Goal: Task Accomplishment & Management: Manage account settings

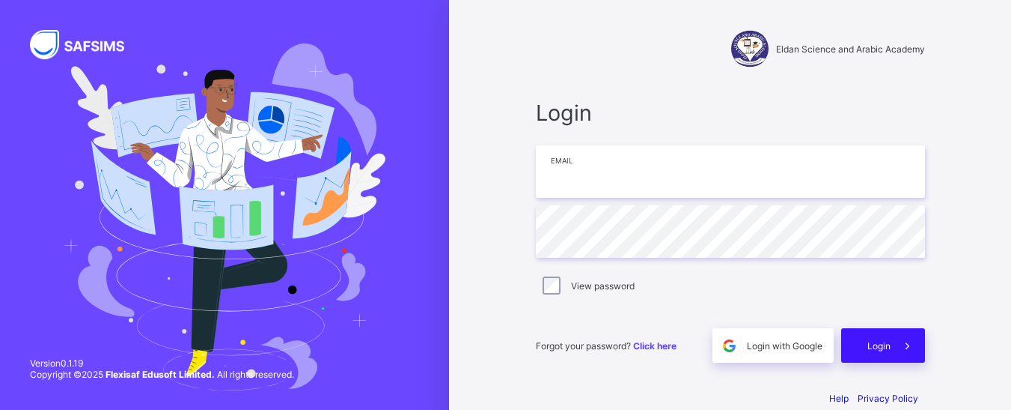
type input "**********"
click at [896, 337] on span at bounding box center [908, 345] width 34 height 34
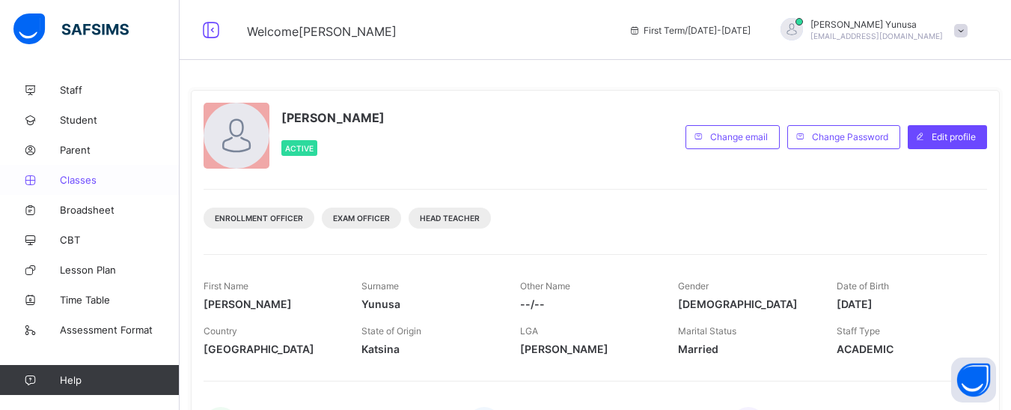
click at [82, 185] on span "Classes" at bounding box center [120, 180] width 120 height 12
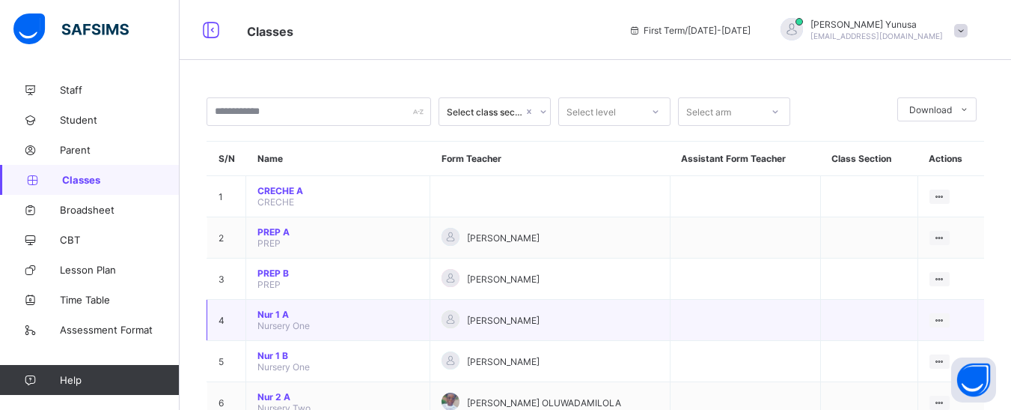
click at [276, 310] on span "Nur 1 A" at bounding box center [338, 313] width 161 height 11
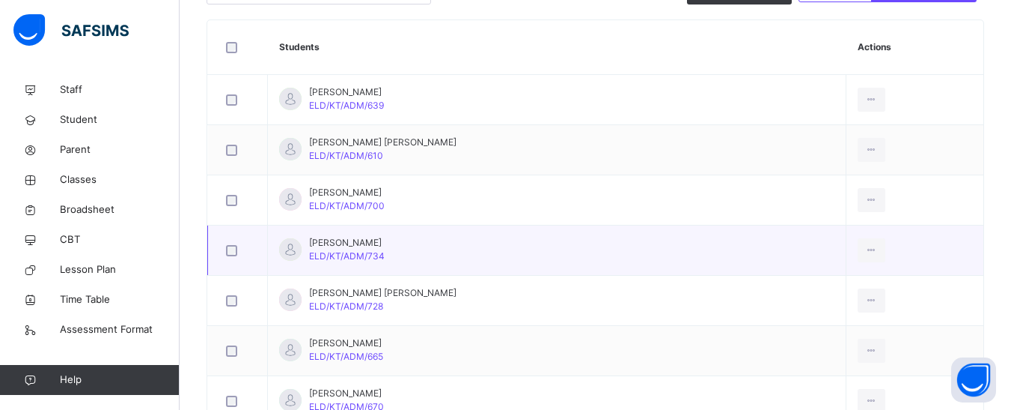
scroll to position [449, 0]
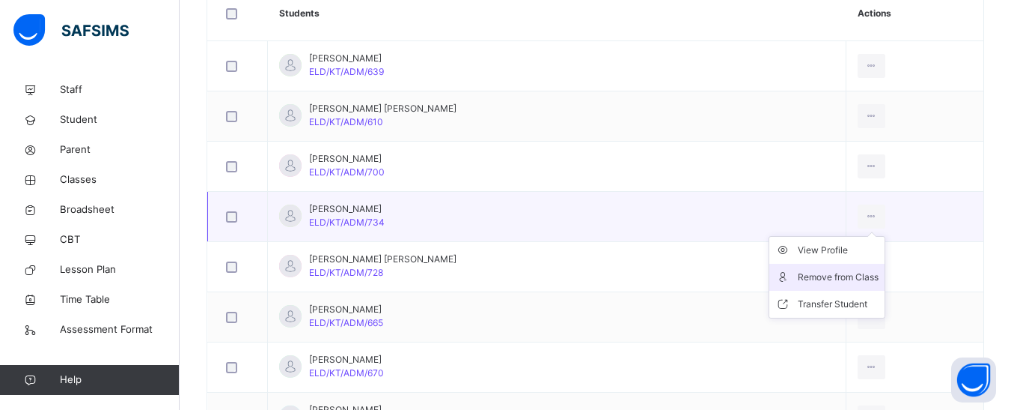
click at [837, 272] on div "Remove from Class" at bounding box center [838, 277] width 81 height 15
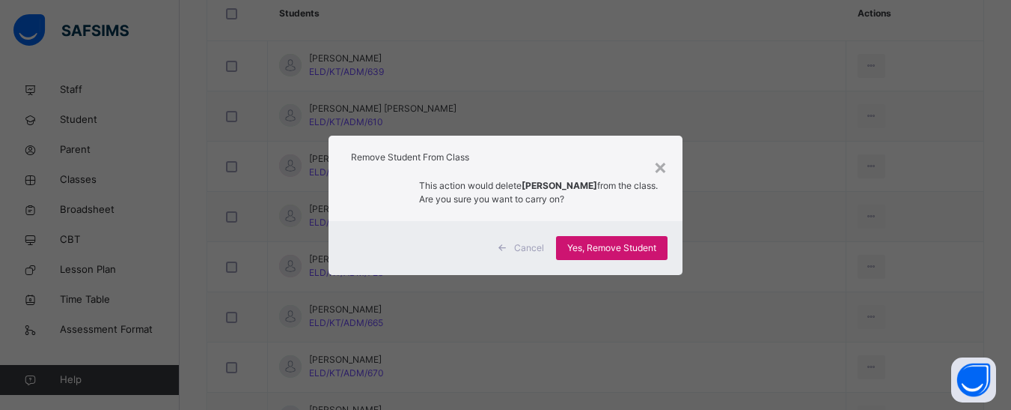
click at [636, 254] on span "Yes, Remove Student" at bounding box center [611, 247] width 89 height 13
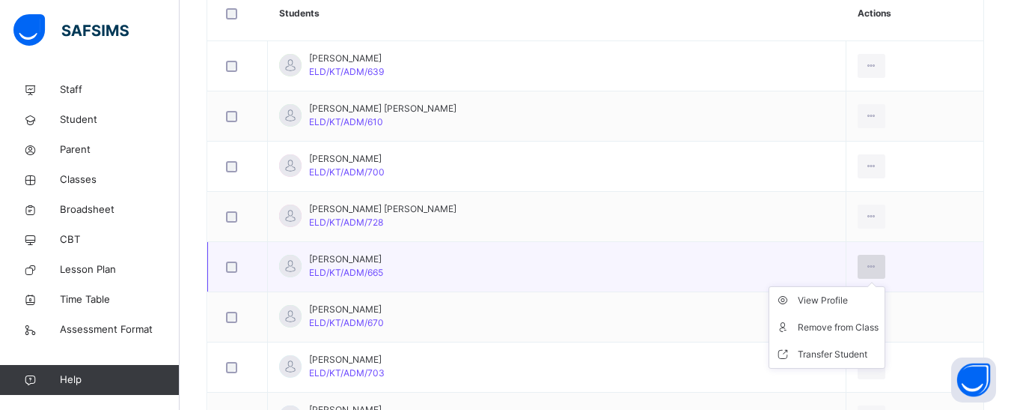
click at [865, 267] on icon at bounding box center [871, 266] width 13 height 13
click at [808, 320] on div "Remove from Class" at bounding box center [838, 327] width 81 height 15
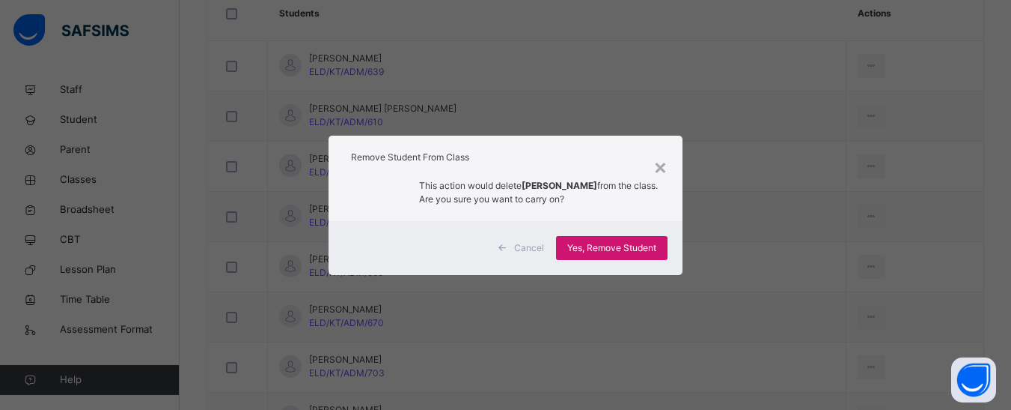
click at [624, 255] on span "Yes, Remove Student" at bounding box center [611, 247] width 89 height 13
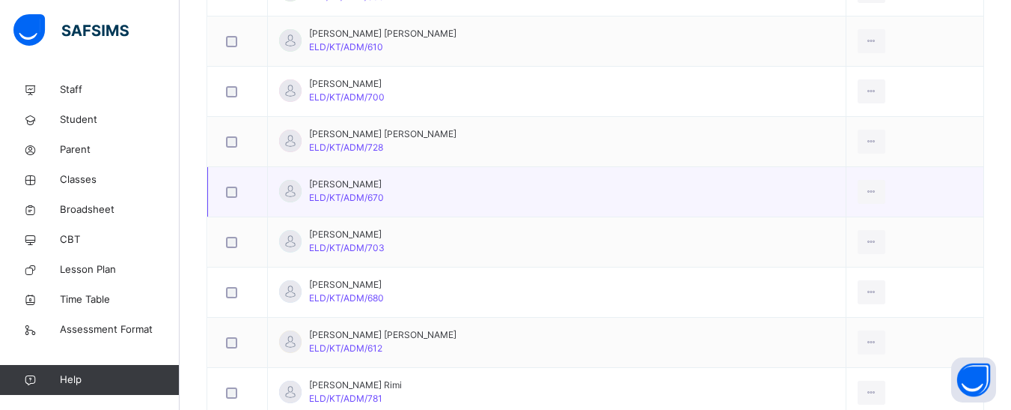
scroll to position [599, 0]
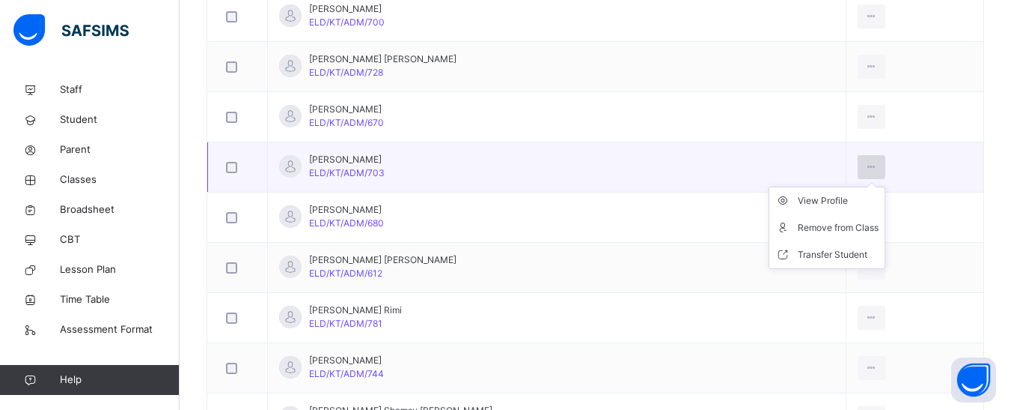
click at [858, 168] on div at bounding box center [872, 167] width 28 height 24
click at [812, 225] on div "Remove from Class" at bounding box center [838, 227] width 81 height 15
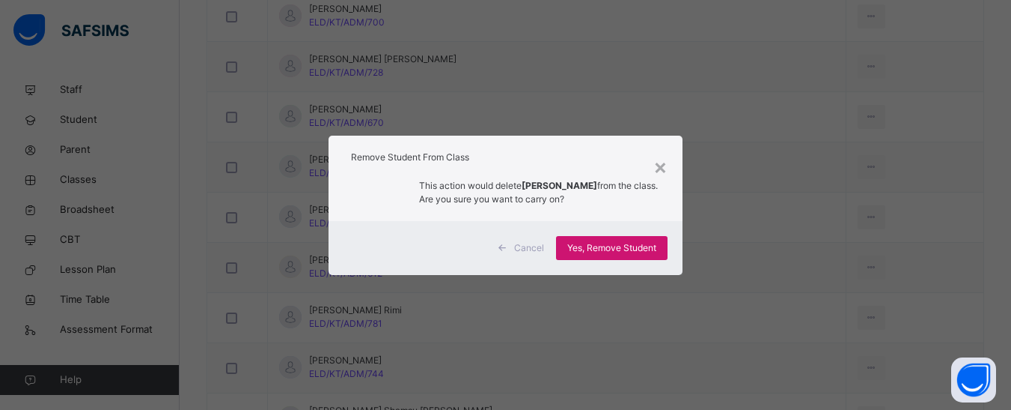
click at [625, 252] on span "Yes, Remove Student" at bounding box center [611, 247] width 89 height 13
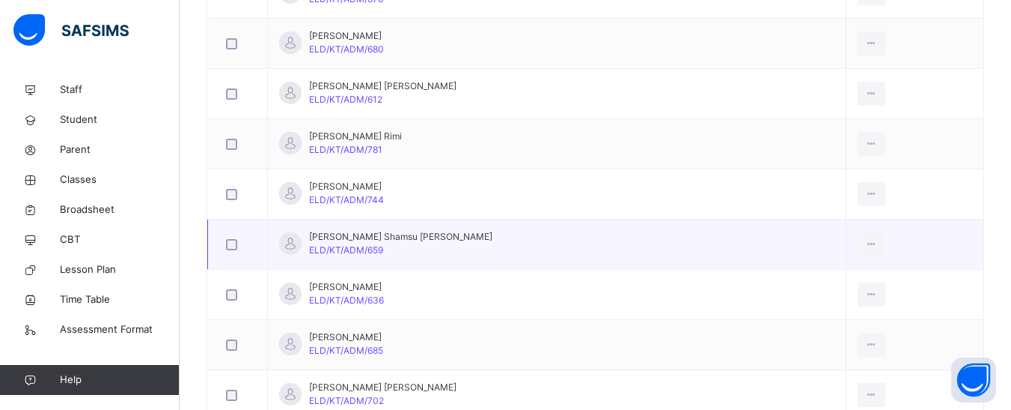
scroll to position [749, 0]
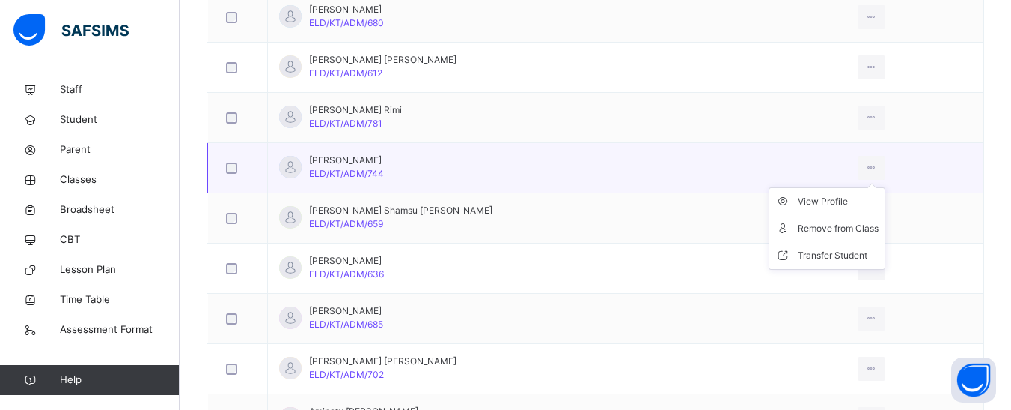
click at [866, 187] on ul "View Profile Remove from Class Transfer Student" at bounding box center [827, 228] width 117 height 82
click at [798, 223] on div "Remove from Class" at bounding box center [838, 228] width 81 height 15
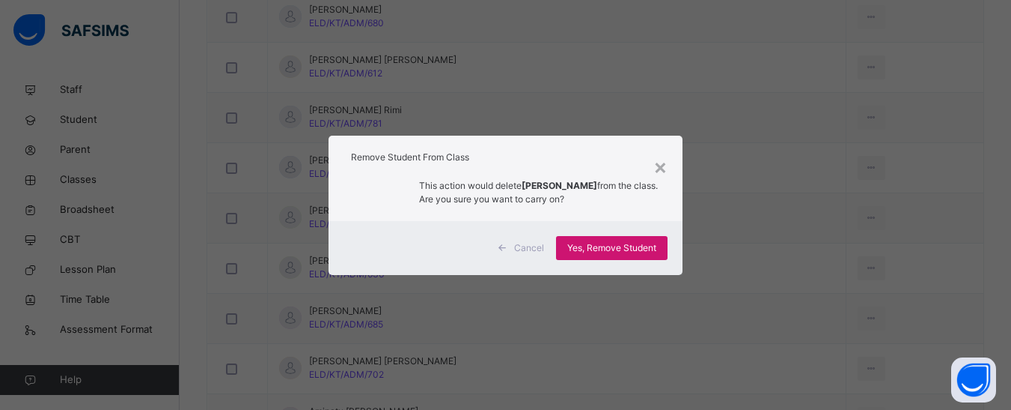
click at [631, 245] on span "Yes, Remove Student" at bounding box center [611, 247] width 89 height 13
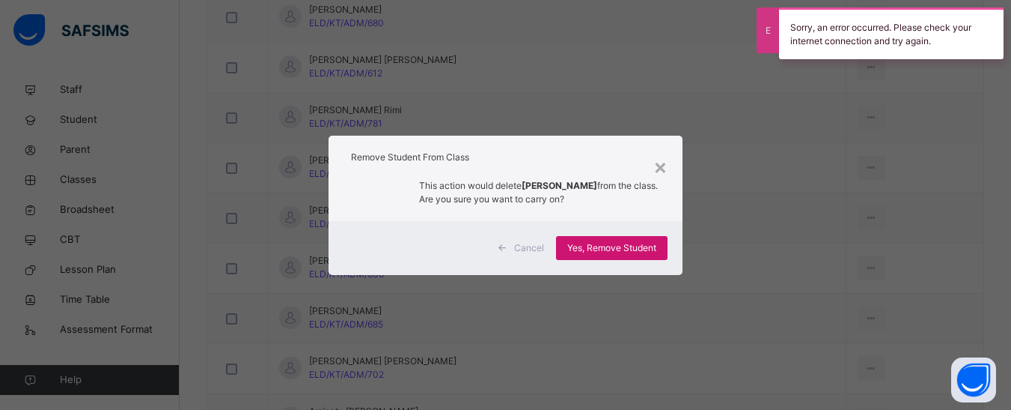
click at [627, 247] on span "Yes, Remove Student" at bounding box center [611, 247] width 89 height 13
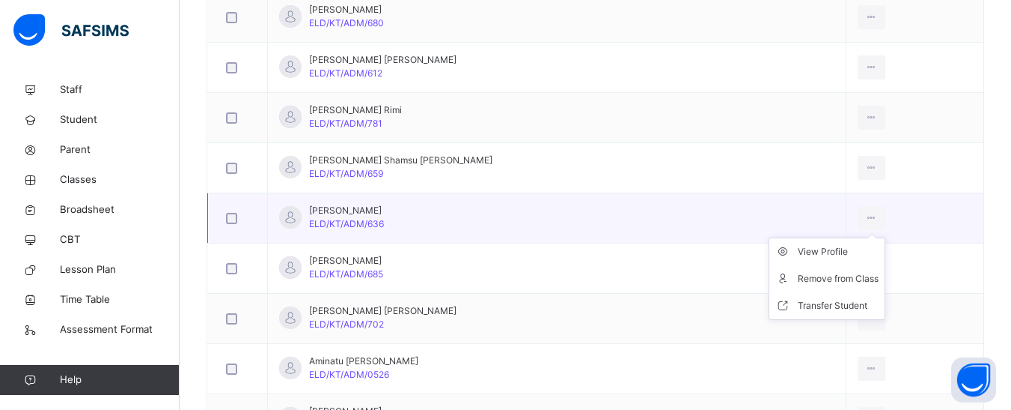
drag, startPoint x: 868, startPoint y: 211, endPoint x: 832, endPoint y: 234, distance: 42.8
click at [868, 211] on div at bounding box center [872, 218] width 28 height 24
click at [812, 276] on div "Remove from Class" at bounding box center [838, 278] width 81 height 15
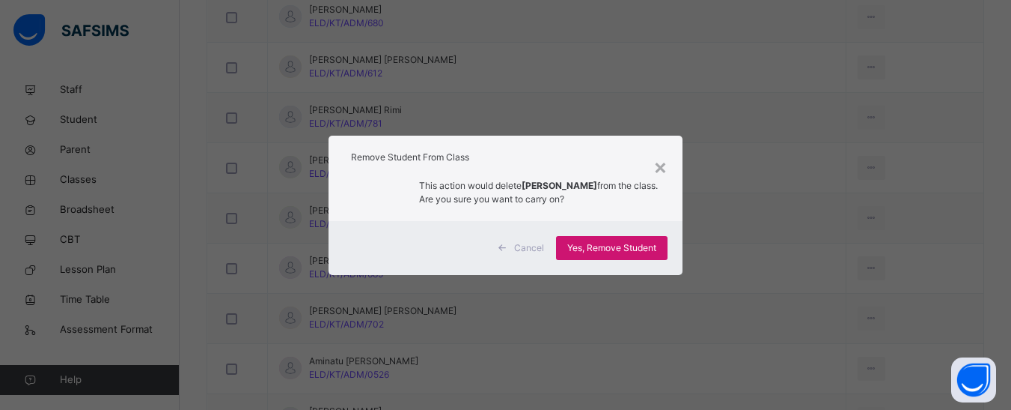
click at [582, 247] on span "Yes, Remove Student" at bounding box center [611, 247] width 89 height 13
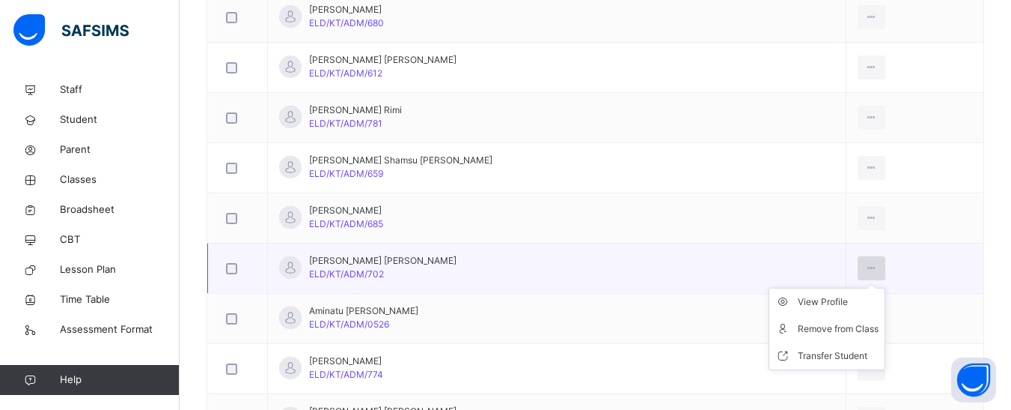
click at [867, 272] on icon at bounding box center [871, 267] width 13 height 13
click at [865, 272] on icon at bounding box center [871, 267] width 13 height 13
click at [802, 332] on div "Remove from Class" at bounding box center [838, 328] width 81 height 15
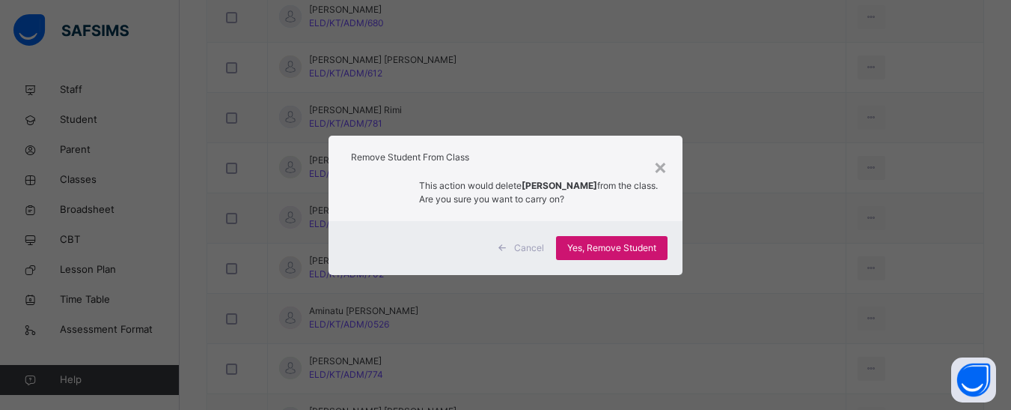
click at [626, 242] on span "Yes, Remove Student" at bounding box center [611, 247] width 89 height 13
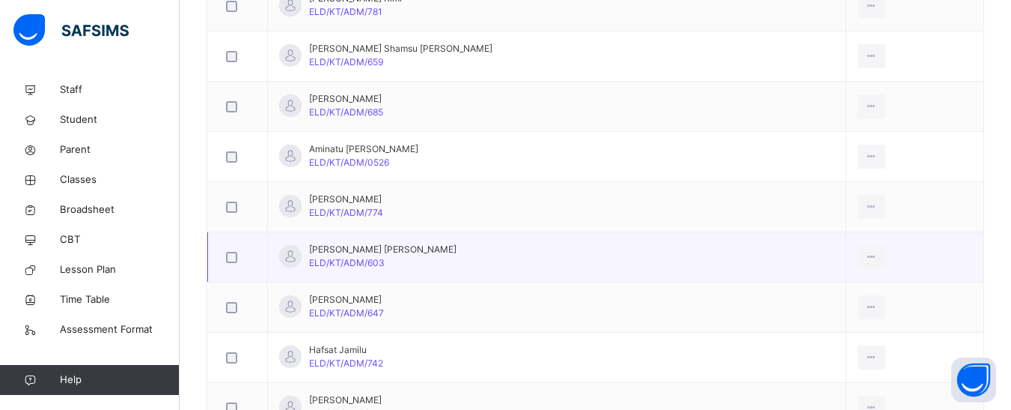
scroll to position [898, 0]
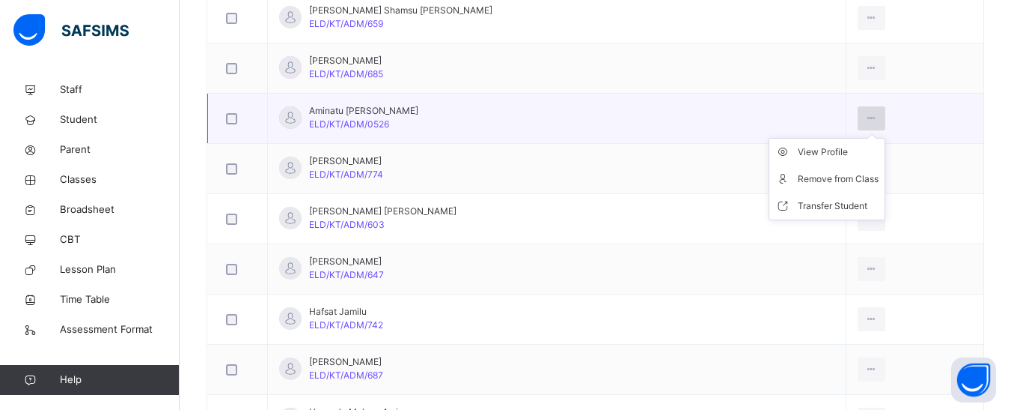
click at [865, 116] on icon at bounding box center [871, 118] width 13 height 13
click at [825, 168] on li "Remove from Class" at bounding box center [827, 178] width 115 height 27
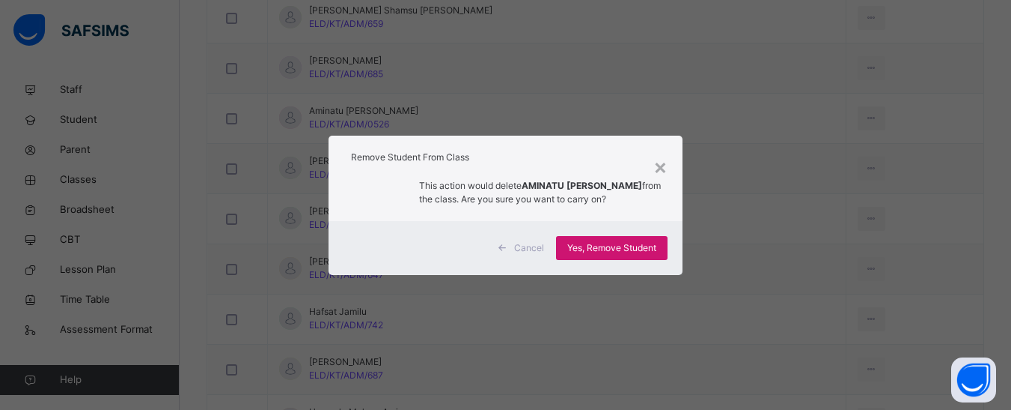
click at [579, 236] on div "Yes, Remove Student" at bounding box center [612, 248] width 112 height 24
click at [597, 239] on div "Yes, Remove Student" at bounding box center [612, 248] width 112 height 24
click at [572, 243] on div "Yes, Remove Student" at bounding box center [612, 248] width 112 height 24
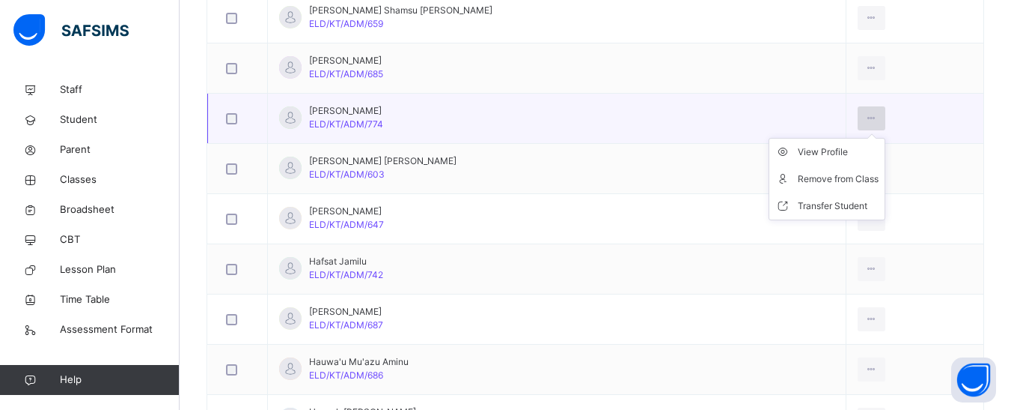
click at [858, 110] on div at bounding box center [872, 118] width 28 height 24
click at [836, 186] on div "Remove from Class" at bounding box center [838, 178] width 81 height 15
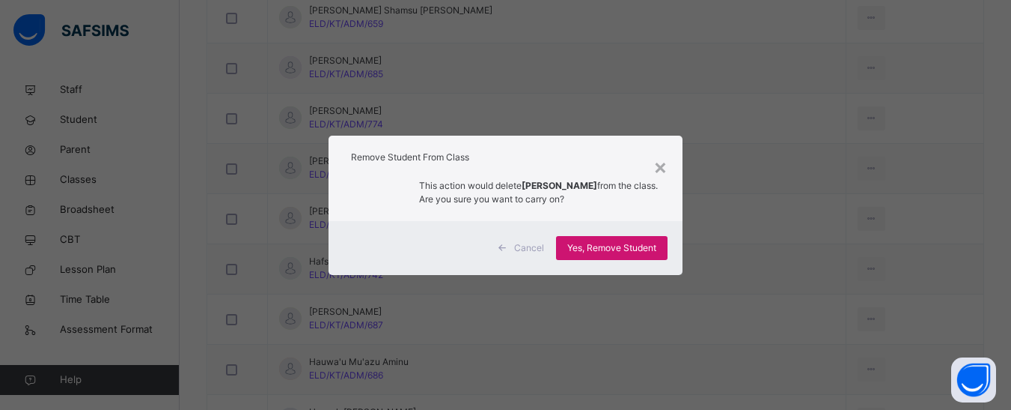
click at [606, 251] on span "Yes, Remove Student" at bounding box center [611, 247] width 89 height 13
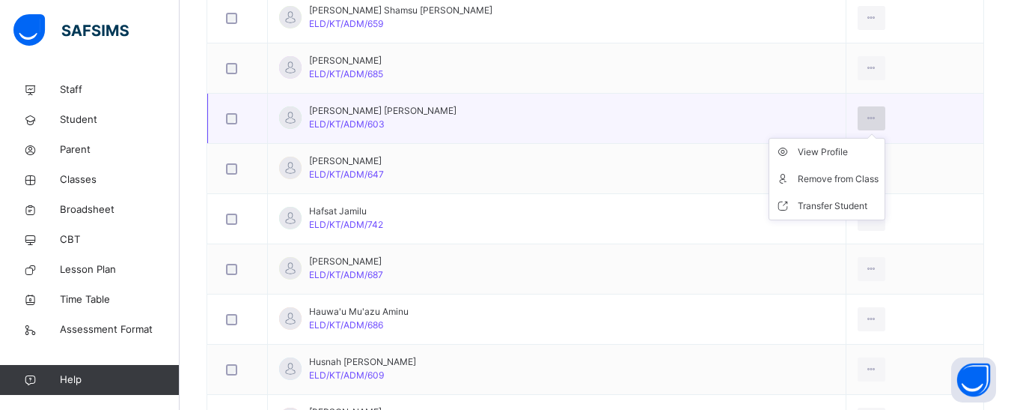
click at [865, 119] on icon at bounding box center [871, 118] width 13 height 13
click at [824, 180] on div "Remove from Class" at bounding box center [838, 178] width 81 height 15
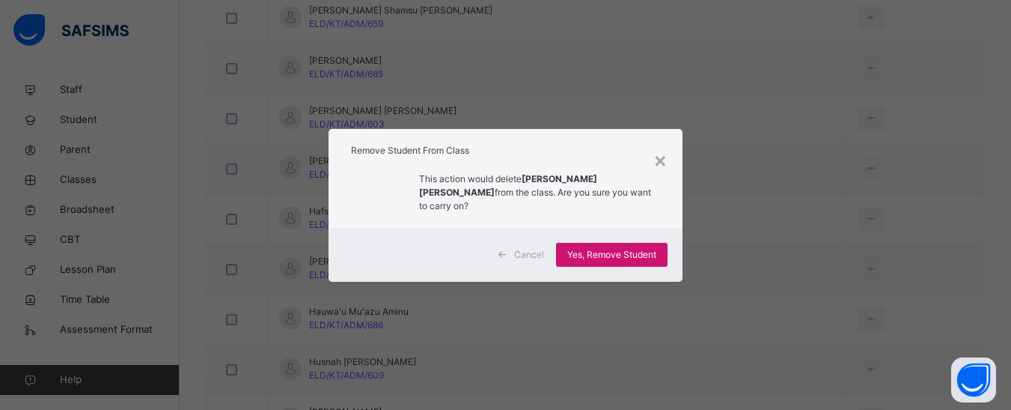
click at [620, 249] on span "Yes, Remove Student" at bounding box center [611, 254] width 89 height 13
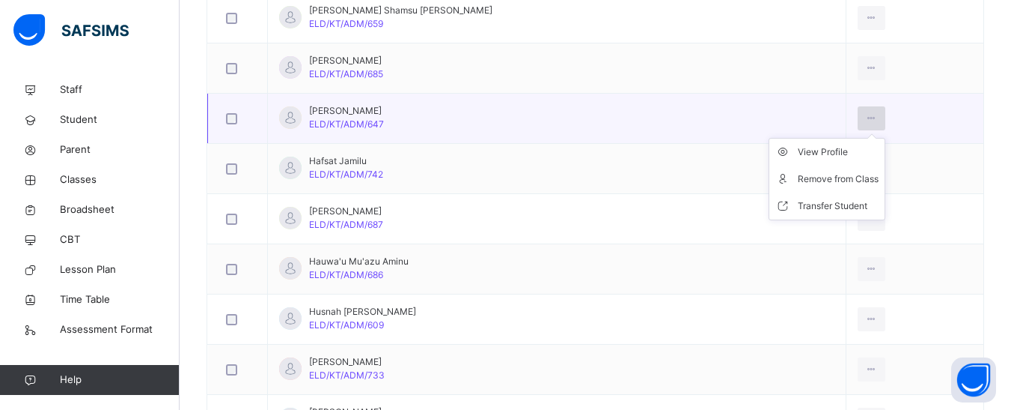
click at [865, 118] on icon at bounding box center [871, 118] width 13 height 13
click at [819, 186] on div "Remove from Class" at bounding box center [838, 178] width 81 height 15
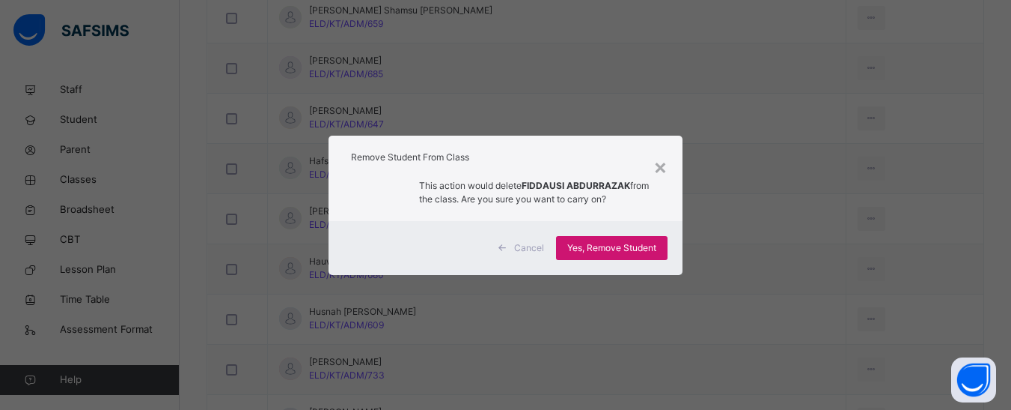
click at [616, 253] on span "Yes, Remove Student" at bounding box center [611, 247] width 89 height 13
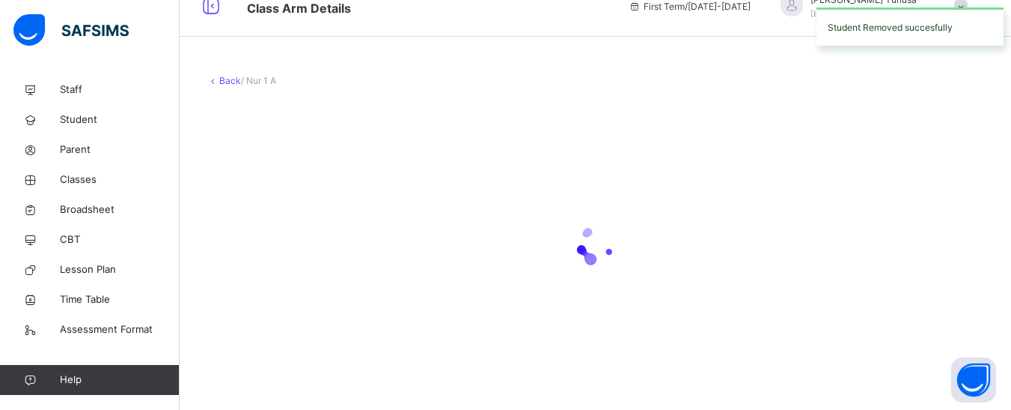
click at [587, 246] on icon at bounding box center [596, 245] width 60 height 60
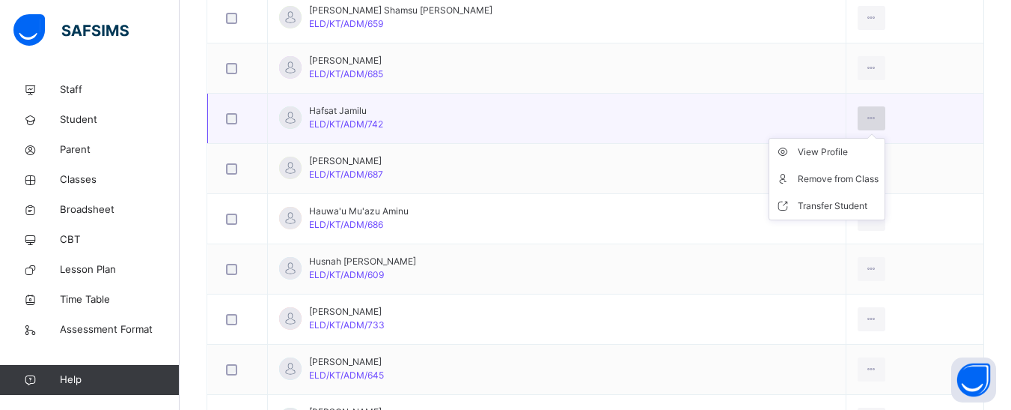
click at [865, 116] on icon at bounding box center [871, 118] width 13 height 13
click at [847, 175] on div "Remove from Class" at bounding box center [838, 178] width 81 height 15
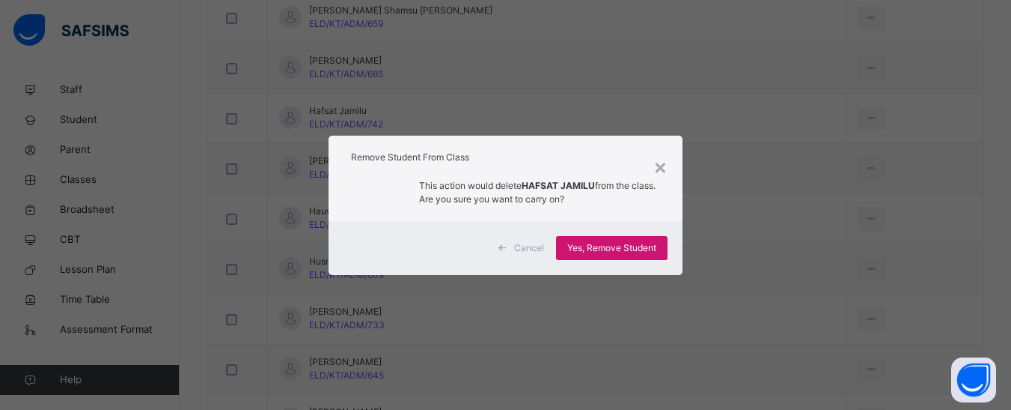
click at [629, 249] on span "Yes, Remove Student" at bounding box center [611, 247] width 89 height 13
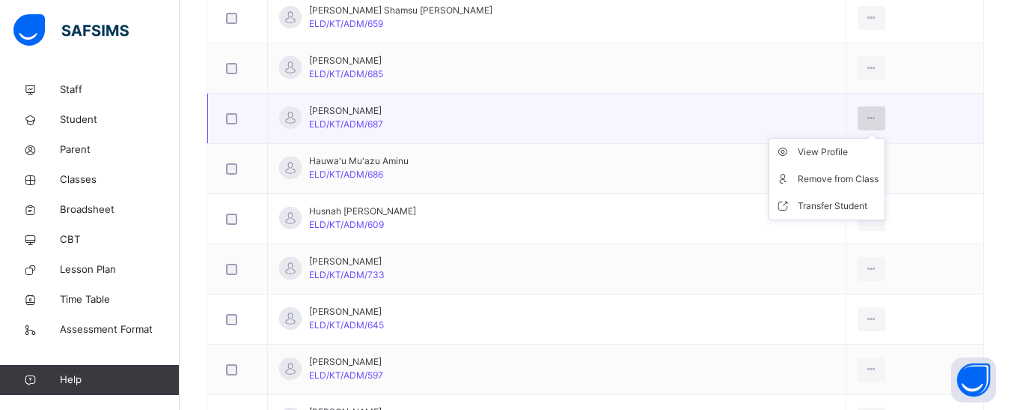
click at [858, 121] on div at bounding box center [872, 118] width 28 height 24
click at [798, 179] on div "Remove from Class" at bounding box center [838, 178] width 81 height 15
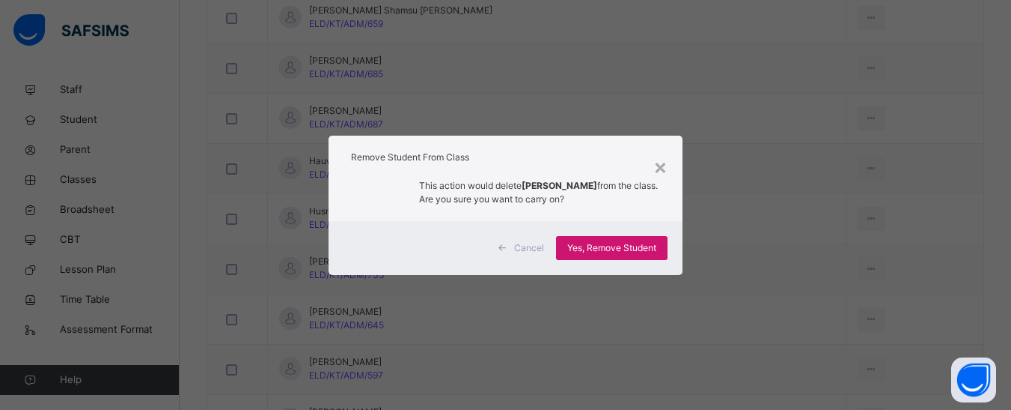
click at [599, 244] on span "Yes, Remove Student" at bounding box center [611, 247] width 89 height 13
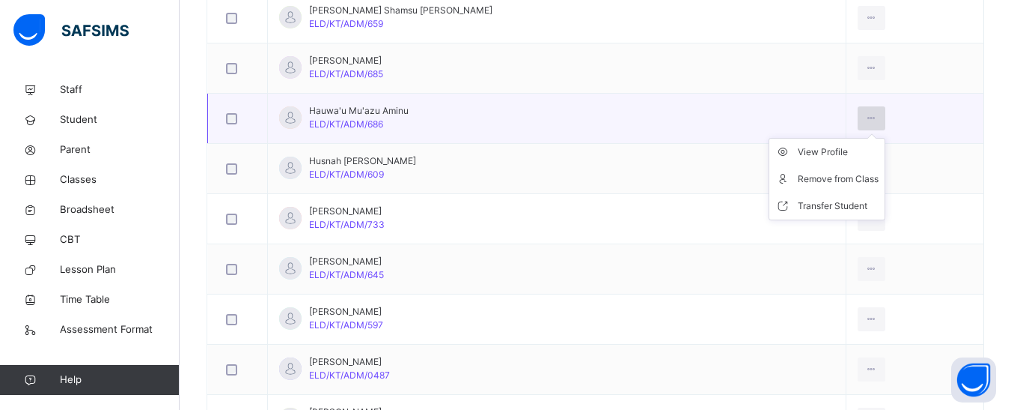
click at [865, 115] on icon at bounding box center [871, 118] width 13 height 13
click at [834, 186] on div "Remove from Class" at bounding box center [838, 178] width 81 height 15
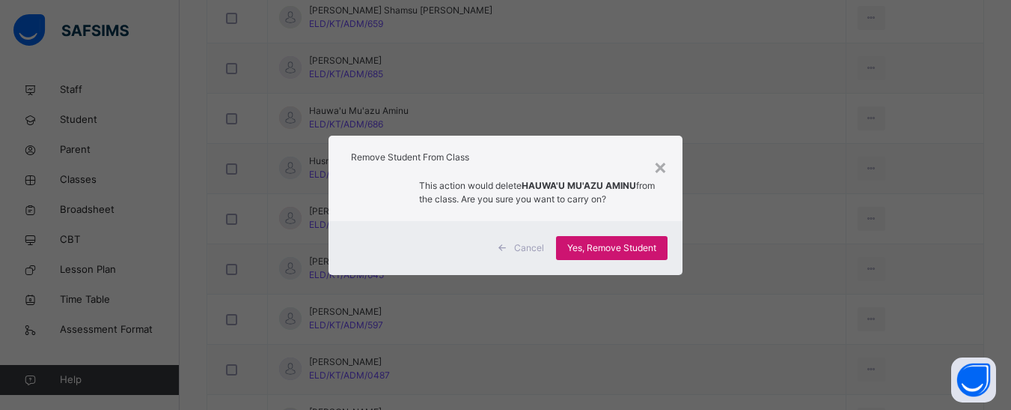
click at [633, 241] on span "Yes, Remove Student" at bounding box center [611, 247] width 89 height 13
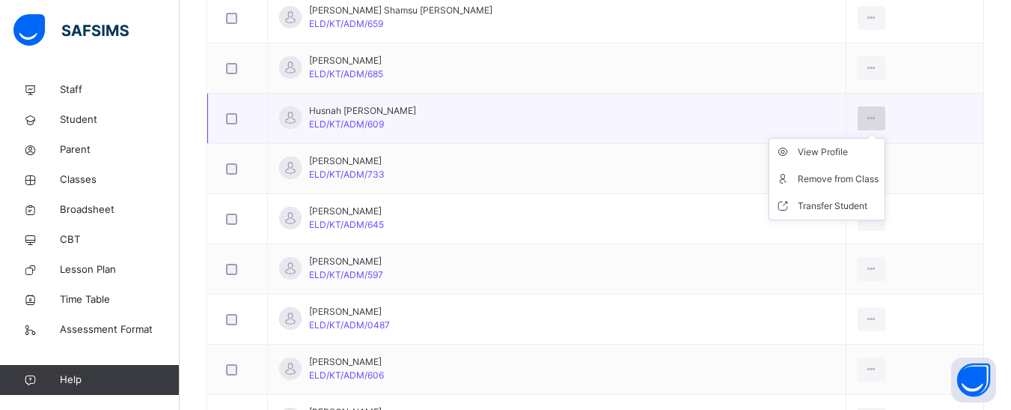
click at [865, 118] on icon at bounding box center [871, 118] width 13 height 13
click at [806, 184] on div "Remove from Class" at bounding box center [838, 178] width 81 height 15
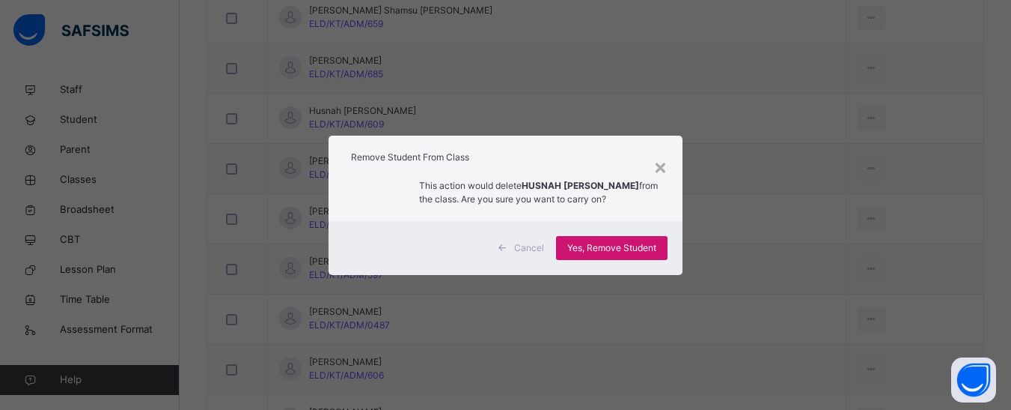
click at [597, 243] on span "Yes, Remove Student" at bounding box center [611, 247] width 89 height 13
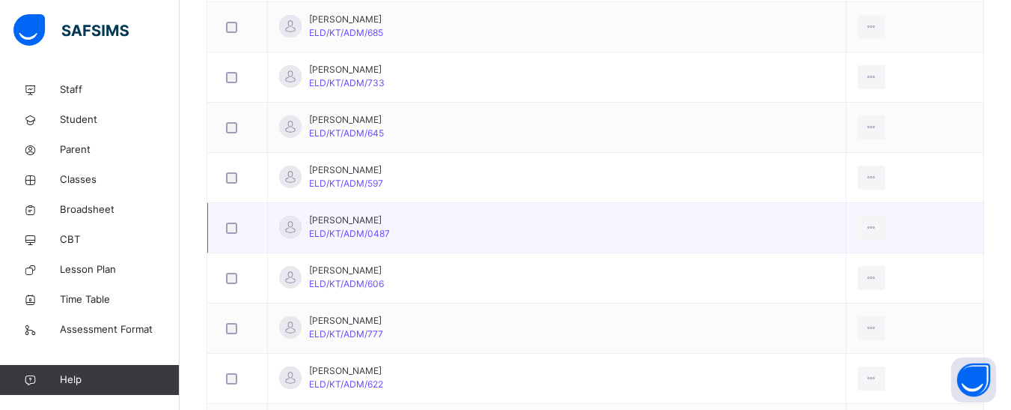
scroll to position [973, 0]
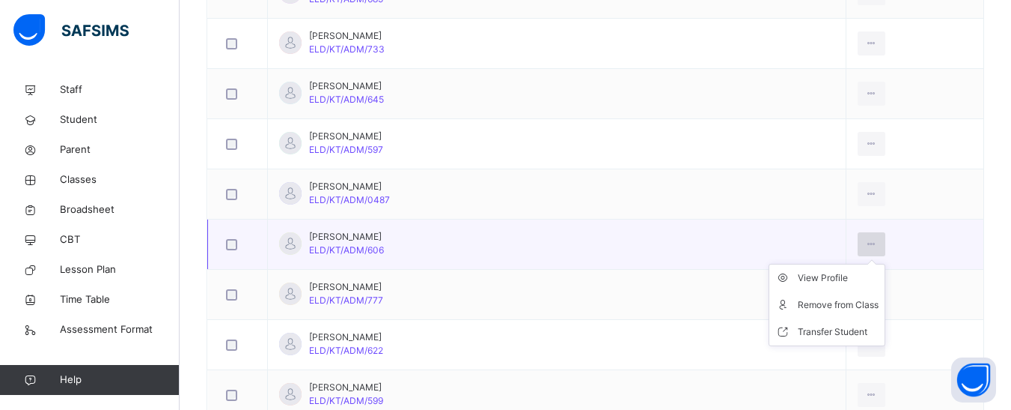
click at [867, 240] on icon at bounding box center [871, 243] width 13 height 13
click at [809, 305] on div "Remove from Class" at bounding box center [838, 304] width 81 height 15
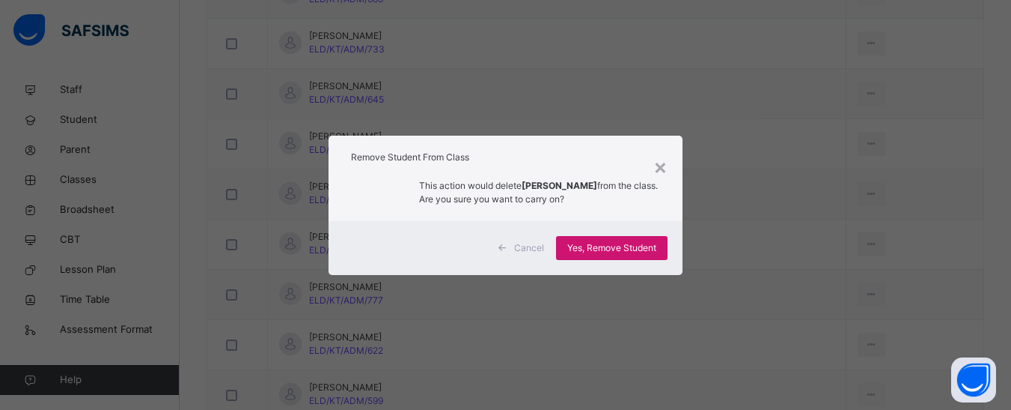
click at [651, 245] on span "Yes, Remove Student" at bounding box center [611, 247] width 89 height 13
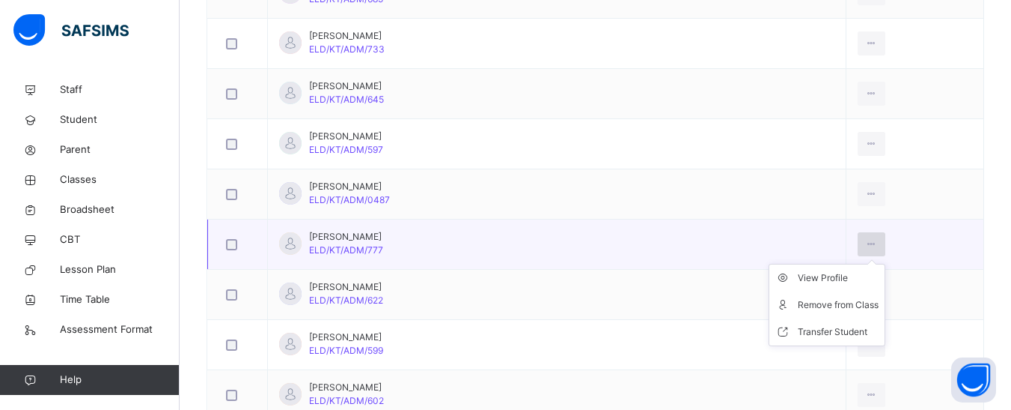
click at [865, 245] on icon at bounding box center [871, 243] width 13 height 13
click at [812, 306] on div "Remove from Class" at bounding box center [838, 304] width 81 height 15
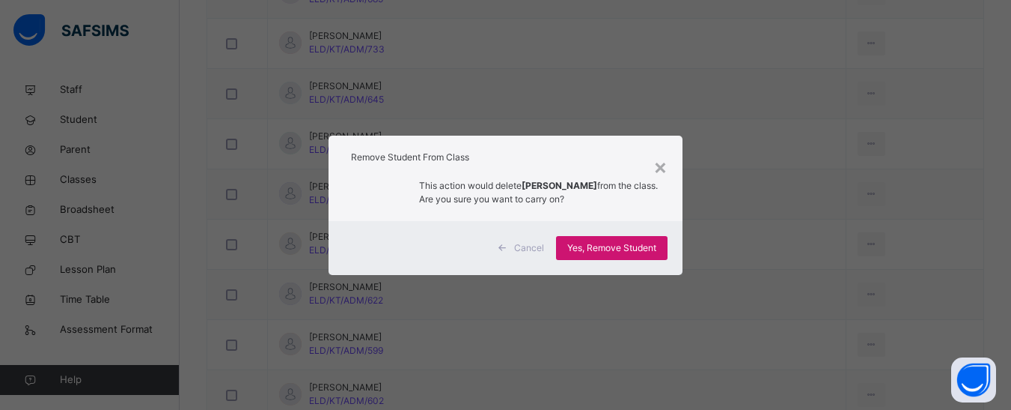
click at [580, 244] on span "Yes, Remove Student" at bounding box center [611, 247] width 89 height 13
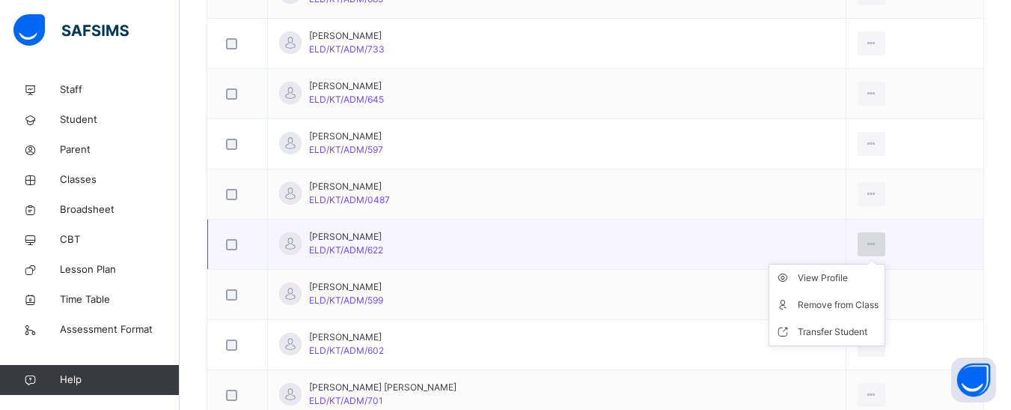
click at [868, 242] on div at bounding box center [872, 244] width 28 height 24
click at [800, 301] on div "Remove from Class" at bounding box center [838, 304] width 81 height 15
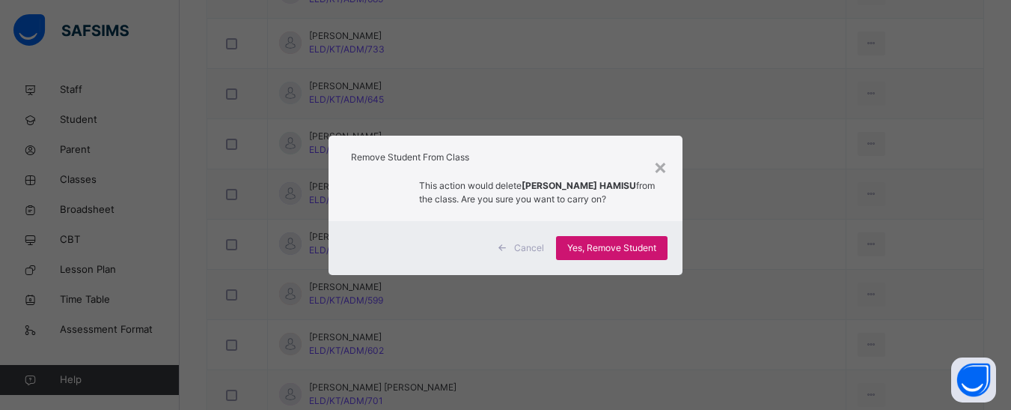
click at [606, 256] on div "Yes, Remove Student" at bounding box center [612, 248] width 112 height 24
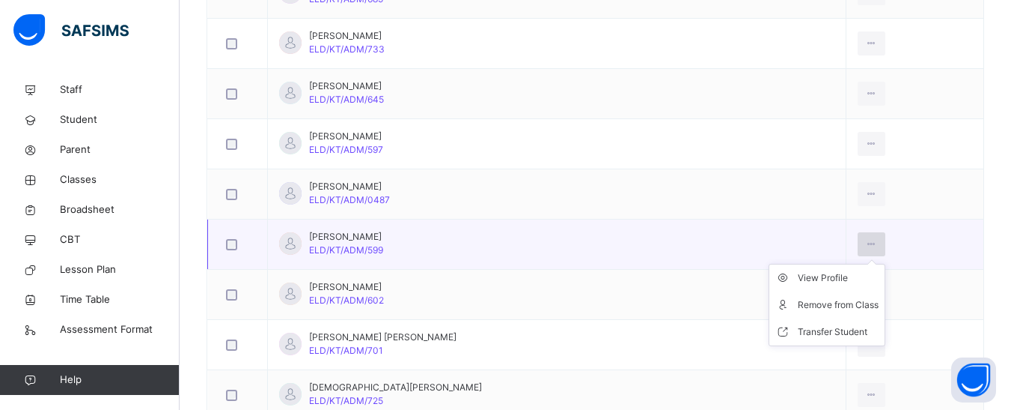
click at [858, 247] on div at bounding box center [872, 244] width 28 height 24
click at [812, 308] on div "Remove from Class" at bounding box center [838, 304] width 81 height 15
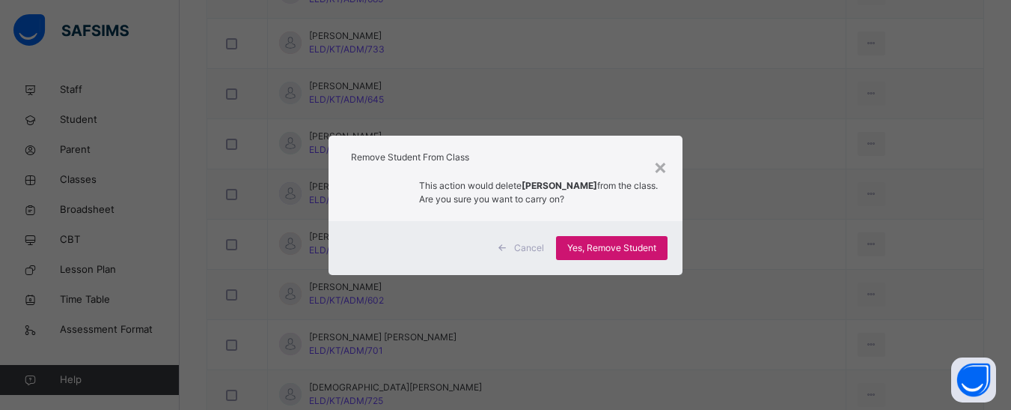
click at [609, 254] on span "Yes, Remove Student" at bounding box center [611, 247] width 89 height 13
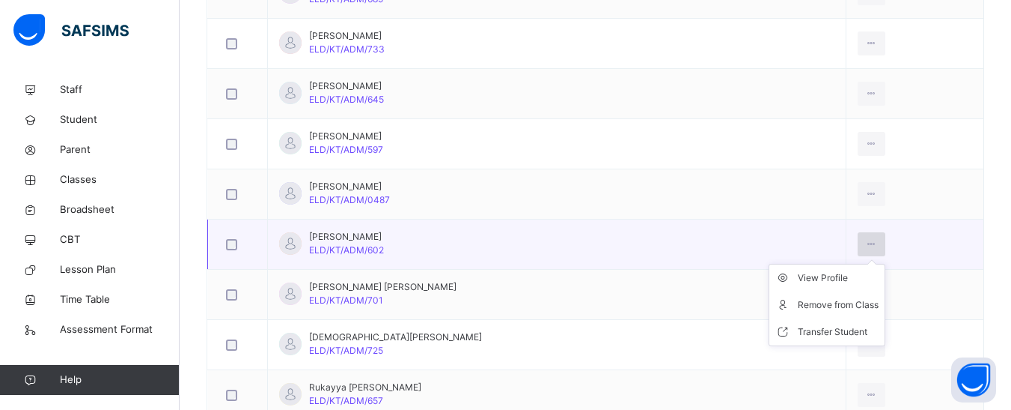
click at [858, 245] on div at bounding box center [872, 244] width 28 height 24
click at [832, 309] on div "Remove from Class" at bounding box center [838, 304] width 81 height 15
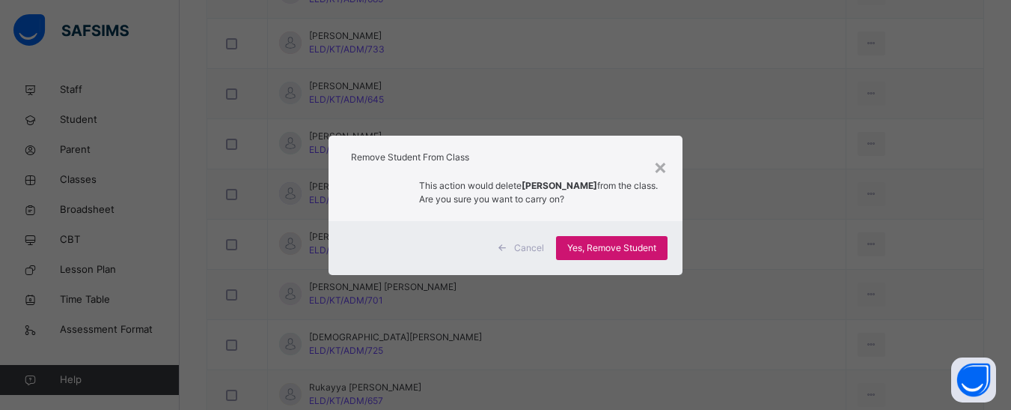
click at [630, 251] on span "Yes, Remove Student" at bounding box center [611, 247] width 89 height 13
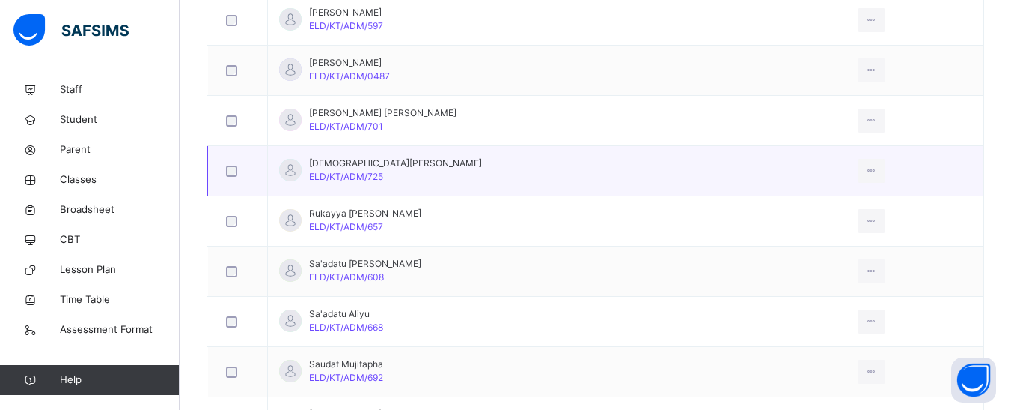
scroll to position [1123, 0]
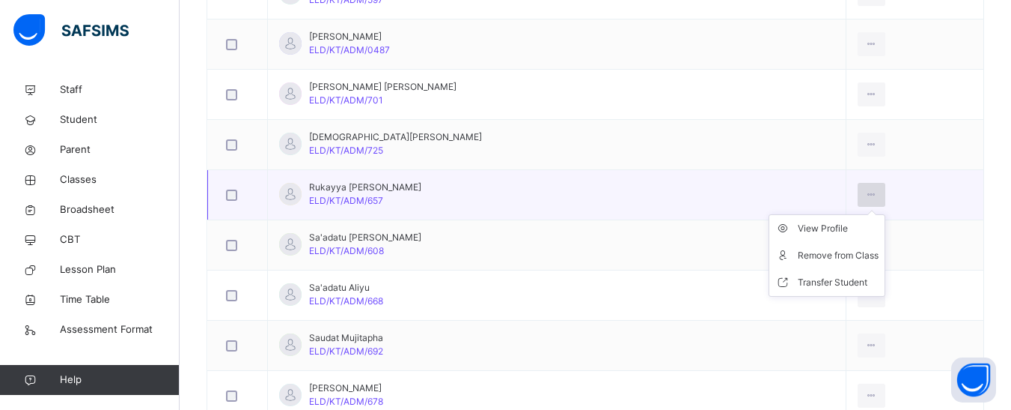
click at [871, 197] on div at bounding box center [872, 195] width 28 height 24
click at [859, 214] on ul "View Profile Remove from Class Transfer Student" at bounding box center [827, 255] width 117 height 82
click at [836, 258] on div "Remove from Class" at bounding box center [838, 255] width 81 height 15
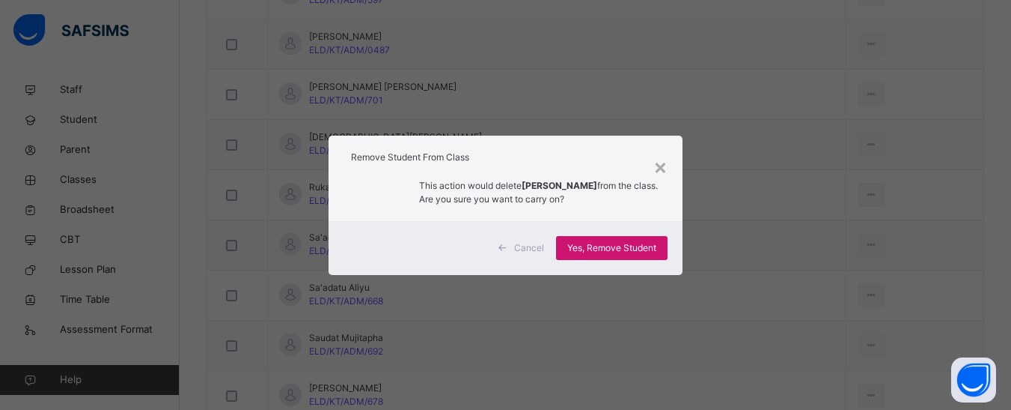
click at [581, 246] on span "Yes, Remove Student" at bounding box center [611, 247] width 89 height 13
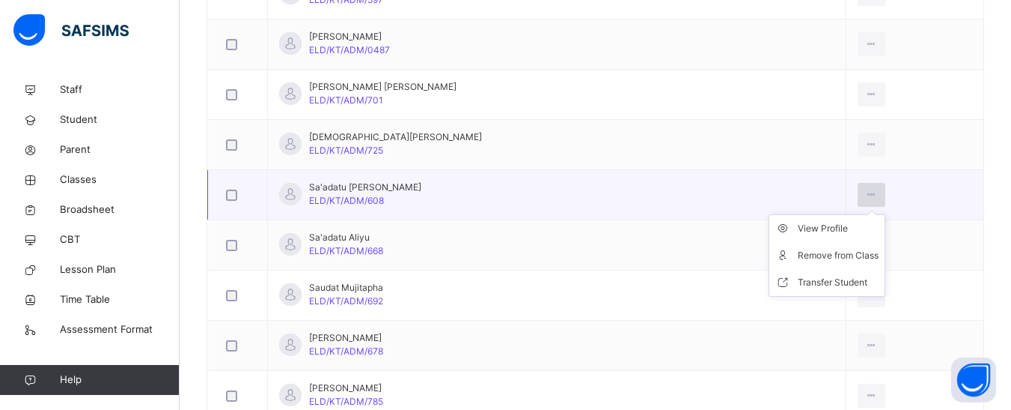
click at [869, 192] on div at bounding box center [872, 195] width 28 height 24
click at [821, 258] on div "Remove from Class" at bounding box center [838, 255] width 81 height 15
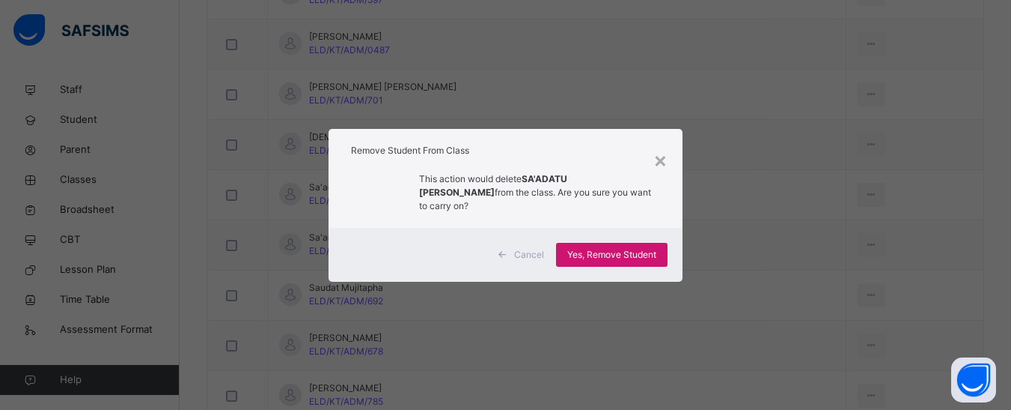
click at [606, 248] on span "Yes, Remove Student" at bounding box center [611, 254] width 89 height 13
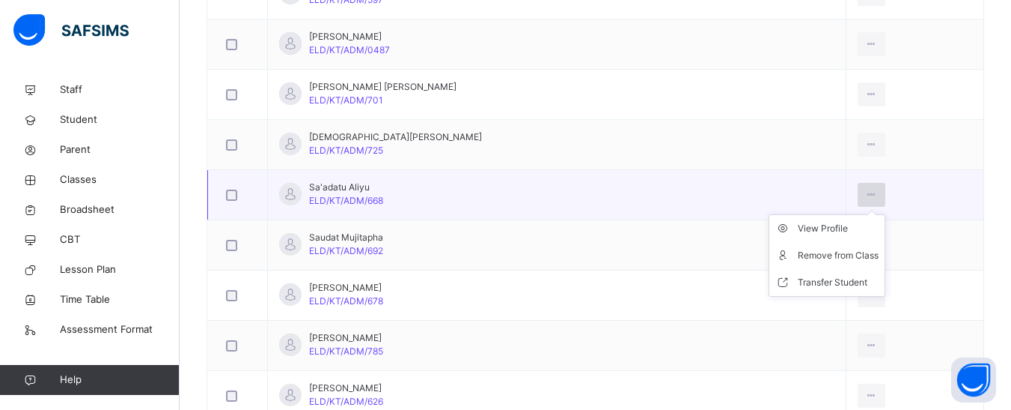
click at [865, 197] on icon at bounding box center [871, 194] width 13 height 13
click at [865, 198] on icon at bounding box center [871, 194] width 13 height 13
click at [826, 249] on div "Remove from Class" at bounding box center [838, 255] width 81 height 15
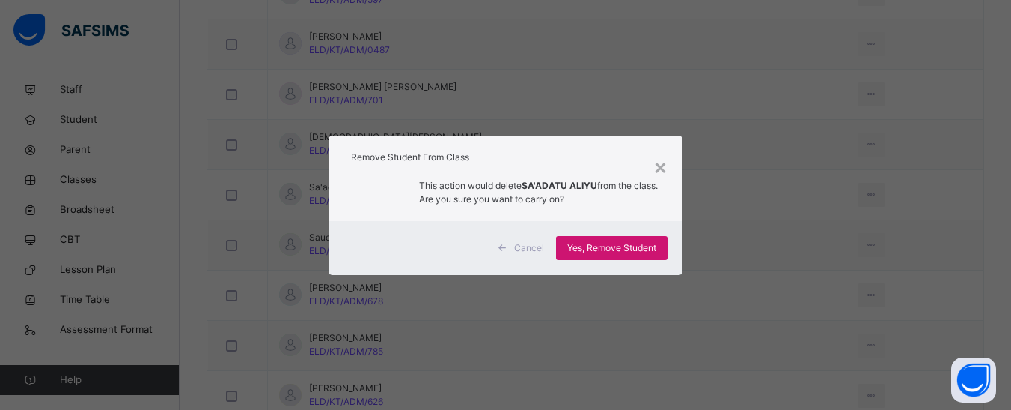
click at [602, 248] on span "Yes, Remove Student" at bounding box center [611, 247] width 89 height 13
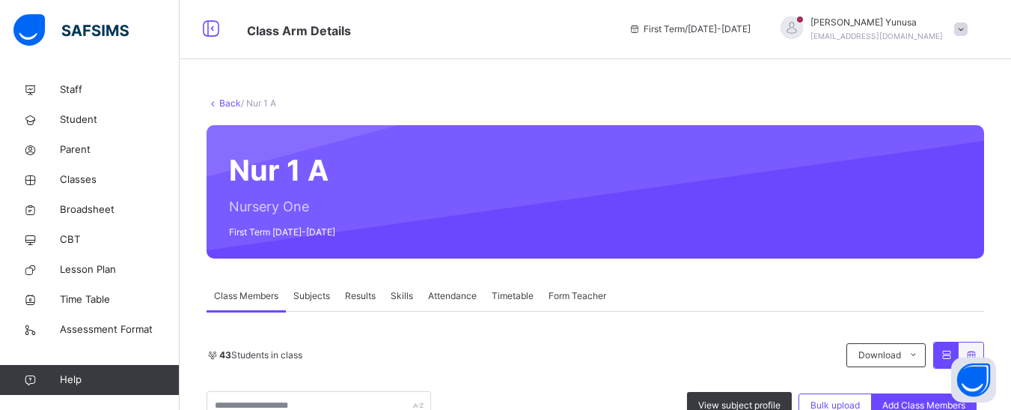
scroll to position [0, 0]
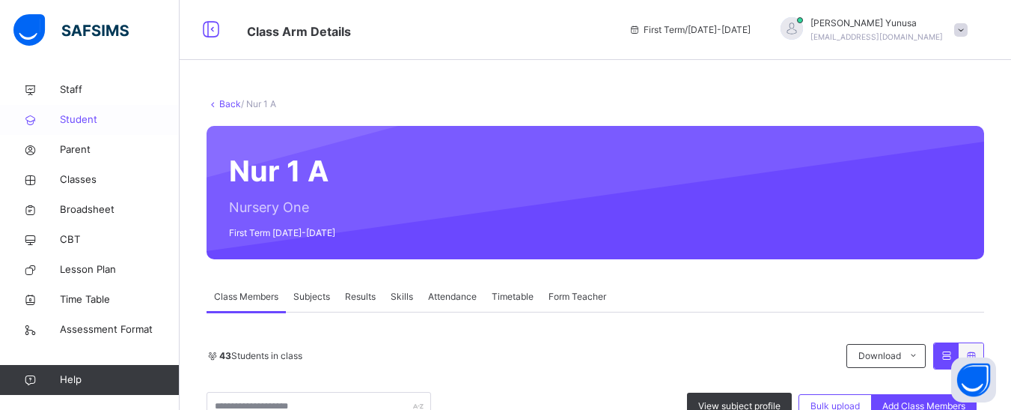
click at [79, 117] on span "Student" at bounding box center [120, 119] width 120 height 15
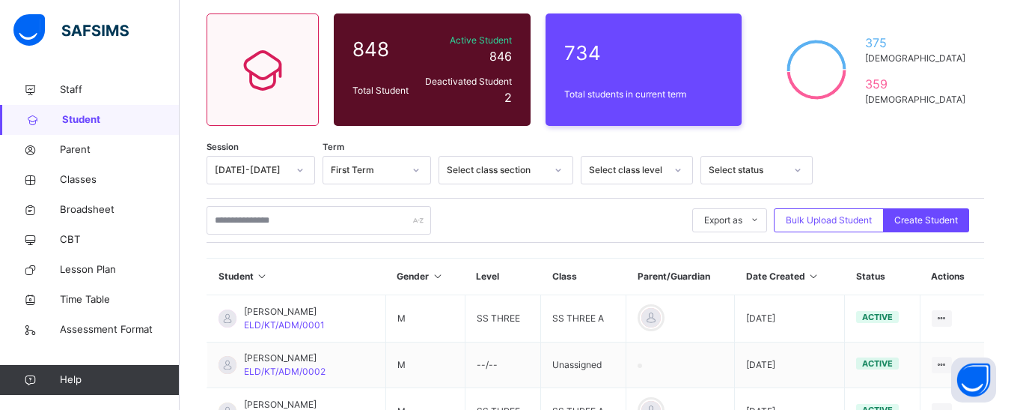
scroll to position [150, 0]
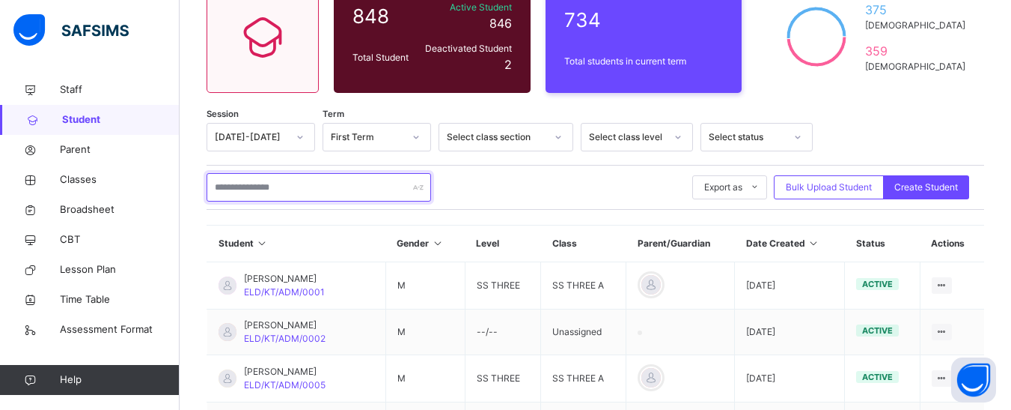
click at [247, 194] on input "text" at bounding box center [319, 187] width 225 height 28
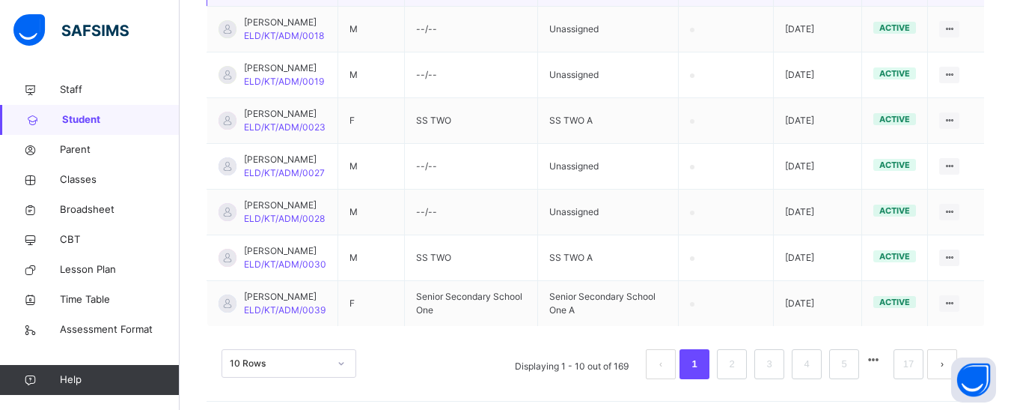
scroll to position [591, 0]
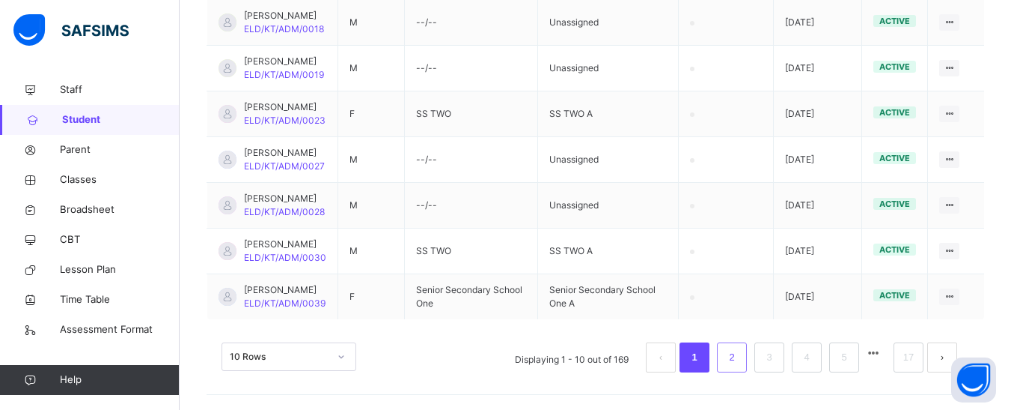
type input "**********"
click at [747, 365] on li "2" at bounding box center [732, 357] width 30 height 30
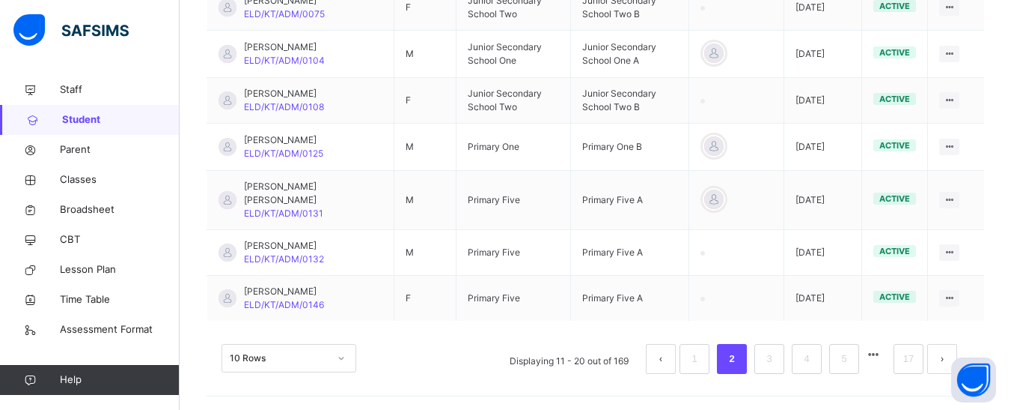
scroll to position [633, 0]
click at [776, 368] on li "3" at bounding box center [770, 357] width 30 height 30
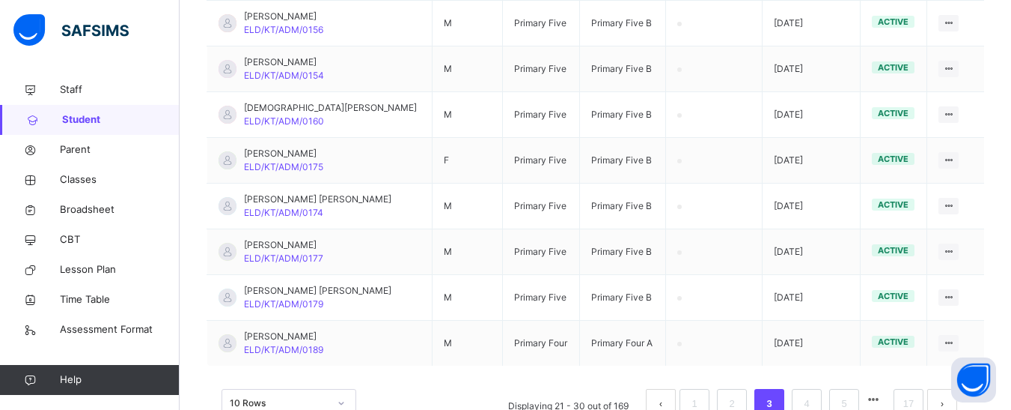
scroll to position [549, 0]
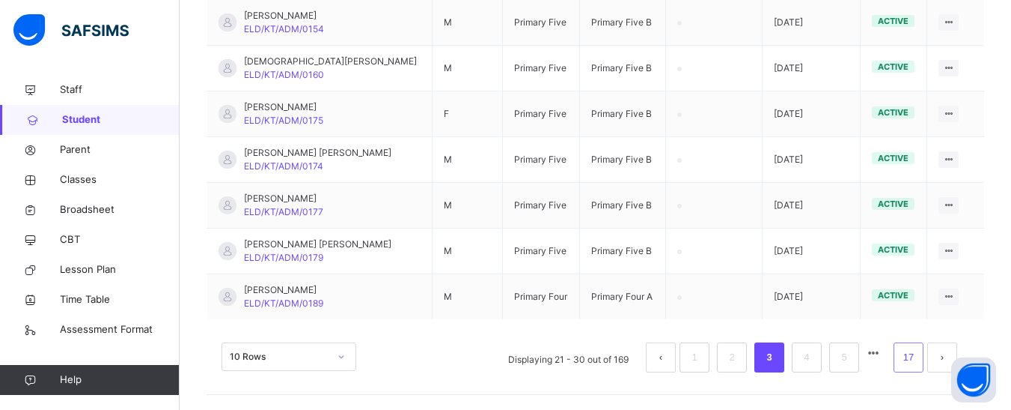
click at [919, 359] on link "17" at bounding box center [908, 356] width 19 height 19
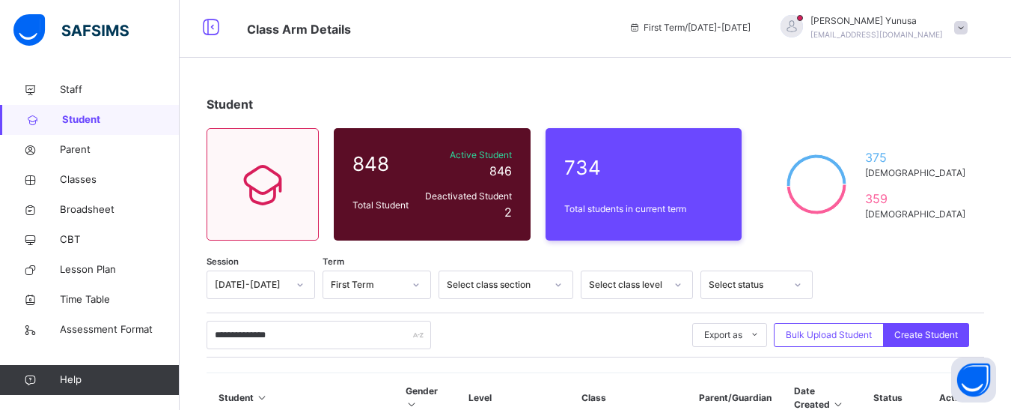
scroll to position [0, 0]
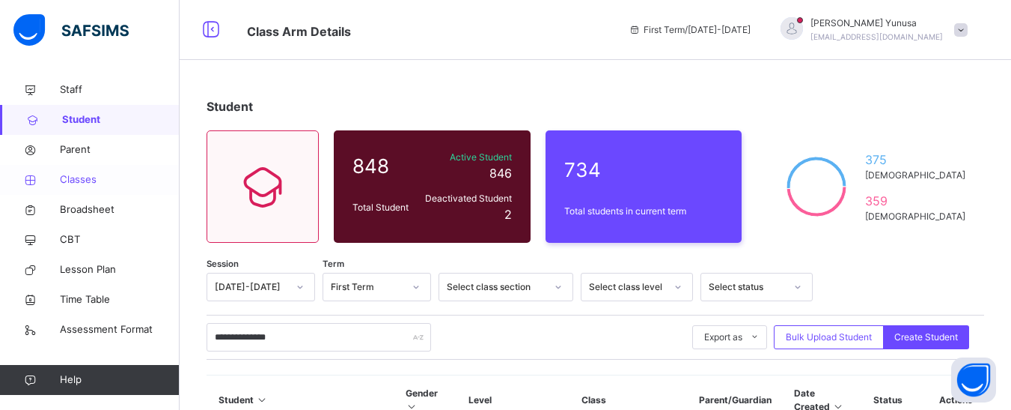
click at [82, 176] on span "Classes" at bounding box center [120, 179] width 120 height 15
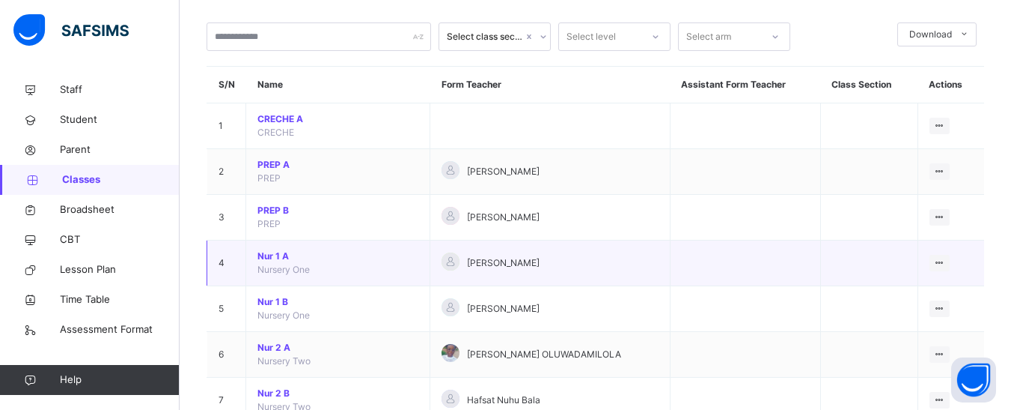
scroll to position [150, 0]
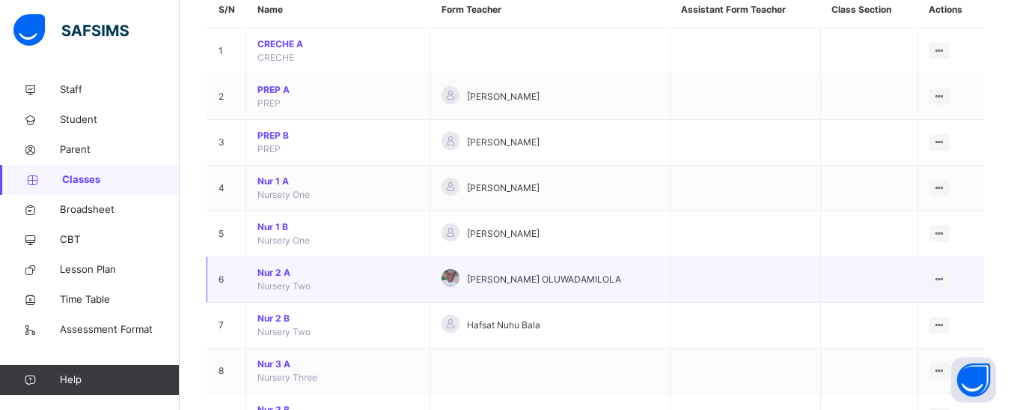
click at [280, 270] on span "Nur 2 A" at bounding box center [338, 272] width 161 height 13
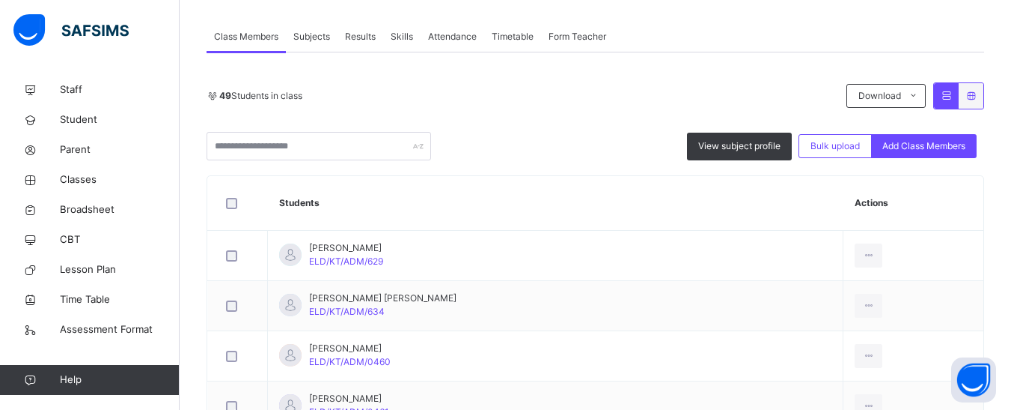
scroll to position [299, 0]
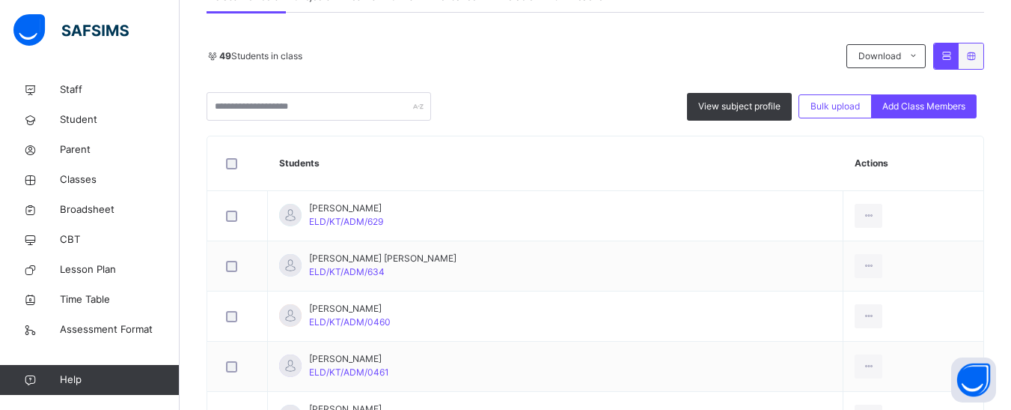
click at [940, 102] on span "Add Class Members" at bounding box center [924, 106] width 83 height 13
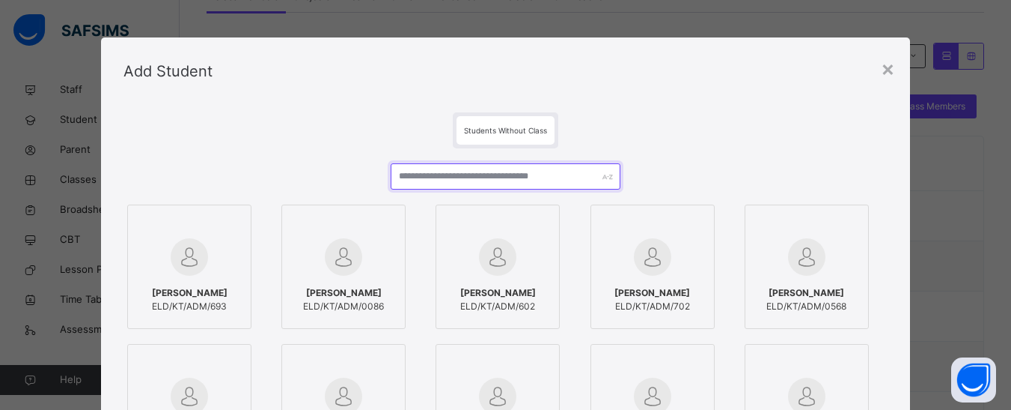
click at [469, 172] on input "text" at bounding box center [505, 176] width 229 height 26
click at [626, 269] on div at bounding box center [653, 256] width 108 height 43
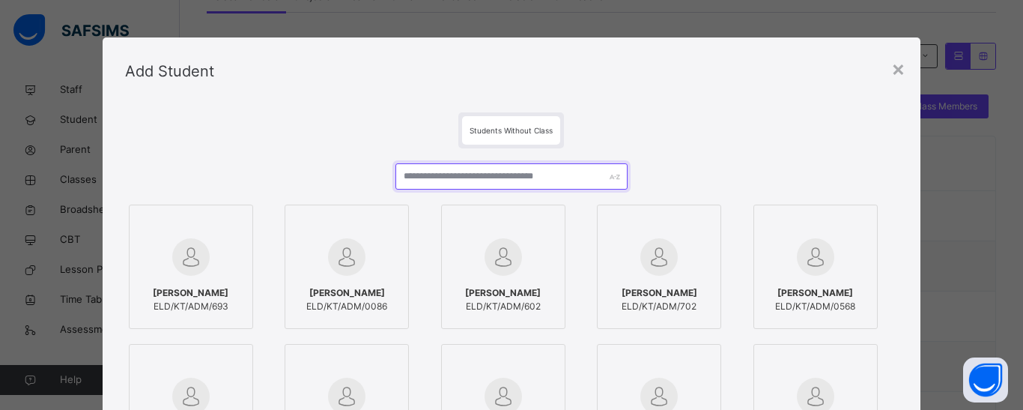
click at [517, 177] on input "text" at bounding box center [511, 176] width 232 height 26
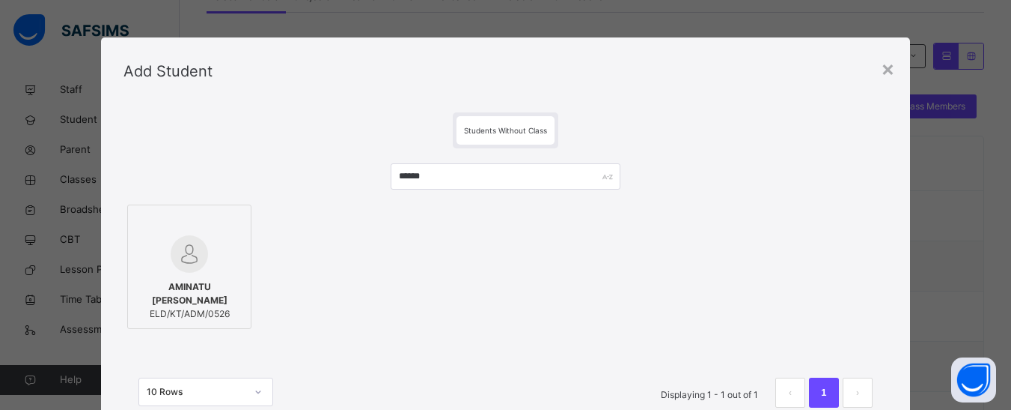
click at [184, 241] on img at bounding box center [189, 253] width 37 height 37
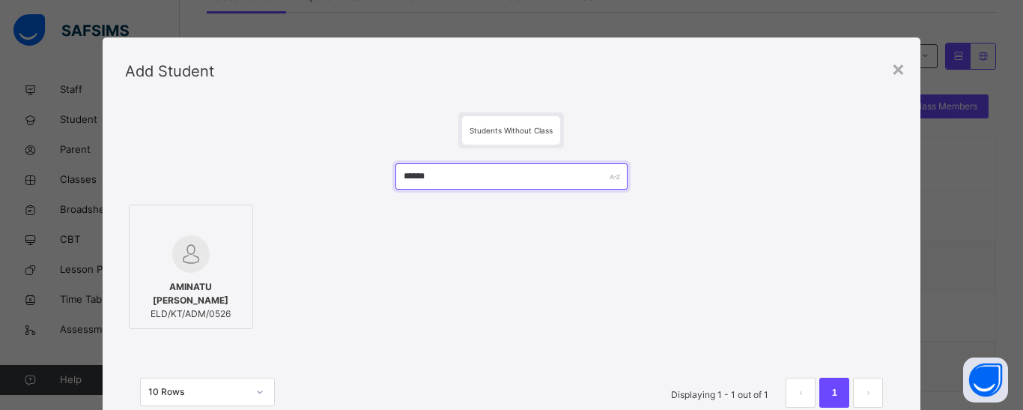
click at [436, 180] on input "******" at bounding box center [511, 176] width 232 height 26
click at [433, 179] on input "******" at bounding box center [511, 176] width 232 height 26
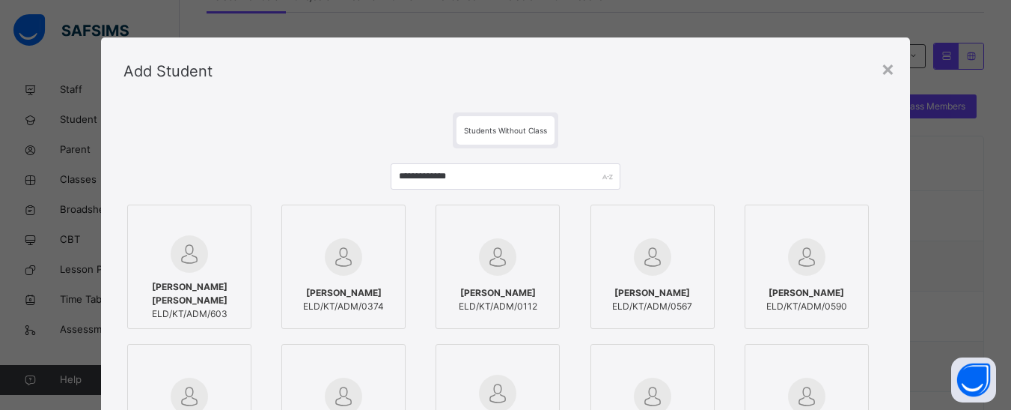
click at [189, 289] on span "FATIMA NURADDEEN" at bounding box center [190, 293] width 108 height 27
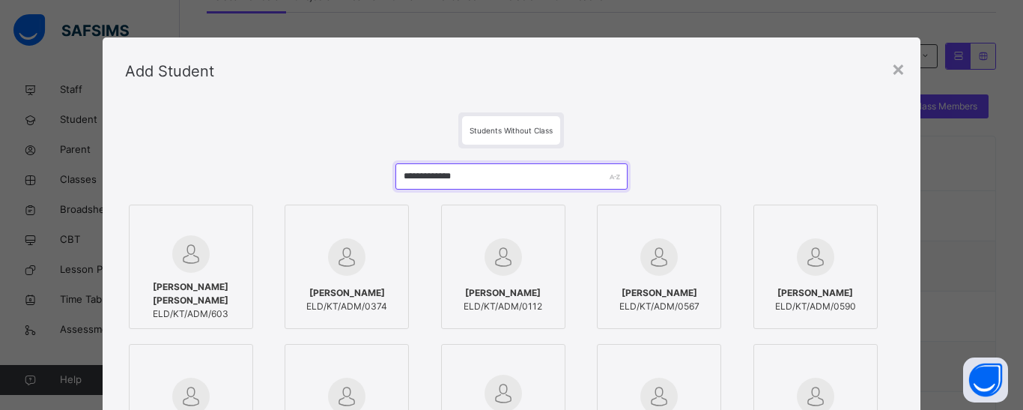
drag, startPoint x: 494, startPoint y: 178, endPoint x: 390, endPoint y: 180, distance: 104.1
click at [390, 180] on div "**********" at bounding box center [511, 362] width 773 height 428
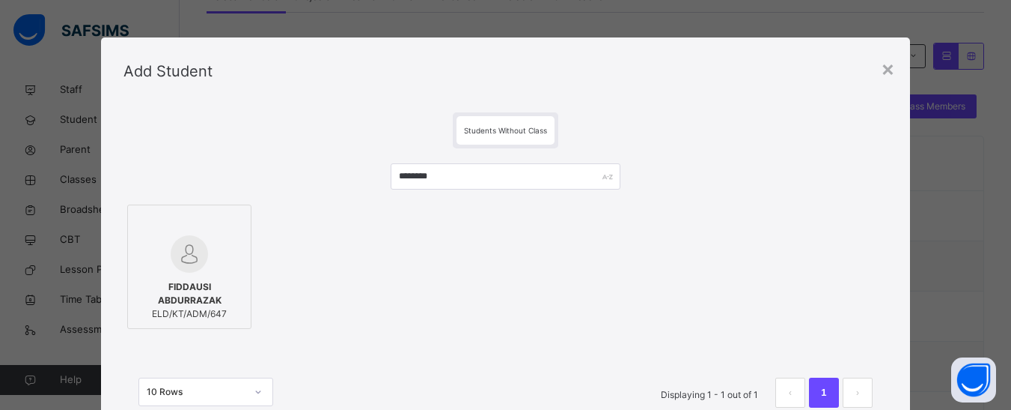
click at [149, 258] on div at bounding box center [190, 253] width 108 height 37
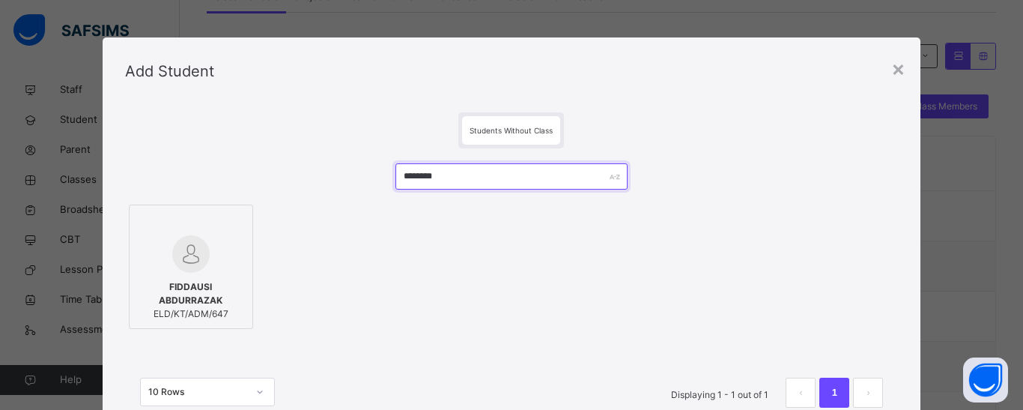
click at [419, 174] on input "********" at bounding box center [511, 176] width 232 height 26
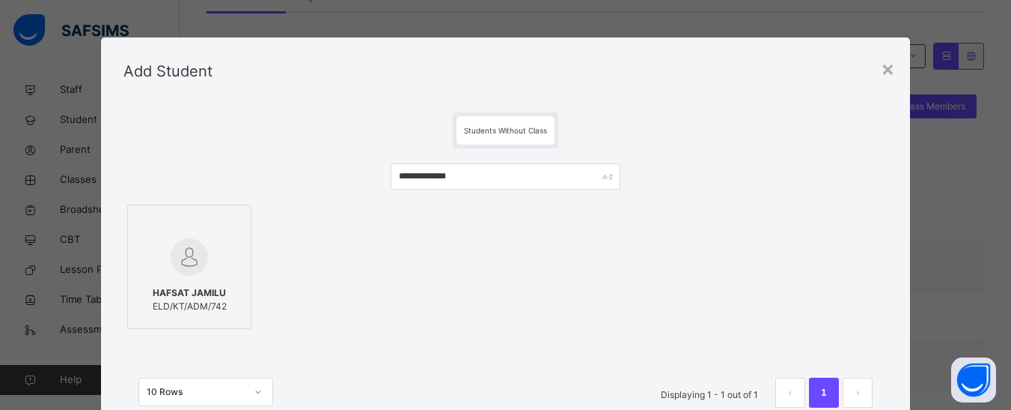
click at [189, 271] on img at bounding box center [189, 256] width 37 height 37
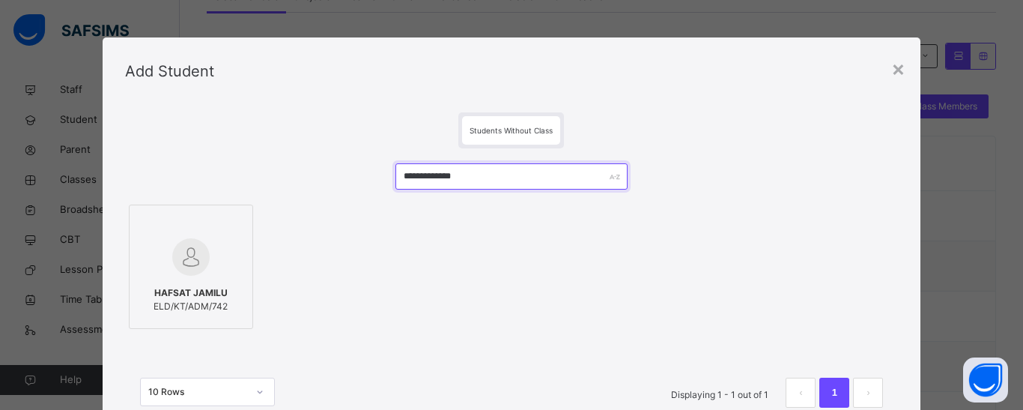
drag, startPoint x: 481, startPoint y: 170, endPoint x: 395, endPoint y: 174, distance: 86.2
click at [395, 174] on input "**********" at bounding box center [511, 176] width 232 height 26
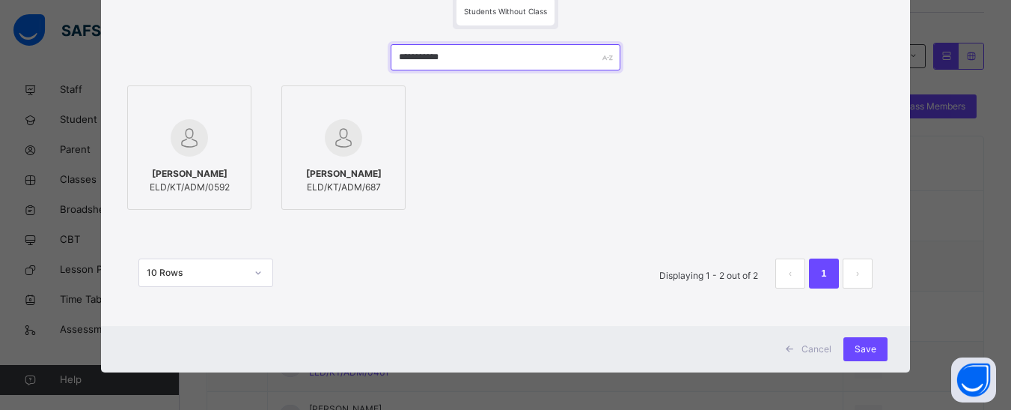
scroll to position [119, 0]
click at [351, 173] on span "HALIMATU MUBARAK" at bounding box center [344, 173] width 76 height 13
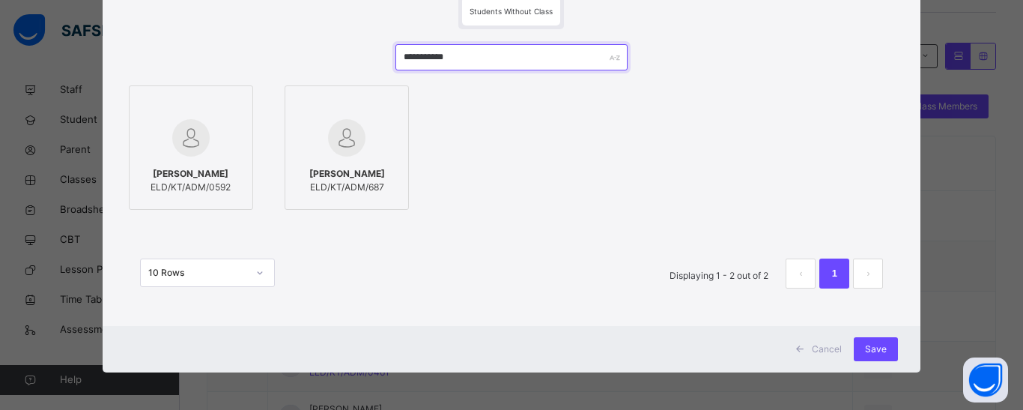
drag, startPoint x: 476, startPoint y: 62, endPoint x: 409, endPoint y: 61, distance: 67.4
click at [409, 61] on input "**********" at bounding box center [511, 57] width 232 height 26
click at [413, 55] on input "**********" at bounding box center [511, 57] width 232 height 26
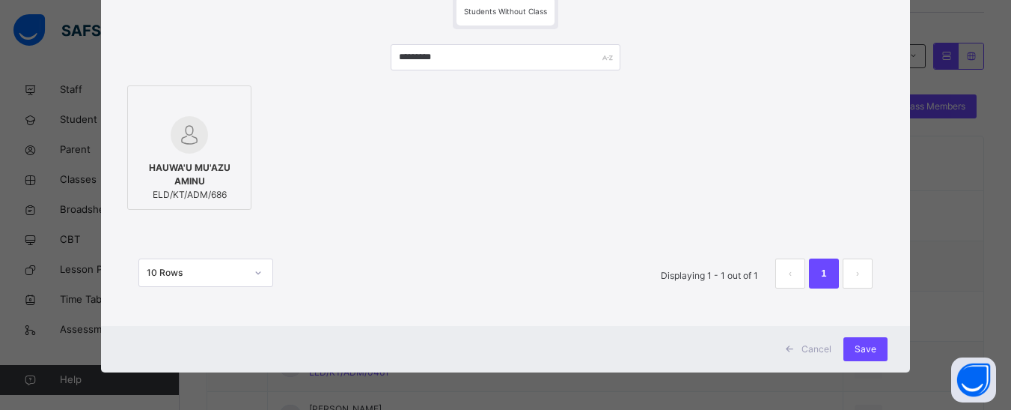
click at [171, 148] on img at bounding box center [189, 134] width 37 height 37
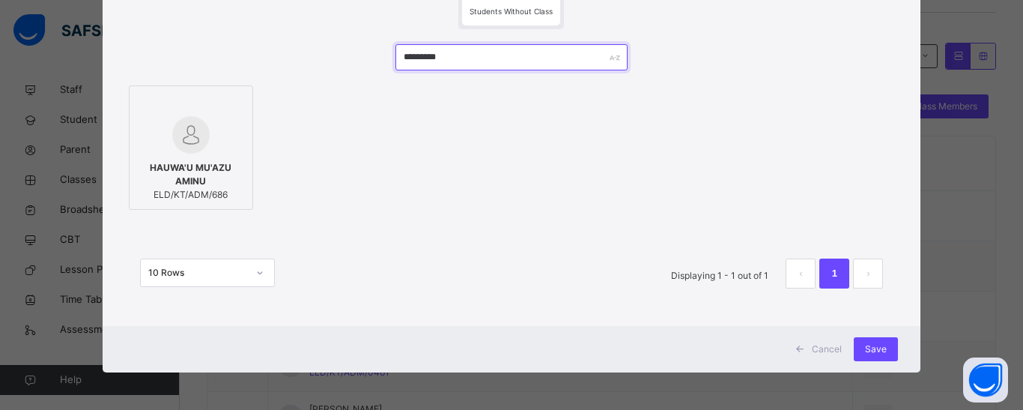
drag, startPoint x: 456, startPoint y: 57, endPoint x: 401, endPoint y: 59, distance: 54.7
click at [401, 59] on input "*********" at bounding box center [511, 57] width 232 height 26
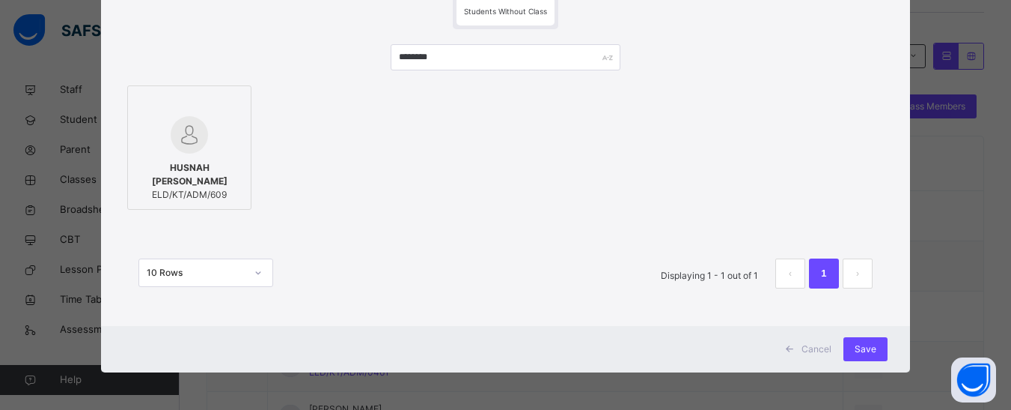
click at [212, 125] on div at bounding box center [190, 134] width 108 height 37
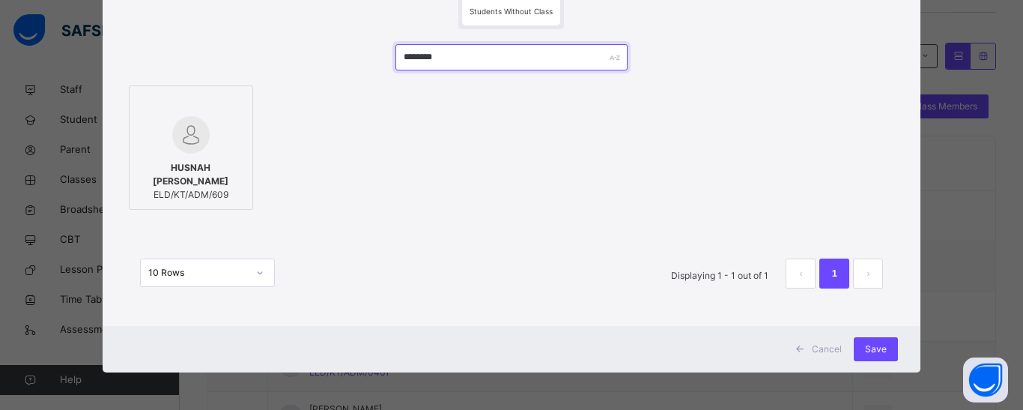
drag, startPoint x: 453, startPoint y: 52, endPoint x: 395, endPoint y: 55, distance: 57.7
click at [395, 55] on input "********" at bounding box center [511, 57] width 232 height 26
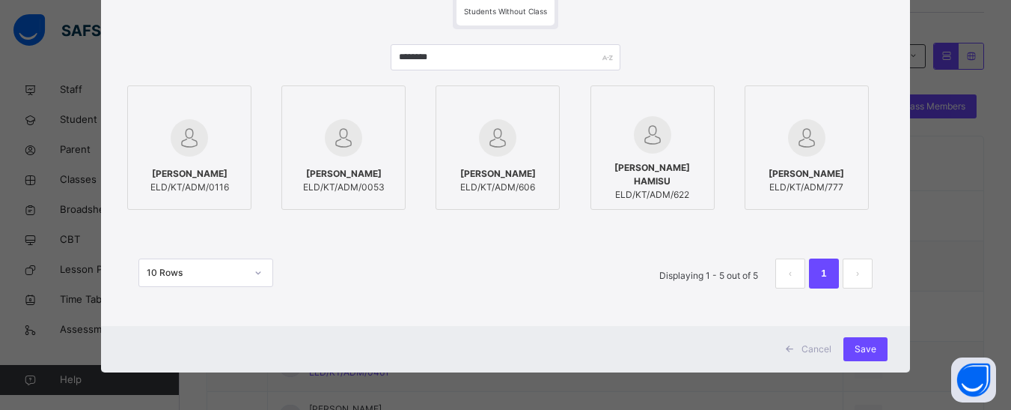
click at [498, 151] on img at bounding box center [497, 137] width 37 height 37
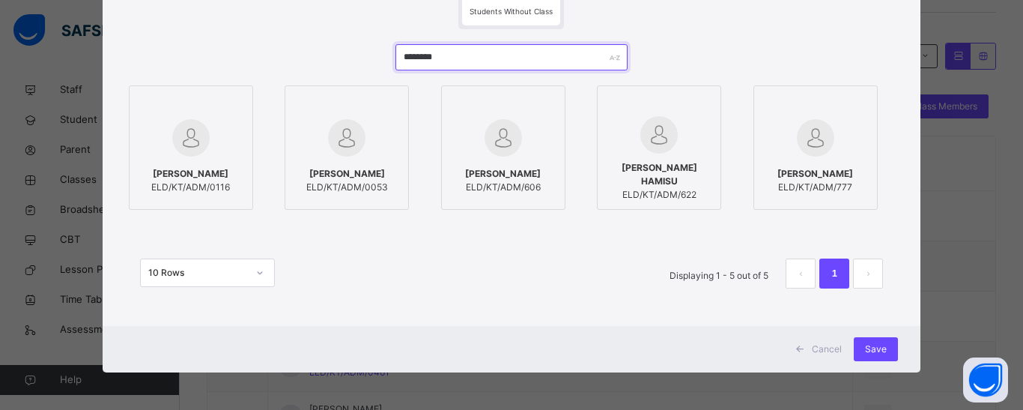
drag, startPoint x: 459, startPoint y: 50, endPoint x: 399, endPoint y: 58, distance: 60.5
click at [399, 58] on input "********" at bounding box center [511, 57] width 232 height 26
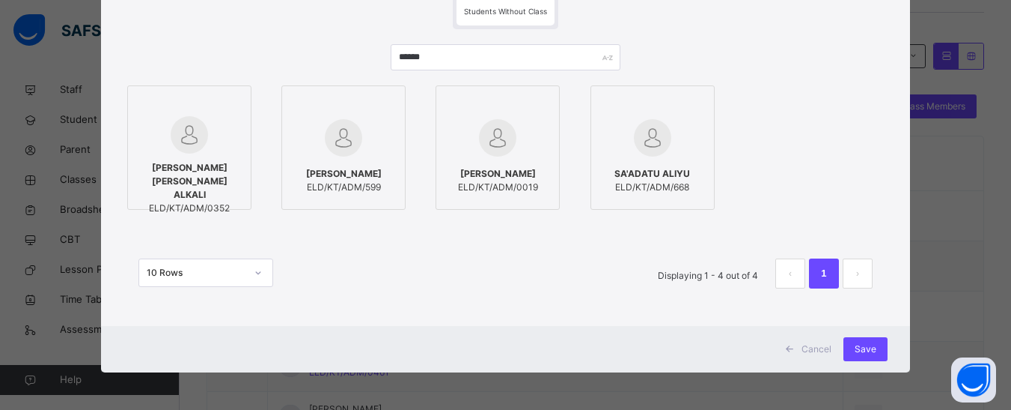
click at [356, 117] on div at bounding box center [344, 137] width 108 height 43
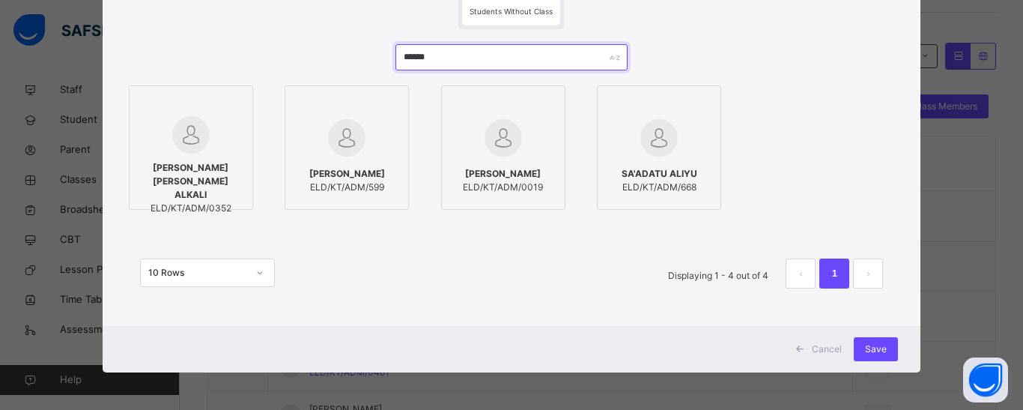
click at [410, 57] on input "******" at bounding box center [511, 57] width 232 height 26
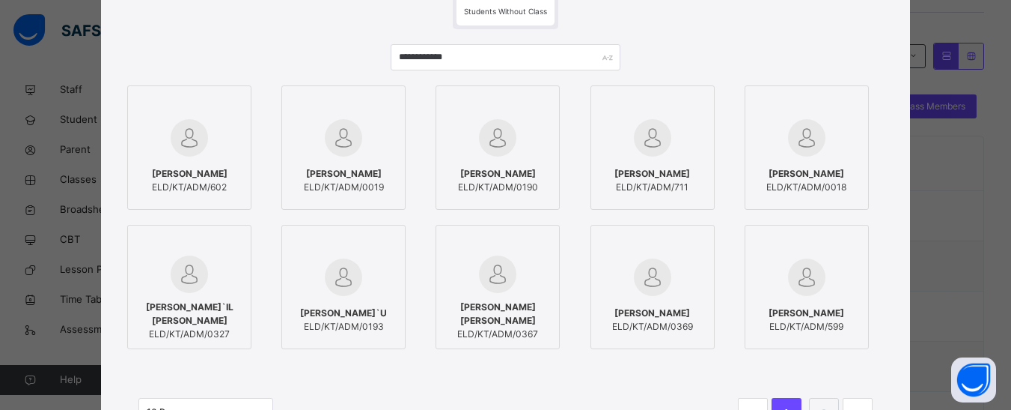
click at [179, 159] on div "MUHAMMAD SULAIMAN ELD/KT/ADM/602" at bounding box center [190, 180] width 108 height 42
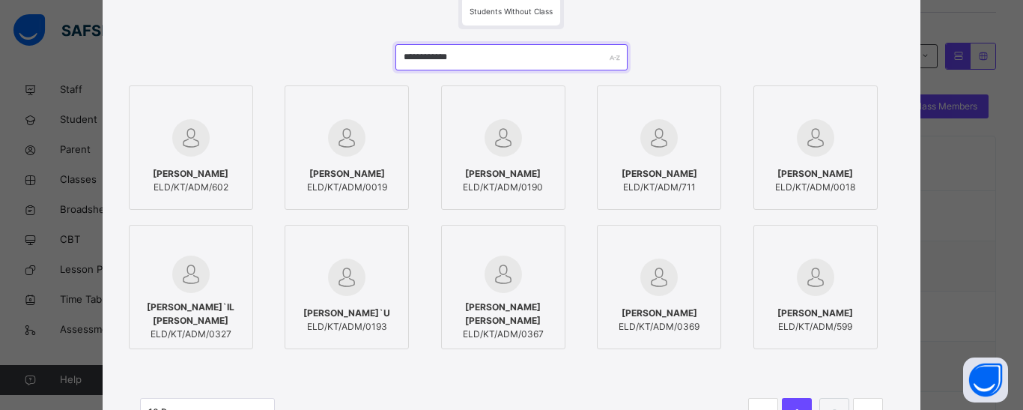
drag, startPoint x: 480, startPoint y: 63, endPoint x: 403, endPoint y: 63, distance: 77.1
click at [403, 63] on input "**********" at bounding box center [511, 57] width 232 height 26
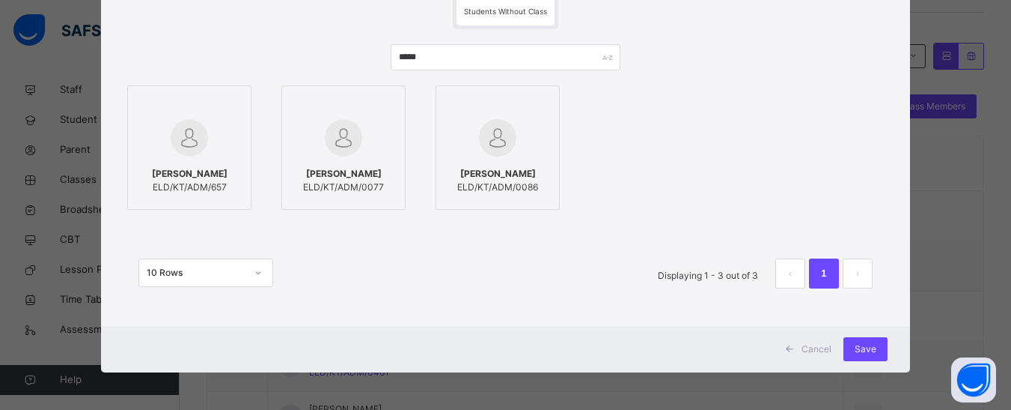
click at [186, 156] on div at bounding box center [190, 137] width 108 height 43
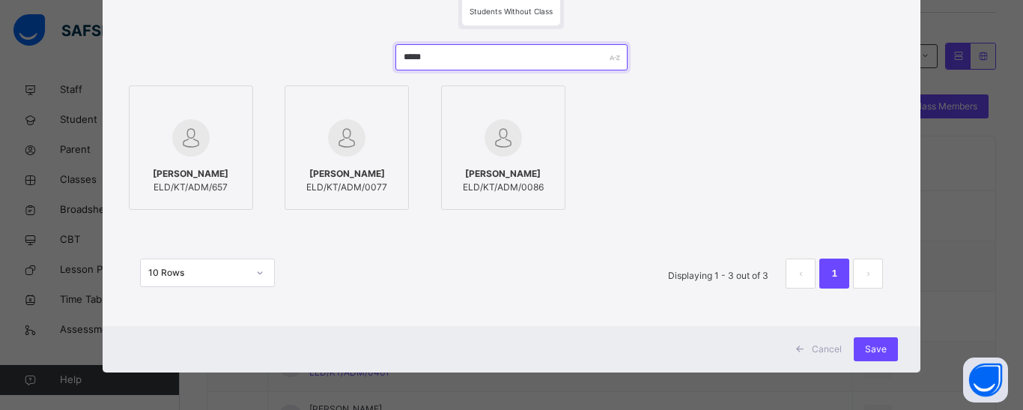
click at [424, 60] on input "*****" at bounding box center [511, 57] width 232 height 26
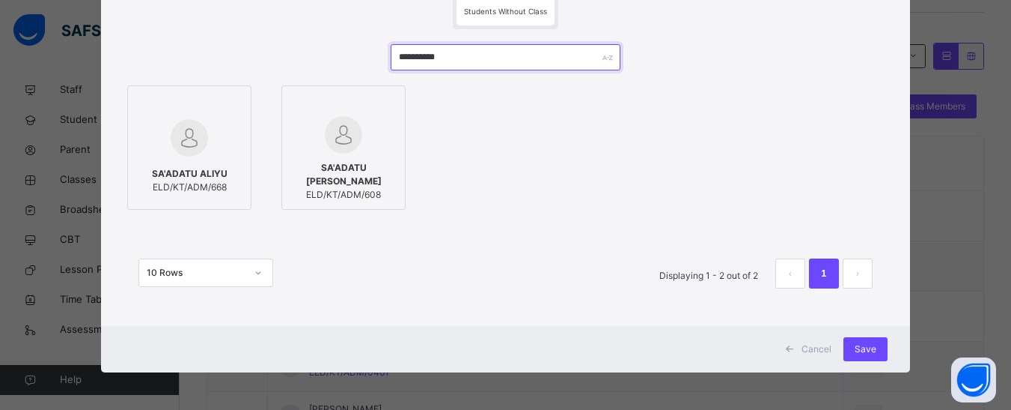
type input "**********"
click at [308, 123] on div at bounding box center [344, 134] width 108 height 37
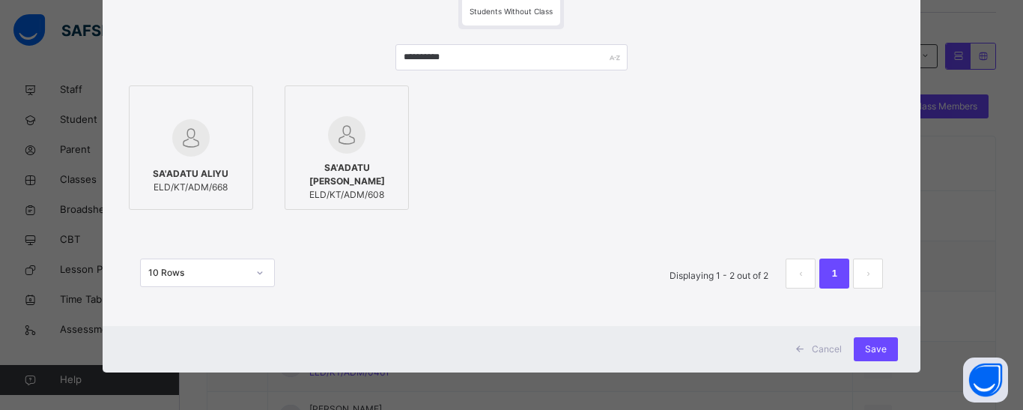
click at [182, 138] on img at bounding box center [190, 137] width 37 height 37
drag, startPoint x: 454, startPoint y: 54, endPoint x: 404, endPoint y: 55, distance: 50.9
click at [404, 55] on input "**********" at bounding box center [511, 57] width 232 height 26
click at [861, 348] on div "Save" at bounding box center [875, 349] width 44 height 24
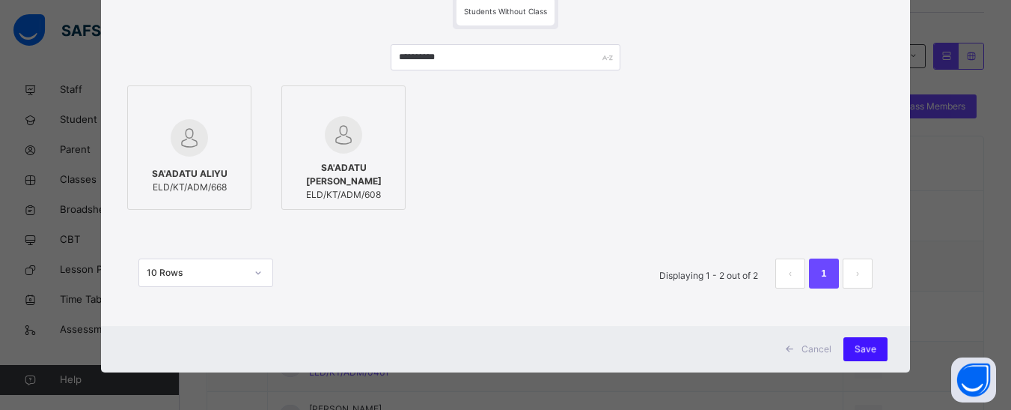
click at [887, 342] on div "Save" at bounding box center [866, 349] width 44 height 24
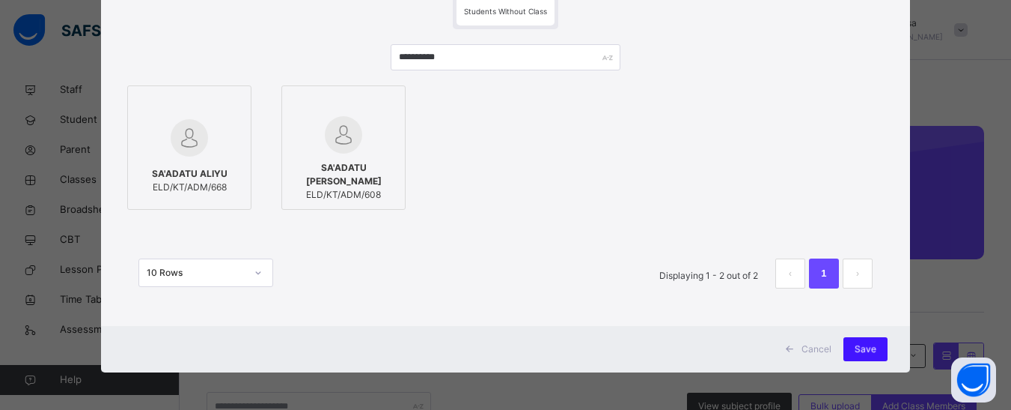
click at [861, 346] on div "Save" at bounding box center [866, 349] width 44 height 24
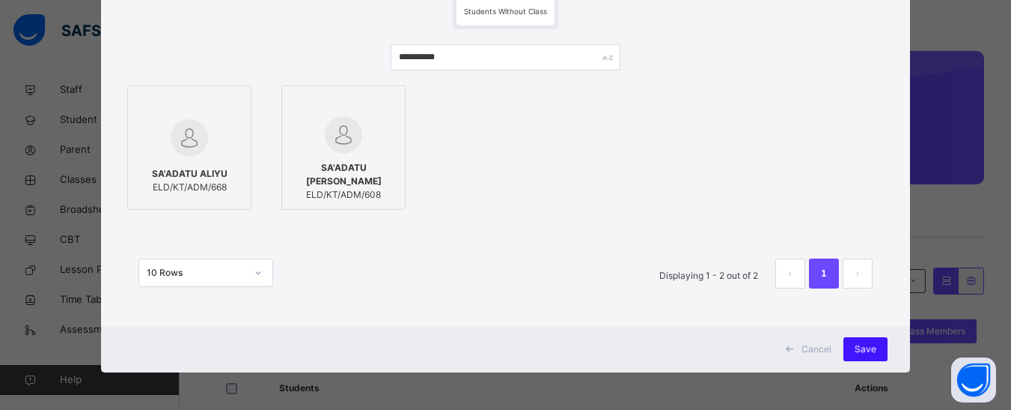
click at [862, 346] on span "Save" at bounding box center [866, 348] width 22 height 13
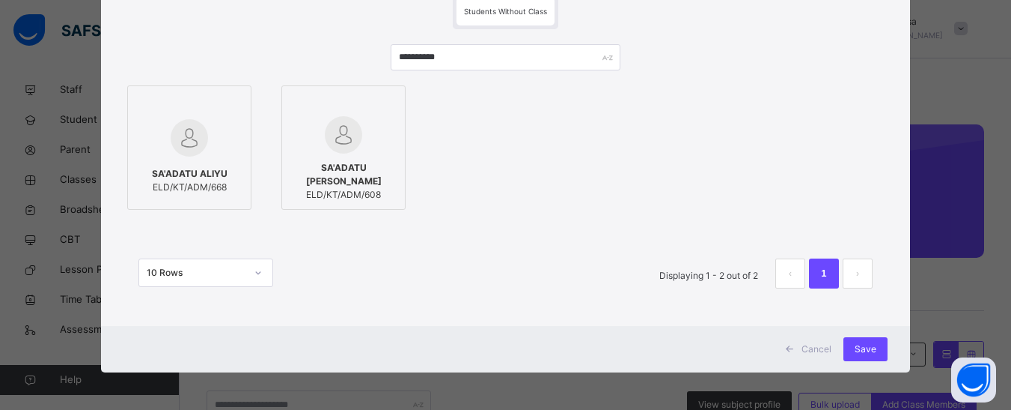
scroll to position [0, 0]
click at [874, 343] on div "Save" at bounding box center [866, 349] width 44 height 24
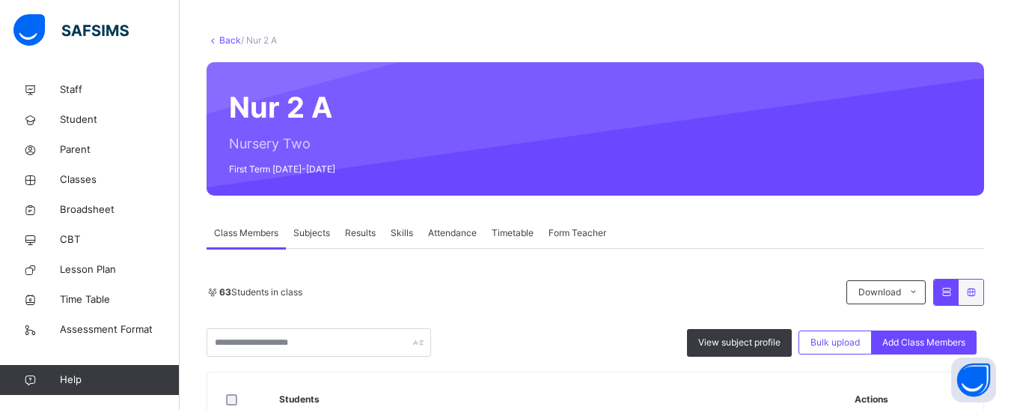
scroll to position [374, 0]
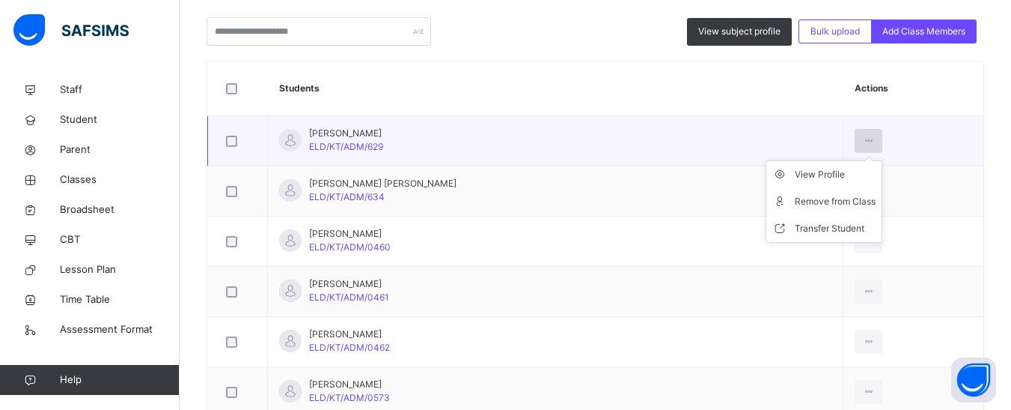
click at [862, 140] on icon at bounding box center [868, 140] width 13 height 13
click at [807, 212] on li "Remove from Class" at bounding box center [824, 201] width 115 height 27
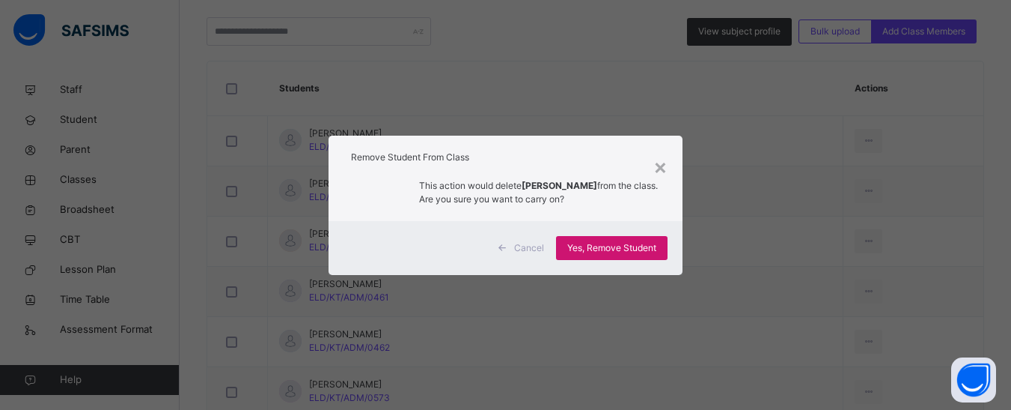
click at [606, 246] on span "Yes, Remove Student" at bounding box center [611, 247] width 89 height 13
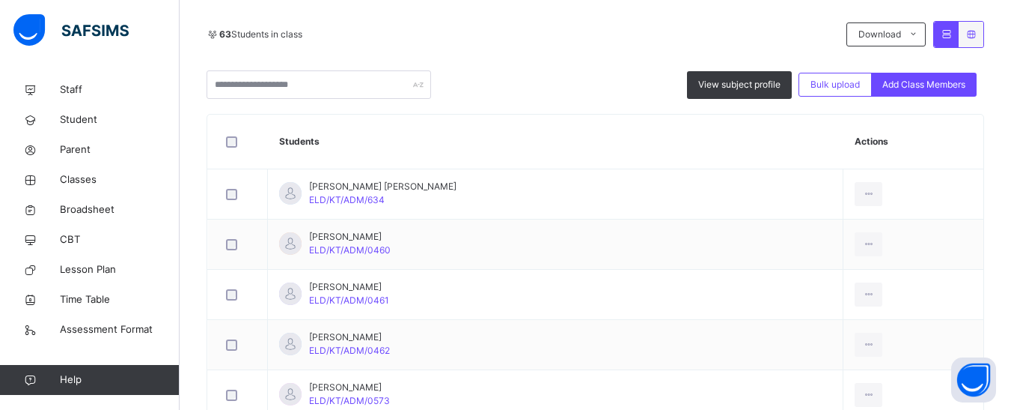
scroll to position [299, 0]
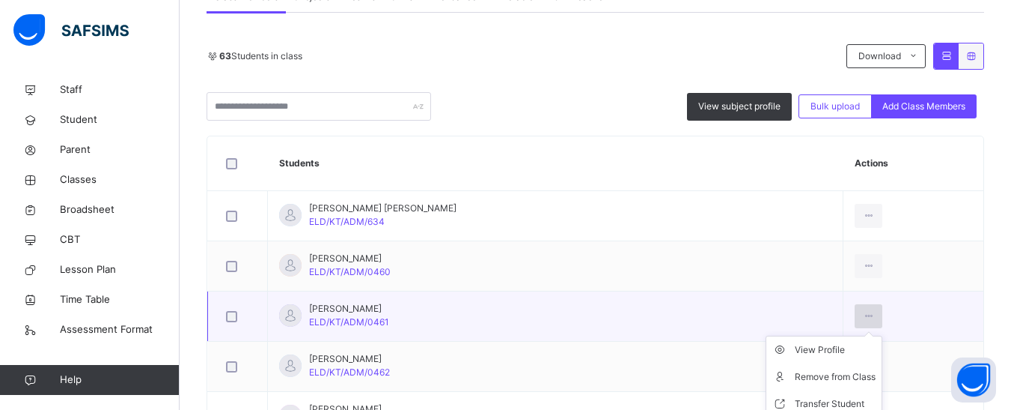
click at [862, 313] on icon at bounding box center [868, 315] width 13 height 13
click at [806, 378] on div "Remove from Class" at bounding box center [835, 376] width 81 height 15
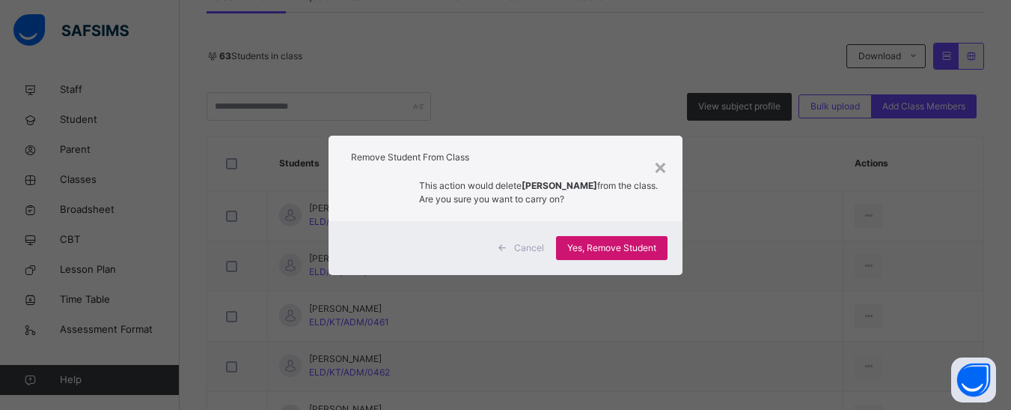
click at [609, 239] on div "Yes, Remove Student" at bounding box center [612, 248] width 112 height 24
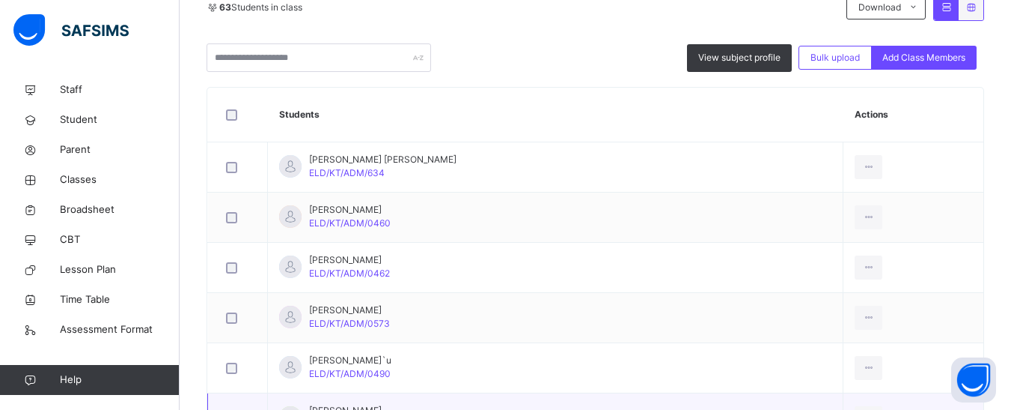
scroll to position [449, 0]
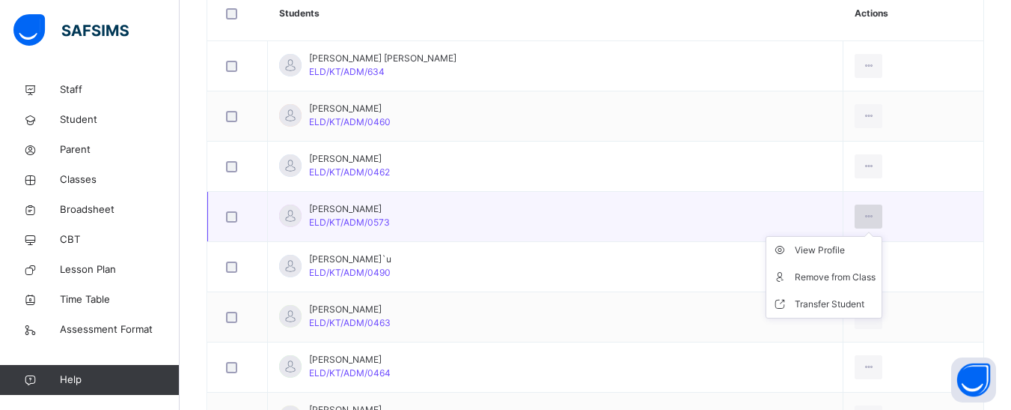
click at [862, 217] on icon at bounding box center [868, 216] width 13 height 13
click at [773, 276] on icon at bounding box center [784, 277] width 22 height 15
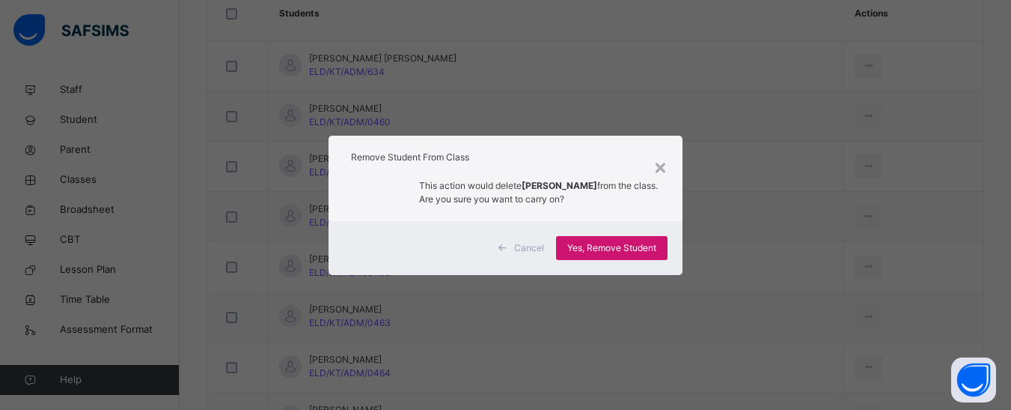
click at [657, 242] on span "Yes, Remove Student" at bounding box center [611, 247] width 89 height 13
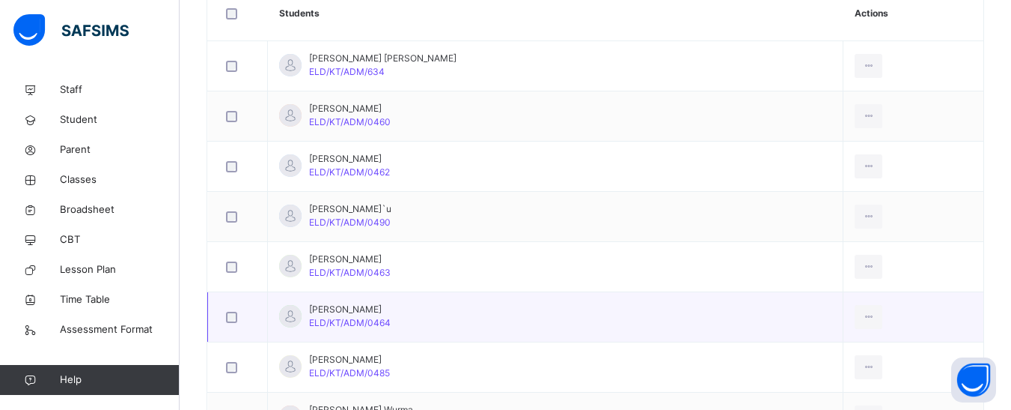
scroll to position [524, 0]
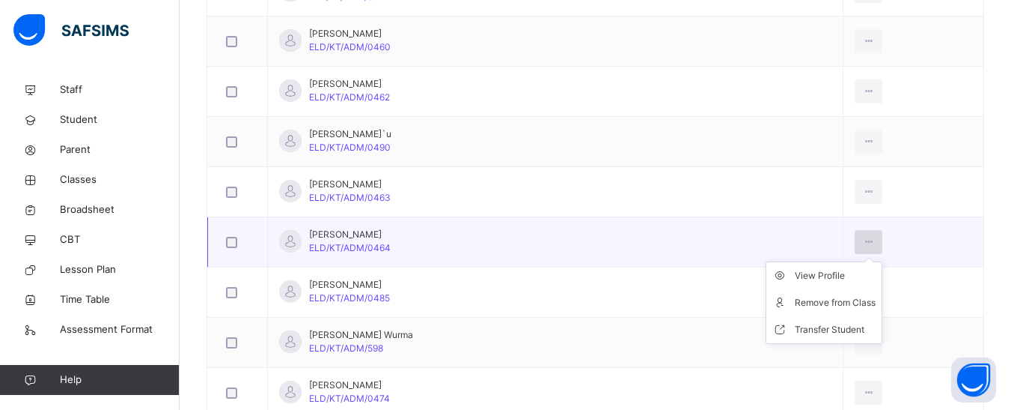
click at [862, 237] on icon at bounding box center [868, 241] width 13 height 13
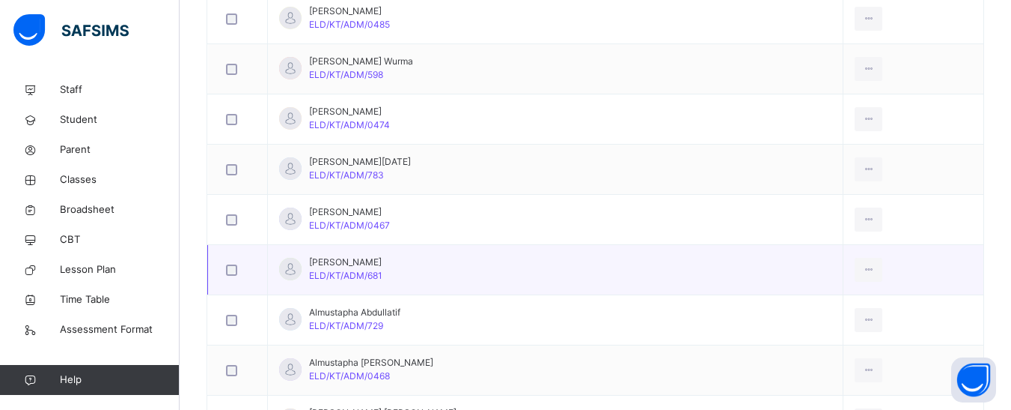
scroll to position [824, 0]
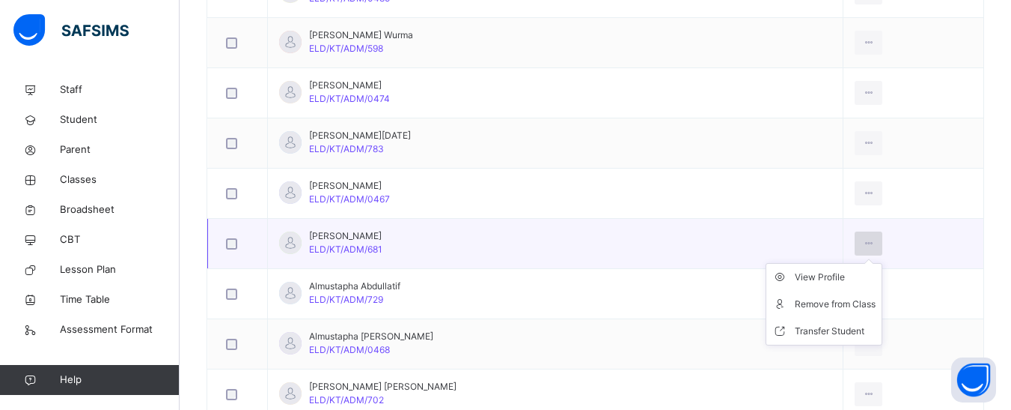
click at [862, 243] on div at bounding box center [869, 243] width 28 height 24
click at [809, 300] on div "Remove from Class" at bounding box center [835, 303] width 81 height 15
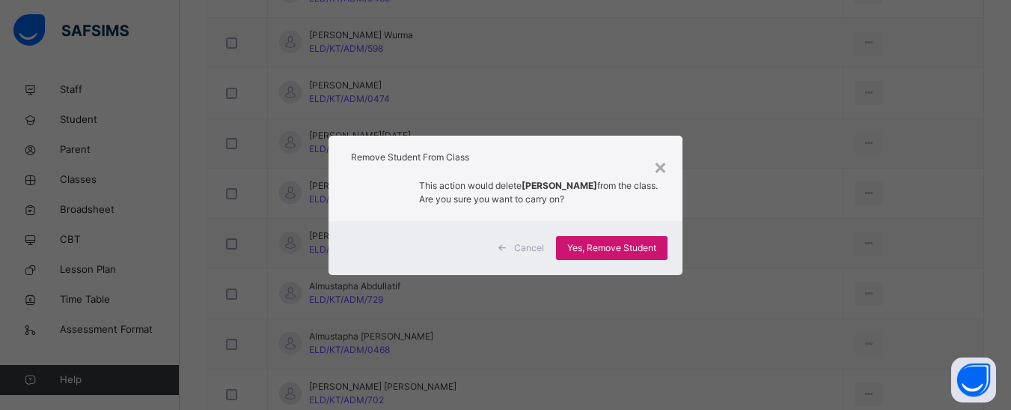
click at [655, 252] on span "Yes, Remove Student" at bounding box center [611, 247] width 89 height 13
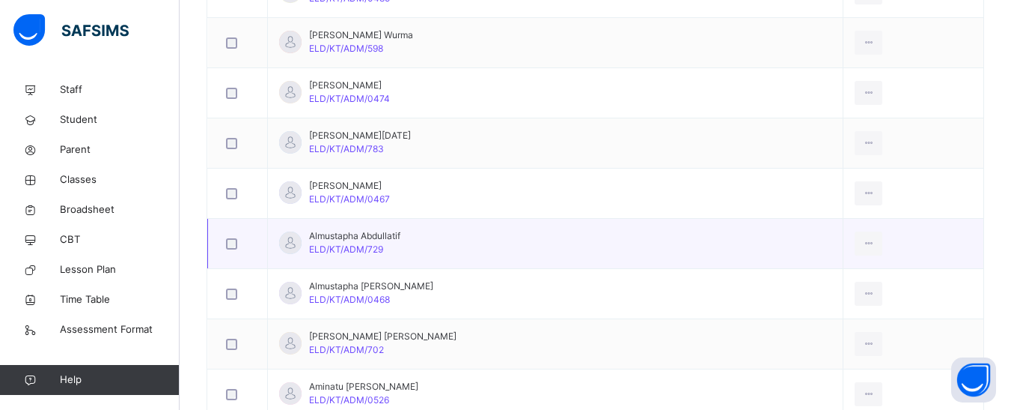
scroll to position [898, 0]
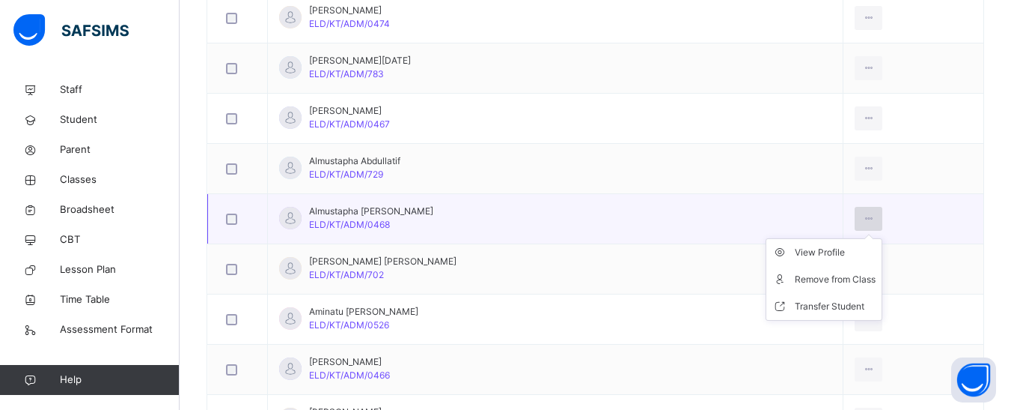
click at [859, 218] on div at bounding box center [869, 219] width 28 height 24
click at [795, 276] on div "Remove from Class" at bounding box center [835, 279] width 81 height 15
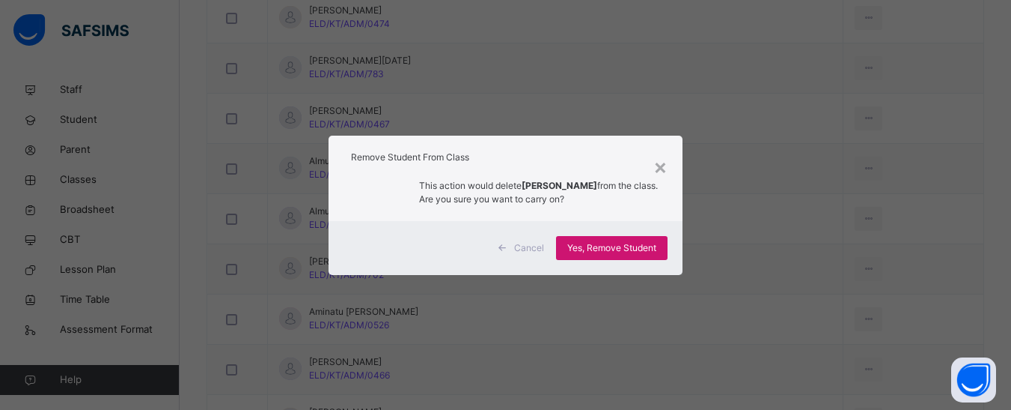
click at [587, 242] on span "Yes, Remove Student" at bounding box center [611, 247] width 89 height 13
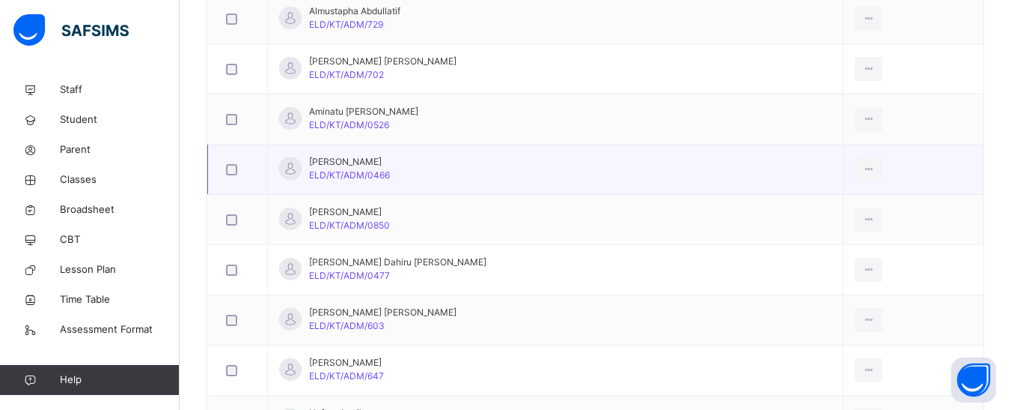
scroll to position [1123, 0]
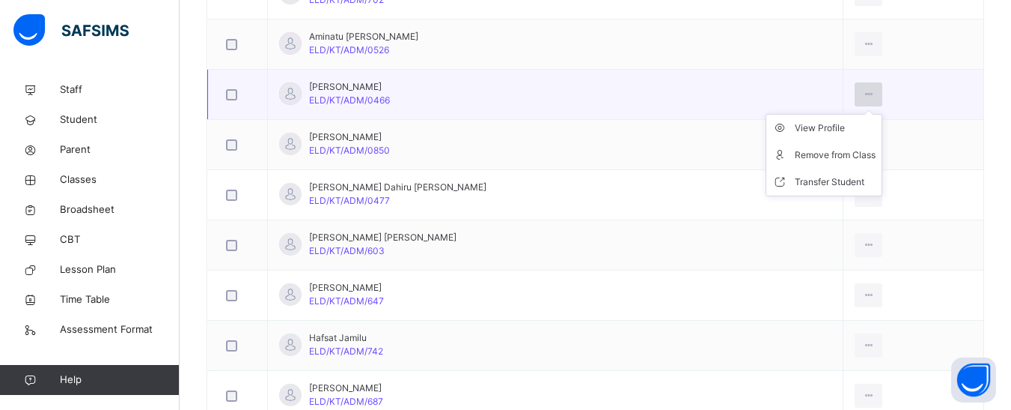
click at [862, 94] on icon at bounding box center [868, 94] width 13 height 13
click at [821, 157] on div "Remove from Class" at bounding box center [835, 154] width 81 height 15
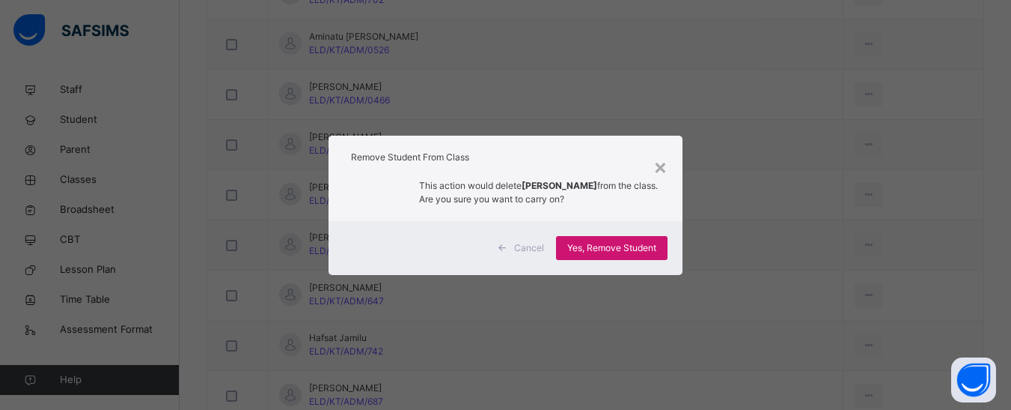
click at [628, 244] on span "Yes, Remove Student" at bounding box center [611, 247] width 89 height 13
click at [615, 249] on div "Yes, Remove Student" at bounding box center [612, 248] width 112 height 24
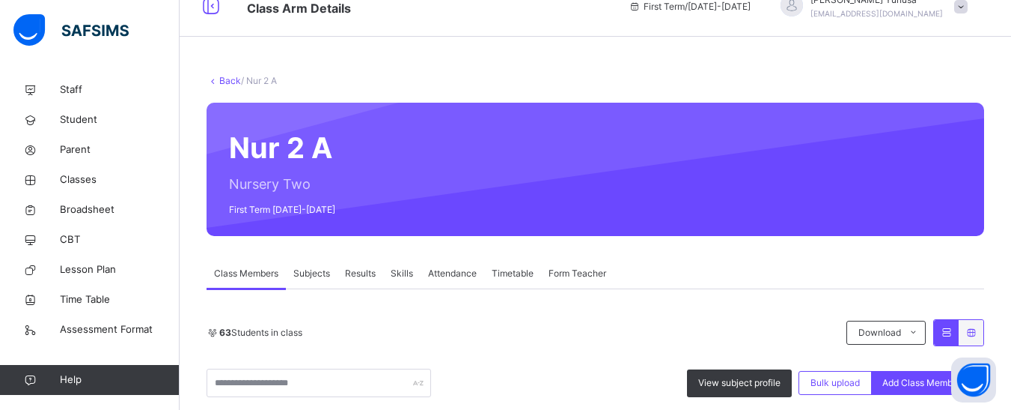
scroll to position [1123, 0]
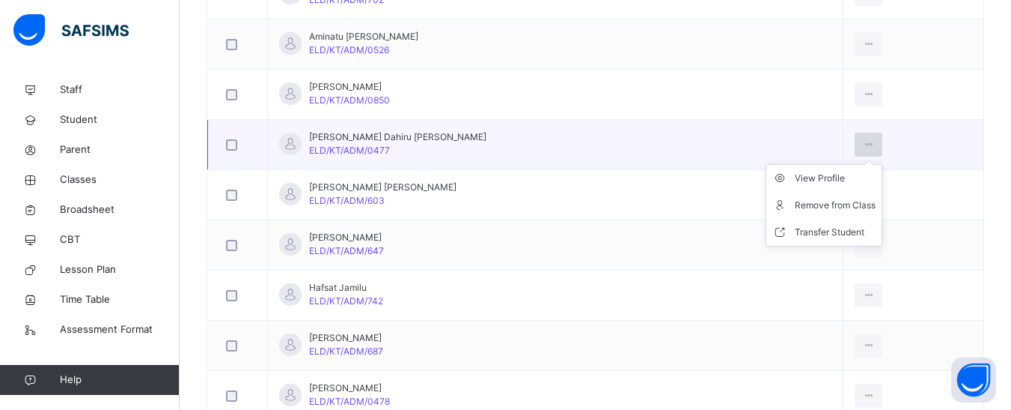
click at [862, 139] on icon at bounding box center [868, 144] width 13 height 13
click at [795, 212] on div "Remove from Class" at bounding box center [835, 205] width 81 height 15
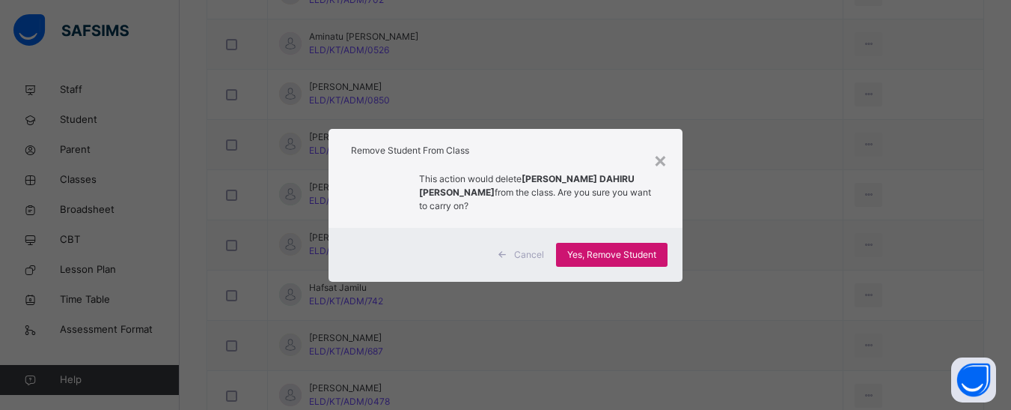
click at [637, 248] on span "Yes, Remove Student" at bounding box center [611, 254] width 89 height 13
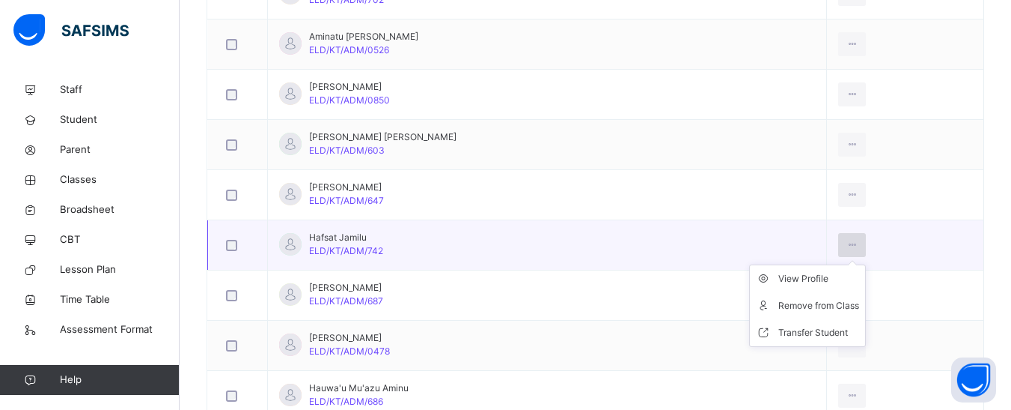
click at [850, 244] on icon at bounding box center [852, 244] width 13 height 13
click at [838, 245] on div at bounding box center [852, 245] width 28 height 24
click at [780, 321] on li "Transfer Student" at bounding box center [807, 332] width 115 height 27
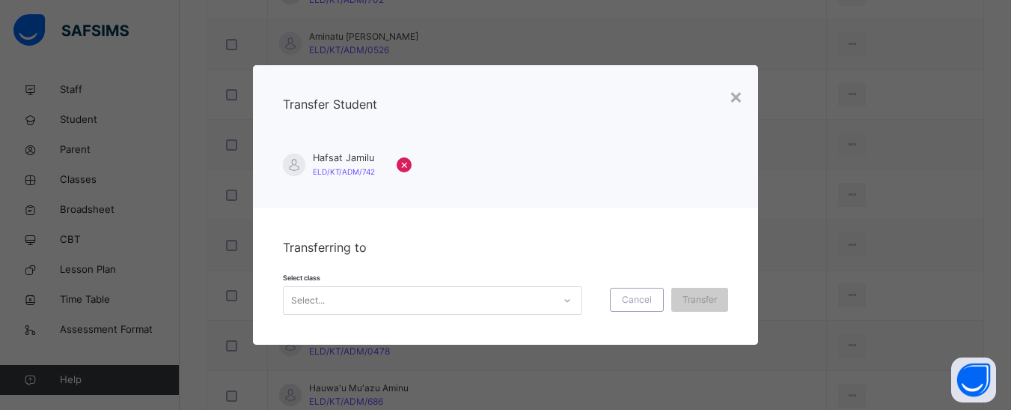
click at [404, 305] on div "Select..." at bounding box center [419, 300] width 270 height 23
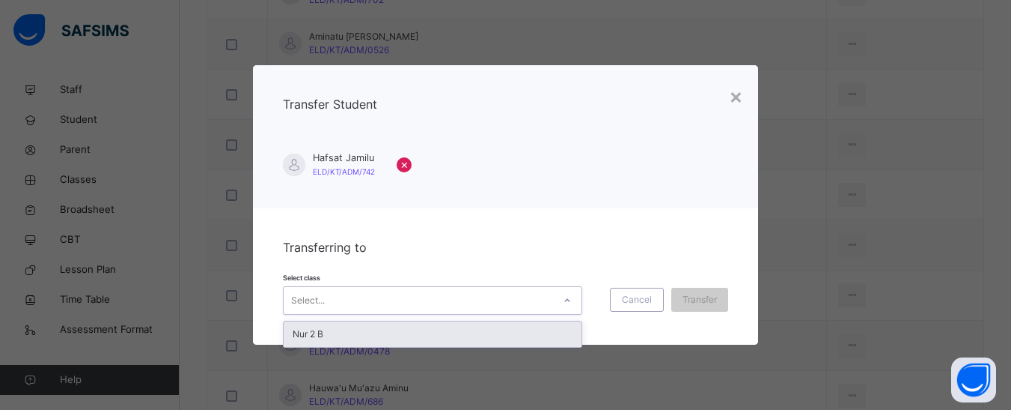
click at [317, 340] on div "Nur 2 B" at bounding box center [433, 333] width 298 height 25
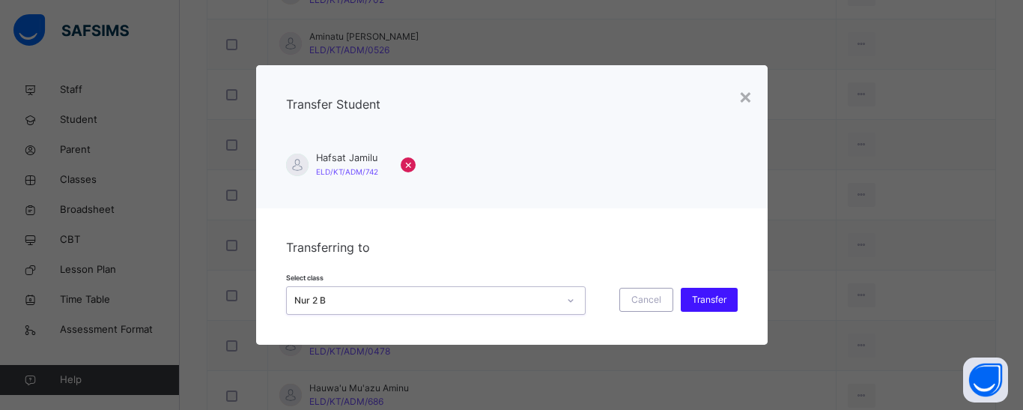
click at [715, 301] on span "Transfer" at bounding box center [709, 299] width 34 height 13
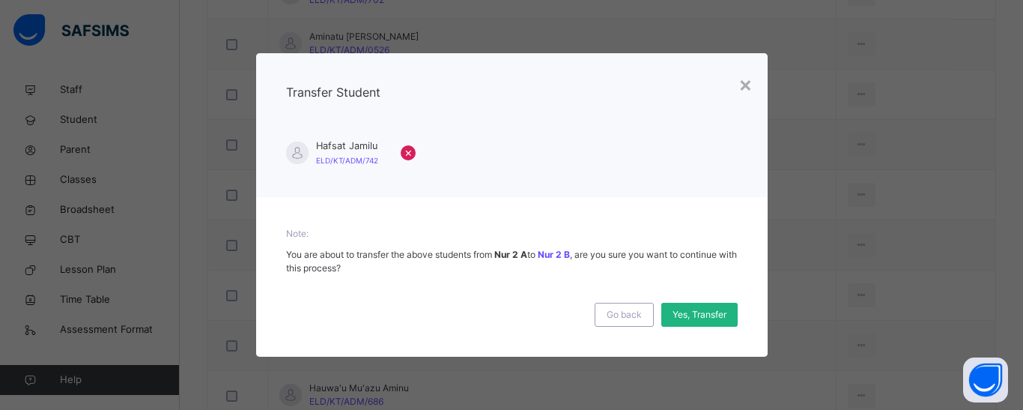
click at [703, 309] on span "Yes, Transfer" at bounding box center [699, 314] width 54 height 13
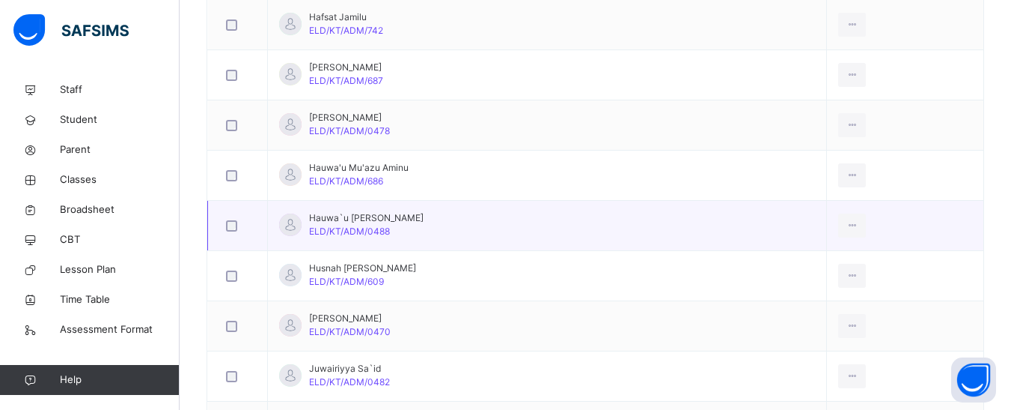
scroll to position [1422, 0]
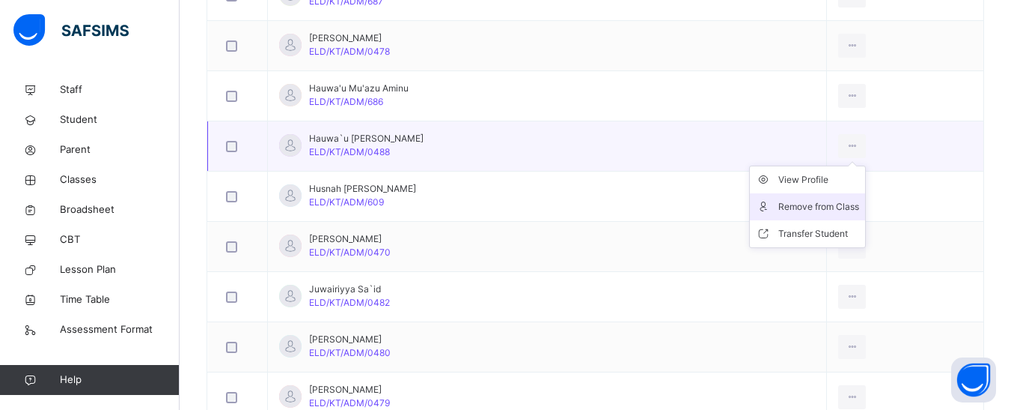
click at [847, 204] on div "Remove from Class" at bounding box center [819, 206] width 81 height 15
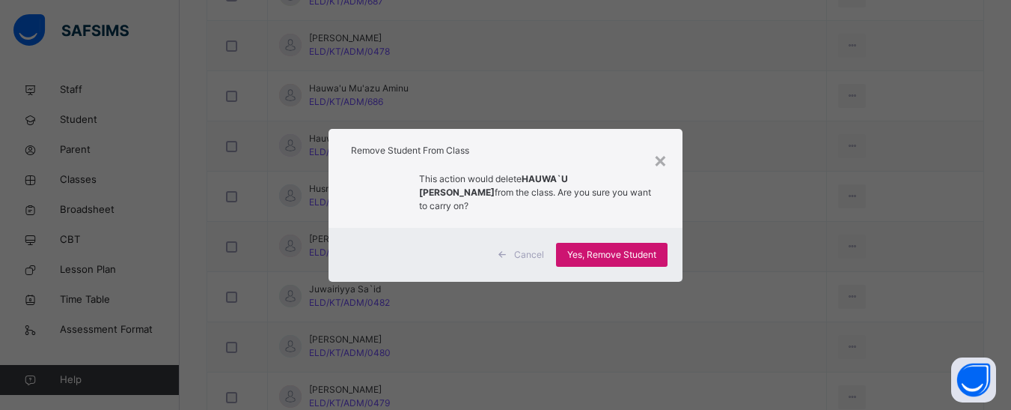
click at [640, 249] on span "Yes, Remove Student" at bounding box center [611, 254] width 89 height 13
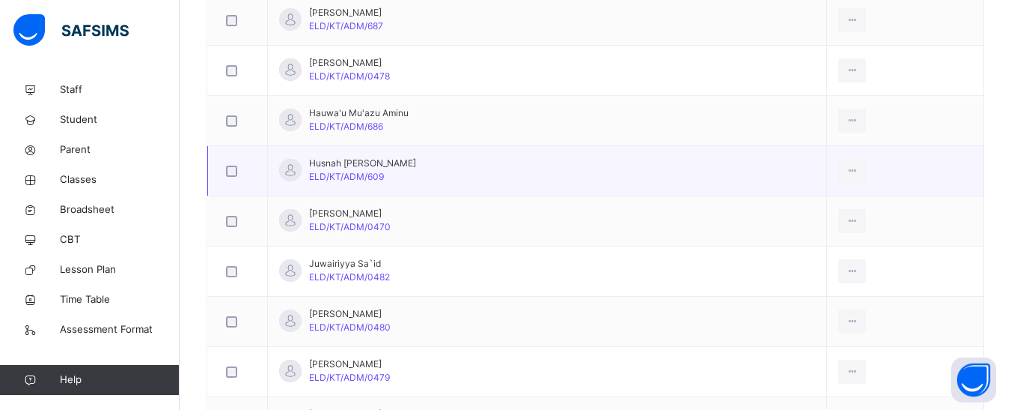
scroll to position [1273, 0]
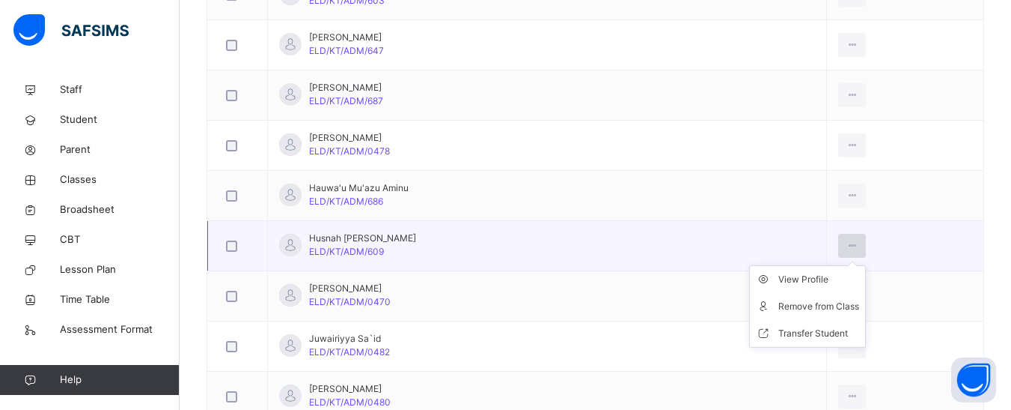
click at [848, 246] on icon at bounding box center [852, 245] width 13 height 13
click at [788, 304] on div "Remove from Class" at bounding box center [819, 306] width 81 height 15
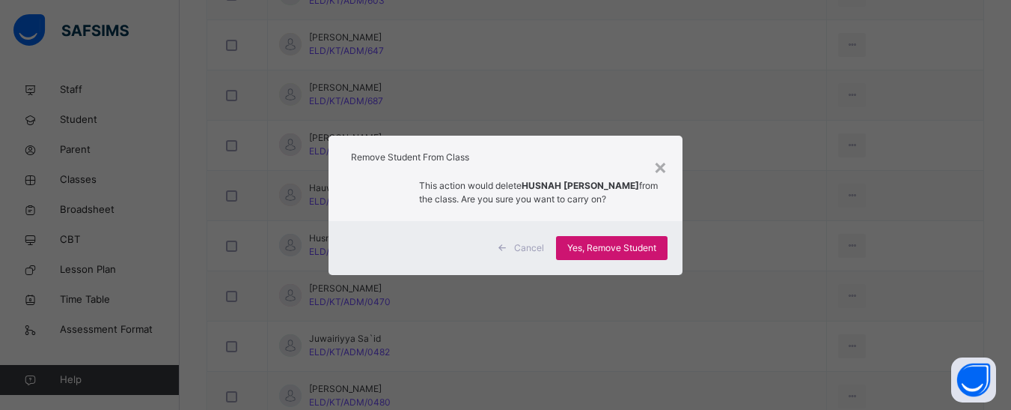
click at [594, 250] on span "Yes, Remove Student" at bounding box center [611, 247] width 89 height 13
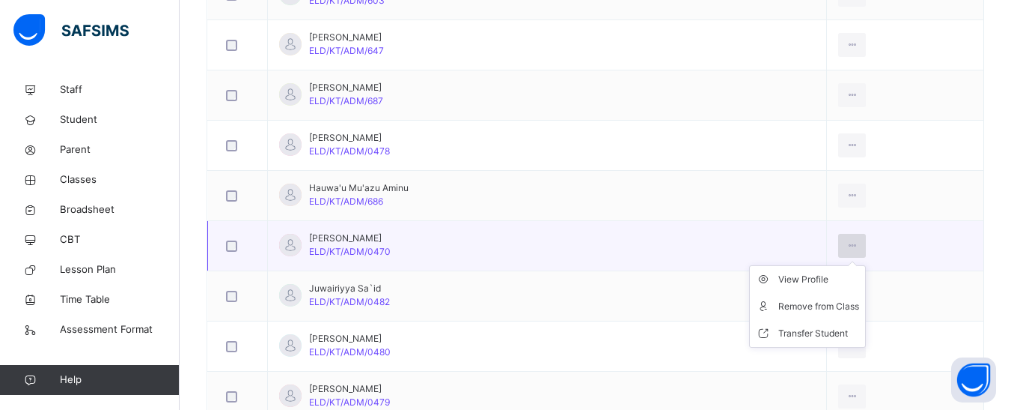
click at [847, 243] on icon at bounding box center [852, 245] width 13 height 13
click at [797, 311] on div "Remove from Class" at bounding box center [819, 306] width 81 height 15
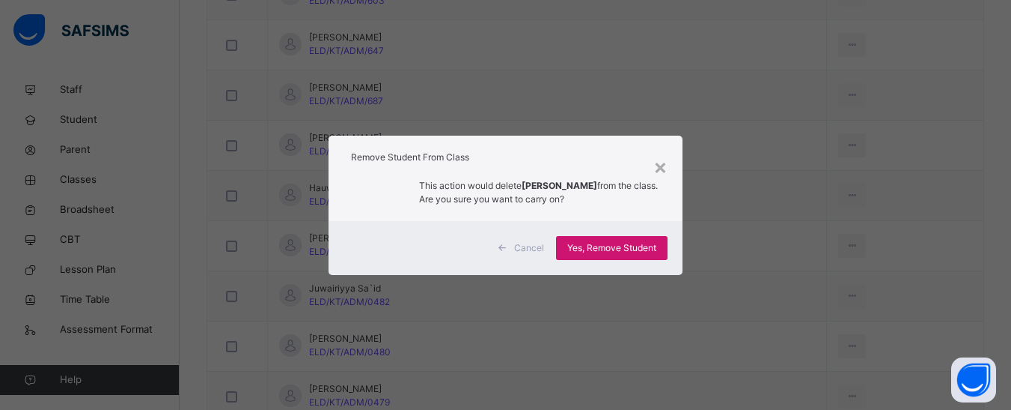
click at [651, 252] on span "Yes, Remove Student" at bounding box center [611, 247] width 89 height 13
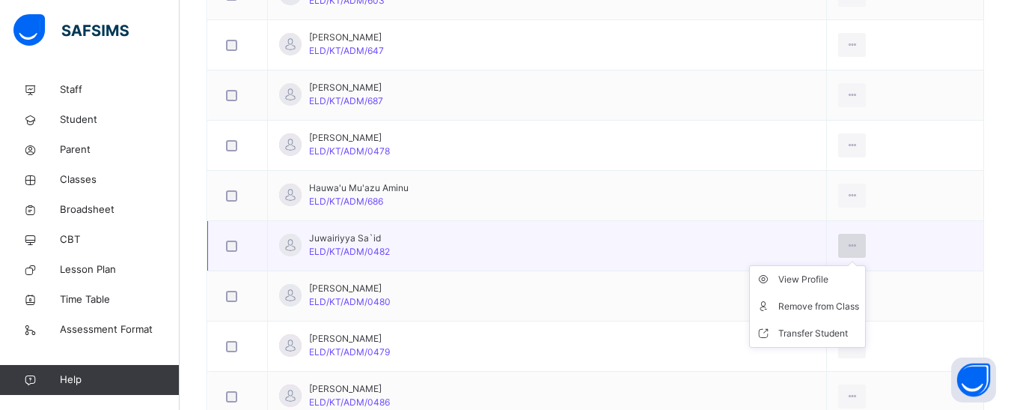
click at [857, 250] on div at bounding box center [852, 246] width 28 height 24
click at [790, 306] on div "Remove from Class" at bounding box center [819, 306] width 81 height 15
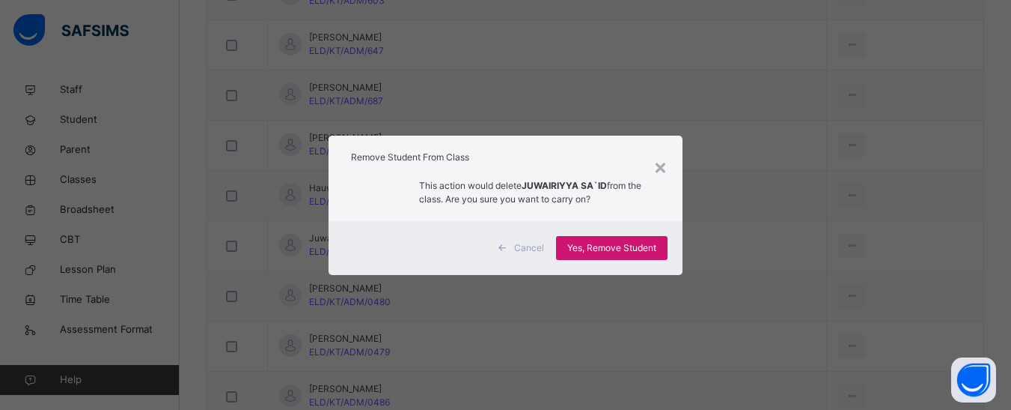
click at [609, 246] on span "Yes, Remove Student" at bounding box center [611, 247] width 89 height 13
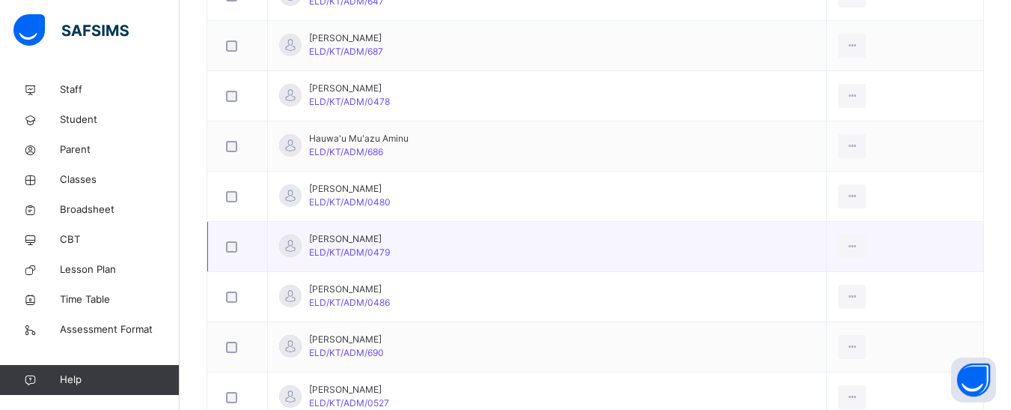
scroll to position [1348, 0]
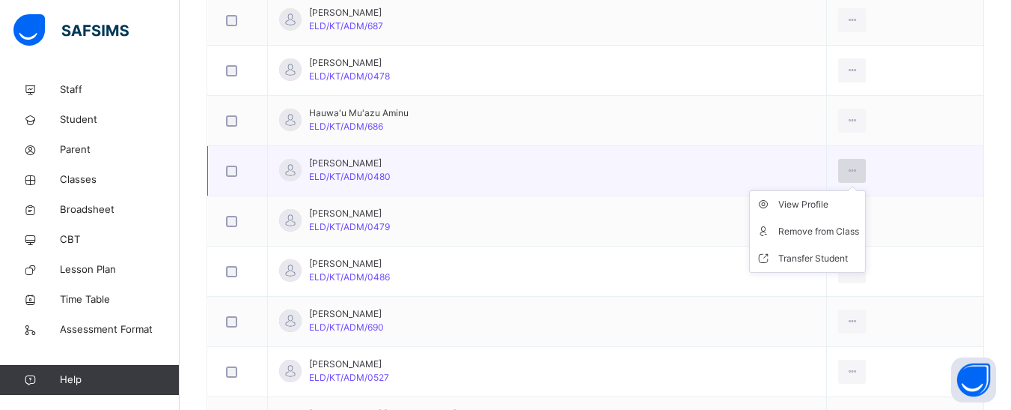
click at [847, 162] on div at bounding box center [852, 171] width 28 height 24
click at [806, 229] on div "Remove from Class" at bounding box center [819, 231] width 81 height 15
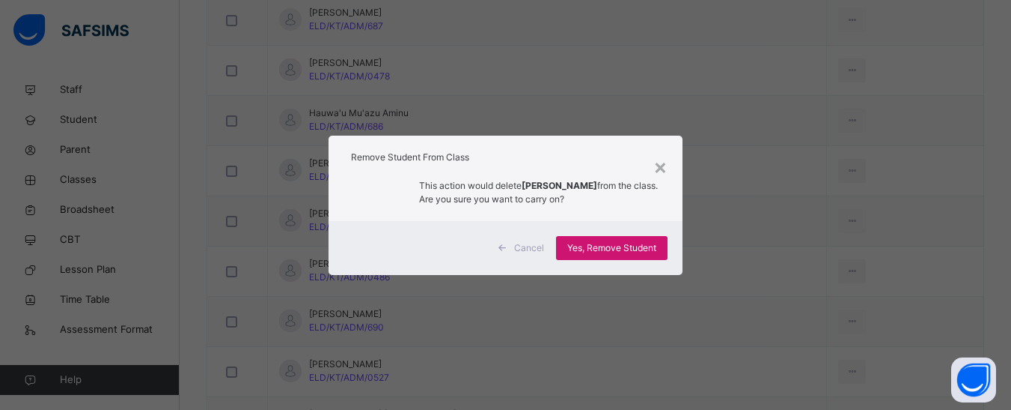
click at [646, 239] on div "Yes, Remove Student" at bounding box center [612, 248] width 112 height 24
click at [623, 251] on span "Yes, Remove Student" at bounding box center [611, 247] width 89 height 13
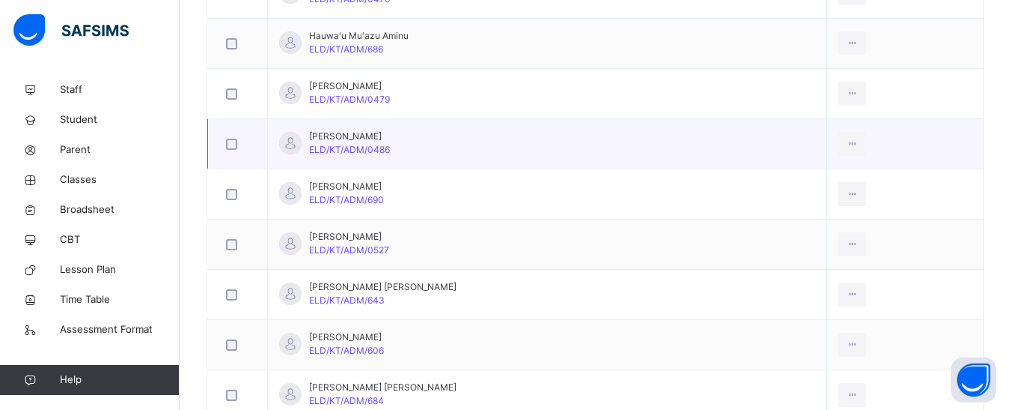
scroll to position [1497, 0]
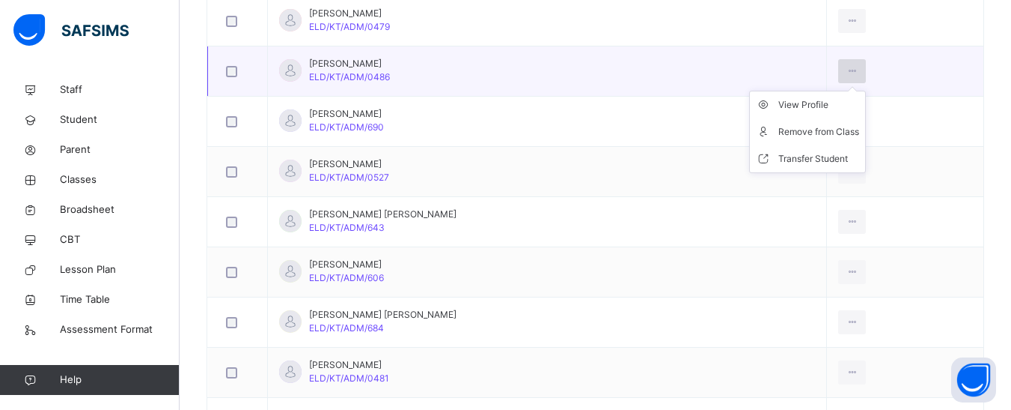
click at [845, 63] on div at bounding box center [852, 71] width 28 height 24
click at [798, 127] on div "Remove from Class" at bounding box center [819, 131] width 81 height 15
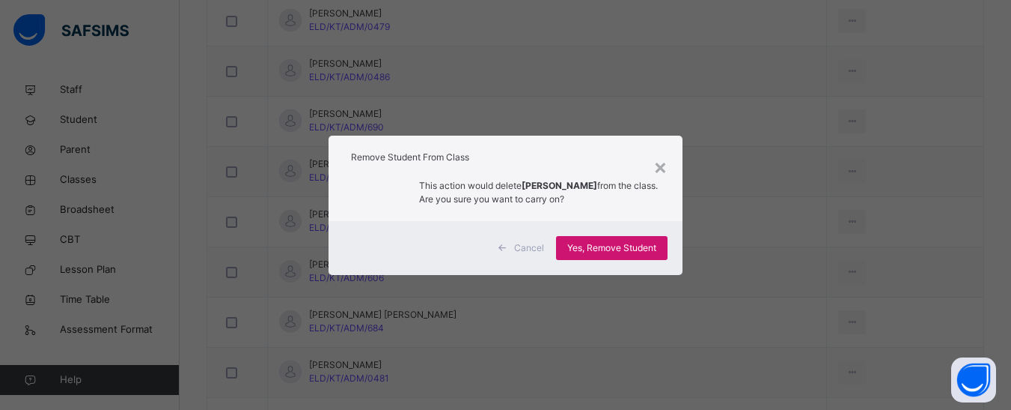
click at [603, 248] on span "Yes, Remove Student" at bounding box center [611, 247] width 89 height 13
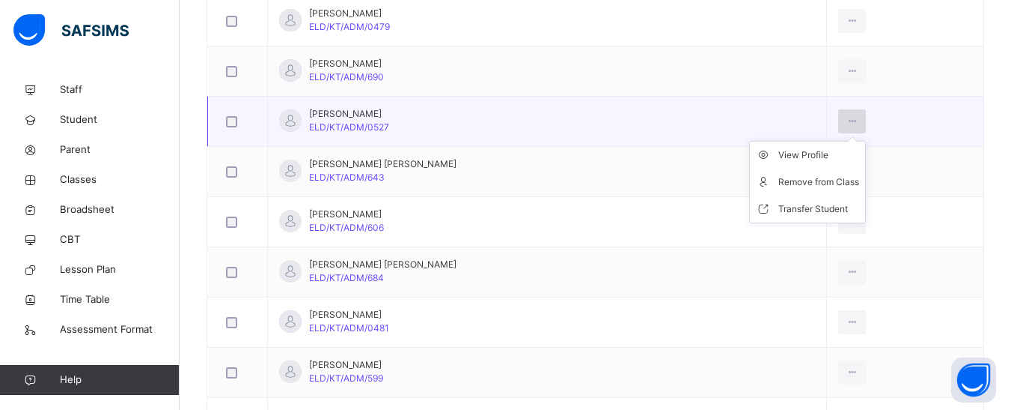
click at [853, 118] on icon at bounding box center [852, 121] width 13 height 13
click at [805, 183] on div "Remove from Class" at bounding box center [819, 181] width 81 height 15
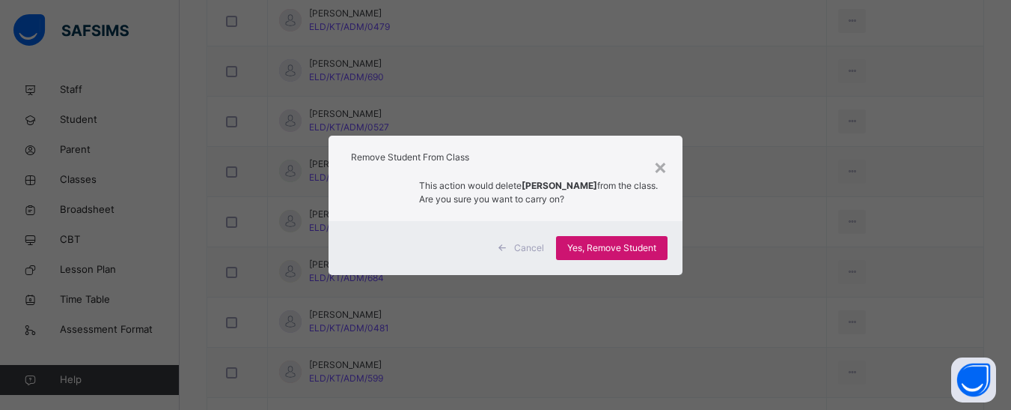
click at [603, 243] on span "Yes, Remove Student" at bounding box center [611, 247] width 89 height 13
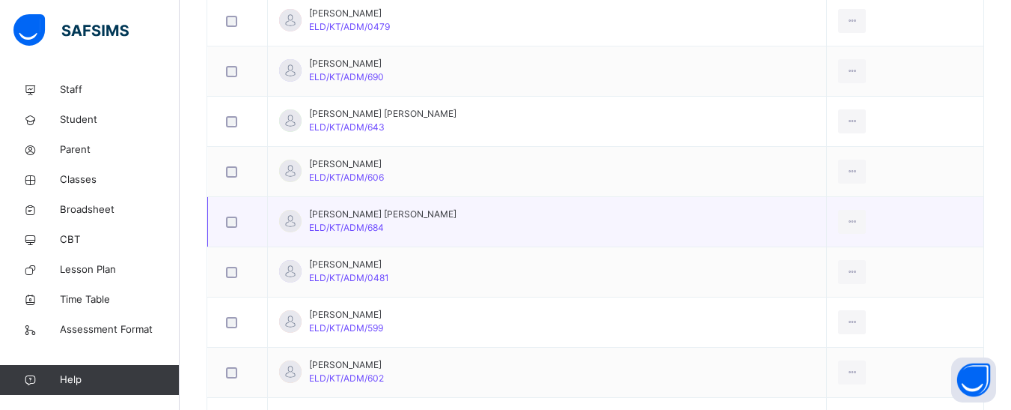
scroll to position [1572, 0]
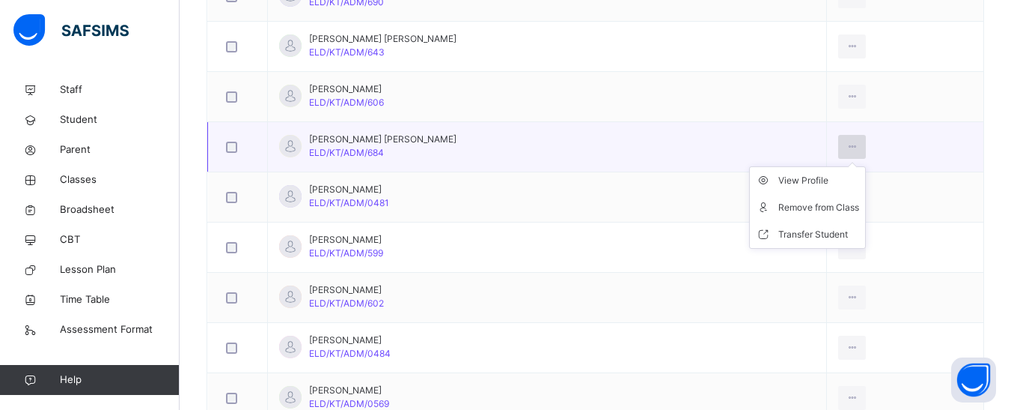
click at [852, 142] on icon at bounding box center [852, 146] width 13 height 13
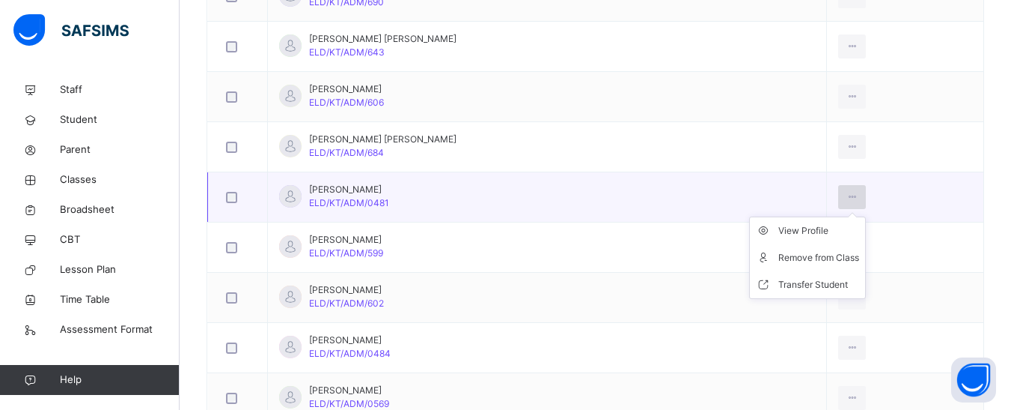
click at [846, 195] on icon at bounding box center [852, 196] width 13 height 13
click at [808, 260] on div "Remove from Class" at bounding box center [819, 257] width 81 height 15
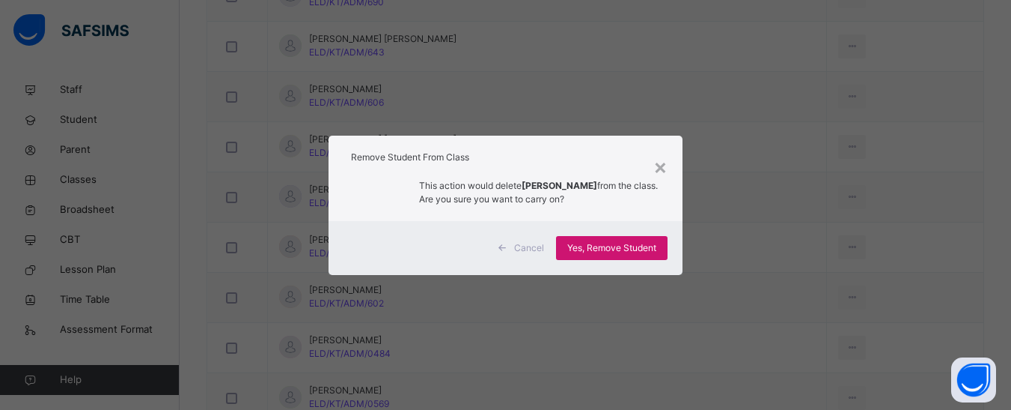
click at [583, 243] on span "Yes, Remove Student" at bounding box center [611, 247] width 89 height 13
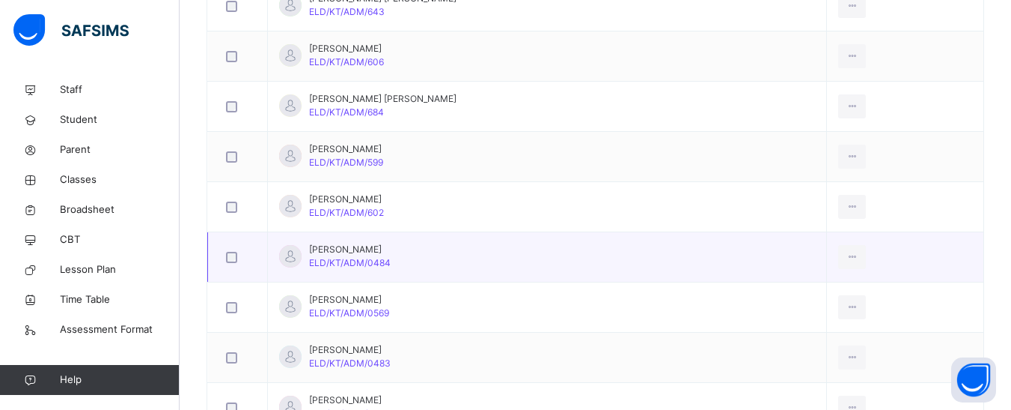
scroll to position [1647, 0]
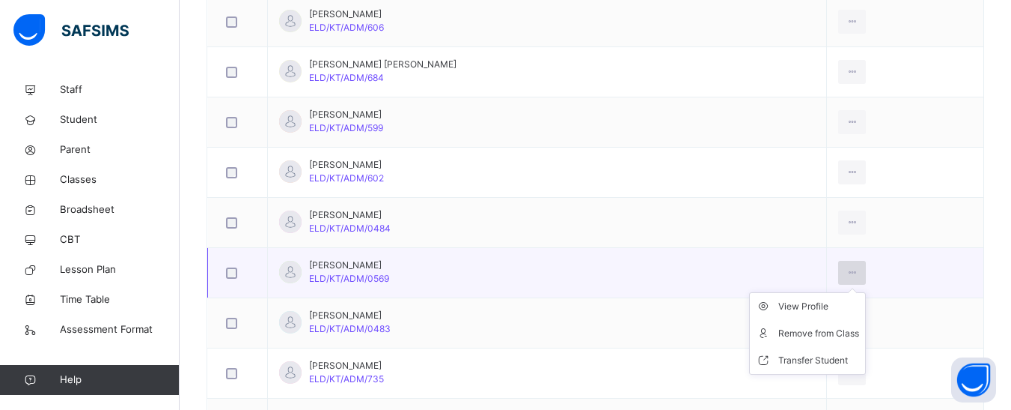
click at [849, 269] on icon at bounding box center [852, 272] width 13 height 13
click at [804, 335] on div "Remove from Class" at bounding box center [819, 333] width 81 height 15
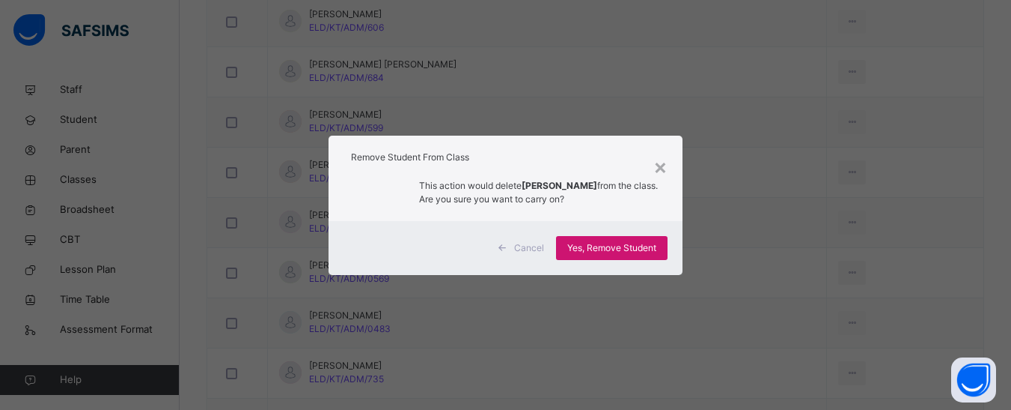
click at [621, 243] on span "Yes, Remove Student" at bounding box center [611, 247] width 89 height 13
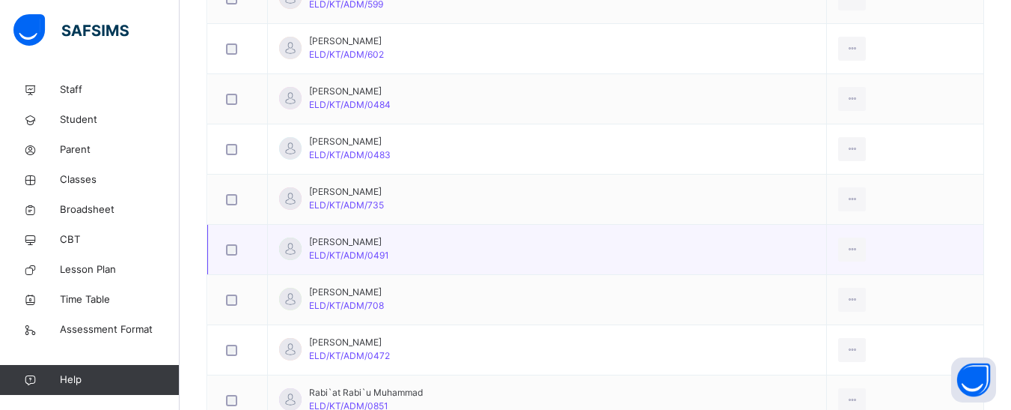
scroll to position [1797, 0]
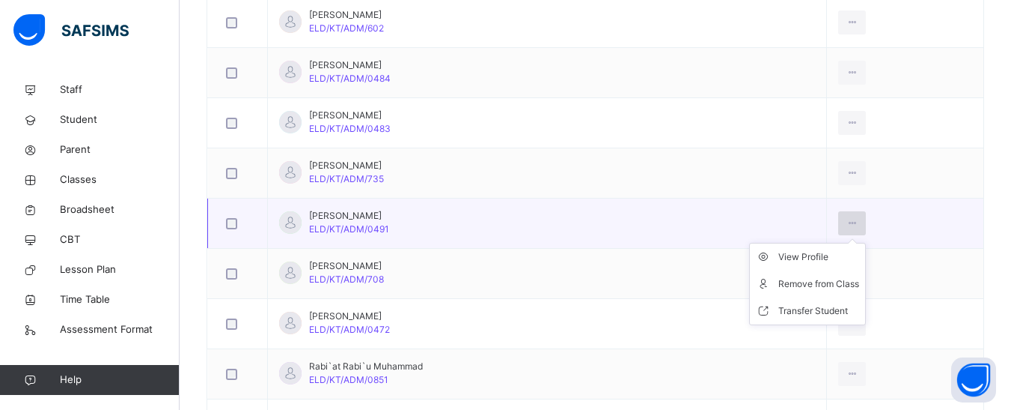
click at [847, 223] on icon at bounding box center [852, 222] width 13 height 13
click at [849, 215] on div at bounding box center [852, 223] width 28 height 24
click at [795, 281] on div "Remove from Class" at bounding box center [819, 283] width 81 height 15
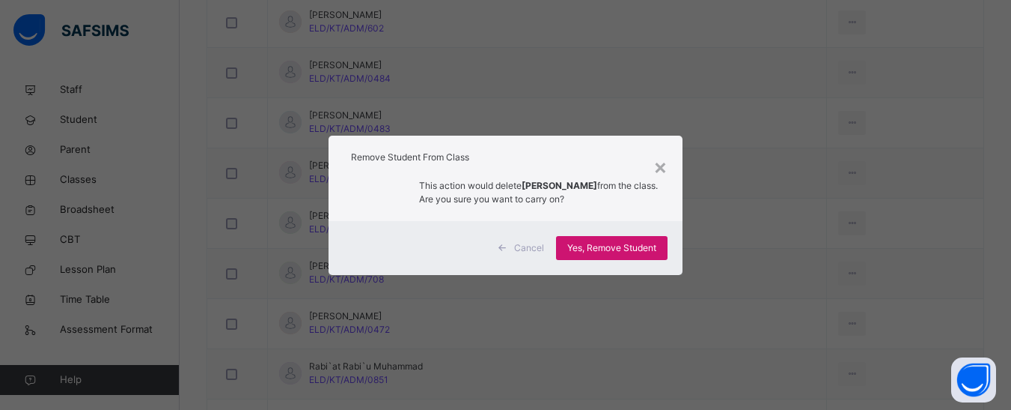
click at [587, 244] on span "Yes, Remove Student" at bounding box center [611, 247] width 89 height 13
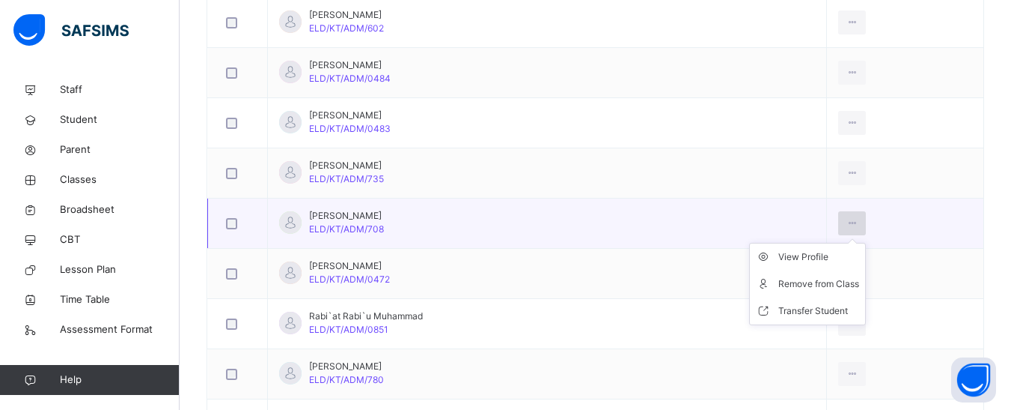
click at [847, 220] on icon at bounding box center [852, 222] width 13 height 13
click at [784, 282] on div "Remove from Class" at bounding box center [819, 283] width 81 height 15
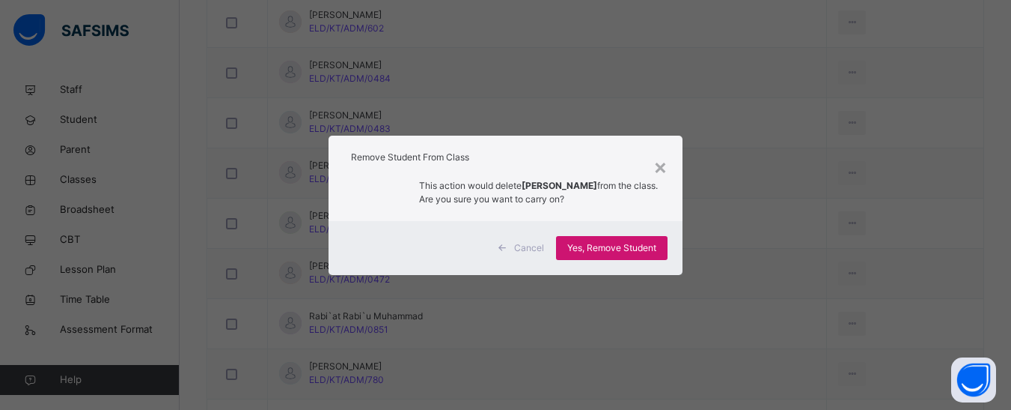
click at [639, 249] on span "Yes, Remove Student" at bounding box center [611, 247] width 89 height 13
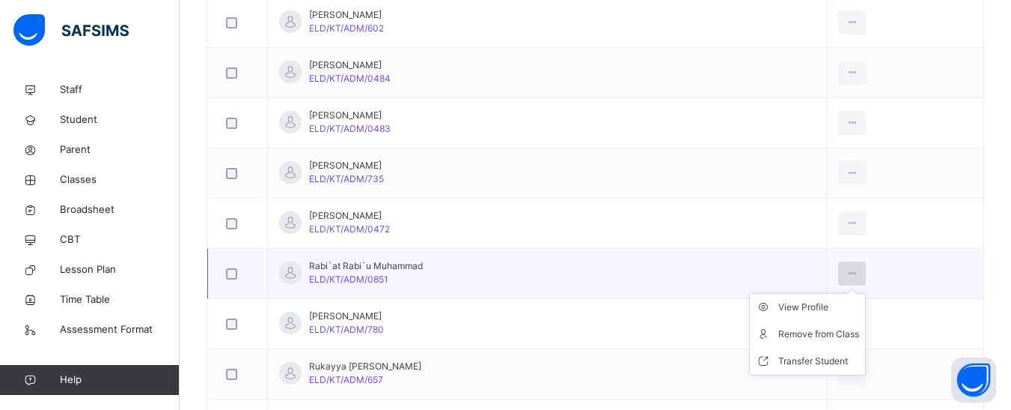
click at [852, 270] on icon at bounding box center [852, 273] width 13 height 13
click at [784, 335] on div "Remove from Class" at bounding box center [819, 333] width 81 height 15
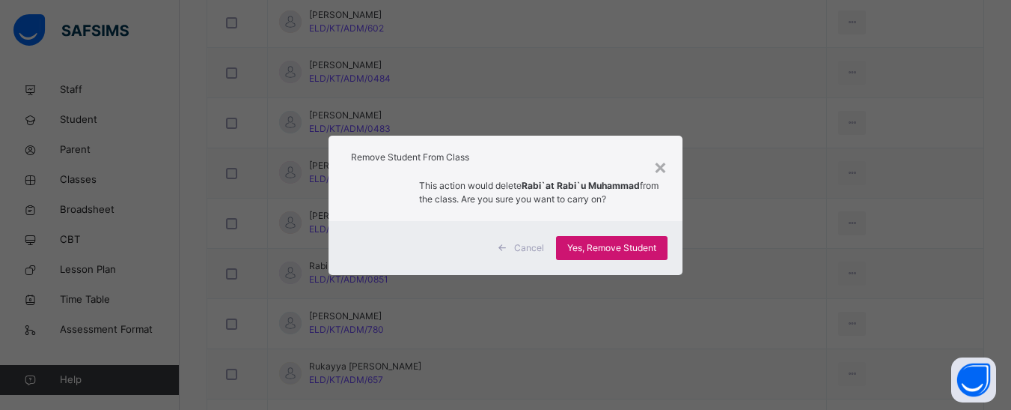
click at [642, 251] on span "Yes, Remove Student" at bounding box center [611, 247] width 89 height 13
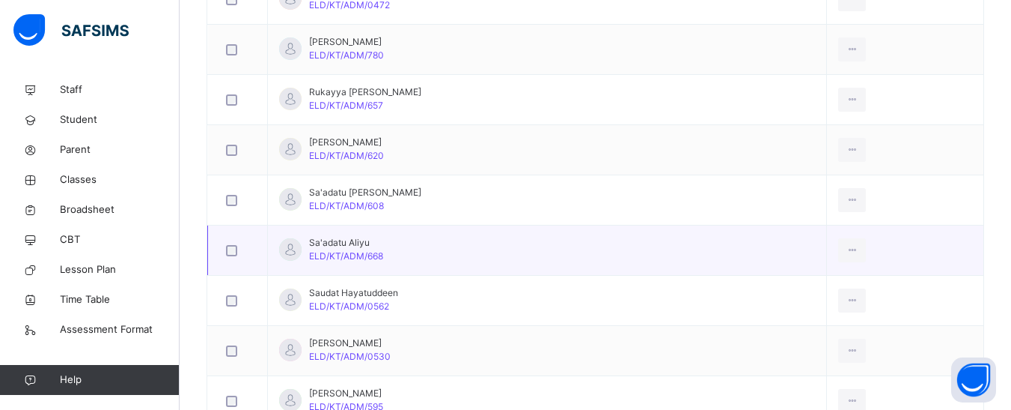
scroll to position [2095, 0]
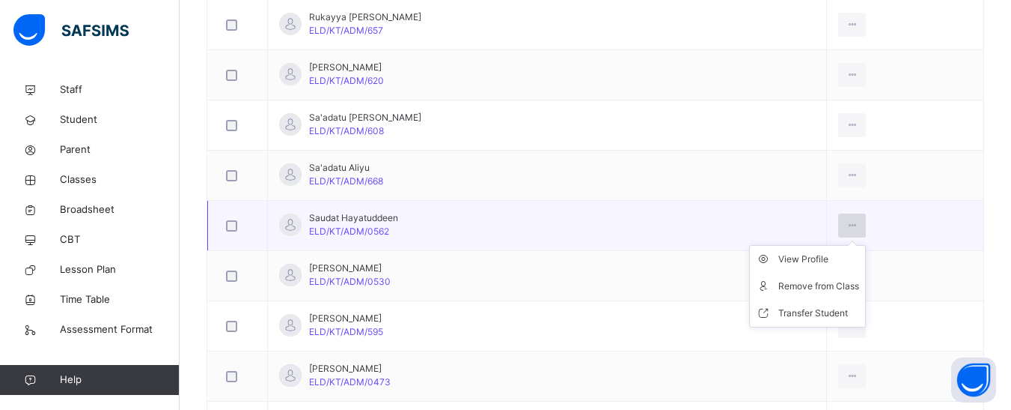
click at [855, 225] on div at bounding box center [852, 225] width 28 height 24
click at [819, 282] on div "Remove from Class" at bounding box center [819, 286] width 81 height 15
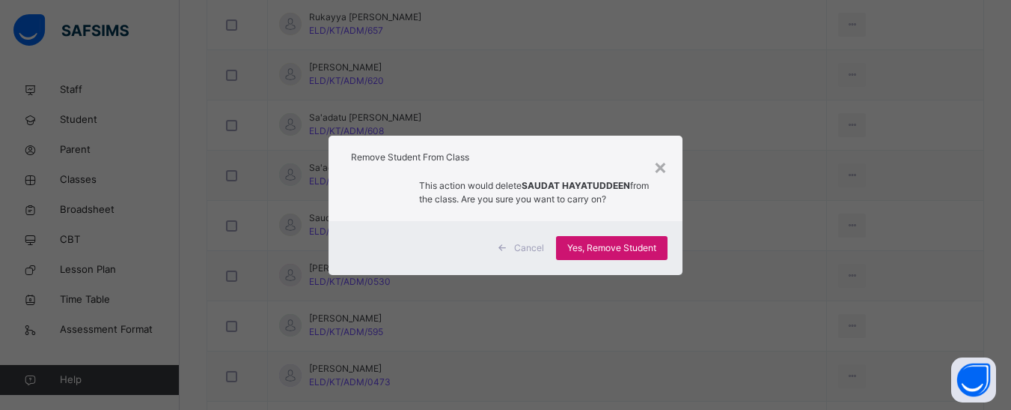
click at [623, 254] on span "Yes, Remove Student" at bounding box center [611, 247] width 89 height 13
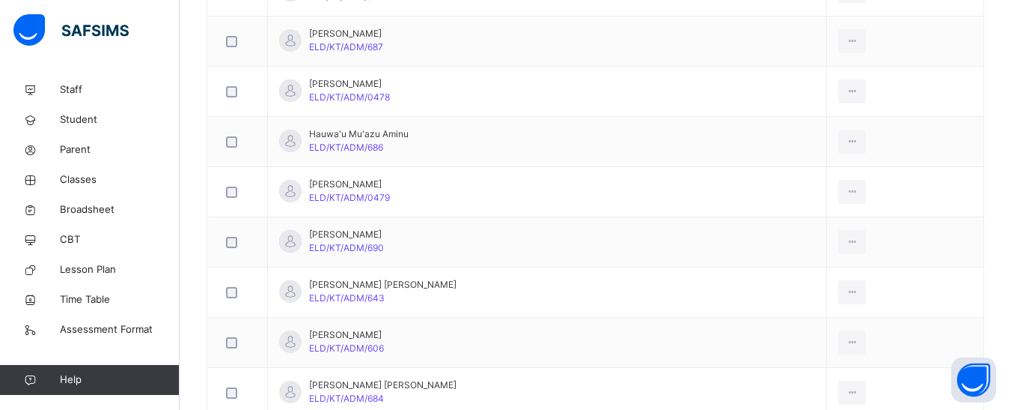
scroll to position [1372, 0]
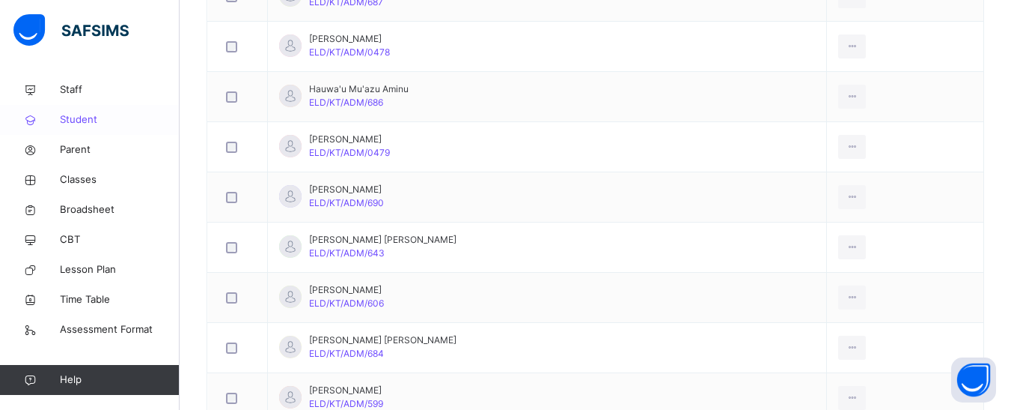
click at [34, 118] on icon at bounding box center [30, 120] width 60 height 11
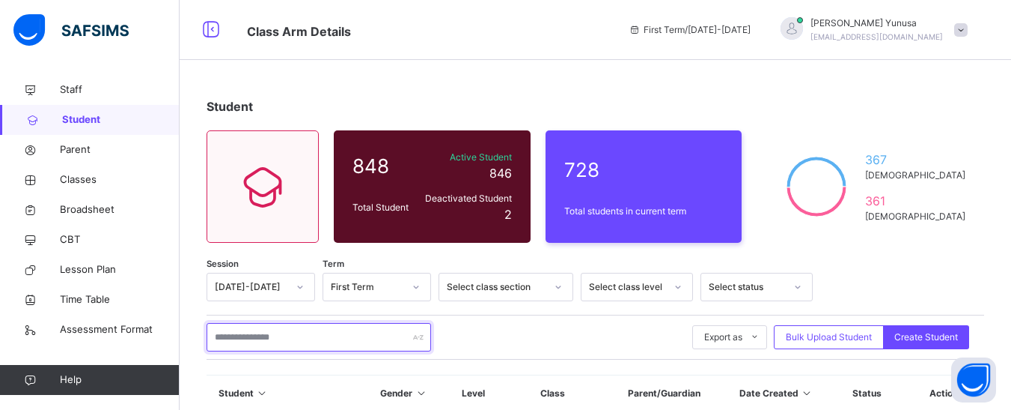
click at [286, 337] on input "text" at bounding box center [319, 337] width 225 height 28
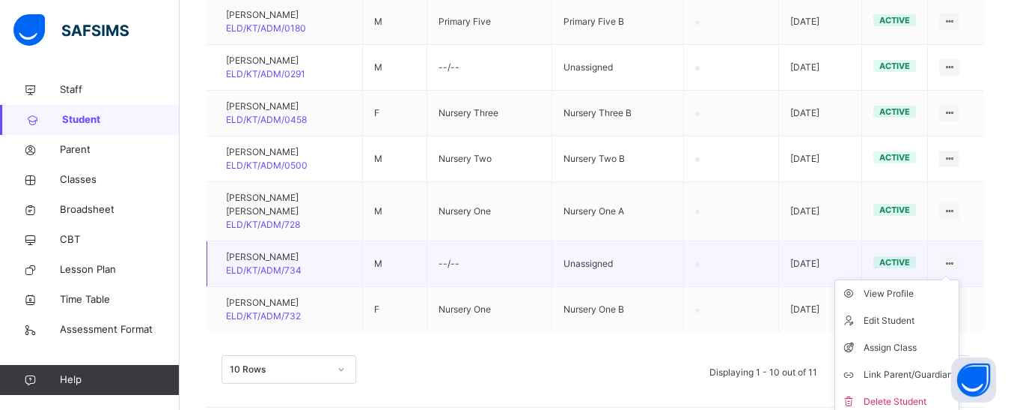
scroll to position [599, 0]
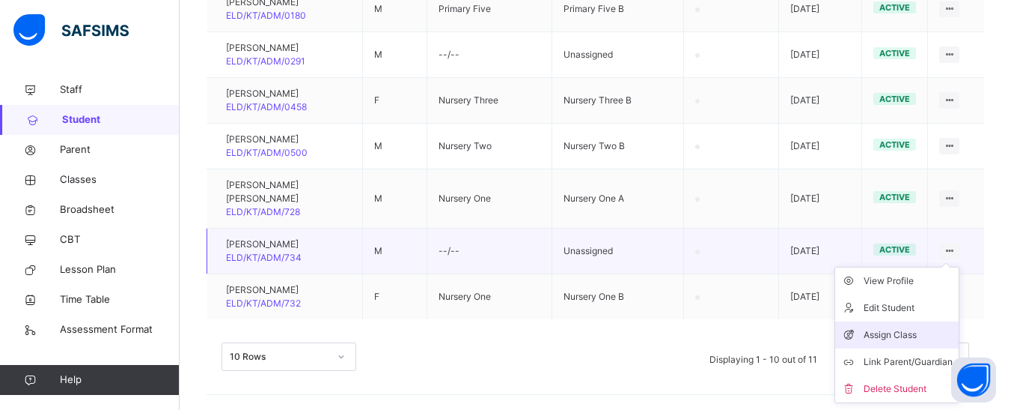
click at [919, 327] on div "Assign Class" at bounding box center [908, 334] width 89 height 15
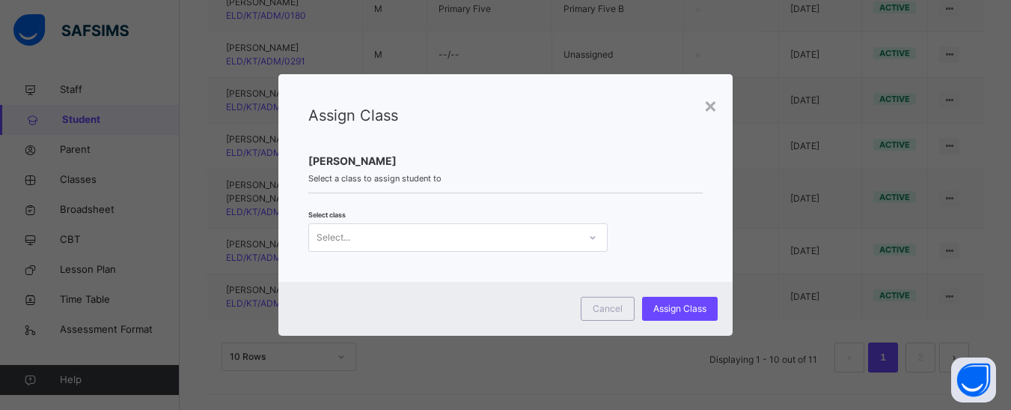
scroll to position [0, 0]
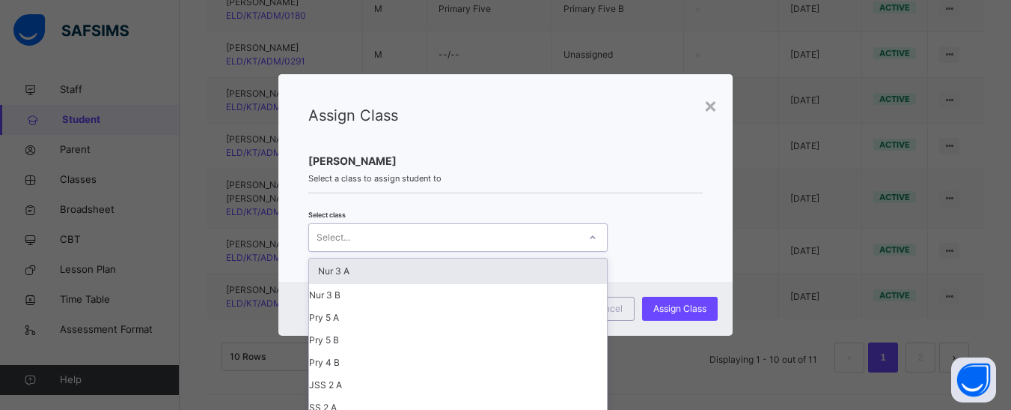
click at [598, 232] on div at bounding box center [592, 237] width 25 height 24
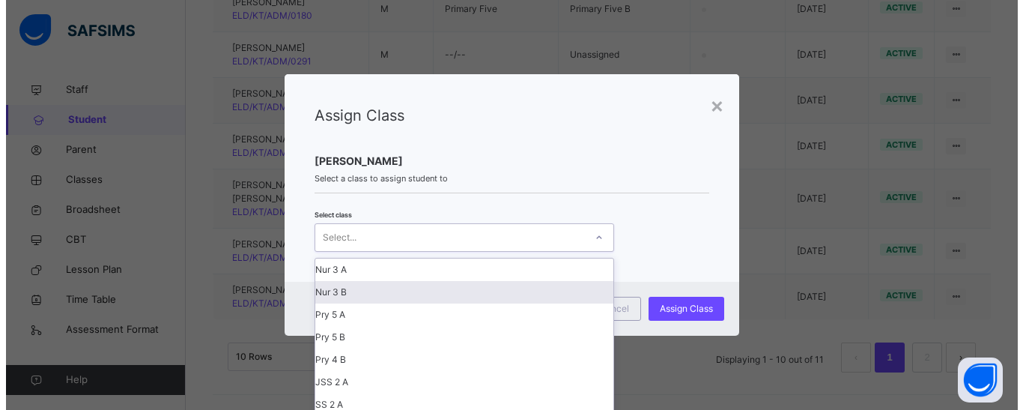
scroll to position [317, 0]
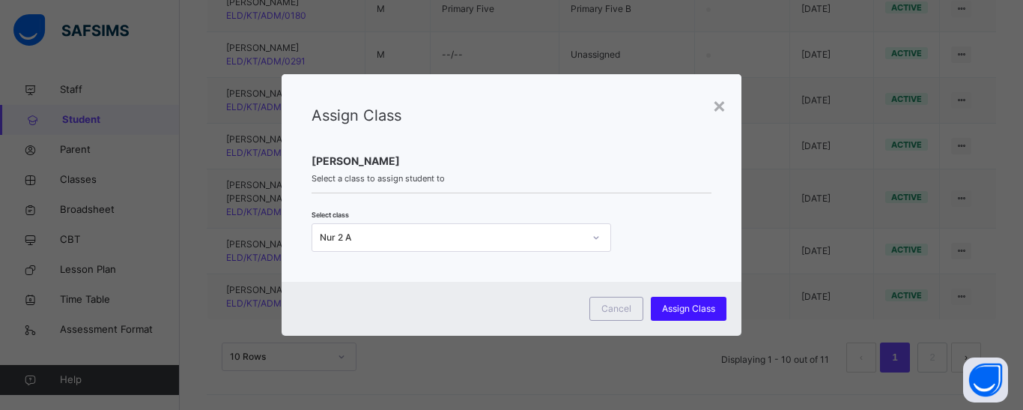
click at [677, 309] on span "Assign Class" at bounding box center [688, 308] width 53 height 13
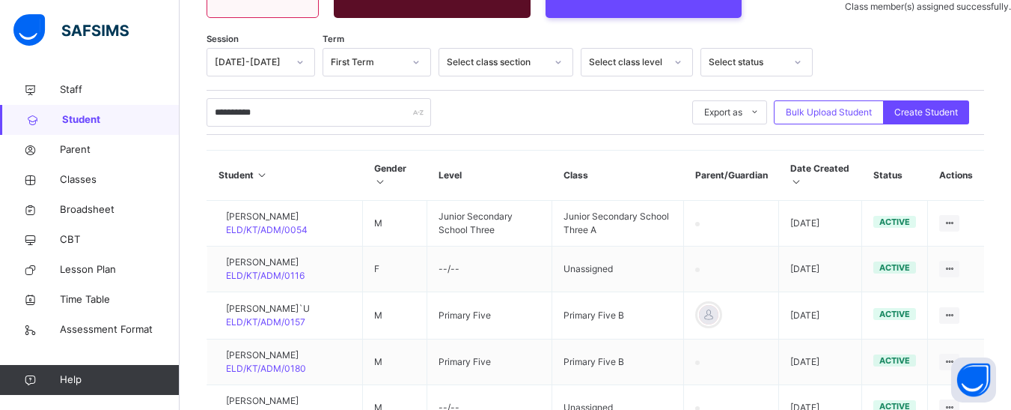
scroll to position [0, 0]
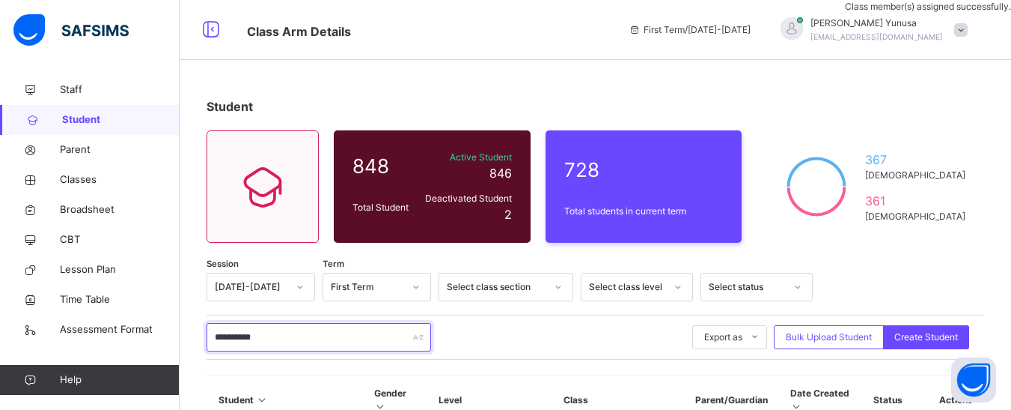
click at [263, 335] on input "**********" at bounding box center [319, 337] width 225 height 28
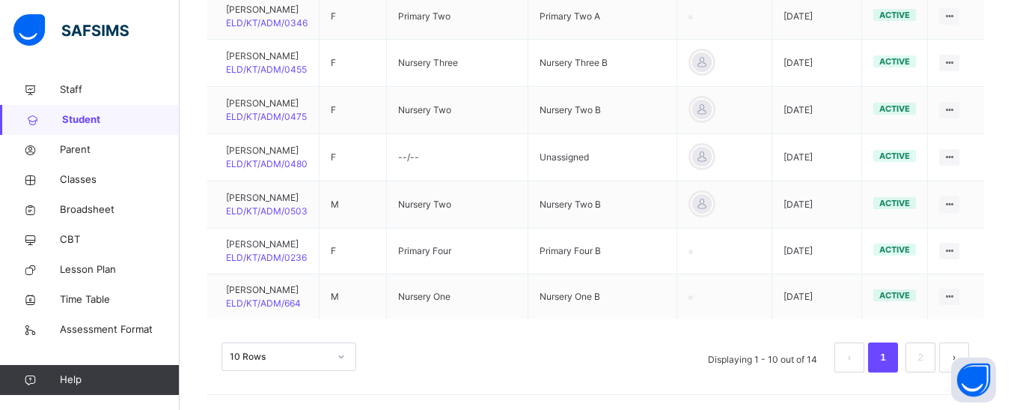
scroll to position [624, 0]
click at [936, 361] on li "2" at bounding box center [921, 357] width 30 height 30
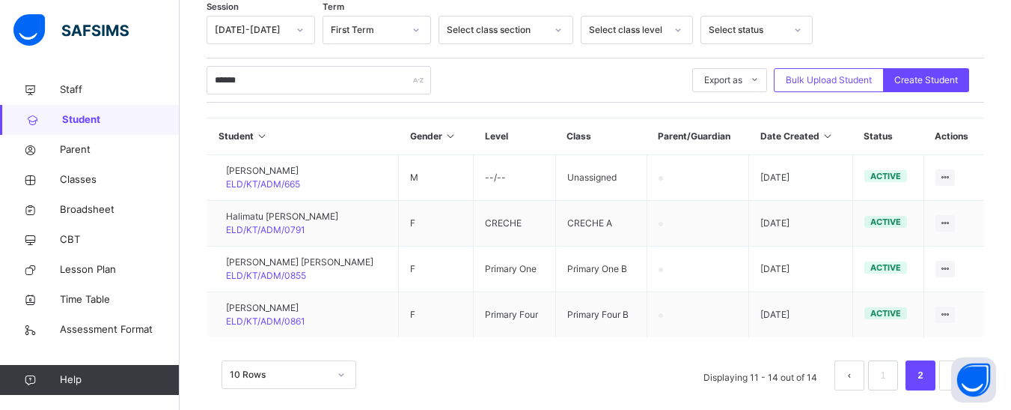
scroll to position [275, 0]
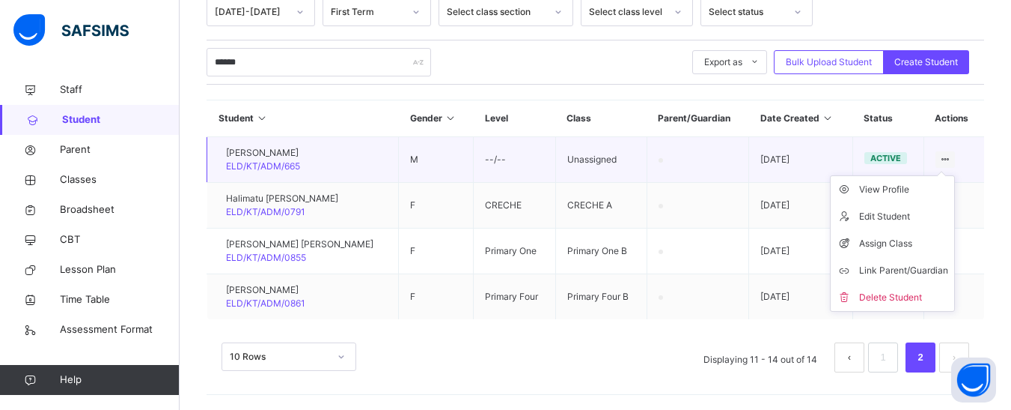
click at [952, 156] on icon at bounding box center [946, 158] width 13 height 11
click at [903, 245] on div "Assign Class" at bounding box center [903, 243] width 89 height 15
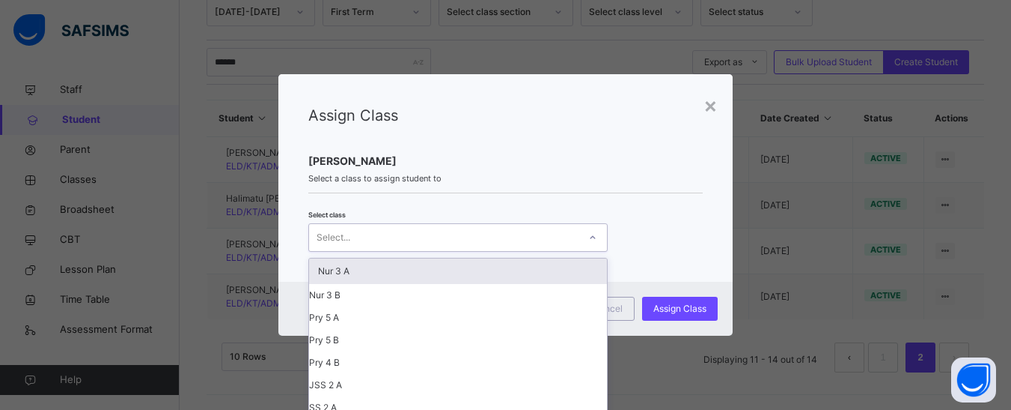
click at [588, 238] on icon at bounding box center [592, 237] width 9 height 15
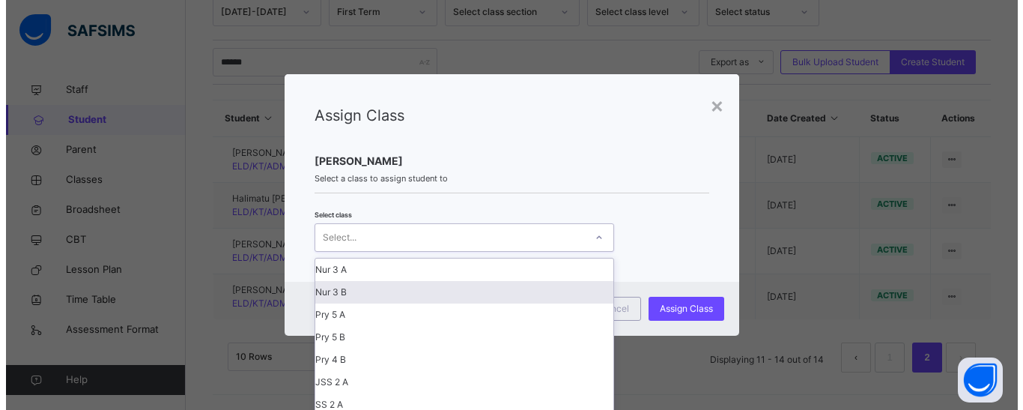
scroll to position [299, 0]
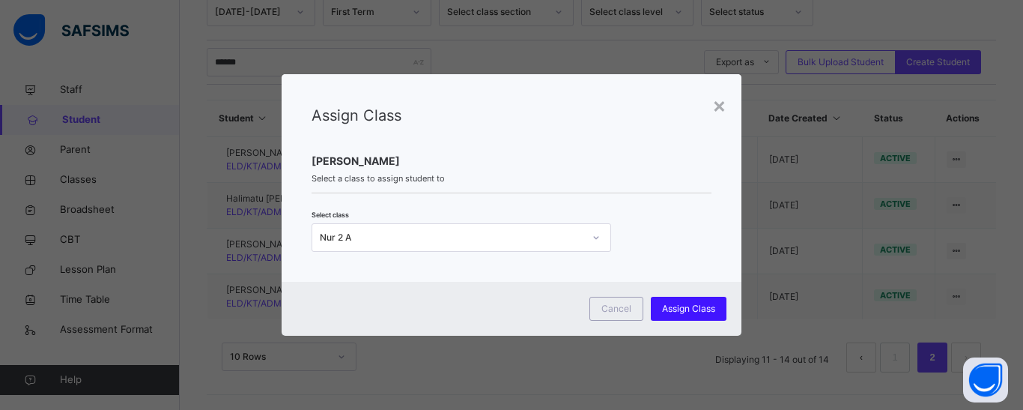
click at [717, 309] on div "Assign Class" at bounding box center [689, 308] width 76 height 24
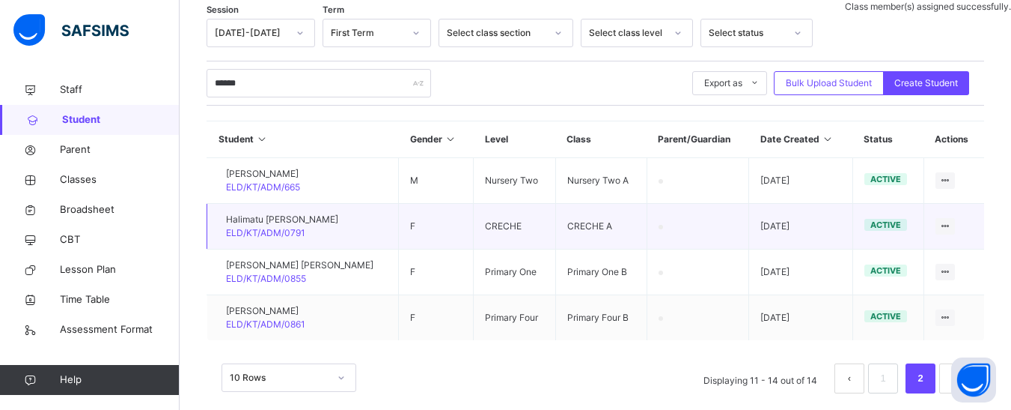
scroll to position [275, 0]
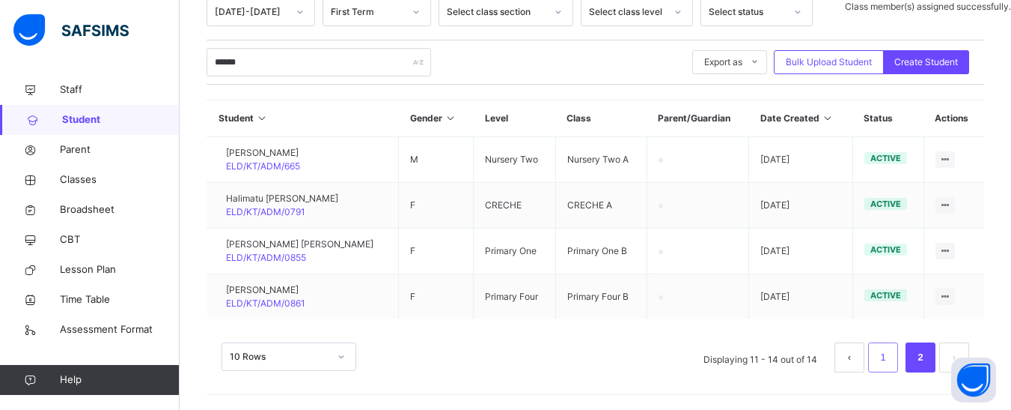
click at [898, 352] on li "1" at bounding box center [883, 357] width 30 height 30
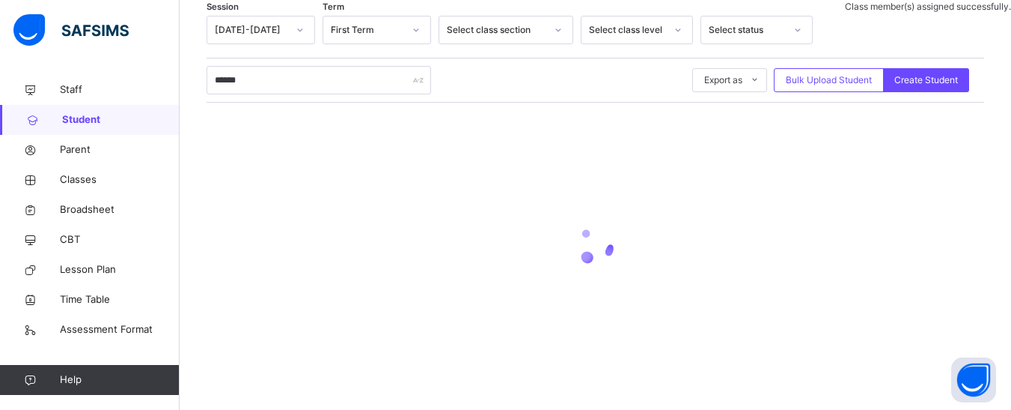
scroll to position [257, 0]
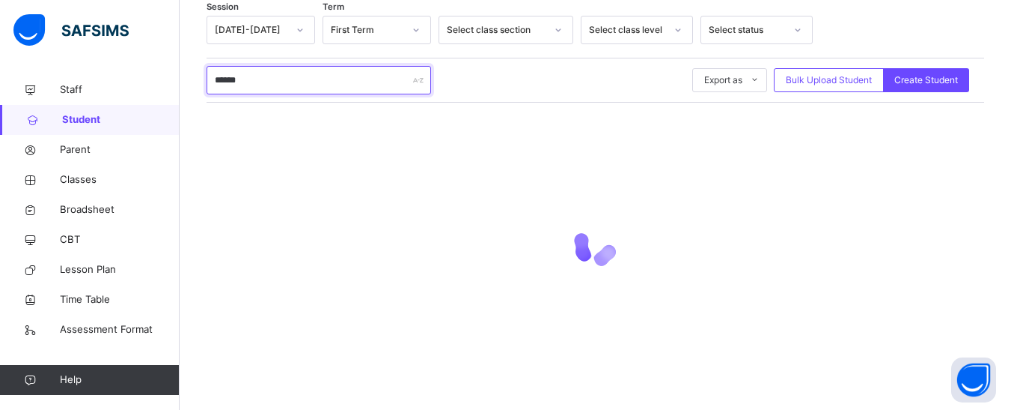
click at [237, 78] on input "******" at bounding box center [319, 80] width 225 height 28
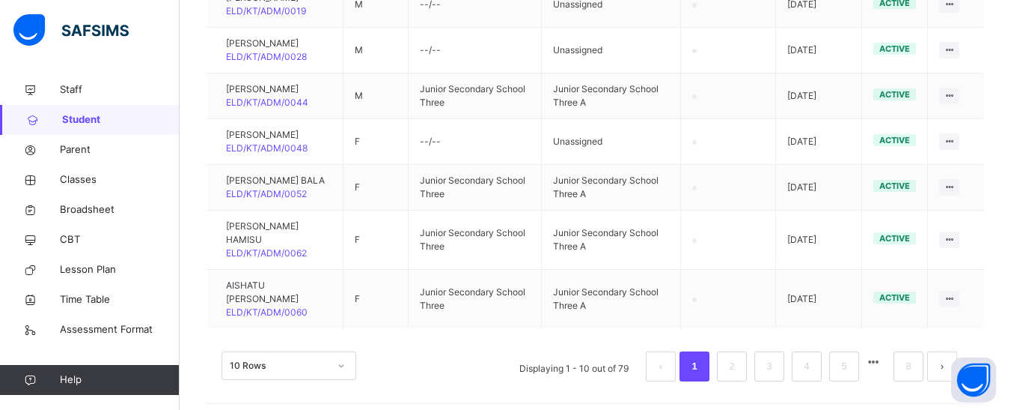
scroll to position [604, 0]
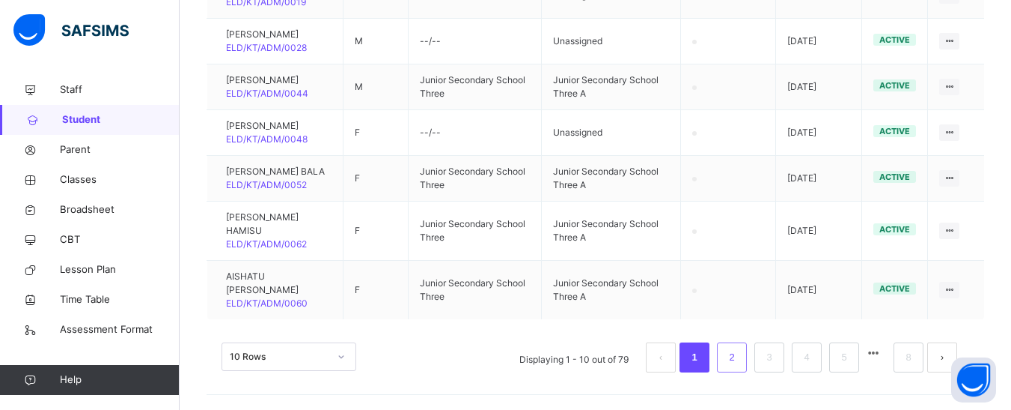
type input "**********"
click at [739, 354] on link "2" at bounding box center [732, 356] width 14 height 19
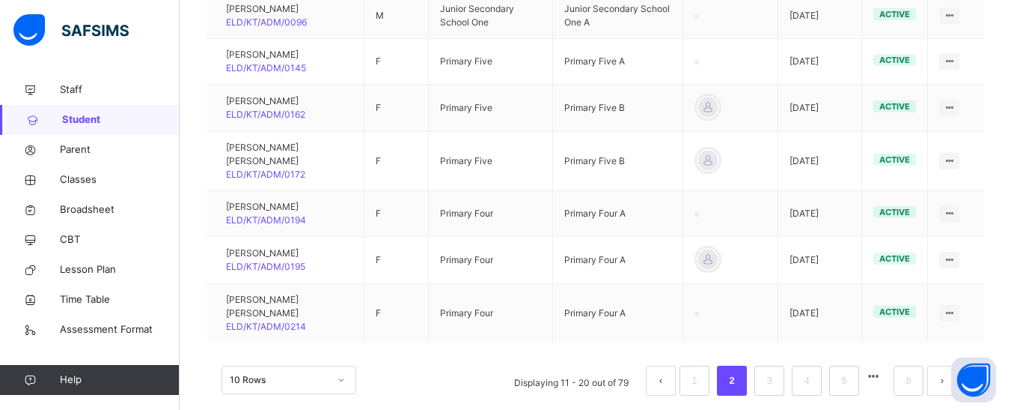
scroll to position [594, 0]
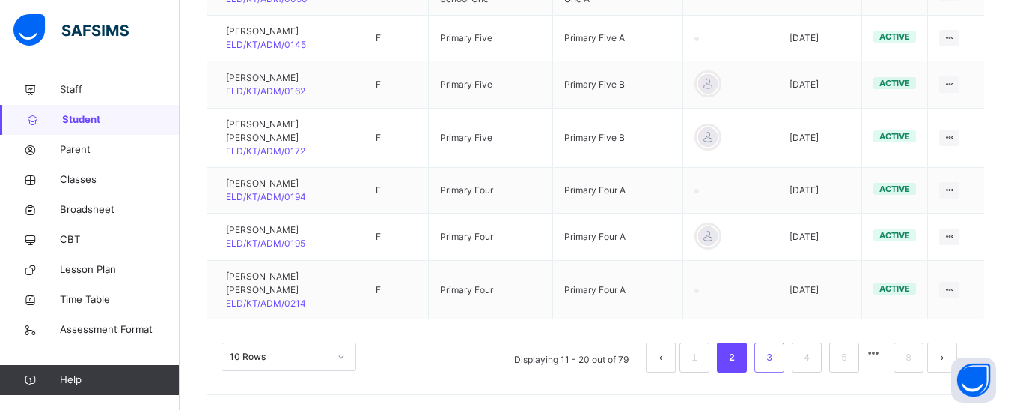
click at [776, 355] on link "3" at bounding box center [769, 356] width 14 height 19
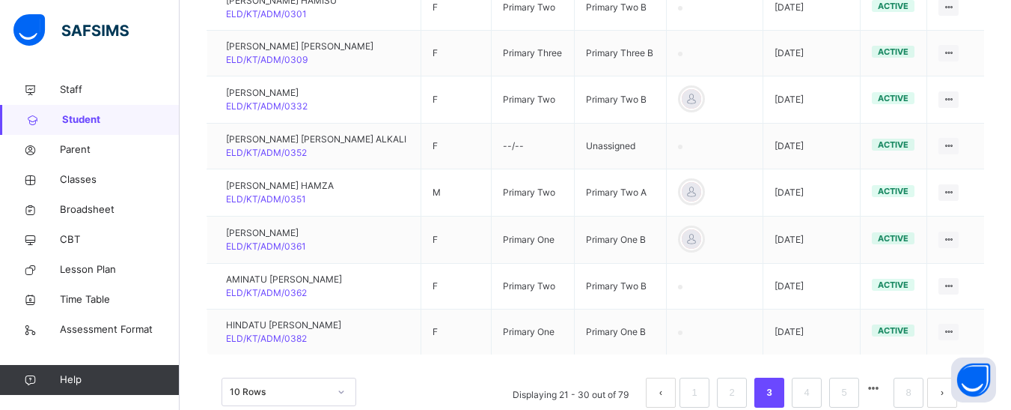
scroll to position [555, 0]
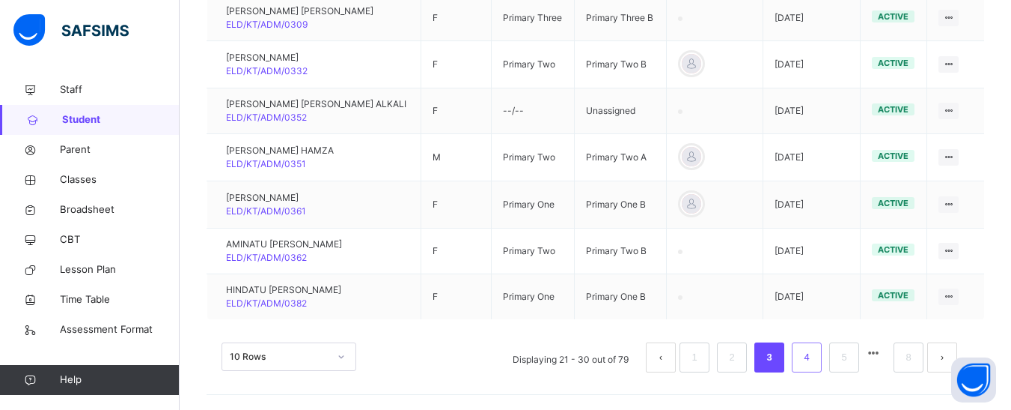
click at [814, 352] on link "4" at bounding box center [807, 356] width 14 height 19
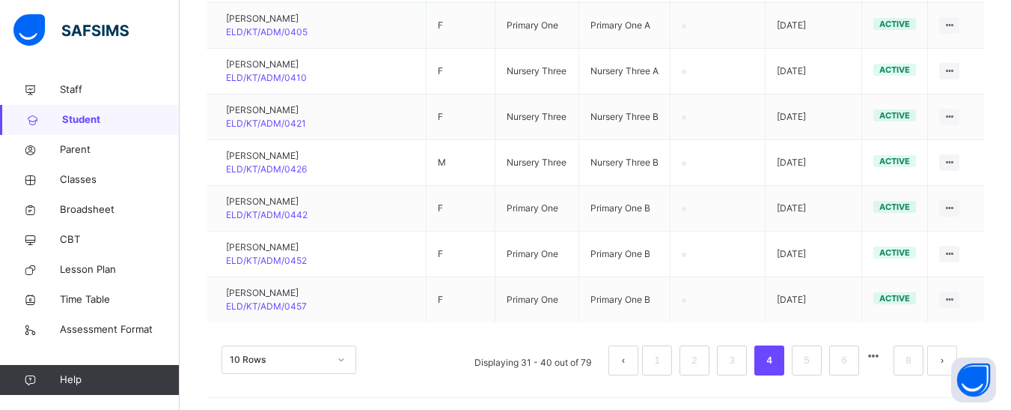
scroll to position [549, 0]
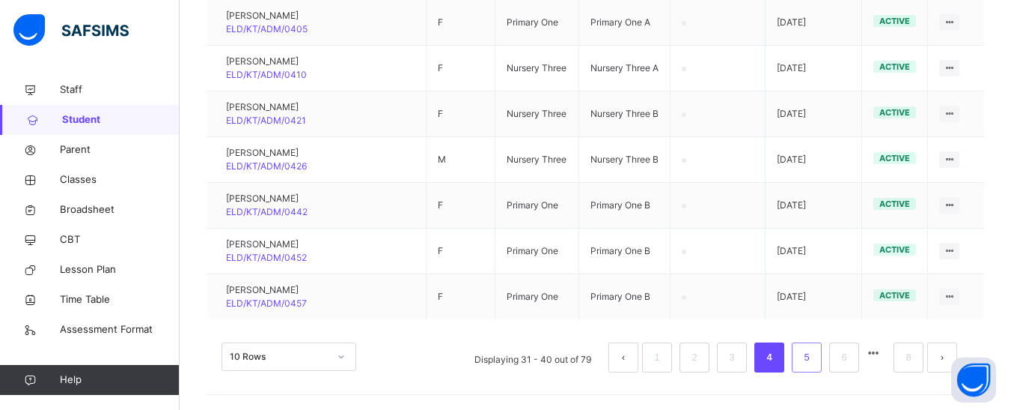
click at [822, 358] on li "5" at bounding box center [807, 357] width 30 height 30
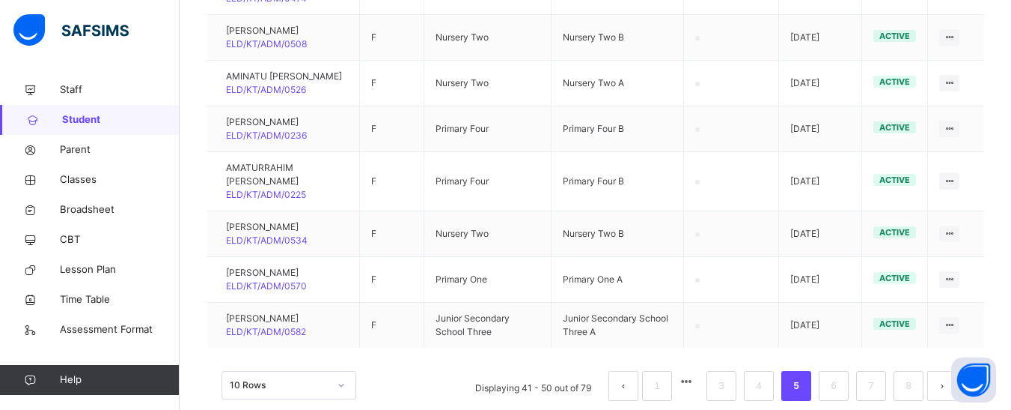
scroll to position [604, 0]
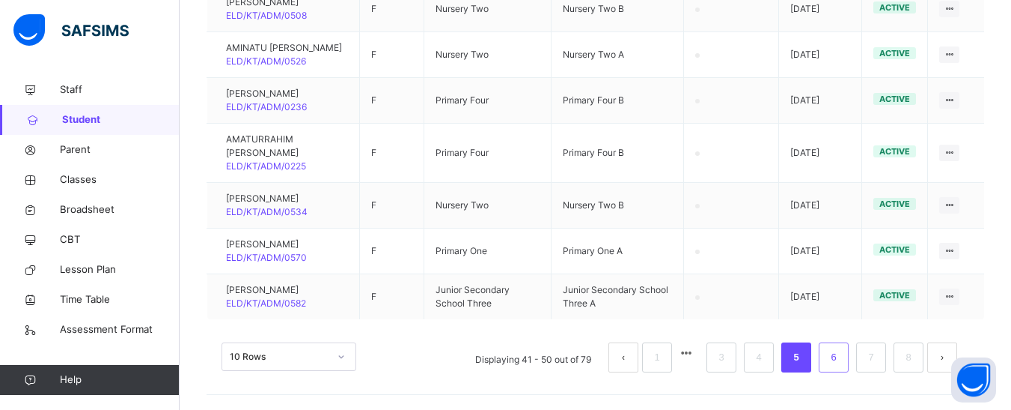
click at [830, 357] on li "6" at bounding box center [834, 357] width 30 height 30
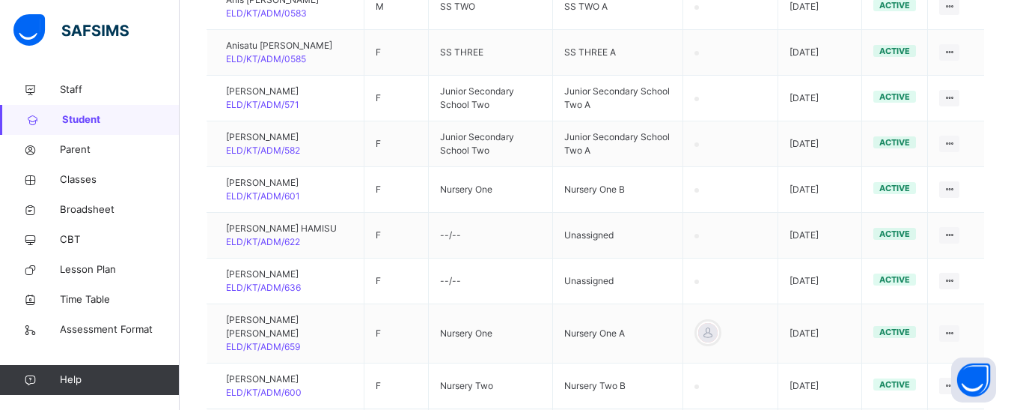
scroll to position [366, 0]
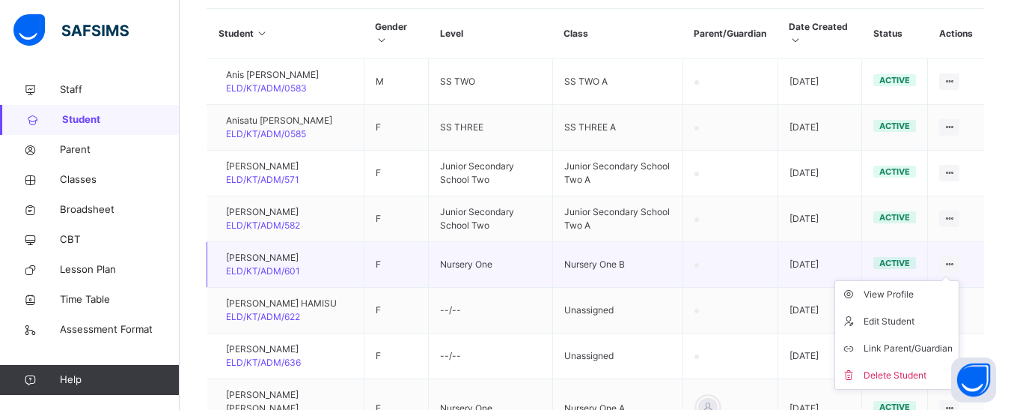
click at [956, 270] on icon at bounding box center [949, 263] width 13 height 11
click at [913, 328] on div "Edit Student" at bounding box center [908, 321] width 89 height 15
select select "**"
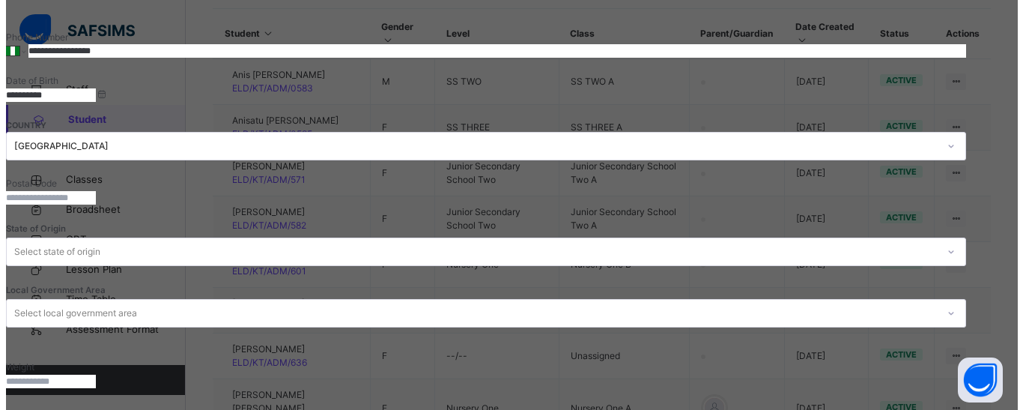
scroll to position [599, 0]
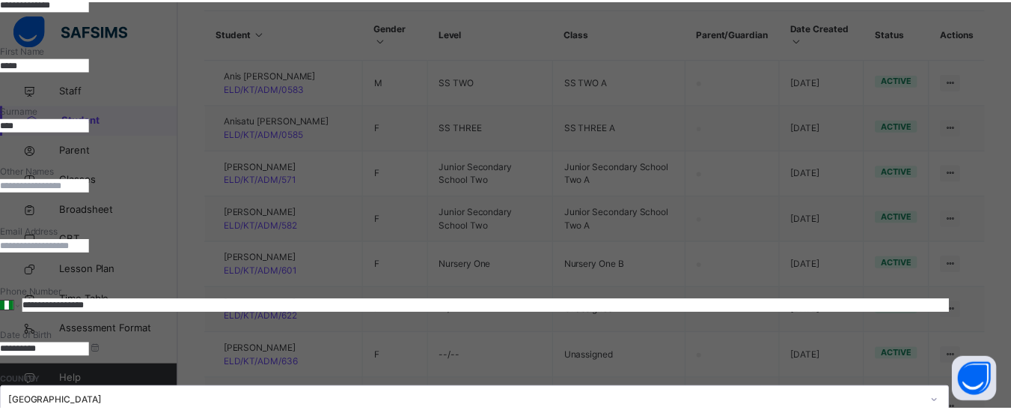
scroll to position [339, 0]
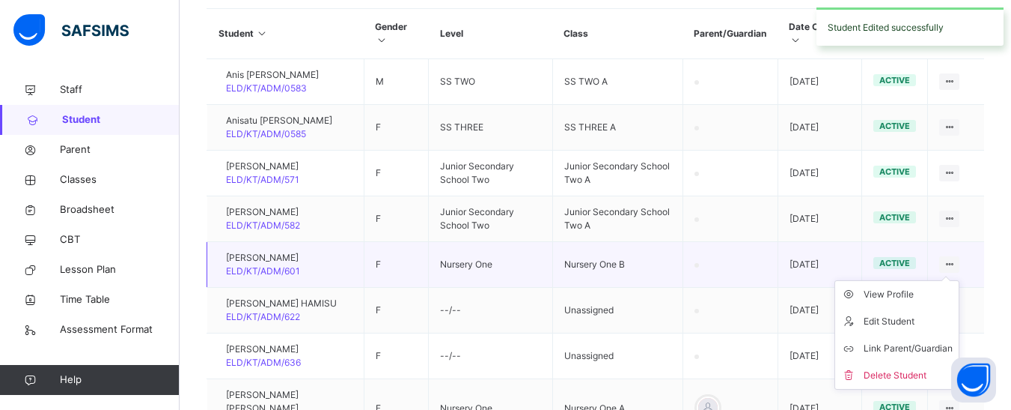
click at [956, 270] on icon at bounding box center [949, 263] width 13 height 11
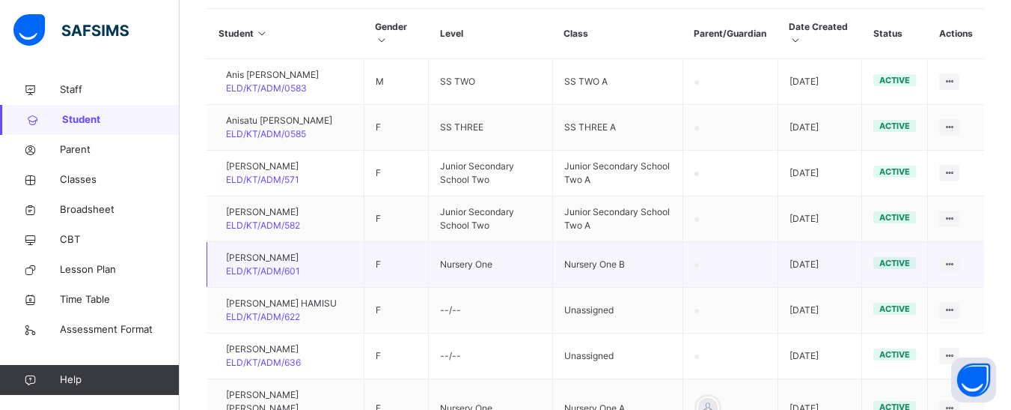
click at [614, 282] on td "Nursery One B" at bounding box center [618, 265] width 130 height 46
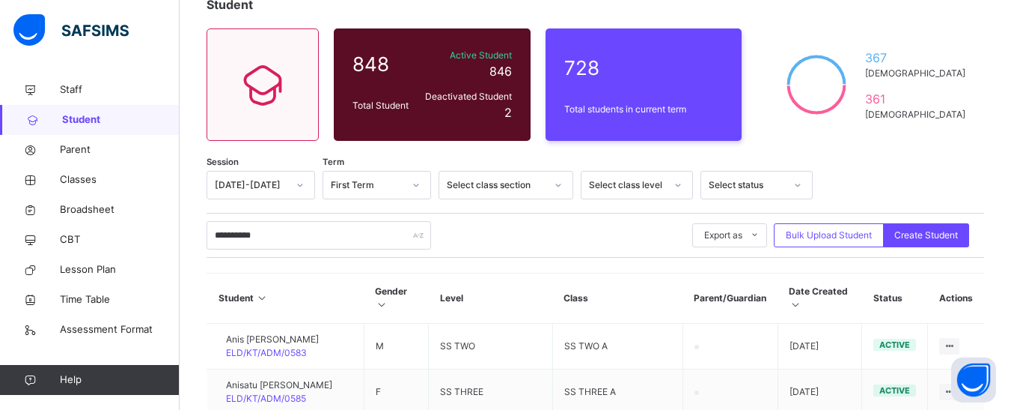
scroll to position [67, 0]
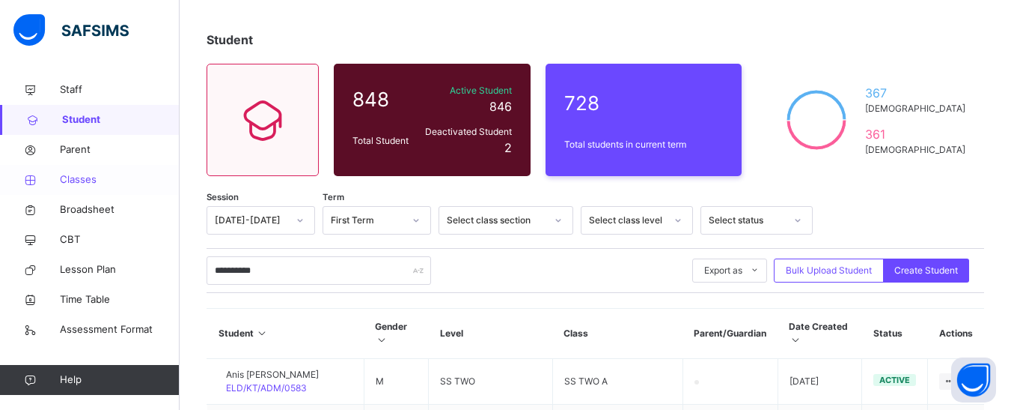
click at [77, 176] on span "Classes" at bounding box center [120, 179] width 120 height 15
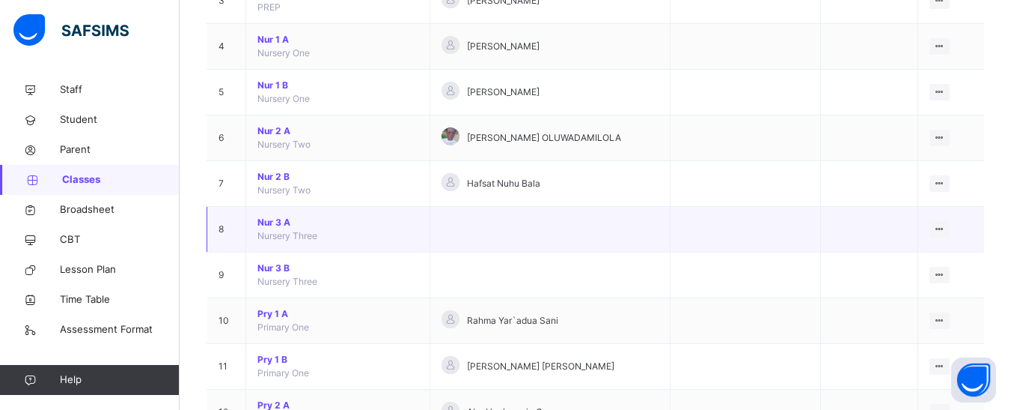
scroll to position [216, 0]
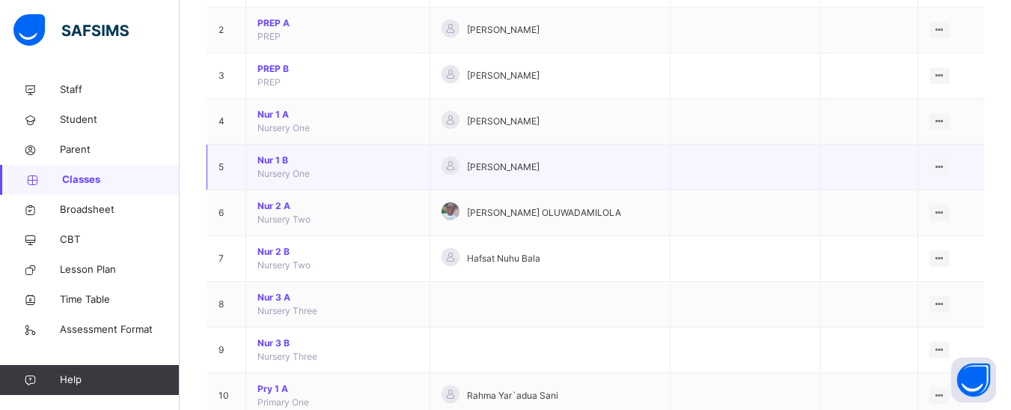
click at [282, 161] on span "Nur 1 B" at bounding box center [338, 159] width 161 height 13
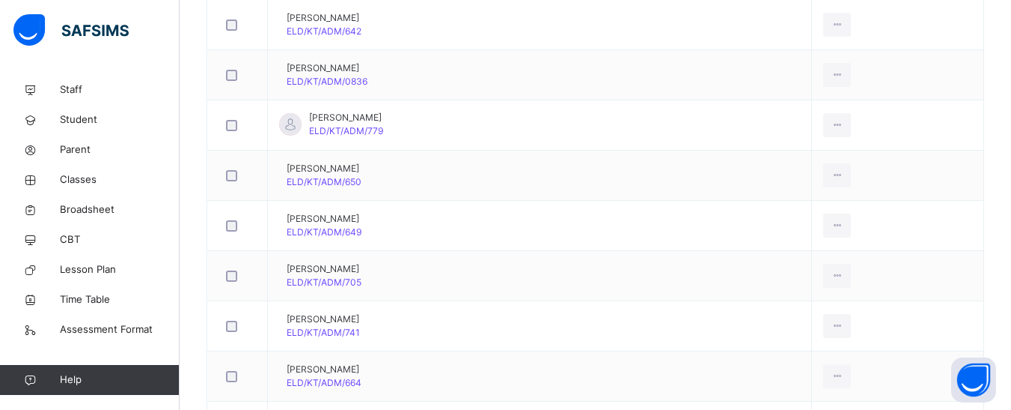
scroll to position [731, 0]
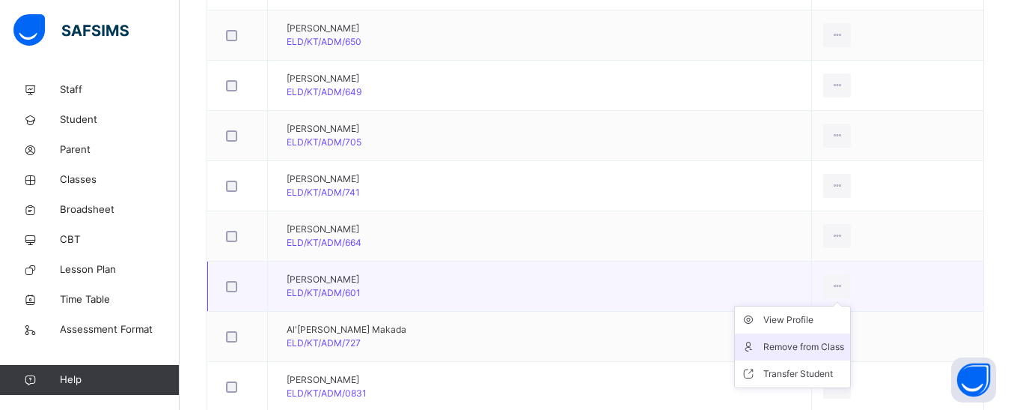
click at [844, 279] on icon at bounding box center [837, 285] width 13 height 13
click at [785, 339] on div "Remove from Class" at bounding box center [804, 346] width 81 height 15
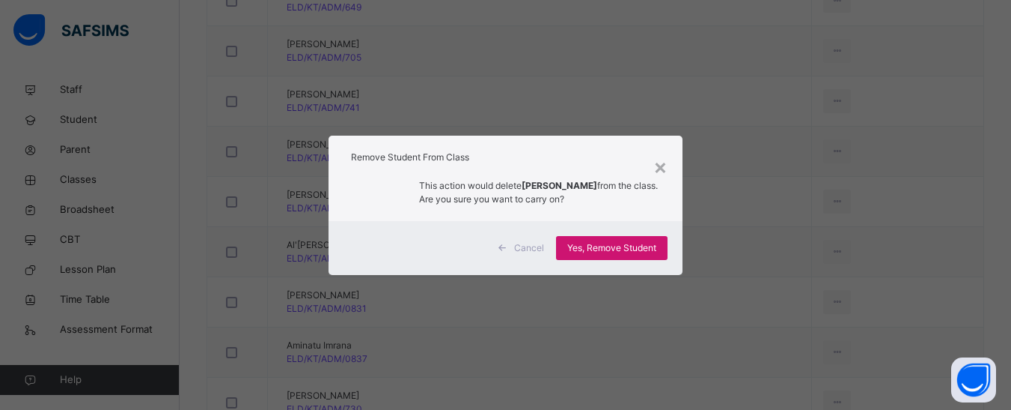
click at [615, 252] on span "Yes, Remove Student" at bounding box center [611, 247] width 89 height 13
click at [624, 246] on span "Yes, Remove Student" at bounding box center [611, 247] width 89 height 13
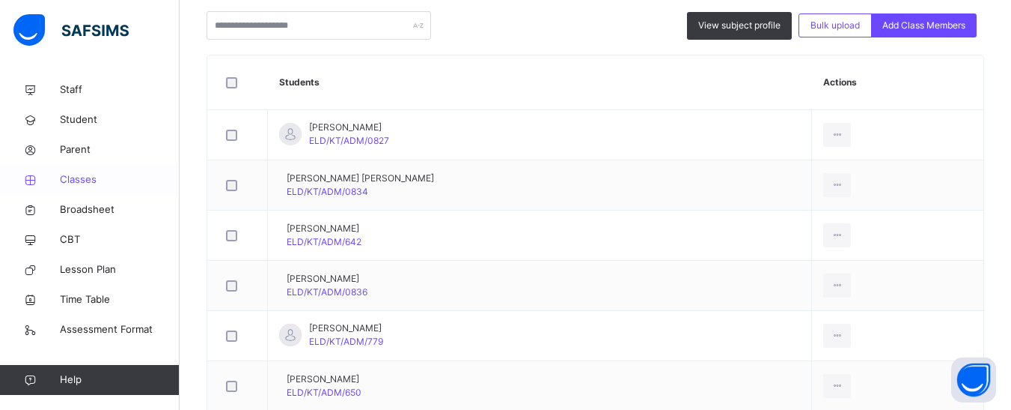
scroll to position [216, 0]
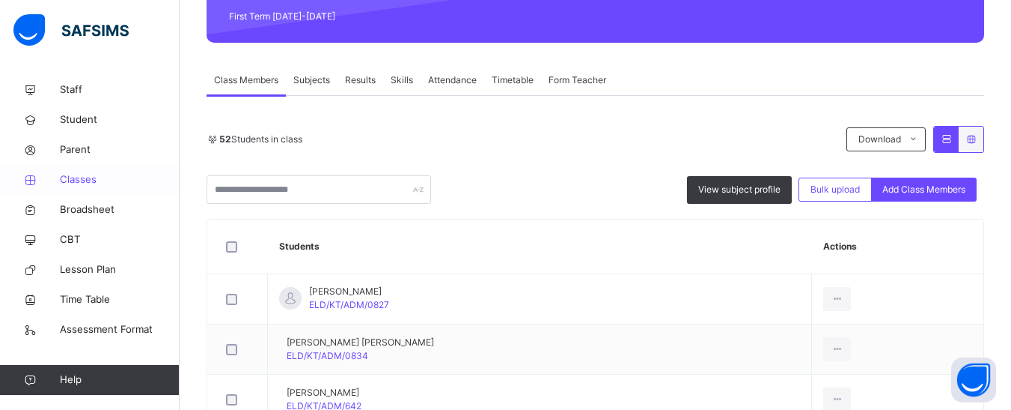
click at [74, 178] on span "Classes" at bounding box center [120, 179] width 120 height 15
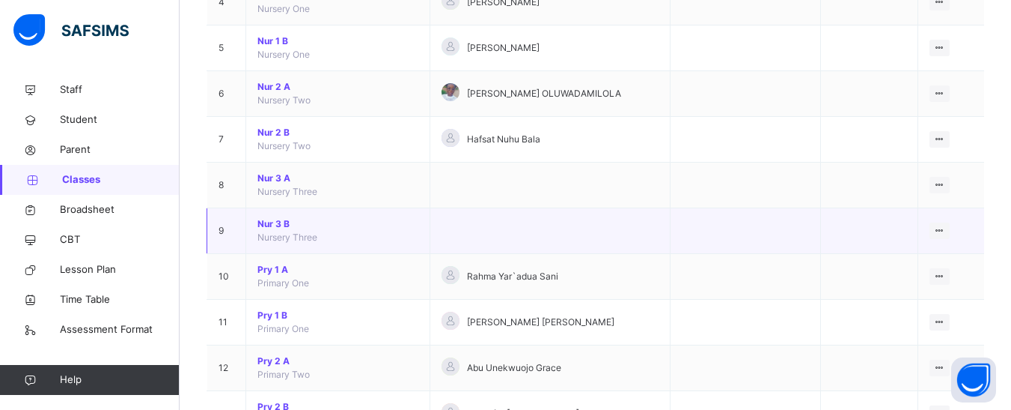
scroll to position [299, 0]
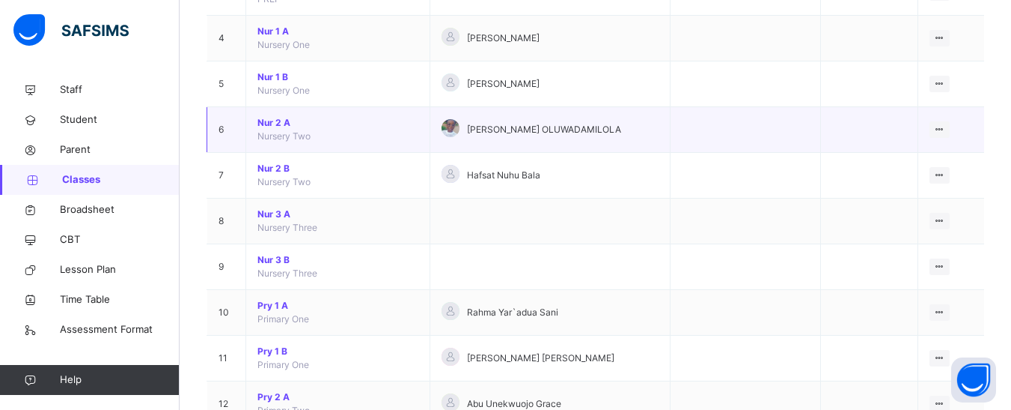
click at [272, 121] on span "Nur 2 A" at bounding box center [338, 122] width 161 height 13
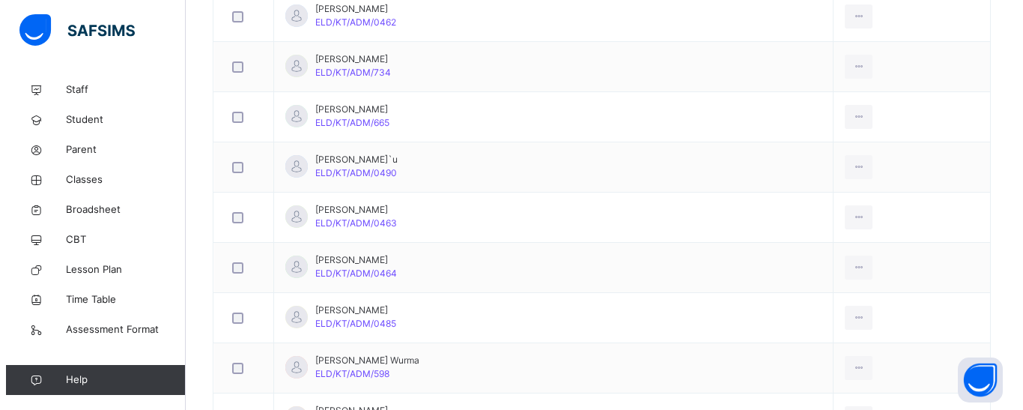
scroll to position [150, 0]
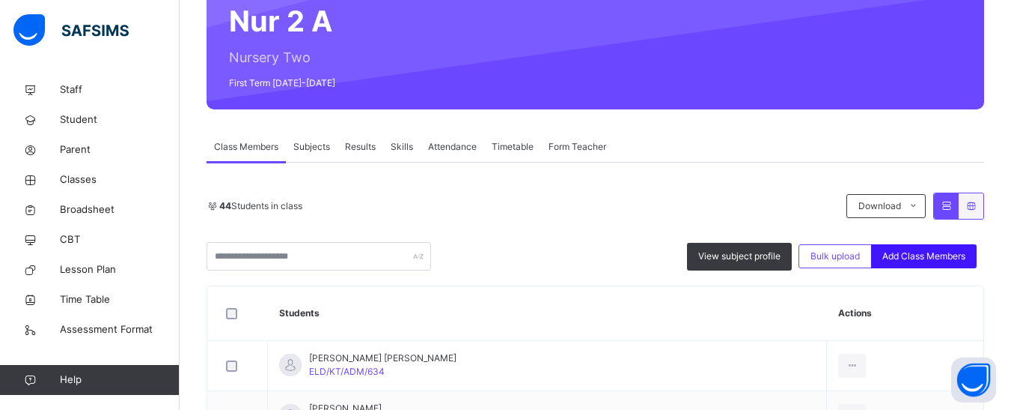
click at [938, 257] on span "Add Class Members" at bounding box center [924, 255] width 83 height 13
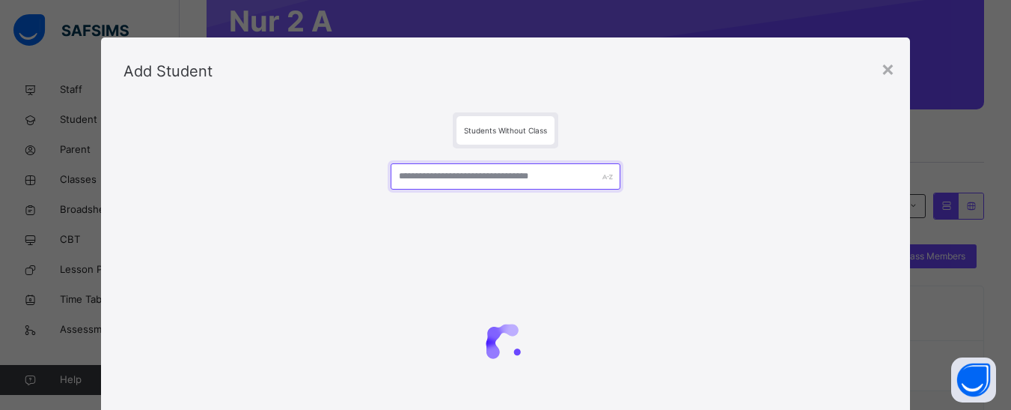
click at [505, 174] on input "text" at bounding box center [505, 176] width 229 height 26
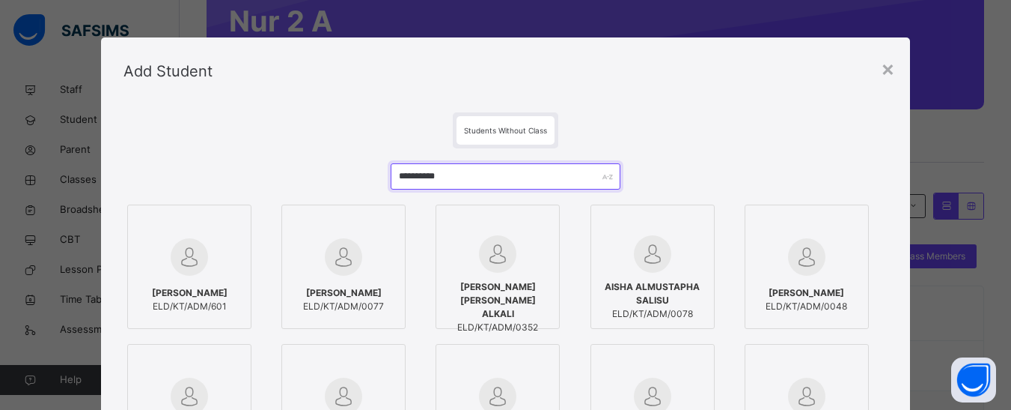
type input "**********"
click at [203, 254] on div at bounding box center [190, 256] width 108 height 43
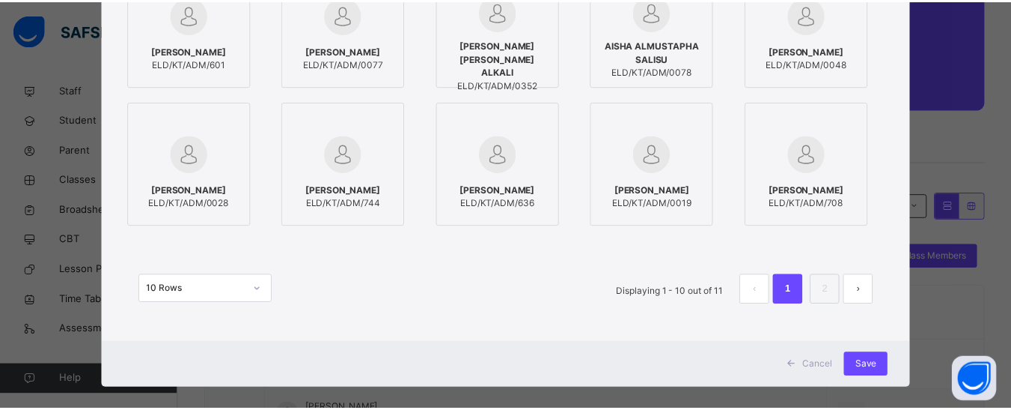
scroll to position [258, 0]
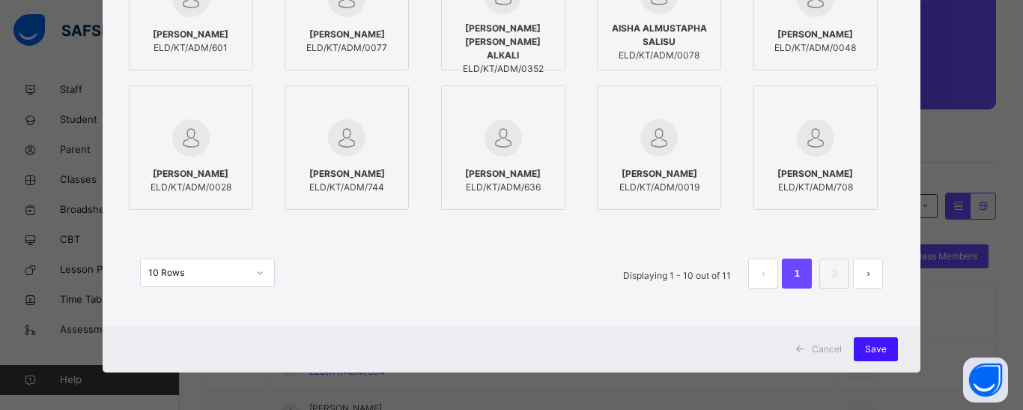
click at [874, 350] on span "Save" at bounding box center [876, 348] width 22 height 13
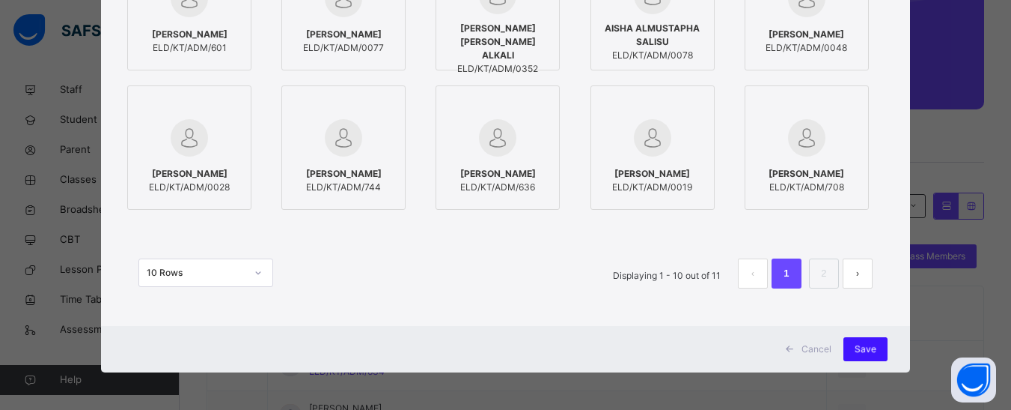
click at [865, 343] on span "Save" at bounding box center [866, 348] width 22 height 13
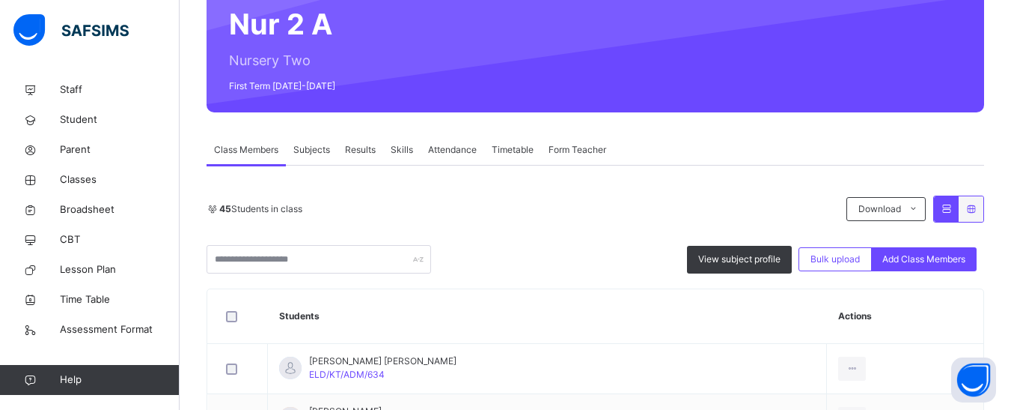
scroll to position [75, 0]
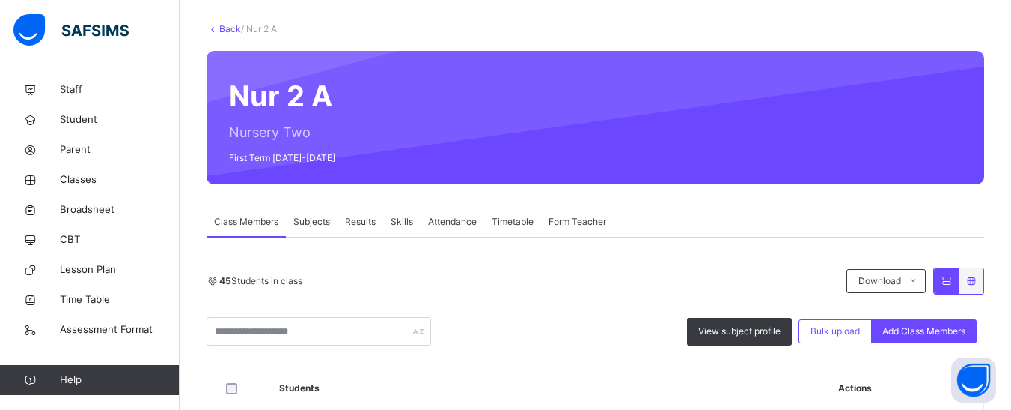
click at [564, 223] on span "Form Teacher" at bounding box center [578, 221] width 58 height 13
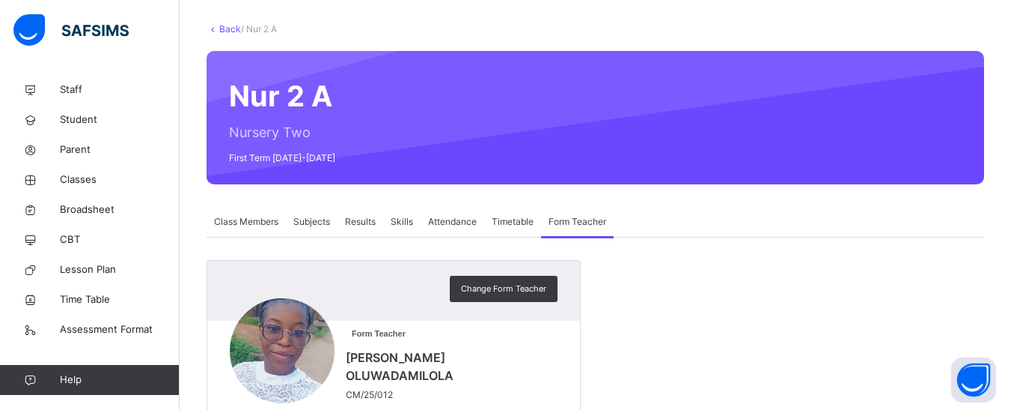
click at [238, 222] on span "Class Members" at bounding box center [246, 221] width 64 height 13
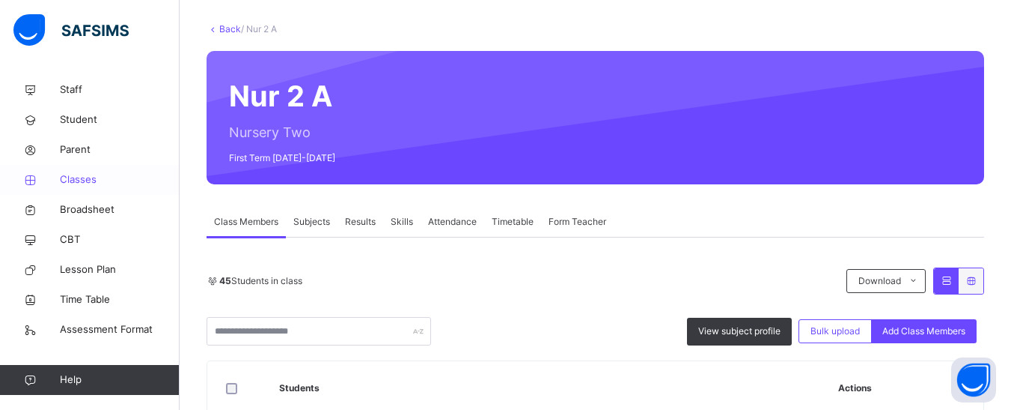
click at [73, 177] on span "Classes" at bounding box center [120, 179] width 120 height 15
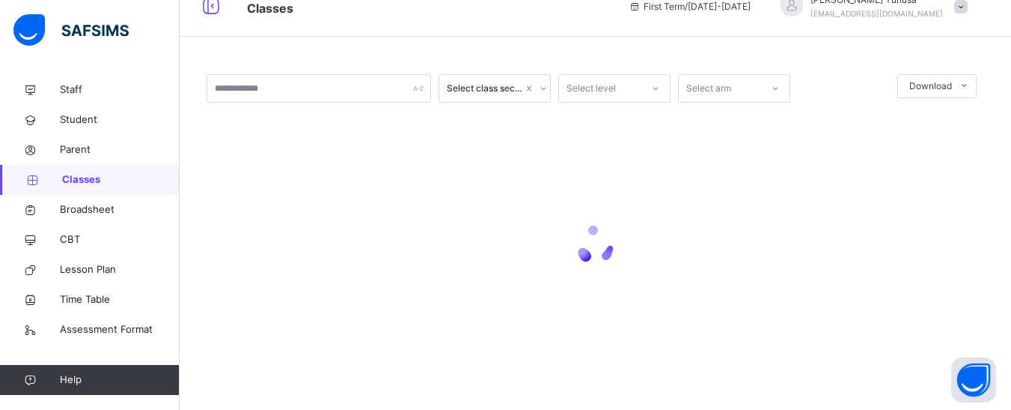
scroll to position [23, 0]
click at [67, 126] on span "Student" at bounding box center [120, 119] width 120 height 15
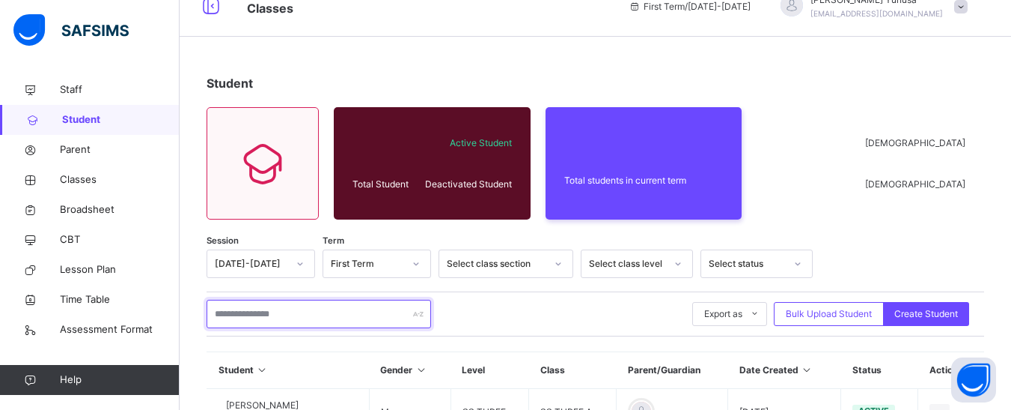
click at [264, 317] on input "text" at bounding box center [319, 313] width 225 height 28
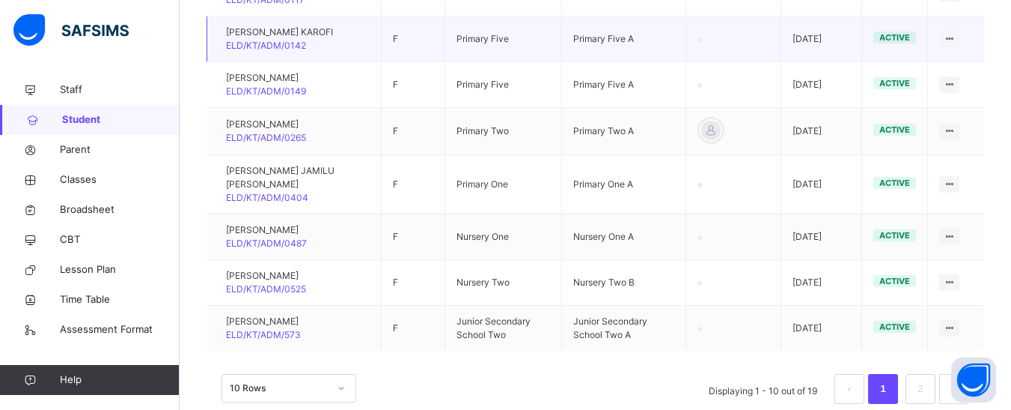
scroll to position [603, 0]
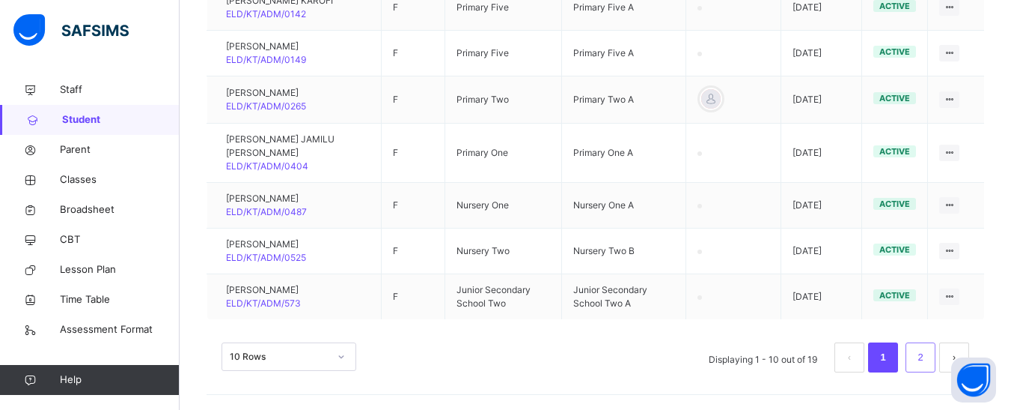
type input "******"
click at [934, 347] on li "2" at bounding box center [921, 357] width 30 height 30
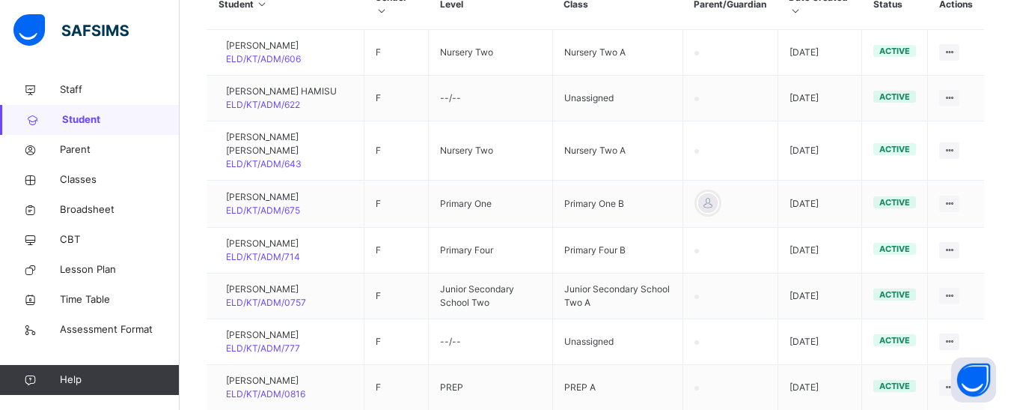
scroll to position [377, 0]
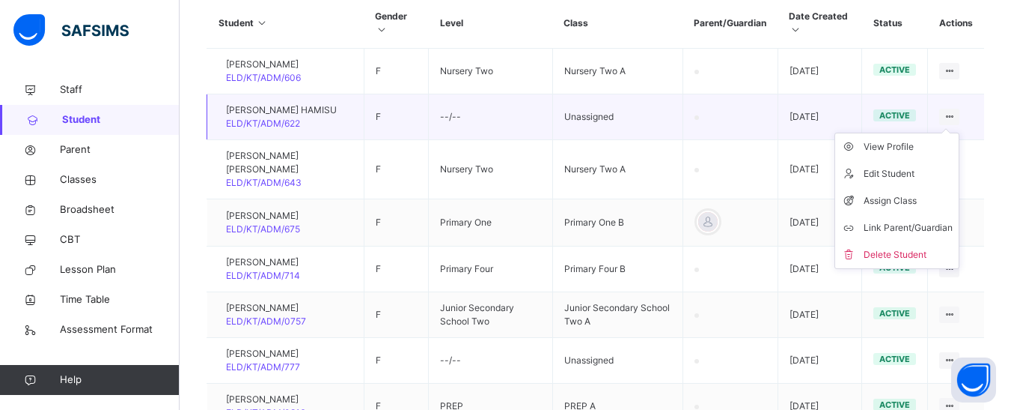
click at [956, 117] on icon at bounding box center [949, 116] width 13 height 11
click at [904, 198] on div "Assign Class" at bounding box center [908, 200] width 89 height 15
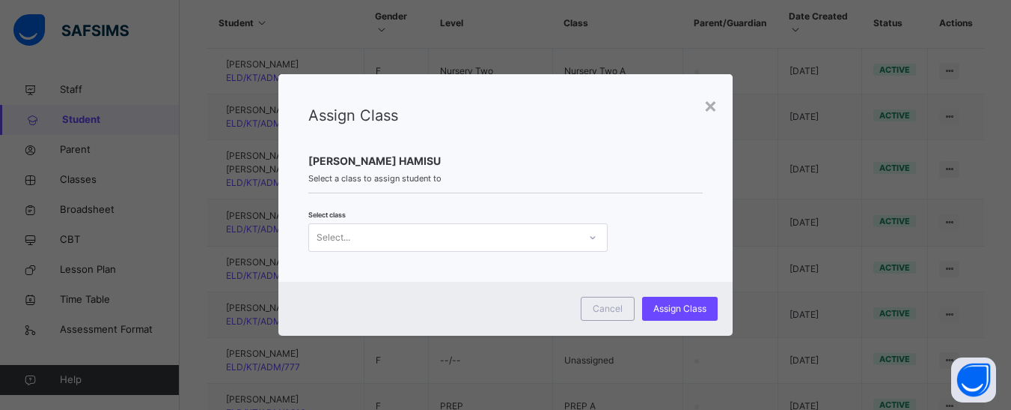
click at [588, 236] on icon at bounding box center [592, 237] width 9 height 15
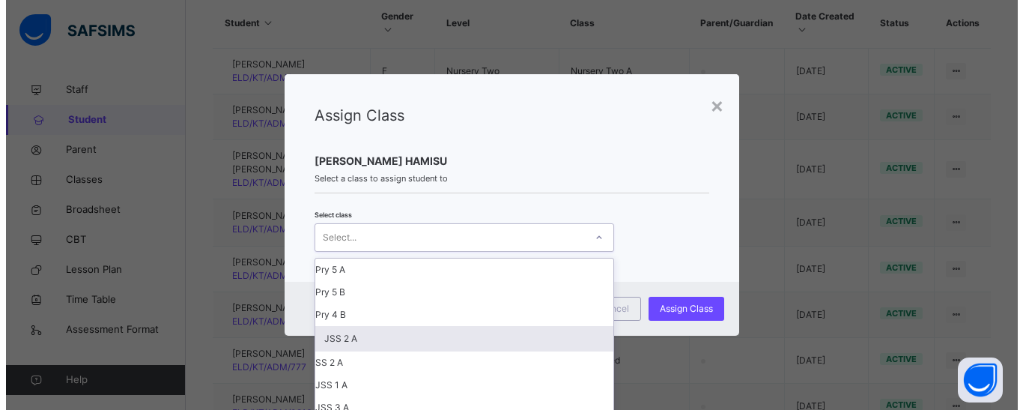
scroll to position [299, 0]
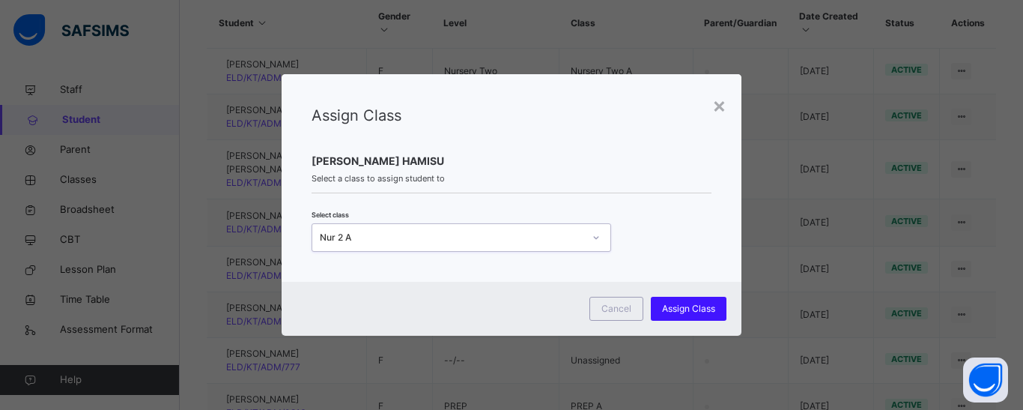
click at [684, 306] on span "Assign Class" at bounding box center [688, 308] width 53 height 13
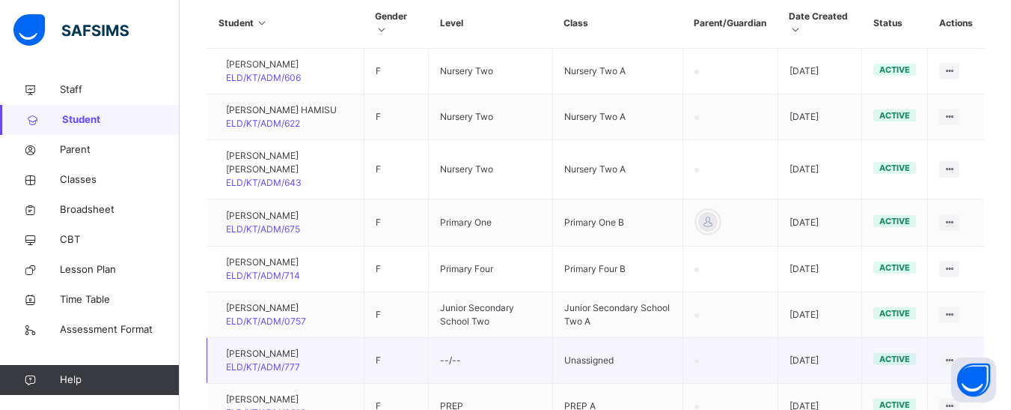
scroll to position [451, 0]
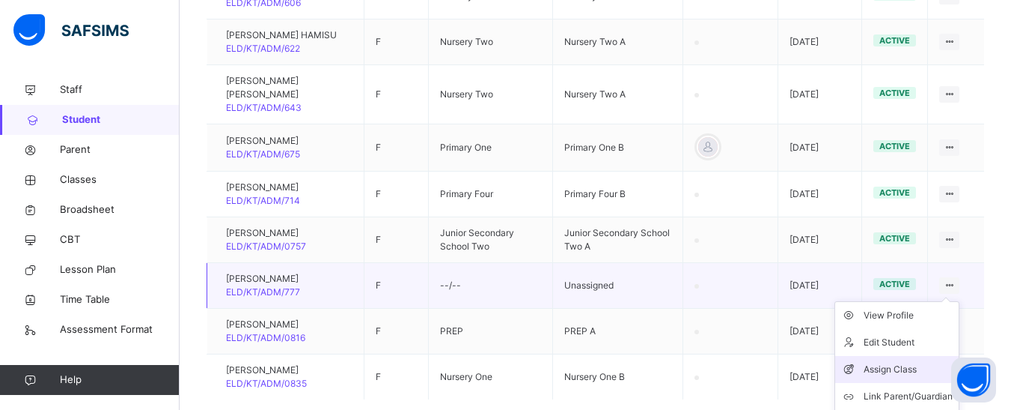
click at [891, 367] on div "Assign Class" at bounding box center [908, 369] width 89 height 15
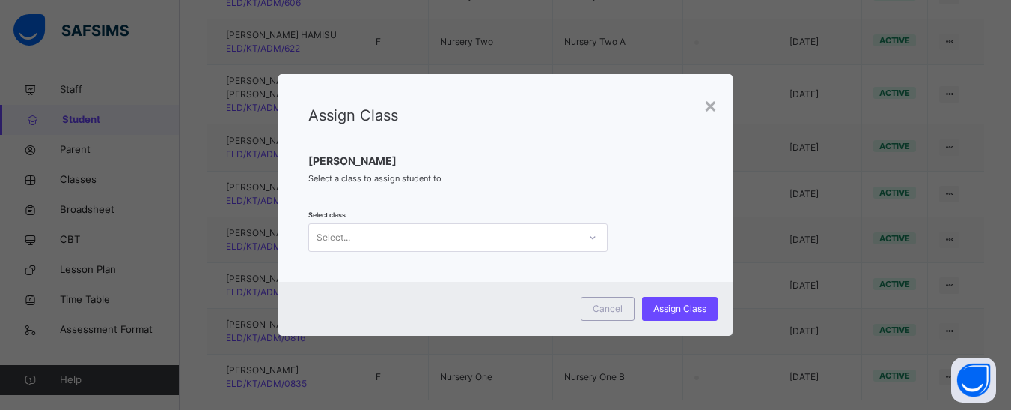
scroll to position [0, 0]
click at [386, 240] on div "Select..." at bounding box center [444, 236] width 270 height 23
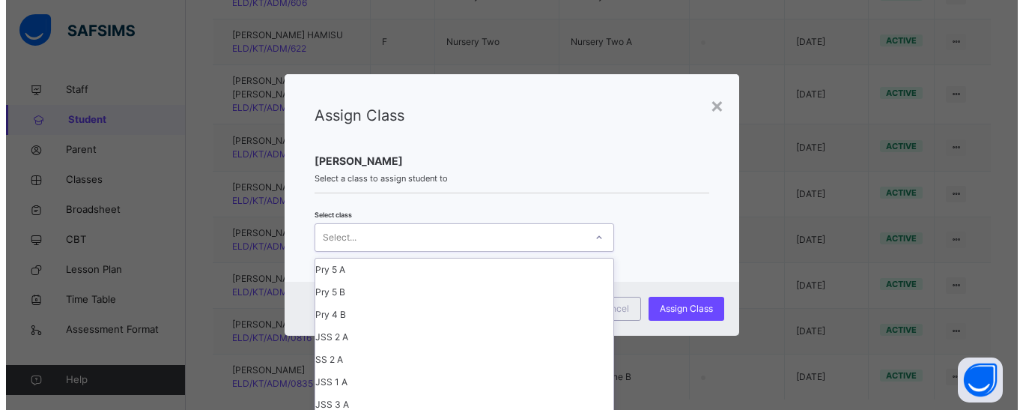
scroll to position [466, 0]
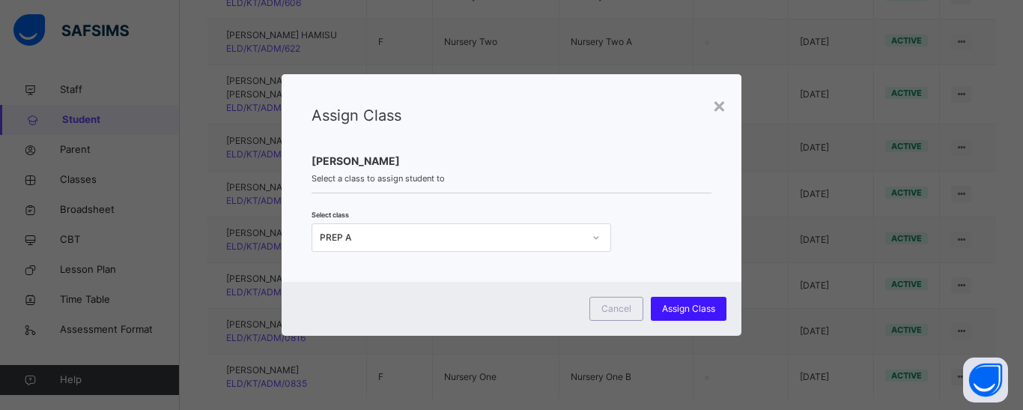
click at [678, 309] on span "Assign Class" at bounding box center [688, 308] width 53 height 13
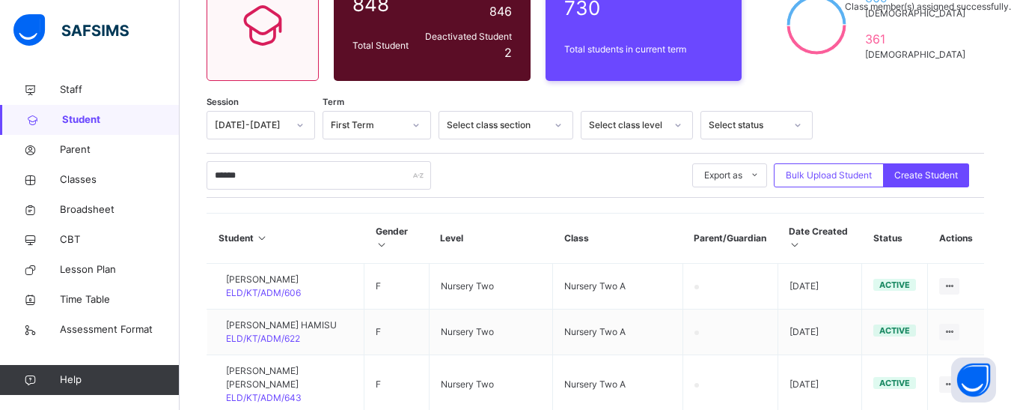
scroll to position [77, 0]
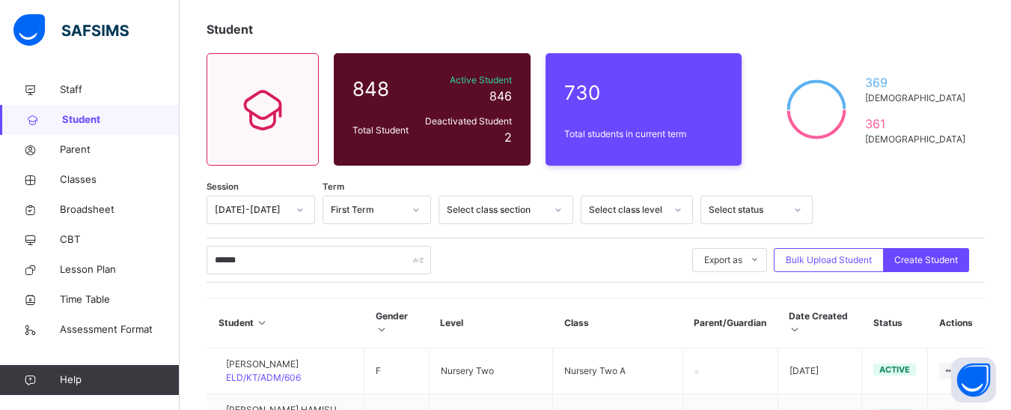
click at [505, 262] on div "****** Export as Pdf Report Excel Report Excel Report (LMS) Bulk Upload Student…" at bounding box center [596, 260] width 778 height 28
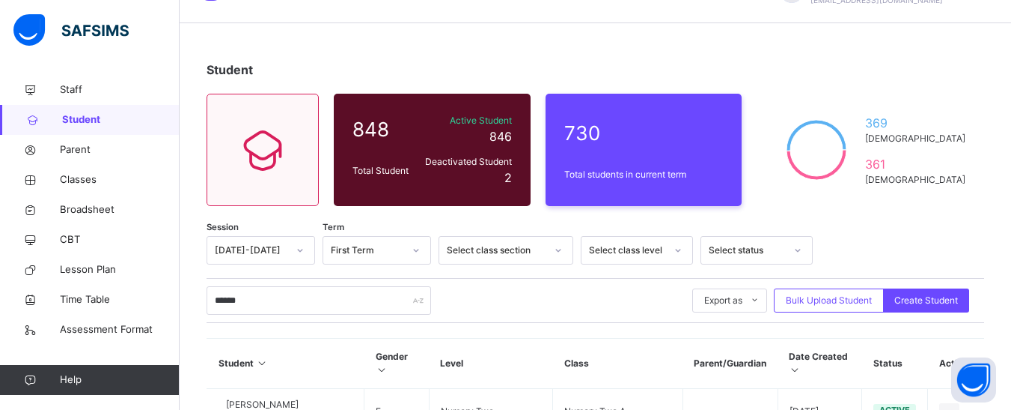
scroll to position [0, 0]
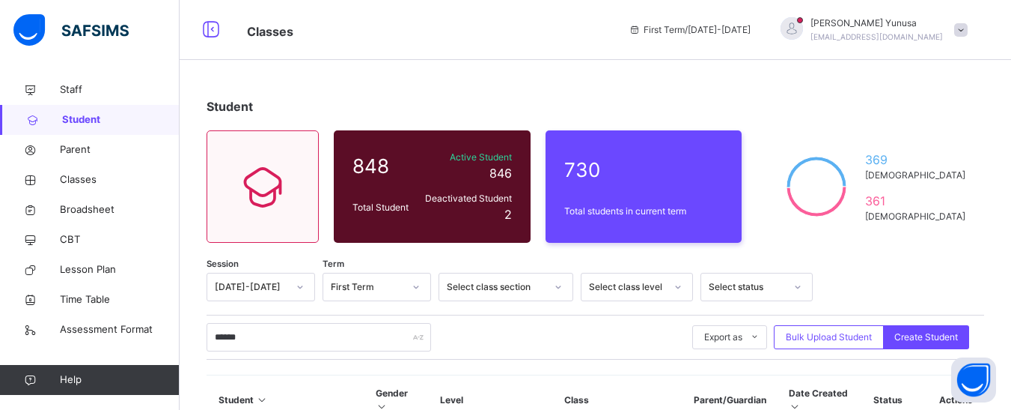
click at [206, 28] on icon at bounding box center [210, 29] width 25 height 27
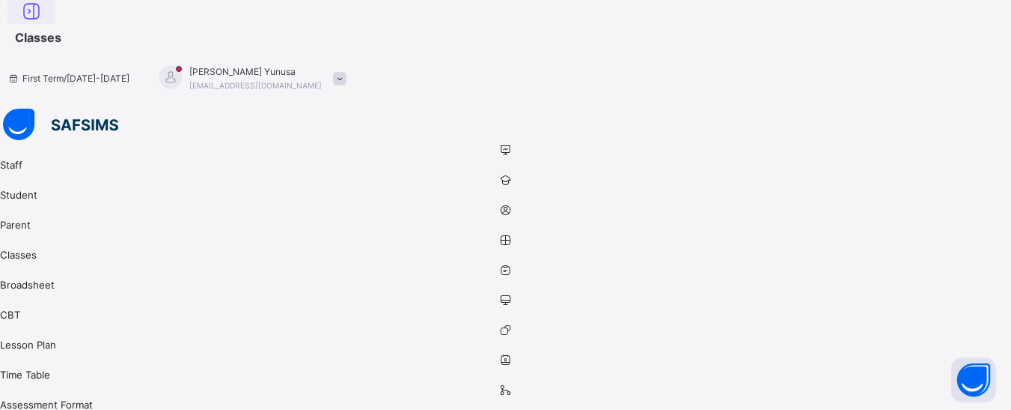
click at [44, 23] on icon at bounding box center [31, 12] width 25 height 27
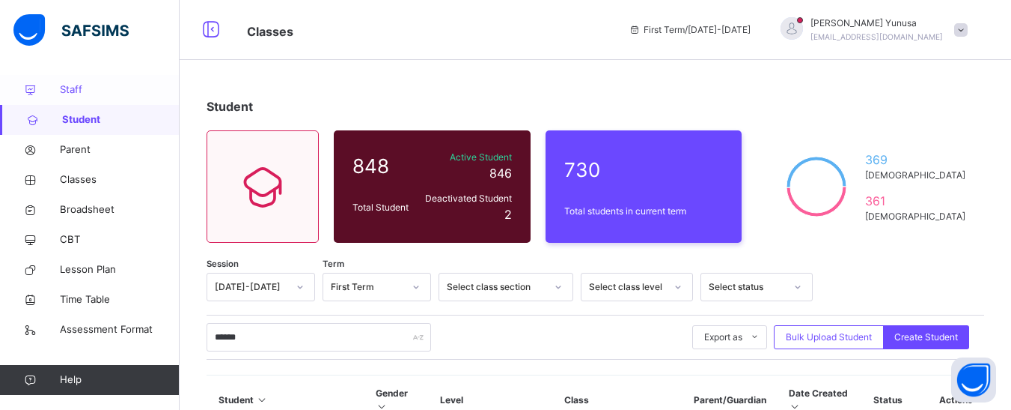
click at [110, 88] on span "Staff" at bounding box center [120, 89] width 120 height 15
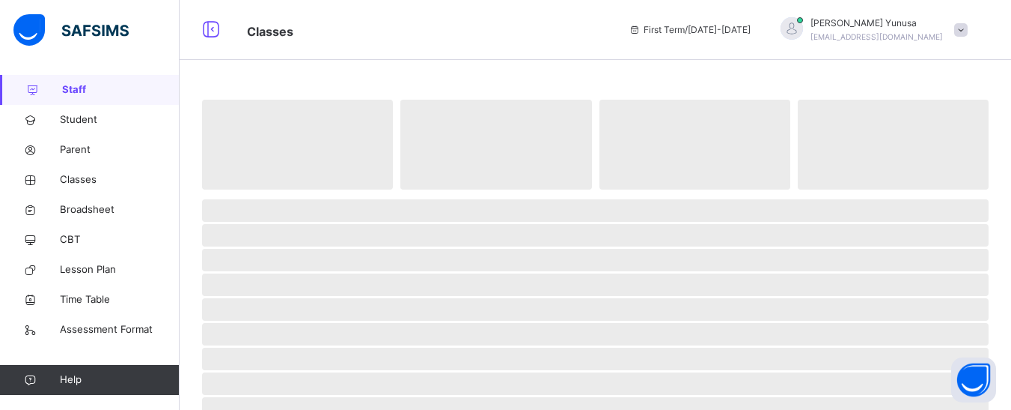
click at [81, 123] on span "Student" at bounding box center [120, 119] width 120 height 15
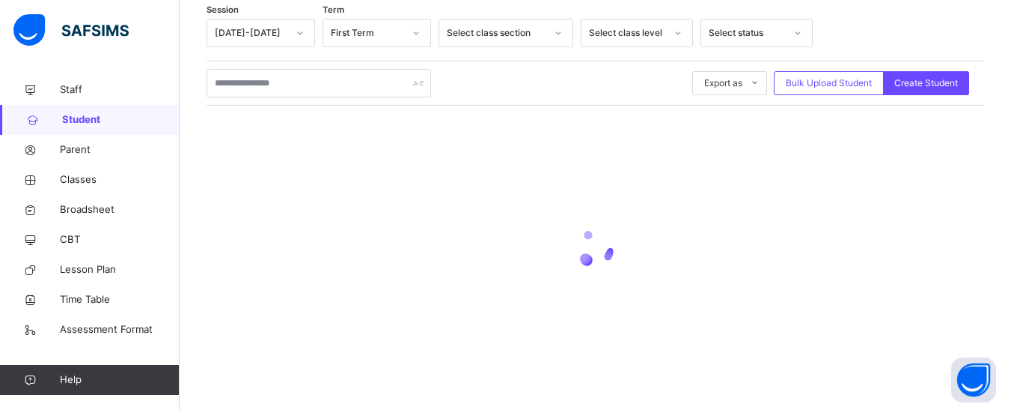
scroll to position [257, 0]
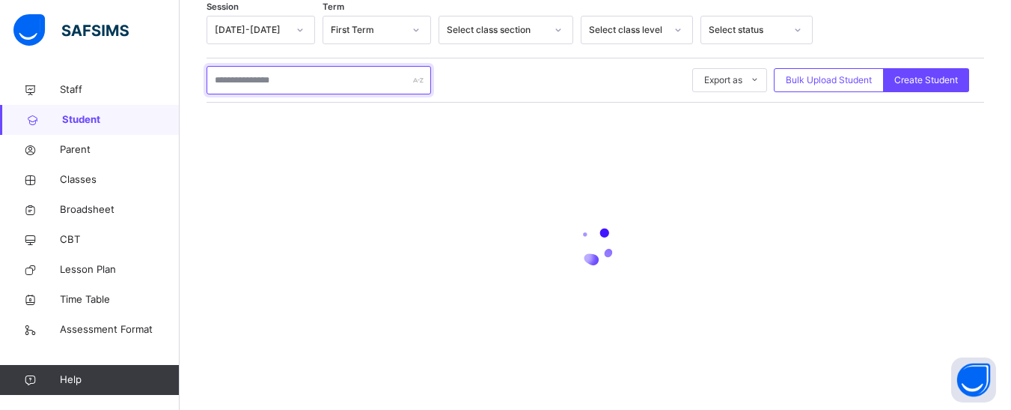
click at [273, 76] on input "text" at bounding box center [319, 80] width 225 height 28
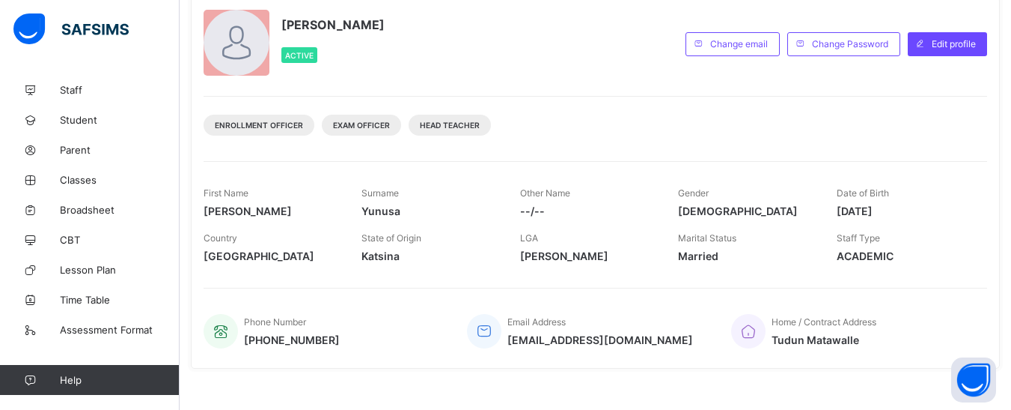
scroll to position [68, 0]
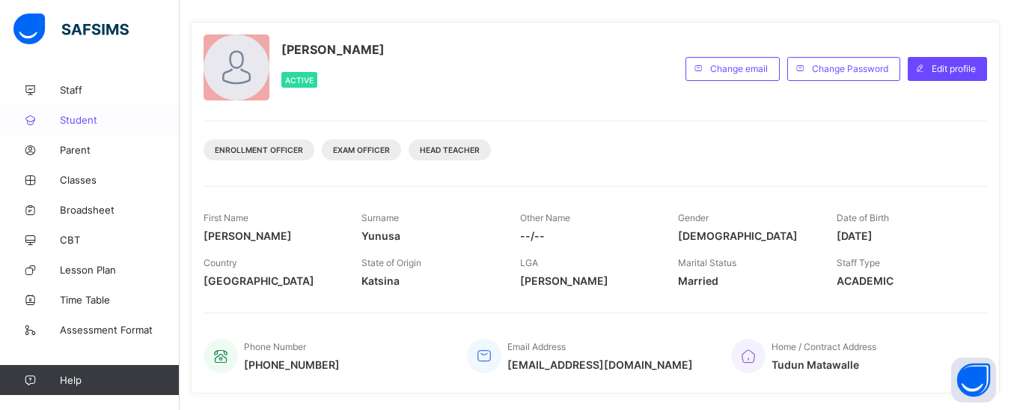
click at [73, 109] on link "Student" at bounding box center [90, 120] width 180 height 30
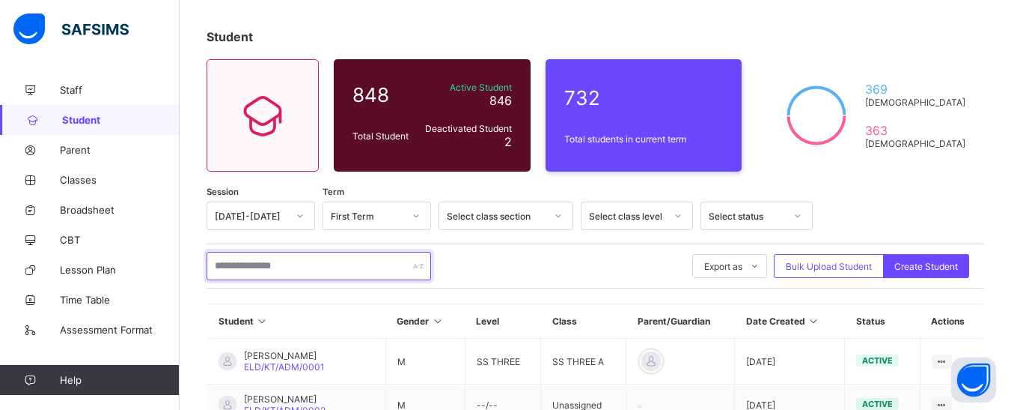
click at [339, 264] on input "text" at bounding box center [319, 266] width 225 height 28
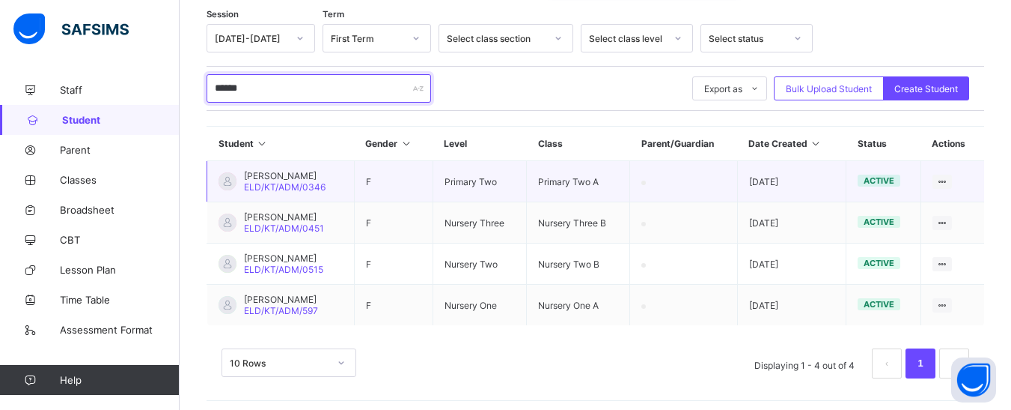
scroll to position [252, 0]
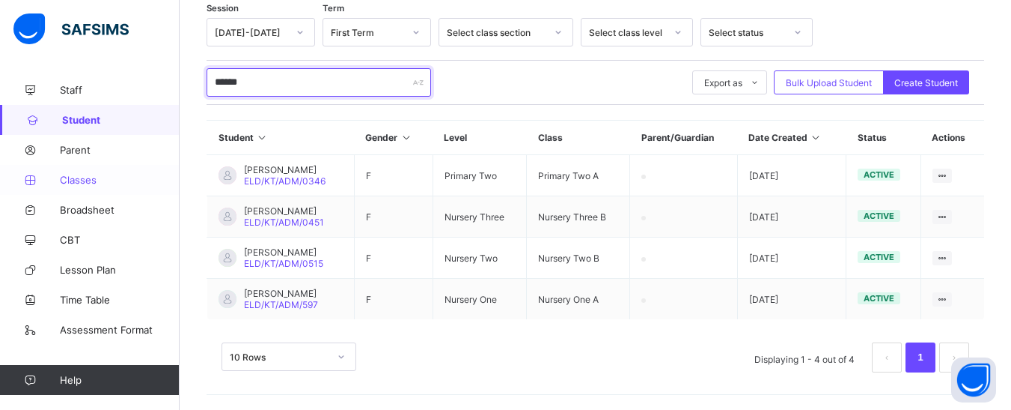
type input "******"
click at [93, 179] on span "Classes" at bounding box center [120, 180] width 120 height 12
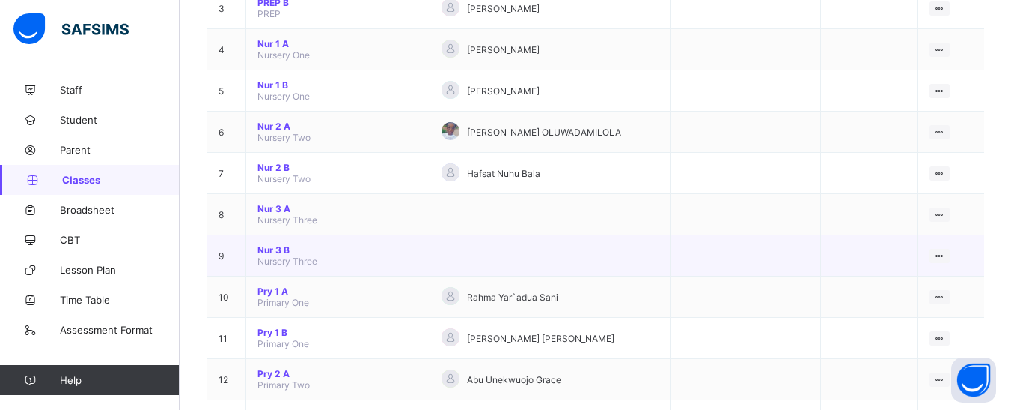
scroll to position [252, 0]
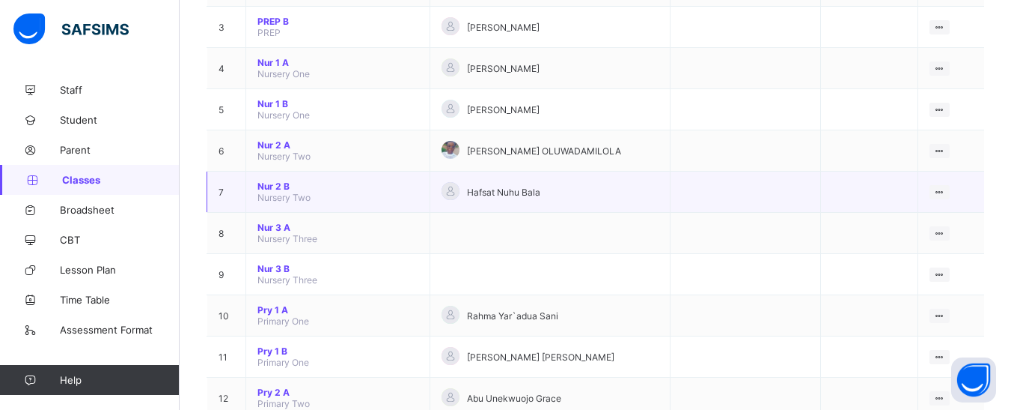
click at [278, 189] on span "Nur 2 B" at bounding box center [338, 185] width 161 height 11
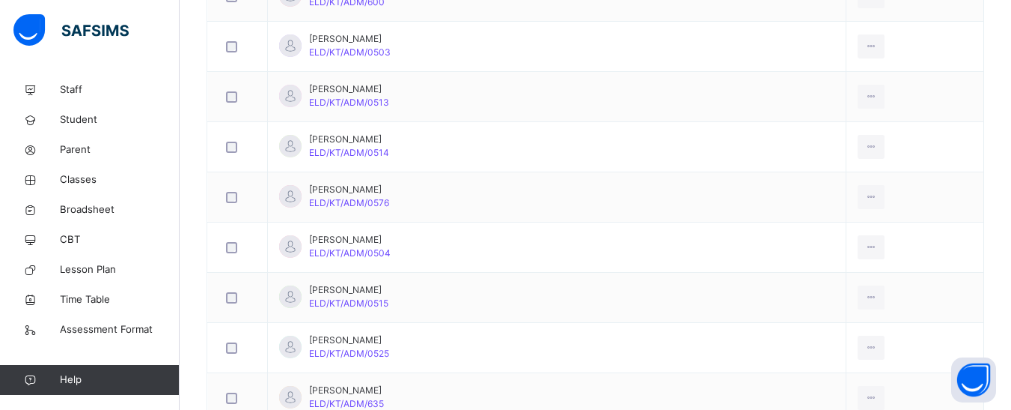
scroll to position [2048, 0]
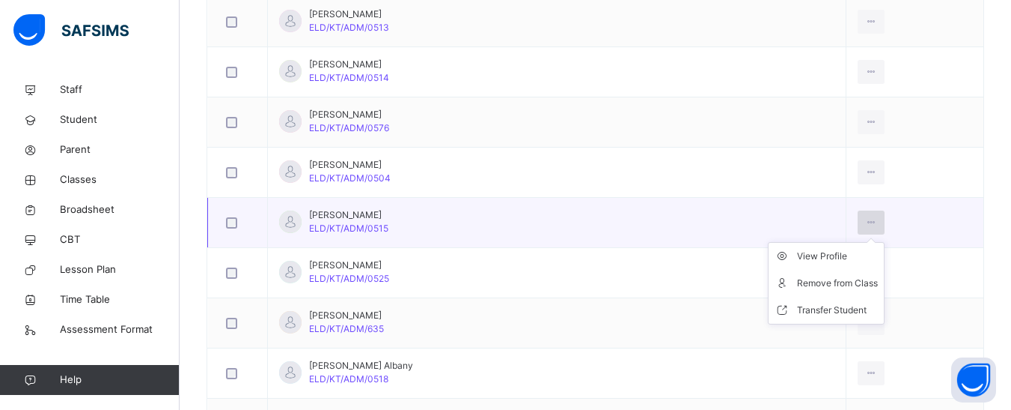
click at [865, 218] on icon at bounding box center [871, 222] width 13 height 13
click at [797, 311] on div "Transfer Student" at bounding box center [837, 309] width 81 height 15
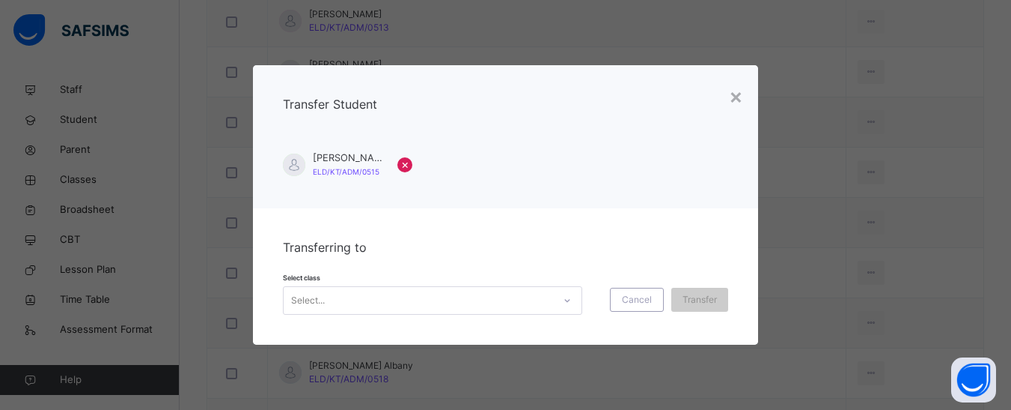
click at [505, 305] on div "Select..." at bounding box center [419, 300] width 270 height 23
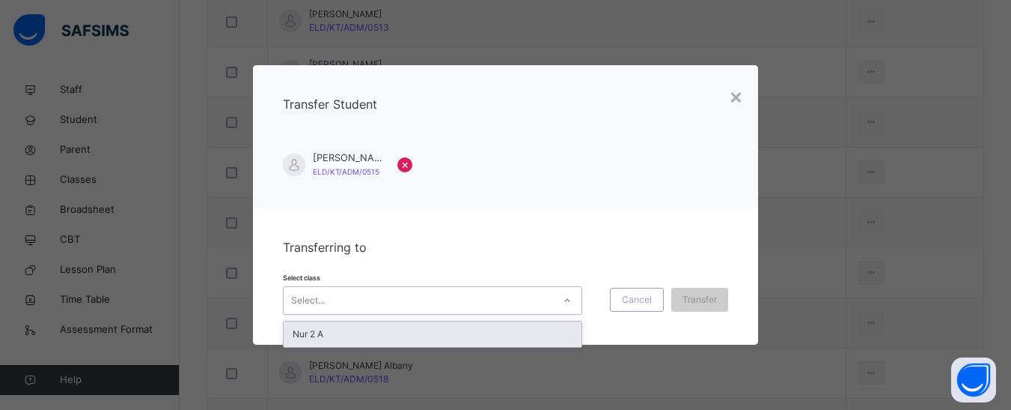
click at [419, 333] on div "Nur 2 A" at bounding box center [433, 333] width 298 height 25
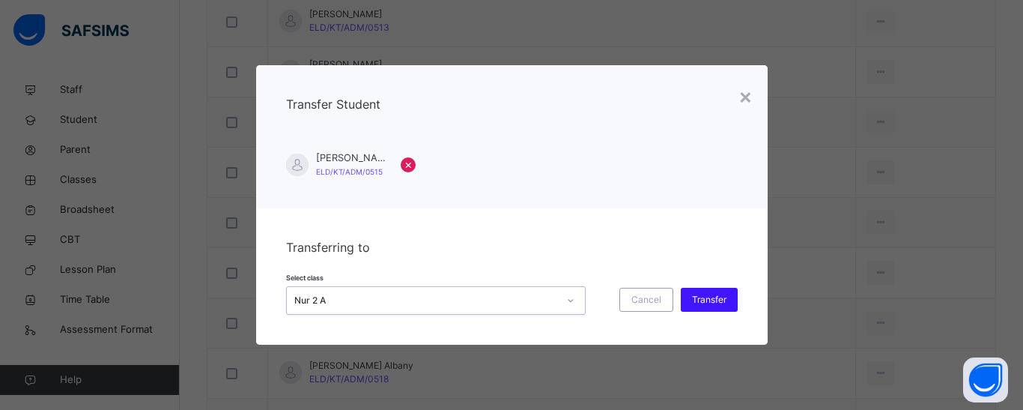
click at [716, 296] on span "Transfer" at bounding box center [709, 299] width 34 height 13
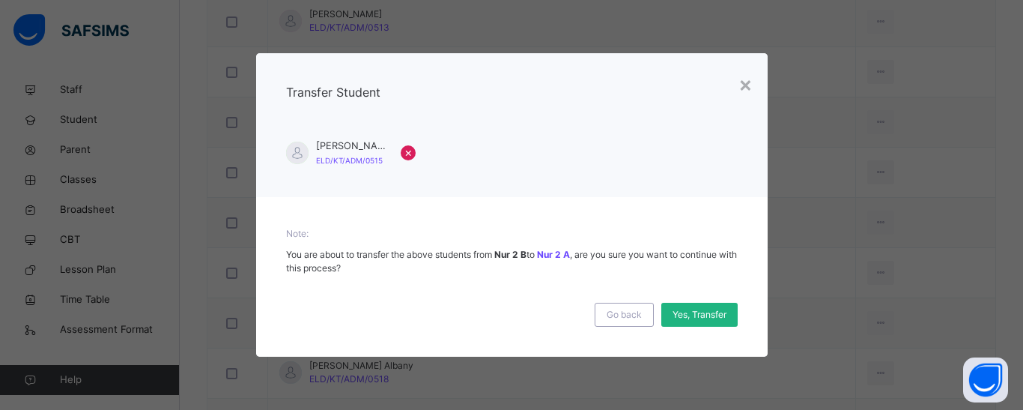
click at [691, 319] on span "Yes, Transfer" at bounding box center [699, 314] width 54 height 13
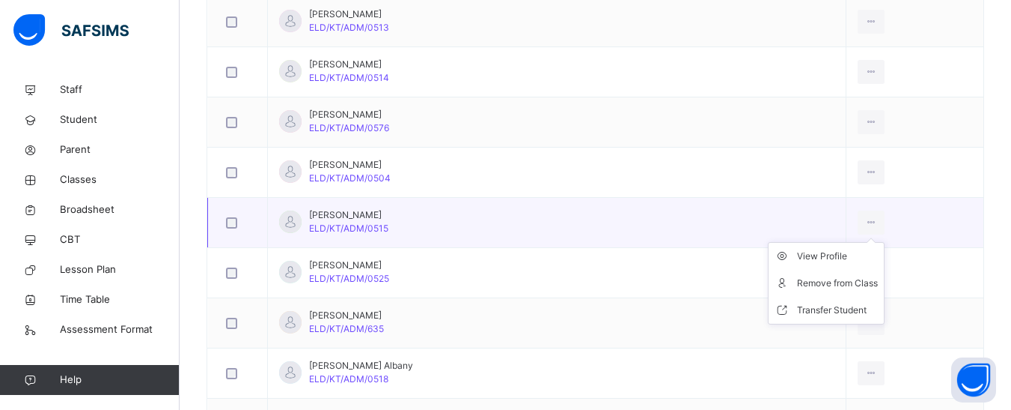
click at [848, 242] on ul "View Profile Remove from Class Transfer Student" at bounding box center [826, 283] width 117 height 82
click at [812, 309] on div "Transfer Student" at bounding box center [837, 309] width 81 height 15
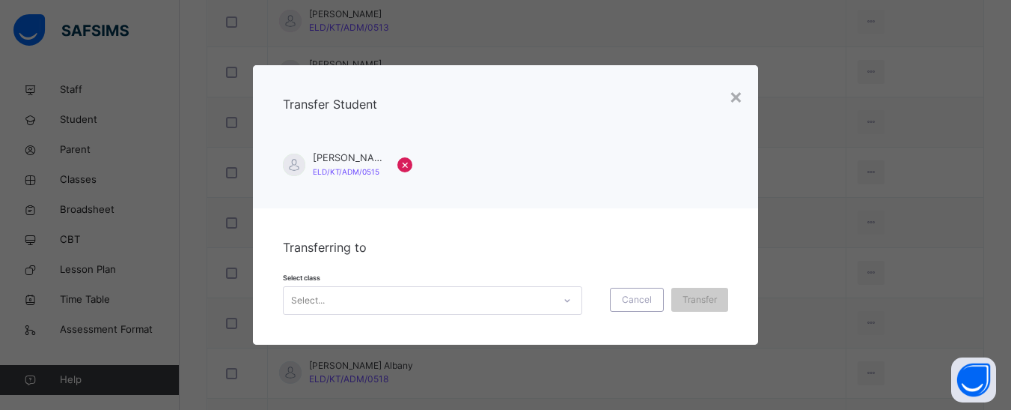
click at [430, 289] on div "Select..." at bounding box center [419, 300] width 270 height 23
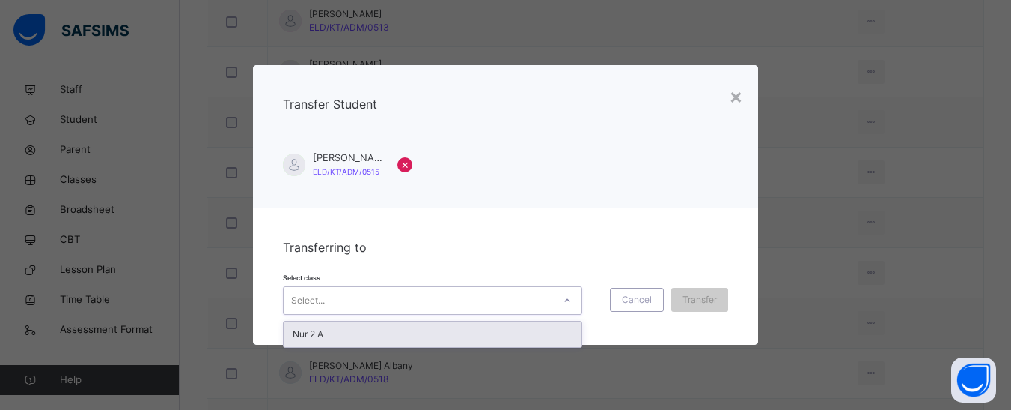
click at [328, 337] on div "Nur 2 A" at bounding box center [433, 333] width 298 height 25
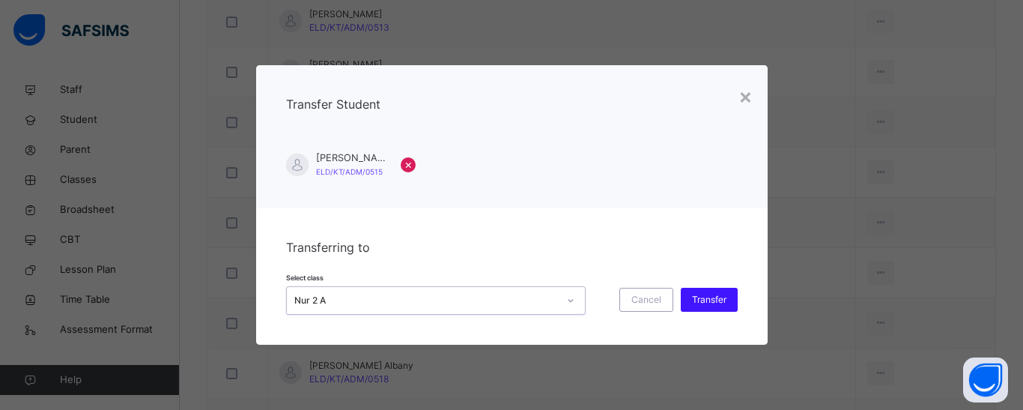
click at [707, 302] on span "Transfer" at bounding box center [709, 299] width 34 height 13
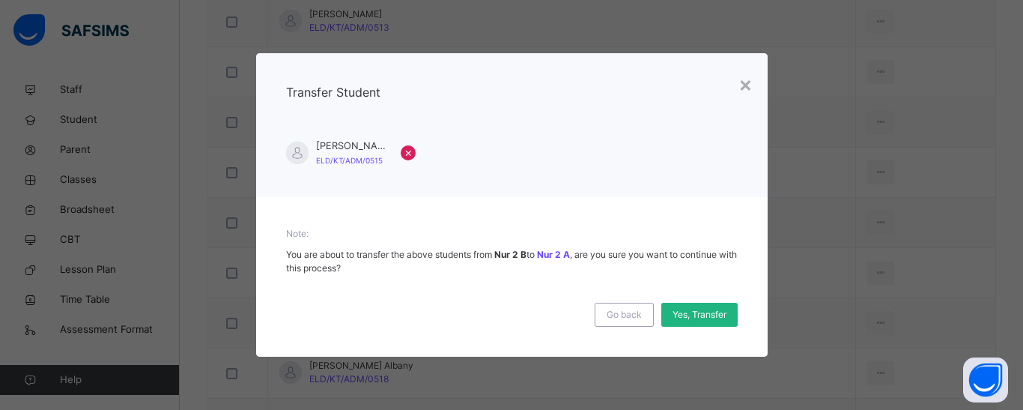
click at [708, 304] on div "Yes, Transfer" at bounding box center [699, 314] width 76 height 24
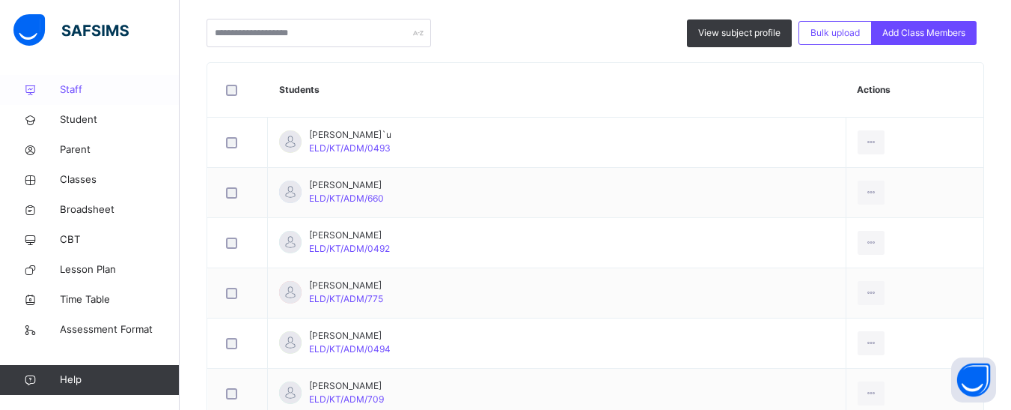
scroll to position [374, 0]
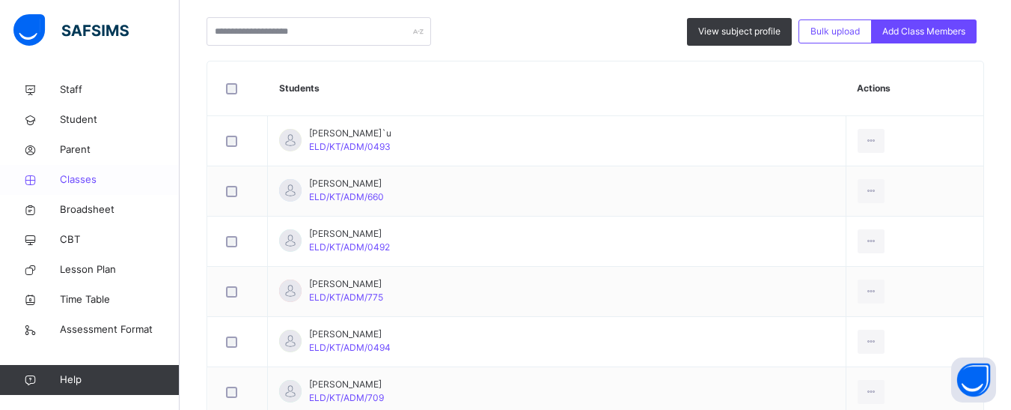
click at [85, 180] on span "Classes" at bounding box center [120, 179] width 120 height 15
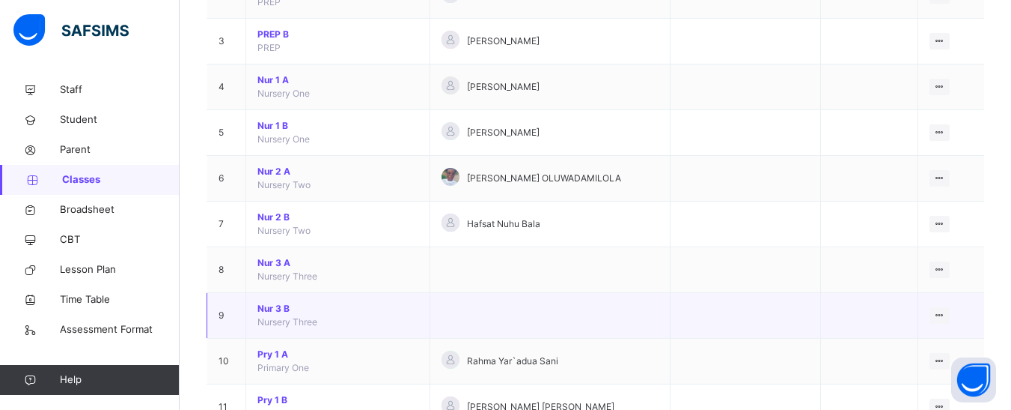
scroll to position [225, 0]
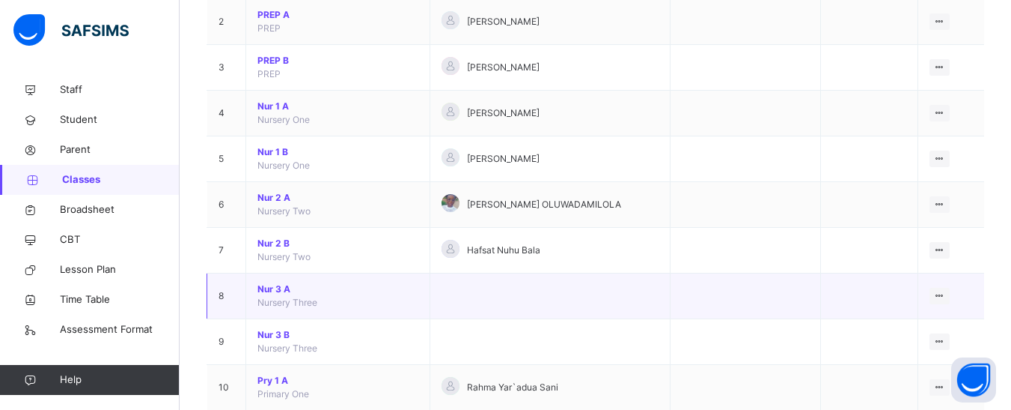
click at [264, 289] on span "Nur 3 A" at bounding box center [338, 288] width 161 height 13
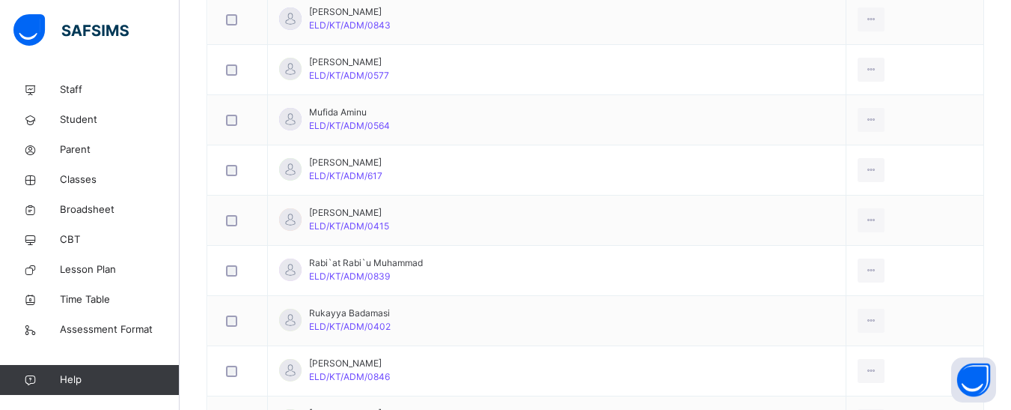
scroll to position [1043, 0]
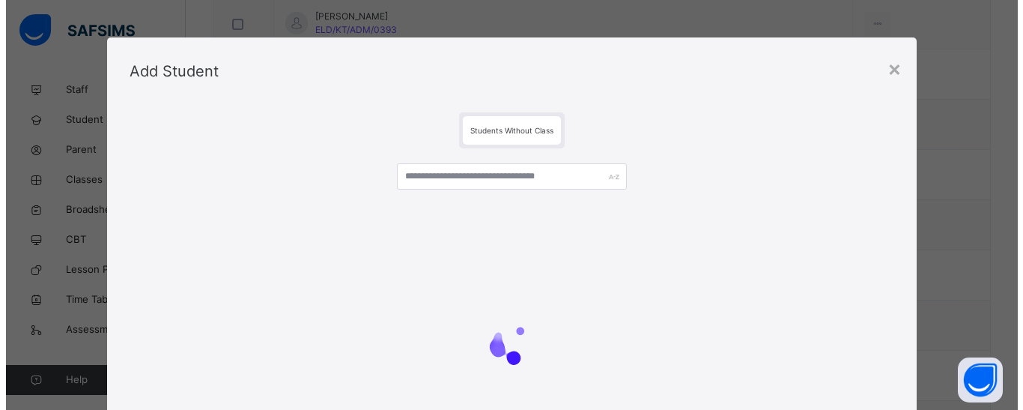
scroll to position [219, 0]
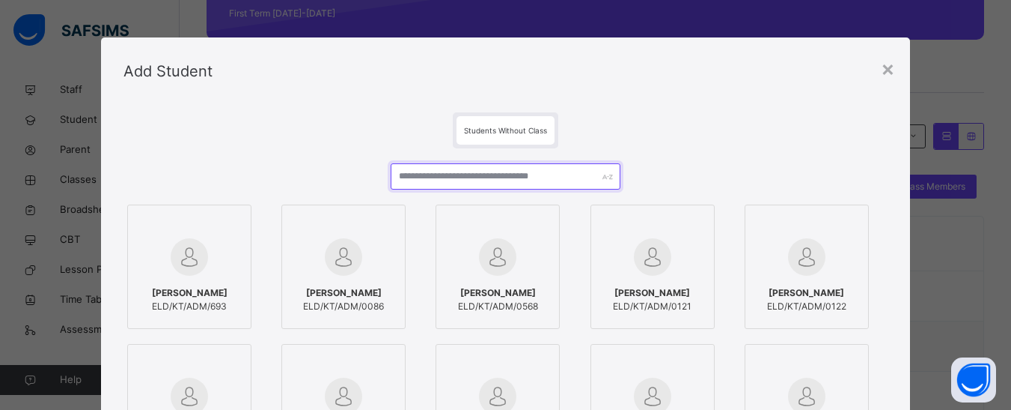
click at [526, 180] on input "text" at bounding box center [505, 176] width 229 height 26
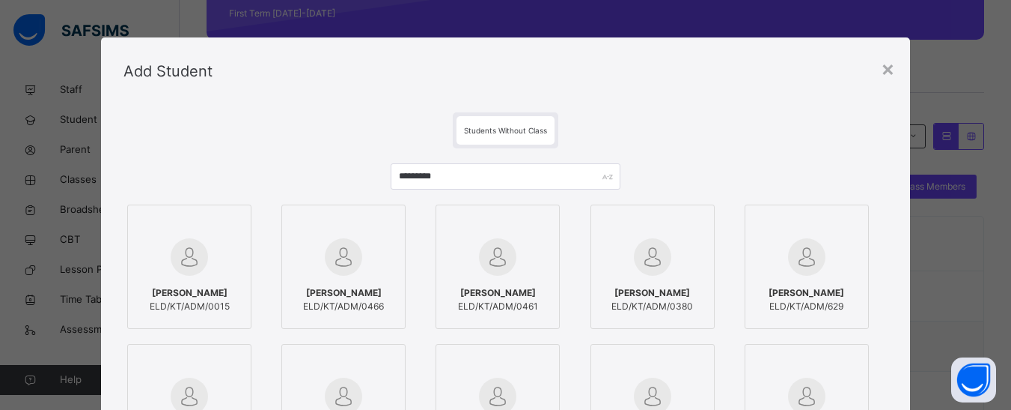
click at [460, 286] on span "[PERSON_NAME]" at bounding box center [498, 292] width 80 height 13
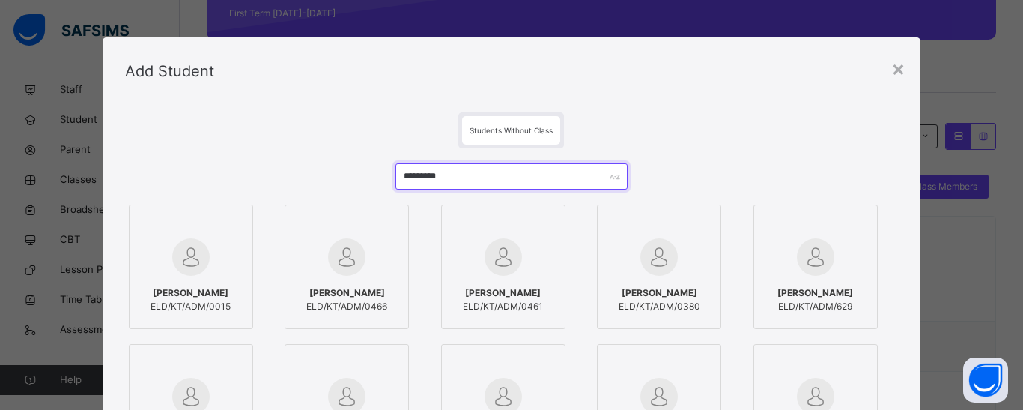
click at [426, 177] on input "*********" at bounding box center [511, 176] width 232 height 26
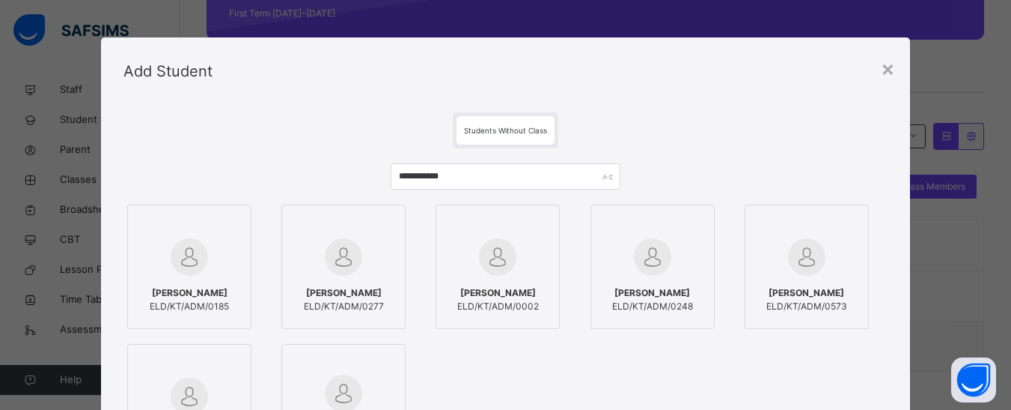
click at [792, 255] on img at bounding box center [806, 256] width 37 height 37
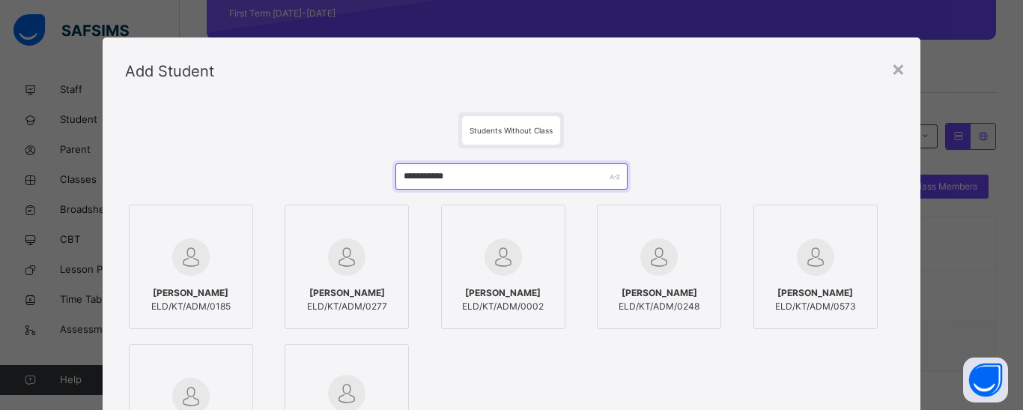
click at [442, 176] on input "**********" at bounding box center [511, 176] width 232 height 26
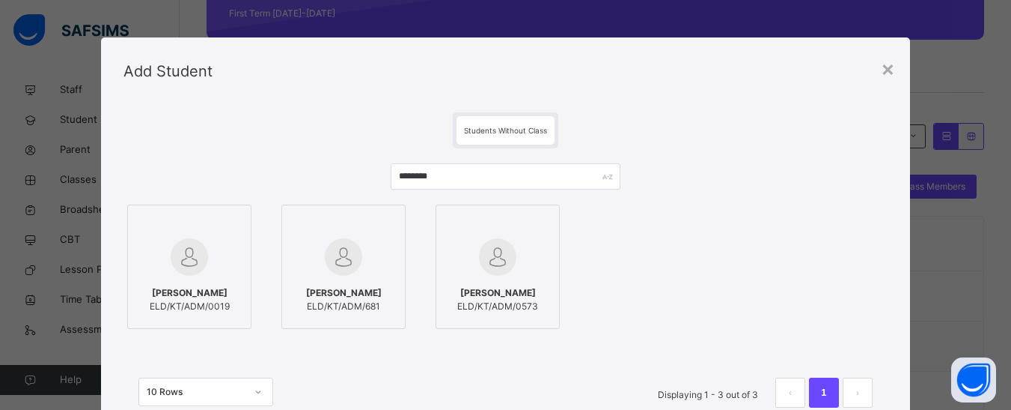
click at [368, 270] on div at bounding box center [344, 256] width 108 height 43
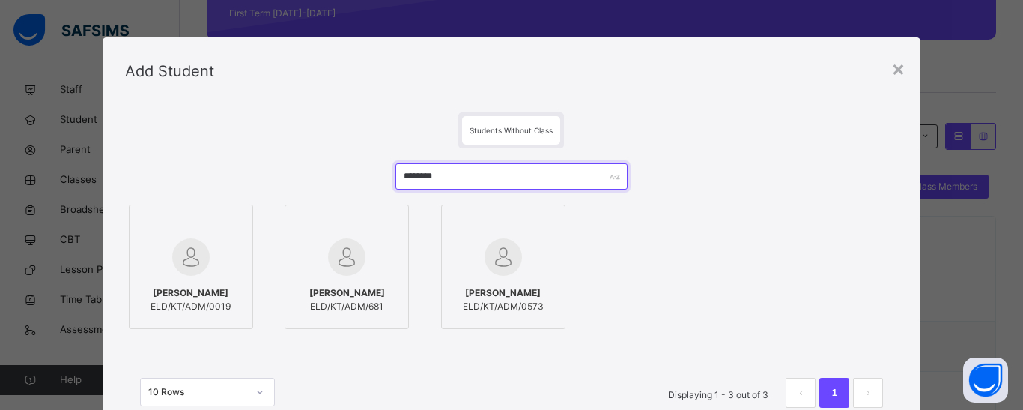
drag, startPoint x: 442, startPoint y: 179, endPoint x: 406, endPoint y: 178, distance: 36.7
click at [406, 178] on input "********" at bounding box center [511, 176] width 232 height 26
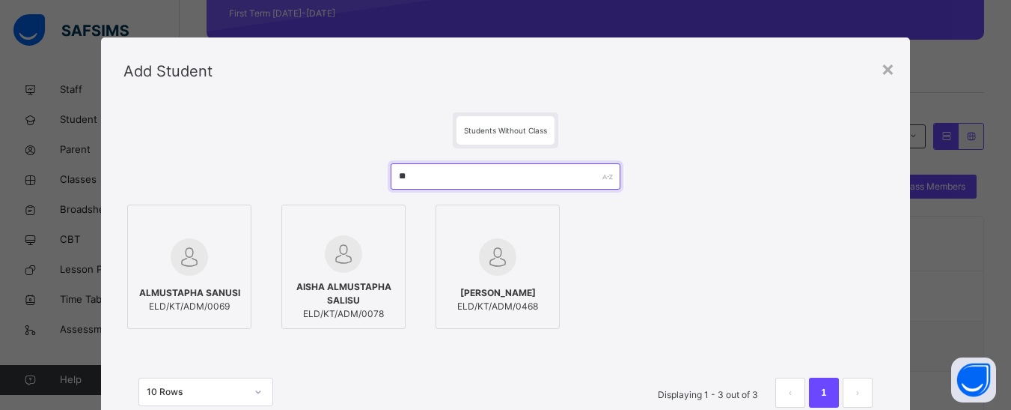
type input "*"
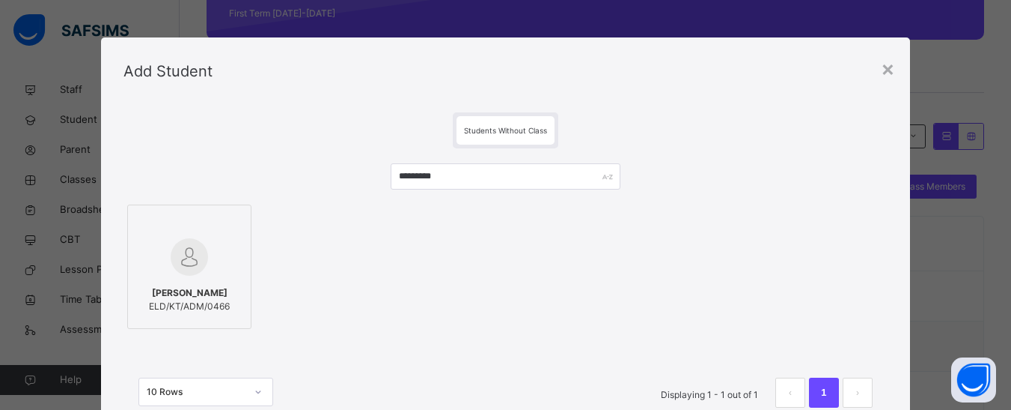
click at [207, 279] on div "[PERSON_NAME] ELD/KT/ADM/0466" at bounding box center [190, 300] width 108 height 42
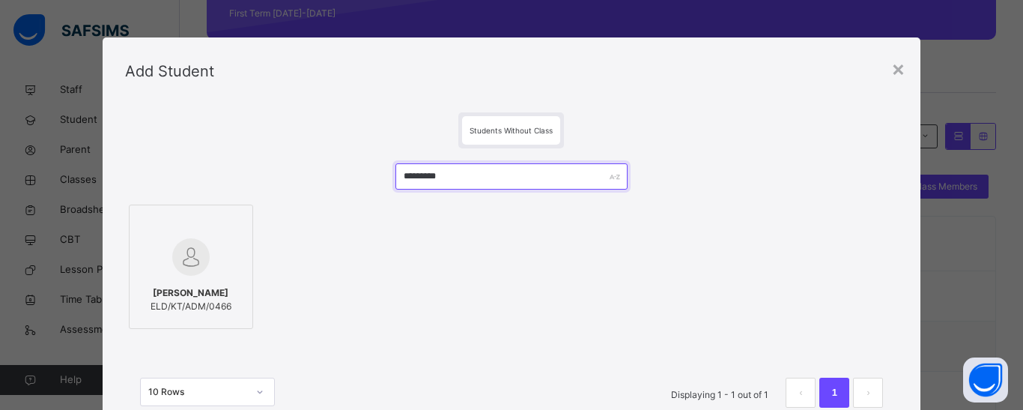
drag, startPoint x: 460, startPoint y: 175, endPoint x: 397, endPoint y: 182, distance: 63.2
click at [397, 182] on input "*********" at bounding box center [511, 176] width 232 height 26
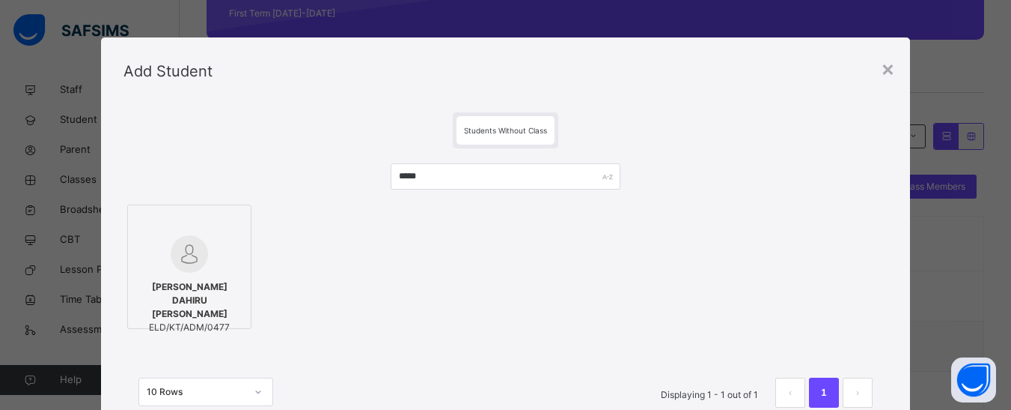
click at [208, 264] on div at bounding box center [190, 253] width 108 height 37
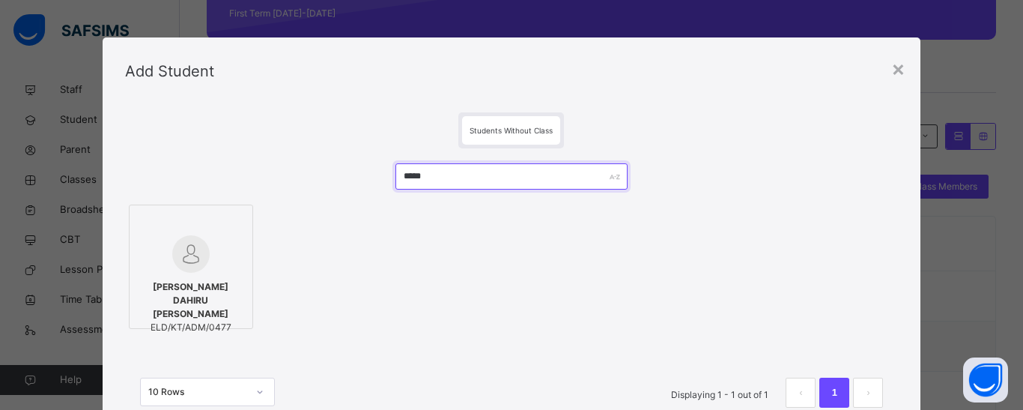
click at [417, 174] on input "*****" at bounding box center [511, 176] width 232 height 26
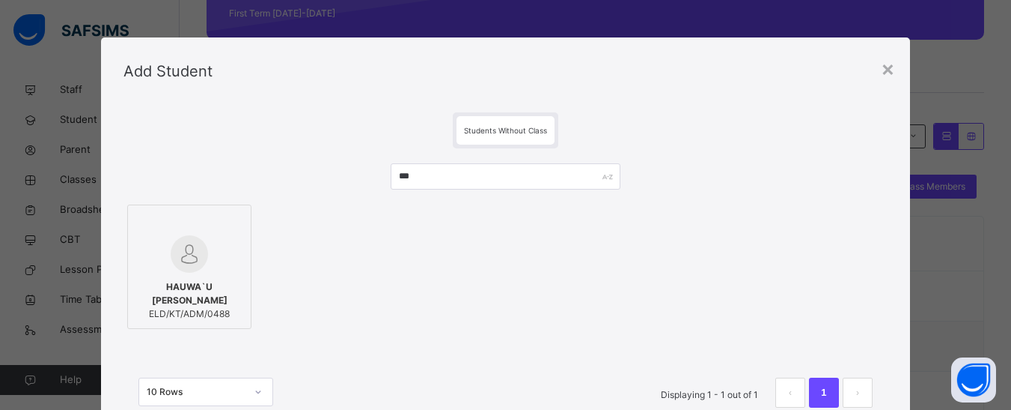
click at [174, 243] on img at bounding box center [189, 253] width 37 height 37
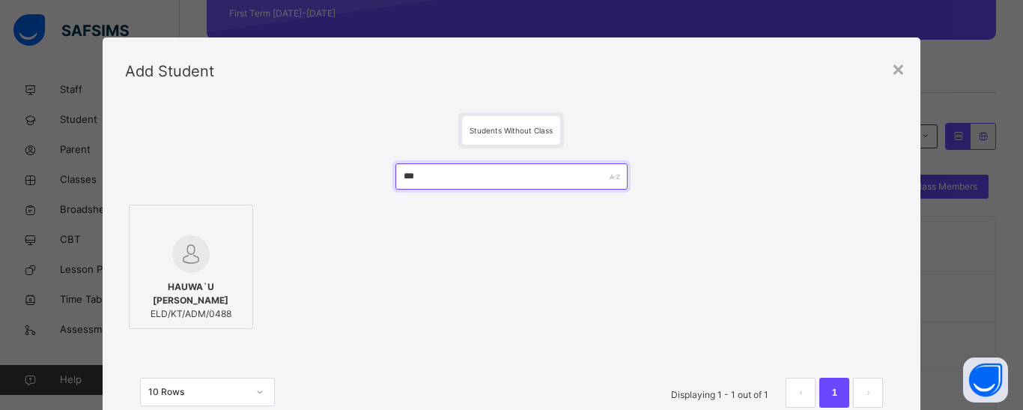
click at [403, 178] on input "***" at bounding box center [511, 176] width 232 height 26
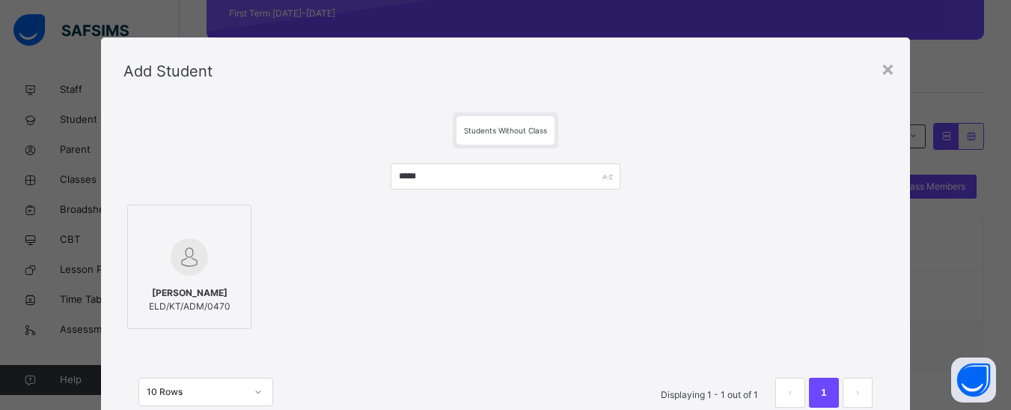
click at [178, 252] on img at bounding box center [189, 256] width 37 height 37
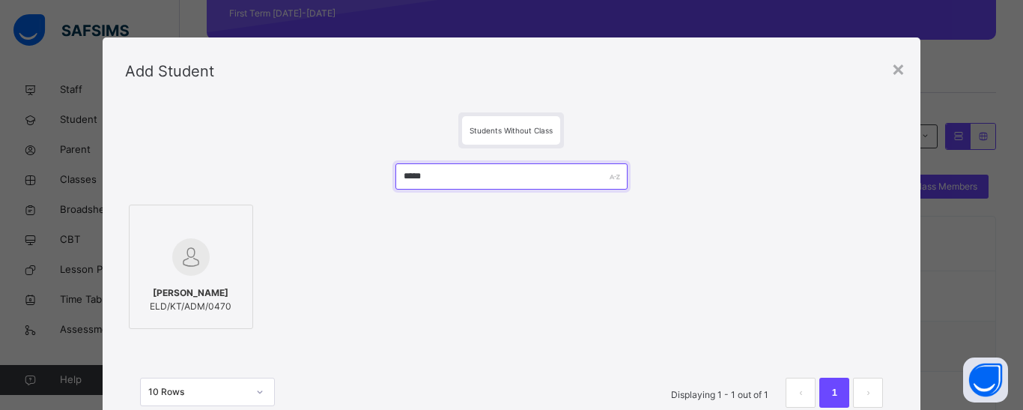
click at [410, 179] on input "*****" at bounding box center [511, 176] width 232 height 26
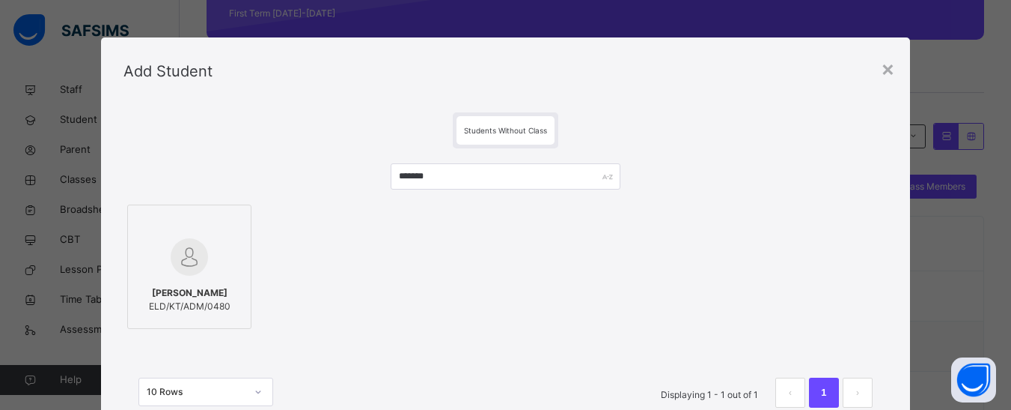
click at [176, 266] on img at bounding box center [189, 256] width 37 height 37
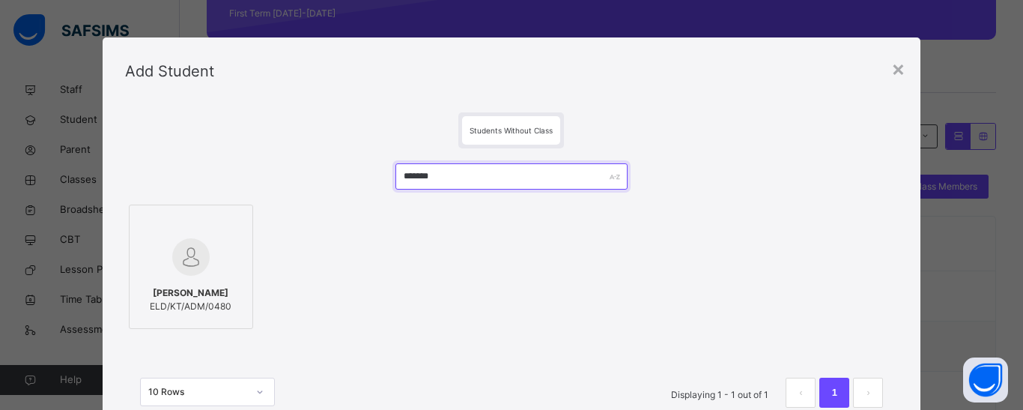
click at [427, 179] on input "*******" at bounding box center [511, 176] width 232 height 26
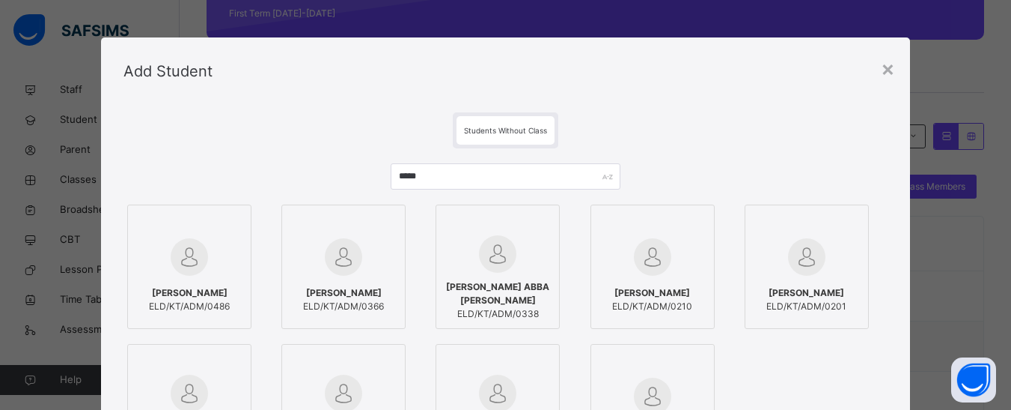
click at [153, 287] on span "[PERSON_NAME]" at bounding box center [189, 292] width 81 height 13
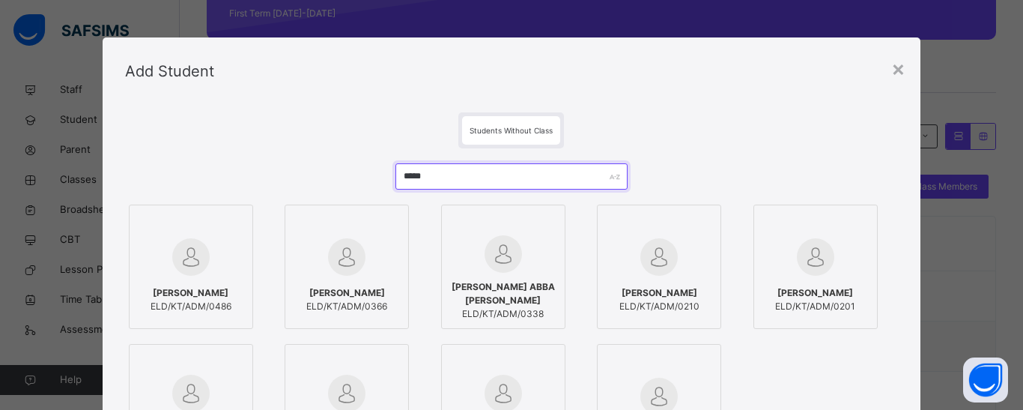
click at [411, 176] on input "*****" at bounding box center [511, 176] width 232 height 26
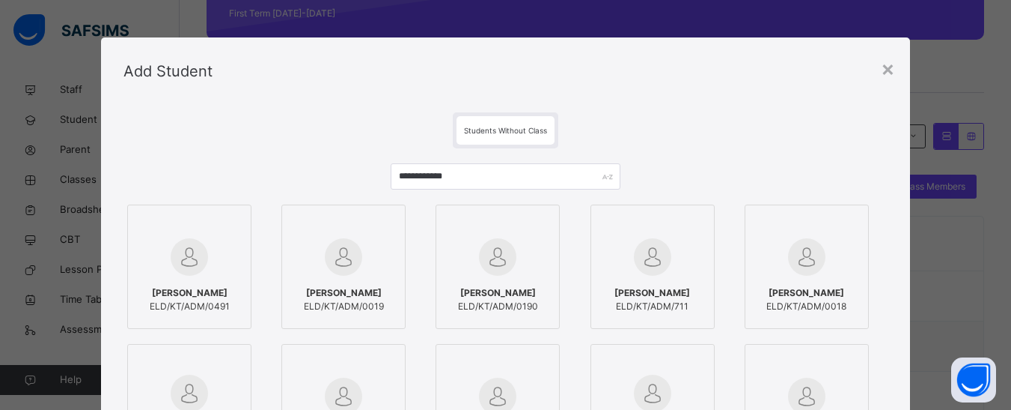
click at [184, 299] on span "ELD/KT/ADM/0491" at bounding box center [190, 305] width 80 height 13
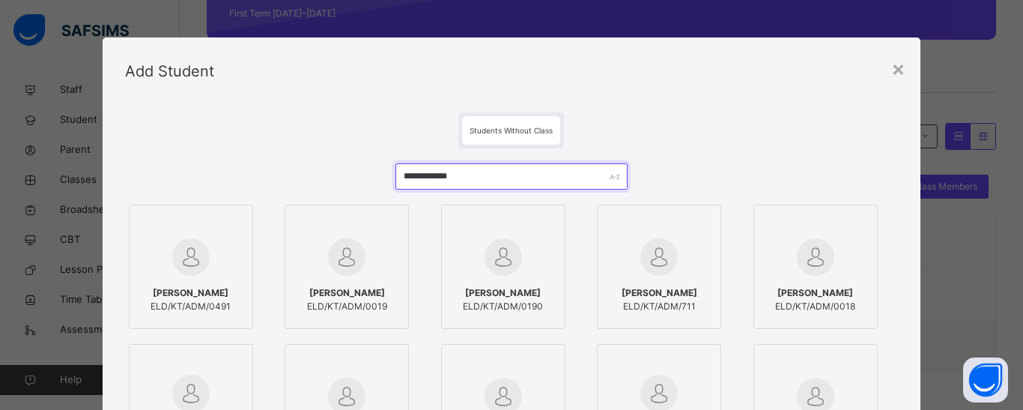
drag, startPoint x: 474, startPoint y: 178, endPoint x: 412, endPoint y: 178, distance: 62.1
click at [412, 178] on input "**********" at bounding box center [511, 176] width 232 height 26
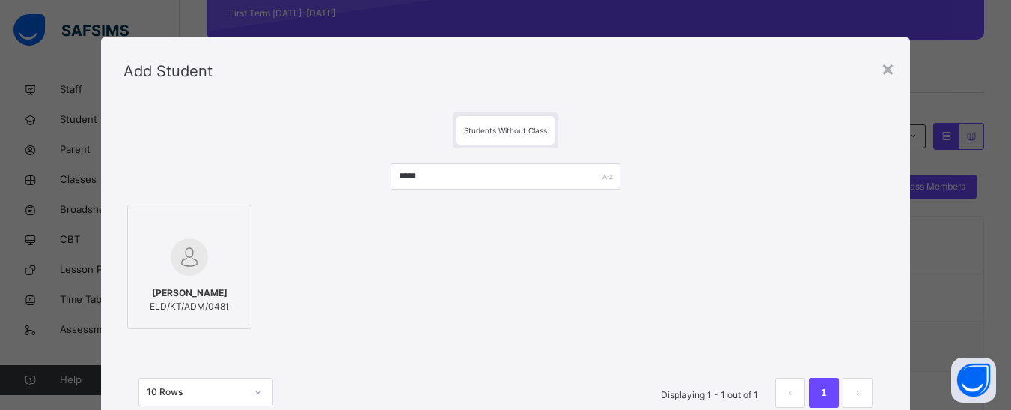
click at [200, 269] on img at bounding box center [189, 256] width 37 height 37
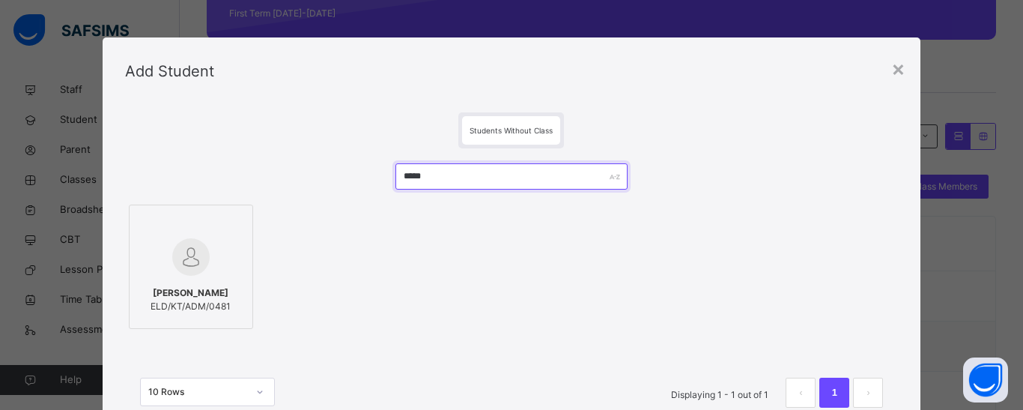
click at [416, 170] on input "*****" at bounding box center [511, 176] width 232 height 26
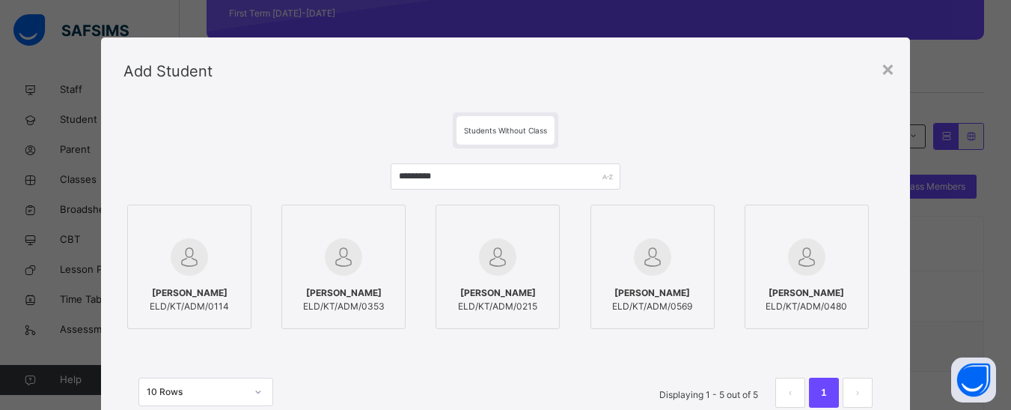
click at [675, 279] on div "[PERSON_NAME] [PERSON_NAME]/KT/ADM/0569" at bounding box center [653, 300] width 108 height 42
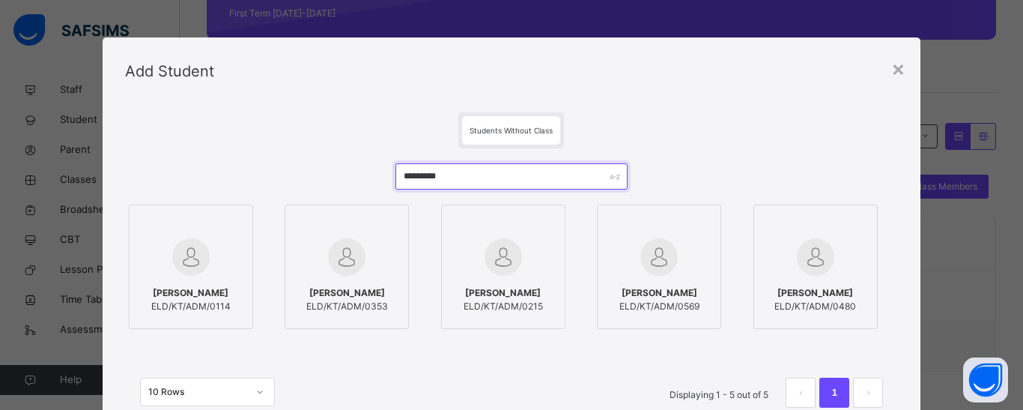
drag, startPoint x: 454, startPoint y: 174, endPoint x: 401, endPoint y: 178, distance: 54.1
click at [401, 178] on input "*********" at bounding box center [511, 176] width 232 height 26
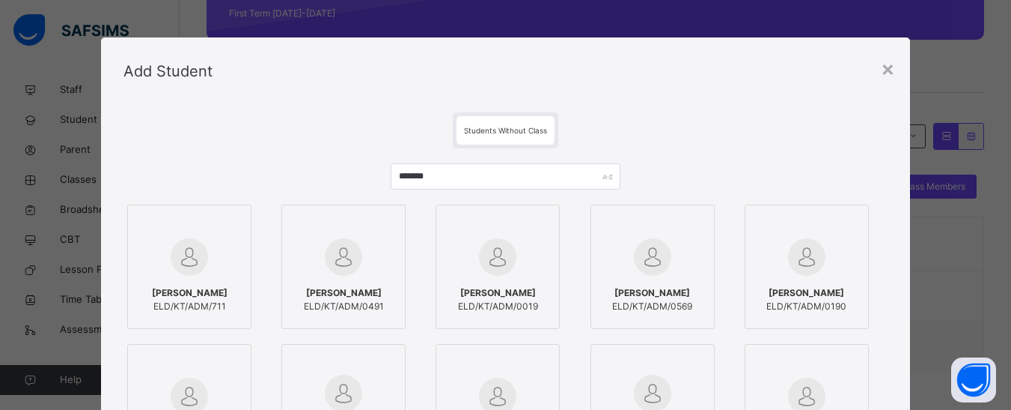
click at [323, 278] on div at bounding box center [344, 256] width 108 height 43
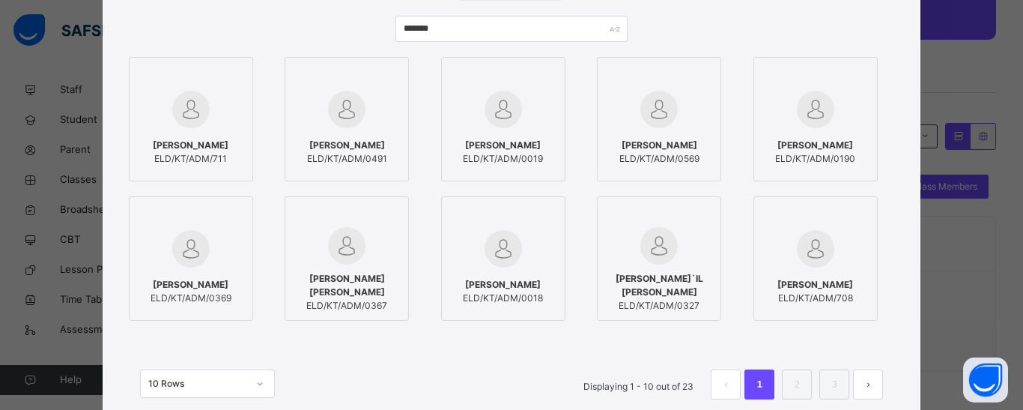
scroll to position [150, 0]
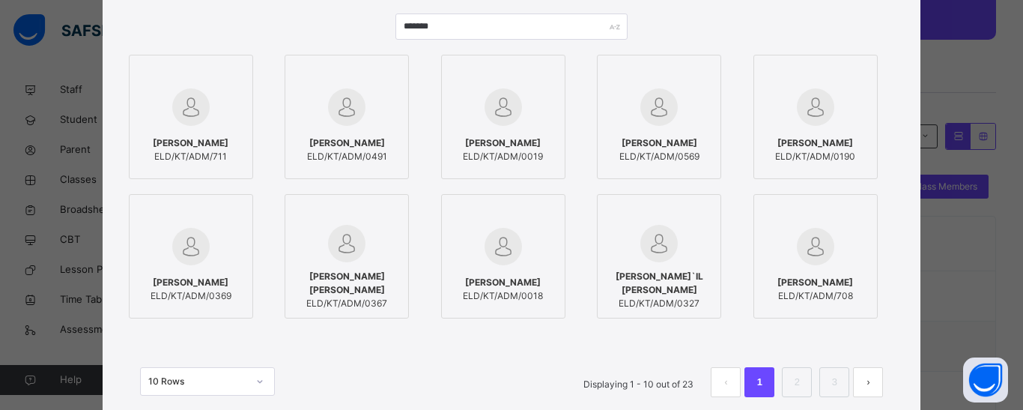
click at [782, 210] on div at bounding box center [815, 213] width 108 height 22
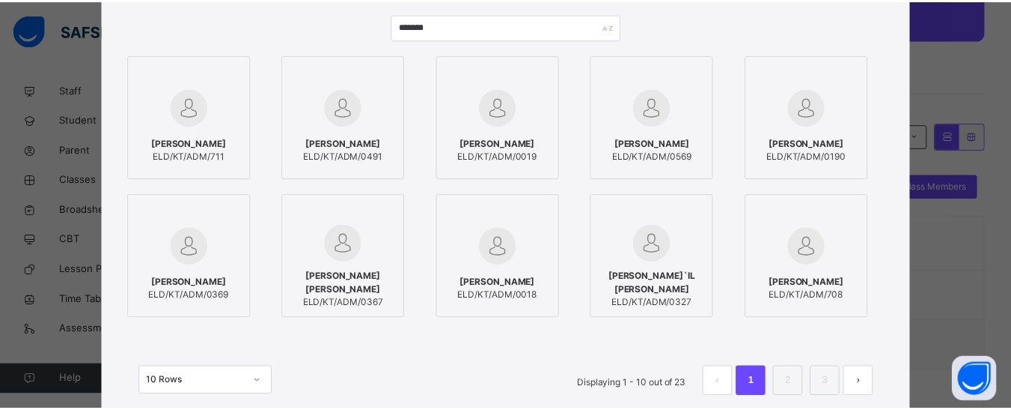
scroll to position [0, 0]
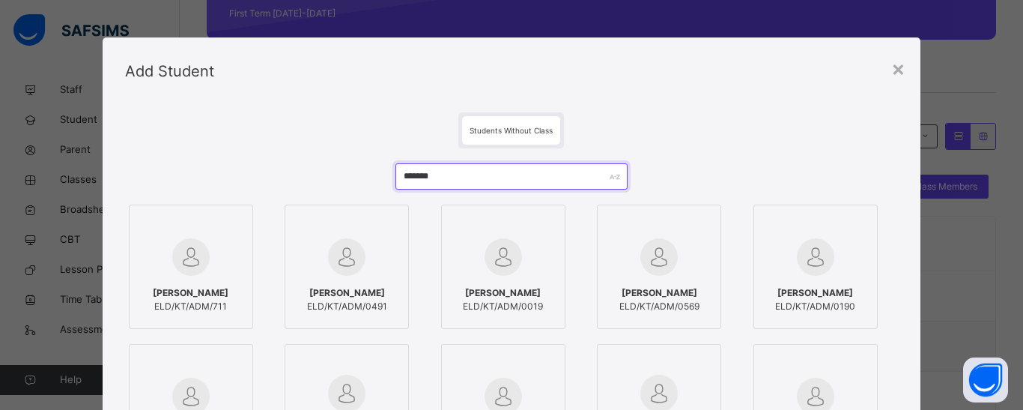
drag, startPoint x: 443, startPoint y: 176, endPoint x: 395, endPoint y: 177, distance: 47.9
click at [395, 177] on input "*******" at bounding box center [511, 176] width 232 height 26
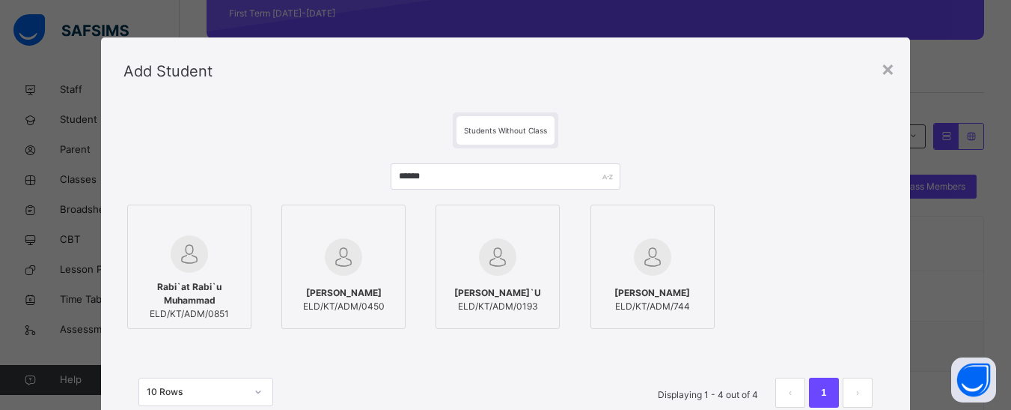
click at [171, 260] on img at bounding box center [189, 253] width 37 height 37
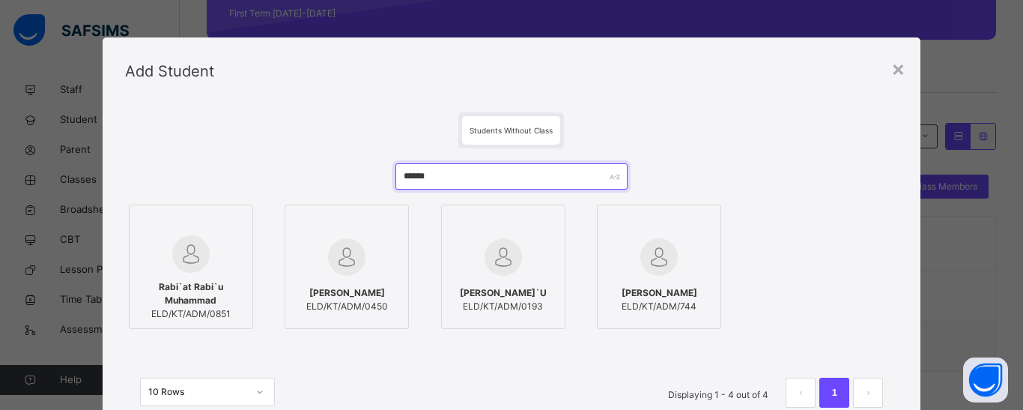
click at [413, 180] on input "******" at bounding box center [511, 176] width 232 height 26
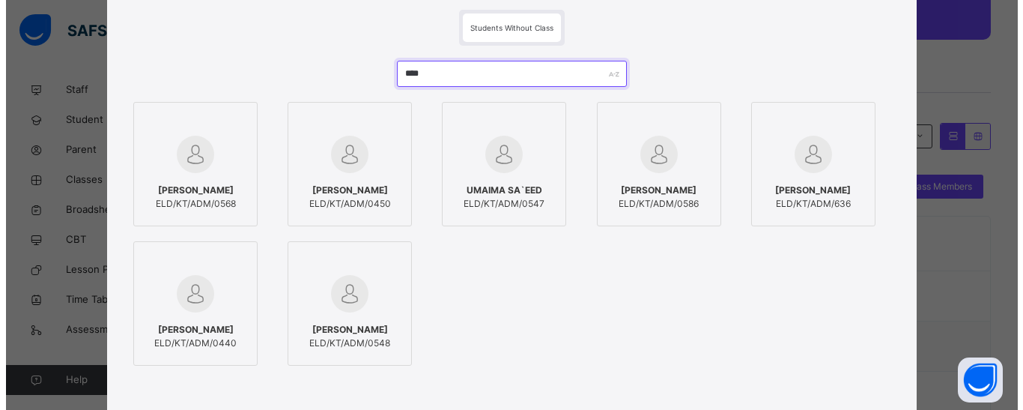
scroll to position [150, 0]
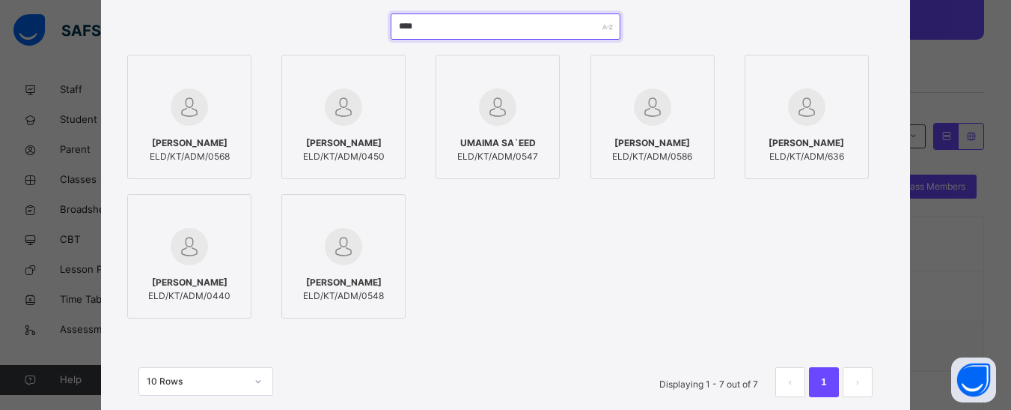
type input "****"
click at [326, 136] on span "[PERSON_NAME]" at bounding box center [344, 142] width 82 height 13
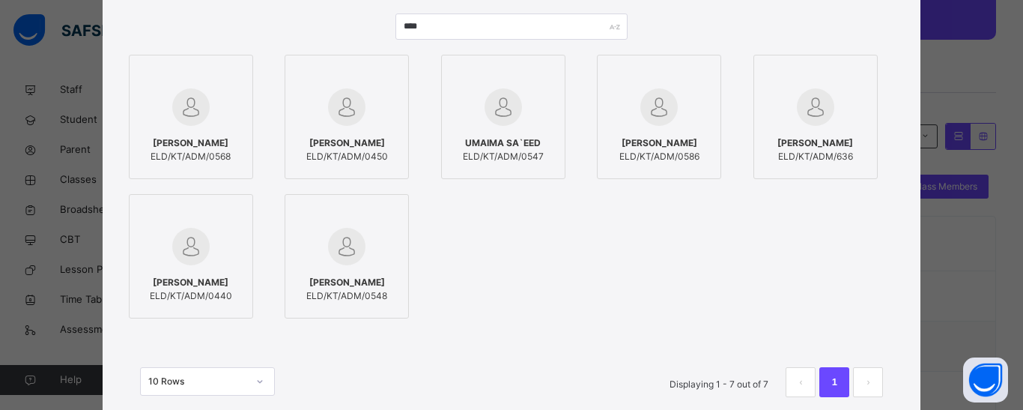
click at [187, 107] on img at bounding box center [190, 106] width 37 height 37
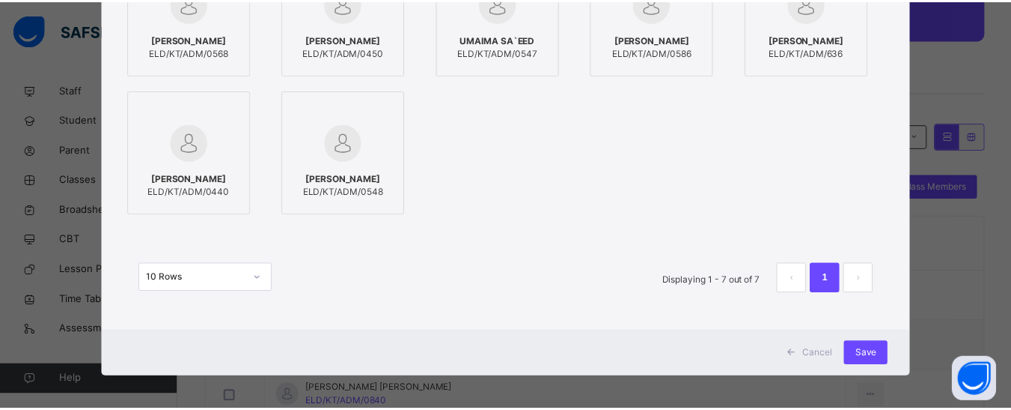
scroll to position [258, 0]
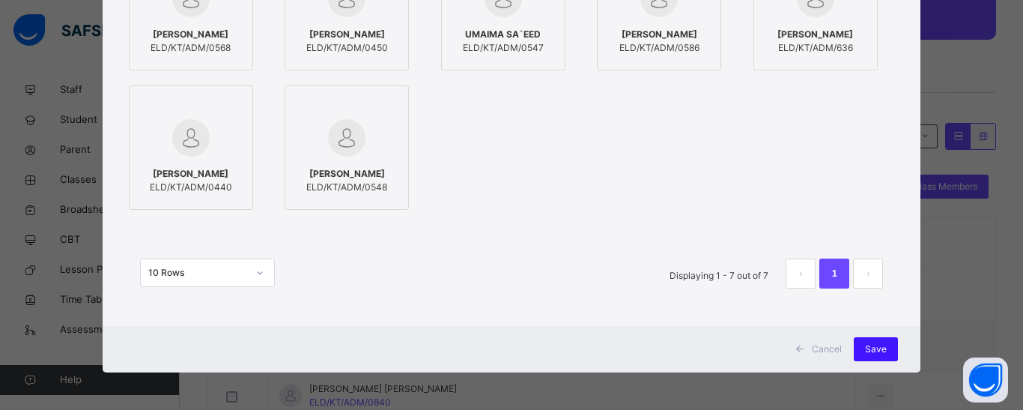
click at [880, 344] on span "Save" at bounding box center [876, 348] width 22 height 13
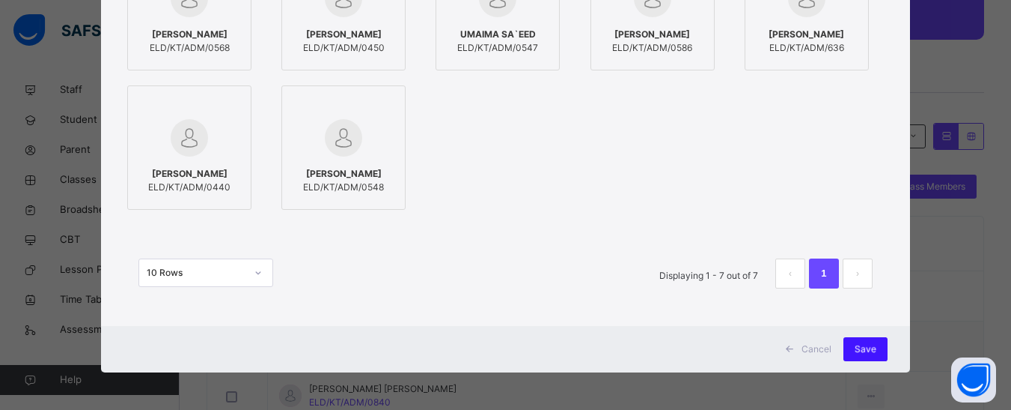
click at [865, 350] on span "Save" at bounding box center [866, 348] width 22 height 13
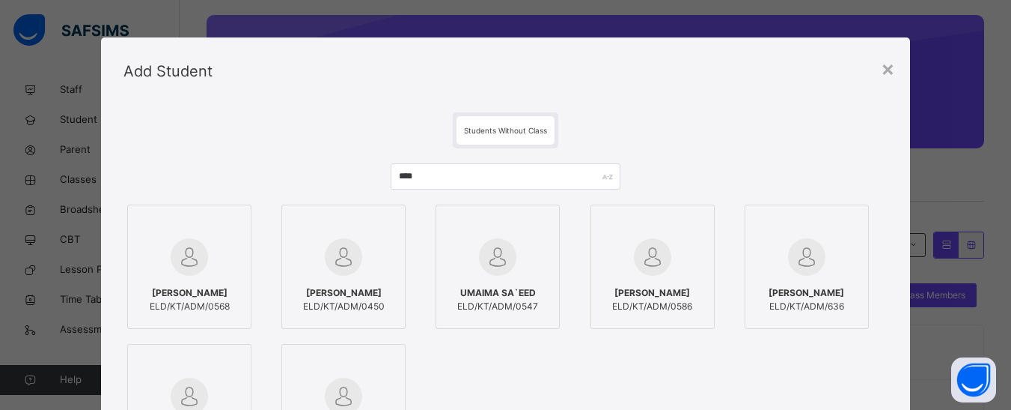
scroll to position [0, 0]
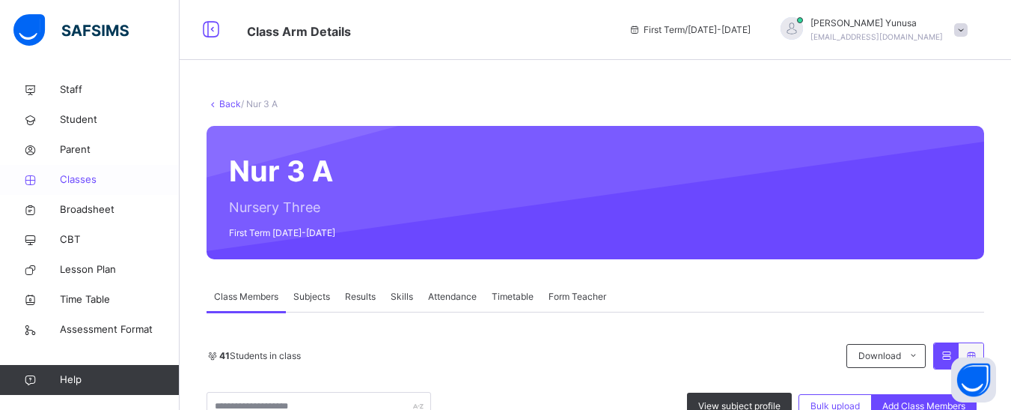
click at [70, 174] on span "Classes" at bounding box center [120, 179] width 120 height 15
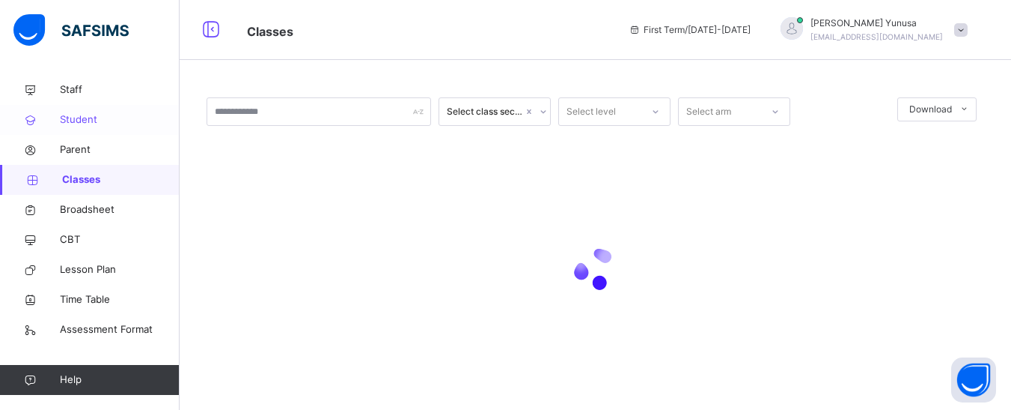
click at [87, 117] on span "Student" at bounding box center [120, 119] width 120 height 15
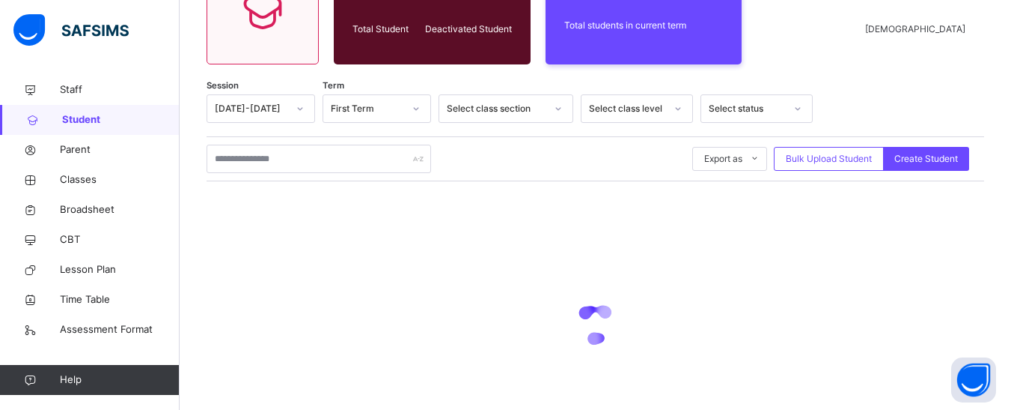
scroll to position [225, 0]
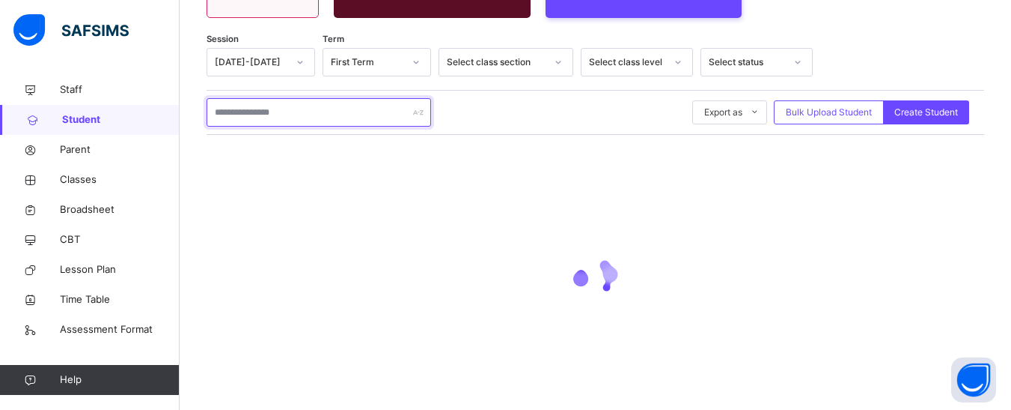
click at [263, 115] on input "text" at bounding box center [319, 112] width 225 height 28
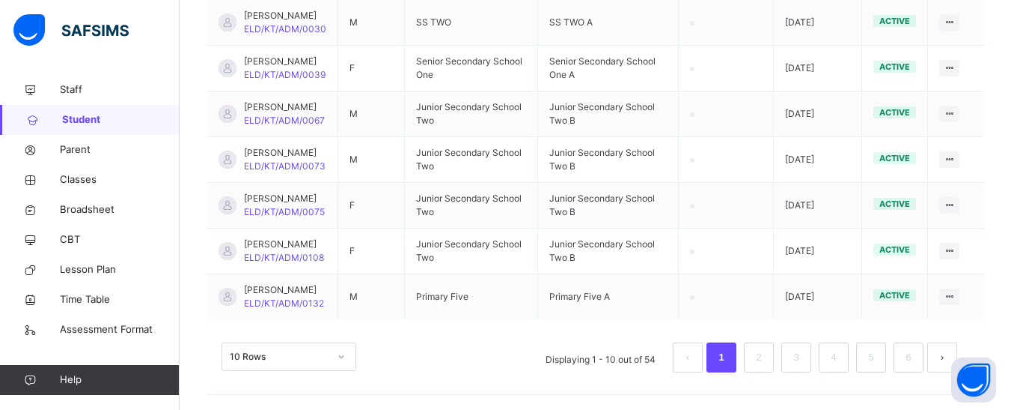
scroll to position [599, 0]
type input "*****"
click at [766, 362] on link "2" at bounding box center [759, 356] width 14 height 19
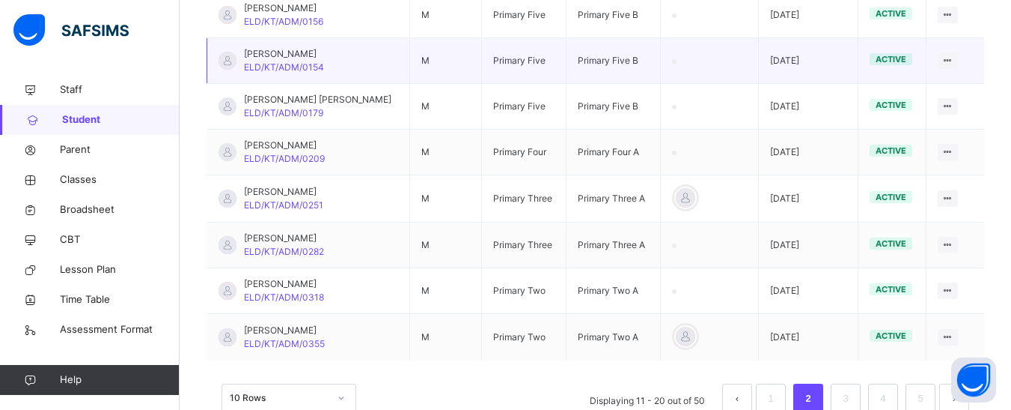
scroll to position [552, 0]
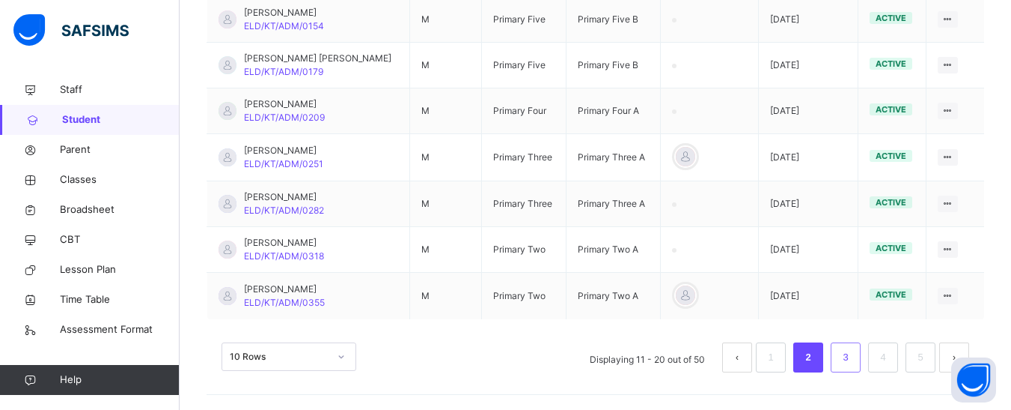
click at [853, 354] on link "3" at bounding box center [845, 356] width 14 height 19
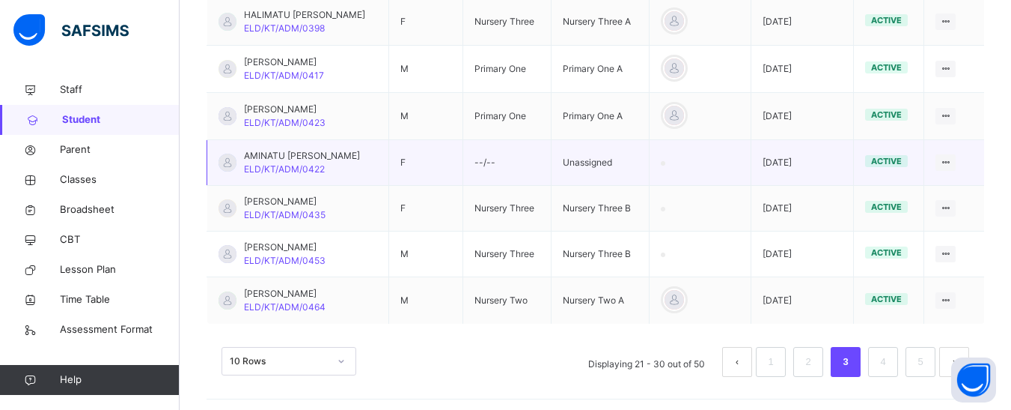
scroll to position [556, 0]
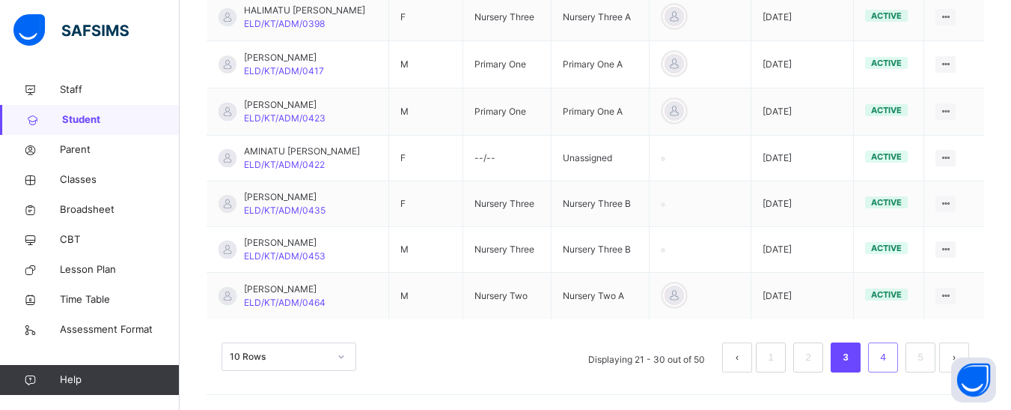
click at [898, 355] on li "4" at bounding box center [883, 357] width 30 height 30
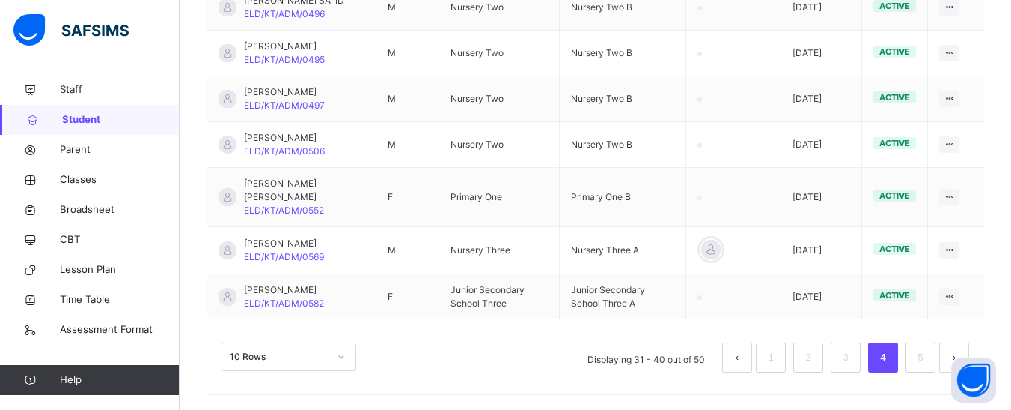
scroll to position [603, 0]
click at [930, 347] on li "5" at bounding box center [921, 357] width 30 height 30
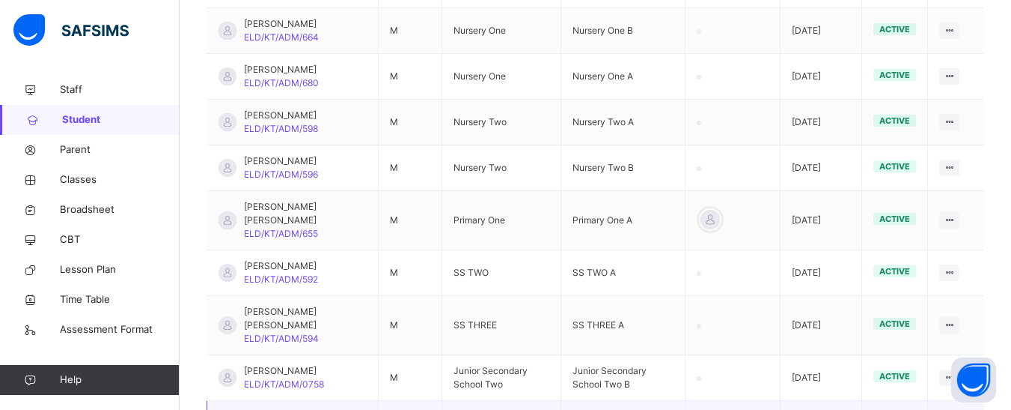
scroll to position [427, 0]
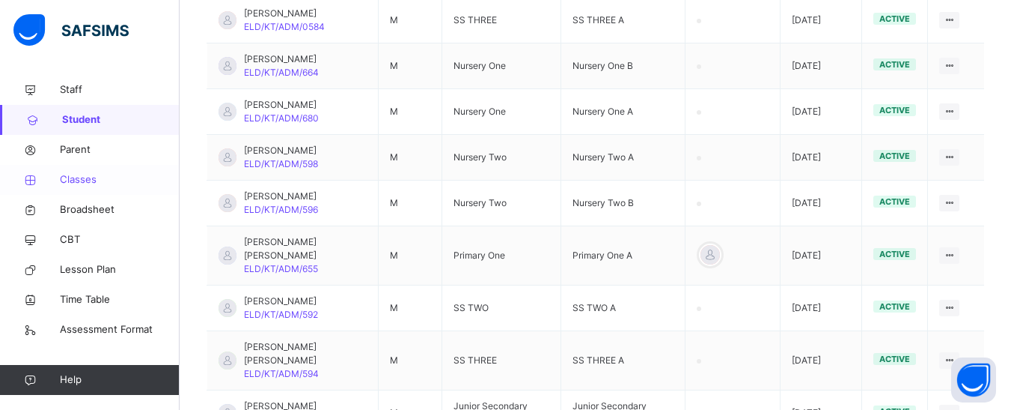
click at [89, 181] on span "Classes" at bounding box center [120, 179] width 120 height 15
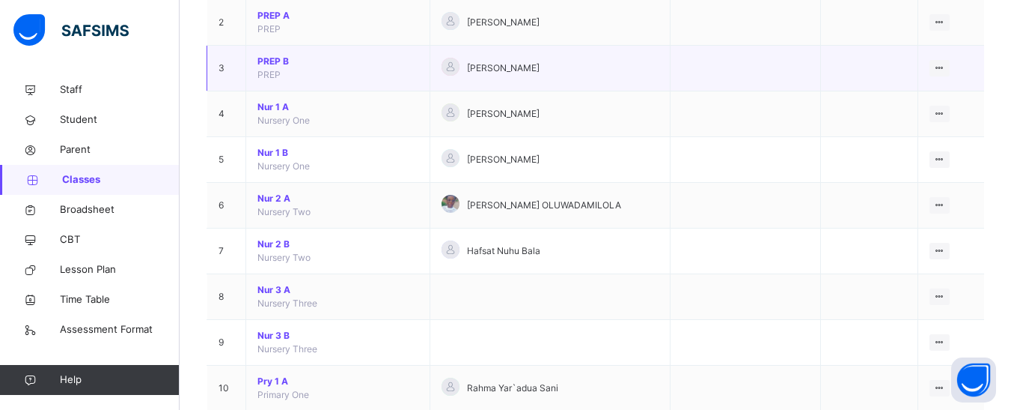
scroll to position [225, 0]
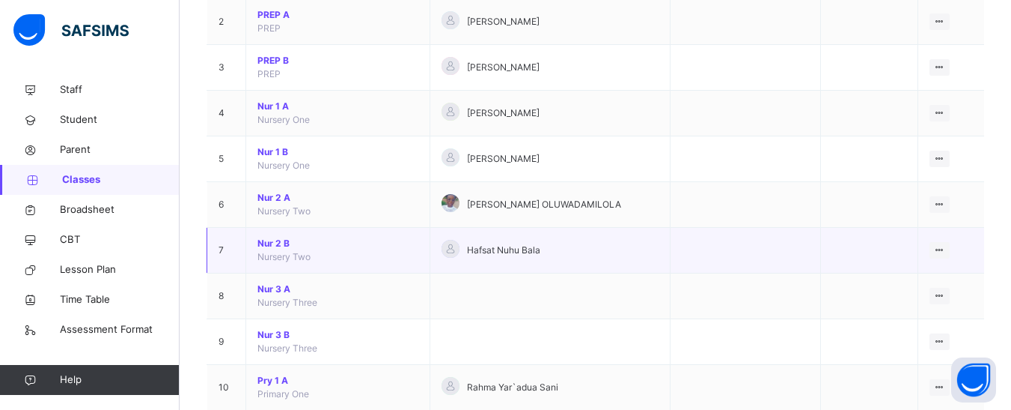
click at [283, 242] on span "Nur 2 B" at bounding box center [338, 243] width 161 height 13
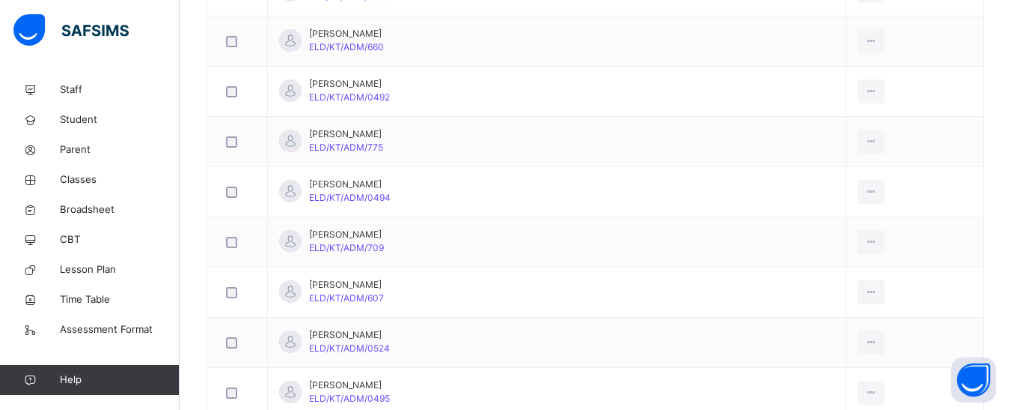
scroll to position [824, 0]
click at [865, 192] on icon at bounding box center [871, 192] width 13 height 13
click at [0, 0] on div "Remove from Class" at bounding box center [0, 0] width 0 height 0
click at [0, 0] on div "Yes, Remove Student" at bounding box center [0, 0] width 0 height 0
click at [0, 0] on span "Yes, Remove Student" at bounding box center [0, 0] width 0 height 0
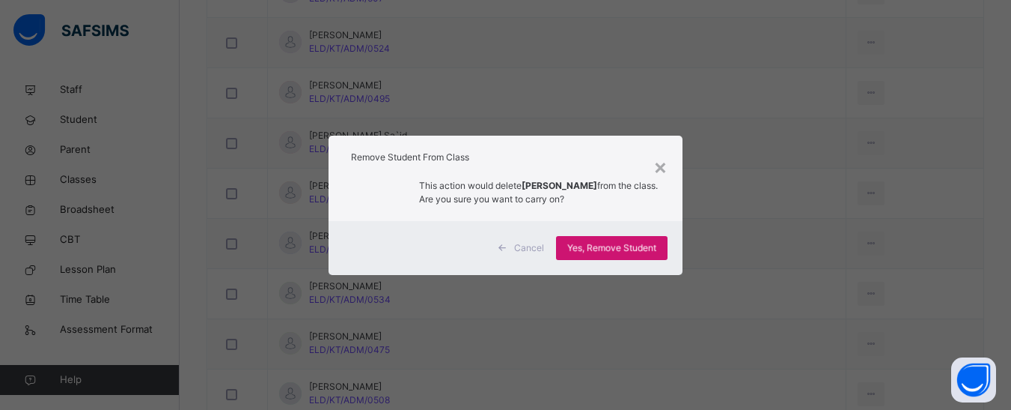
click at [630, 247] on span "Yes, Remove Student" at bounding box center [611, 247] width 89 height 13
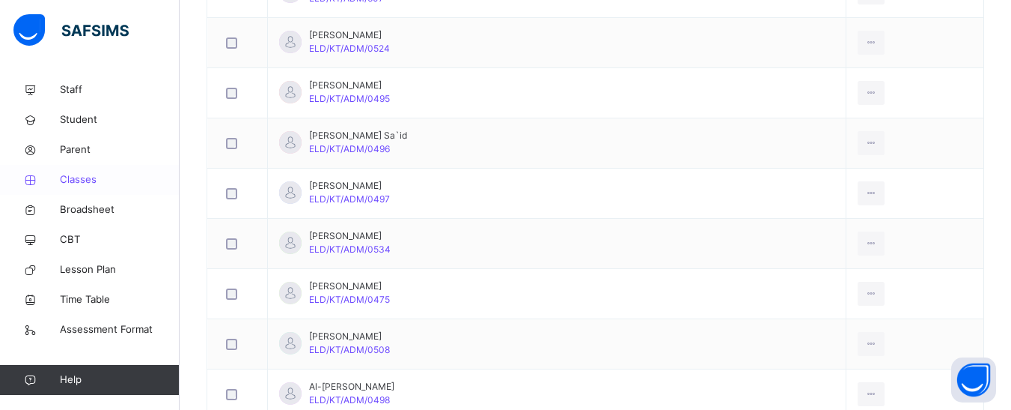
click at [82, 178] on span "Classes" at bounding box center [120, 179] width 120 height 15
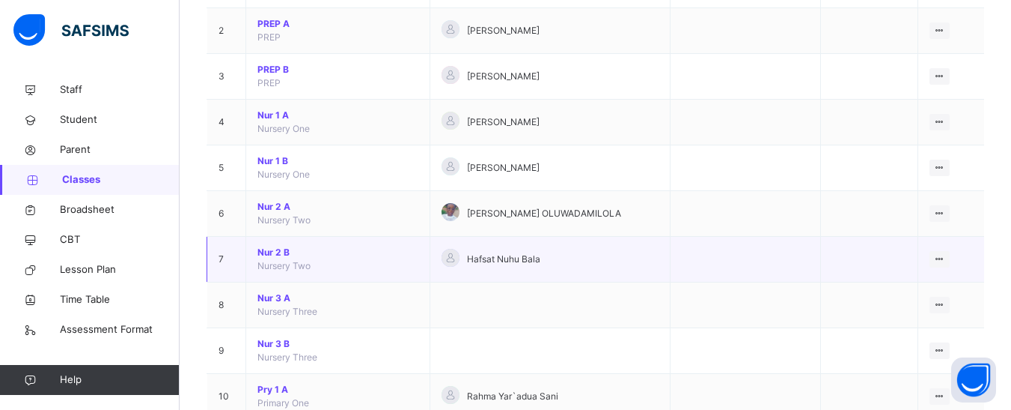
scroll to position [225, 0]
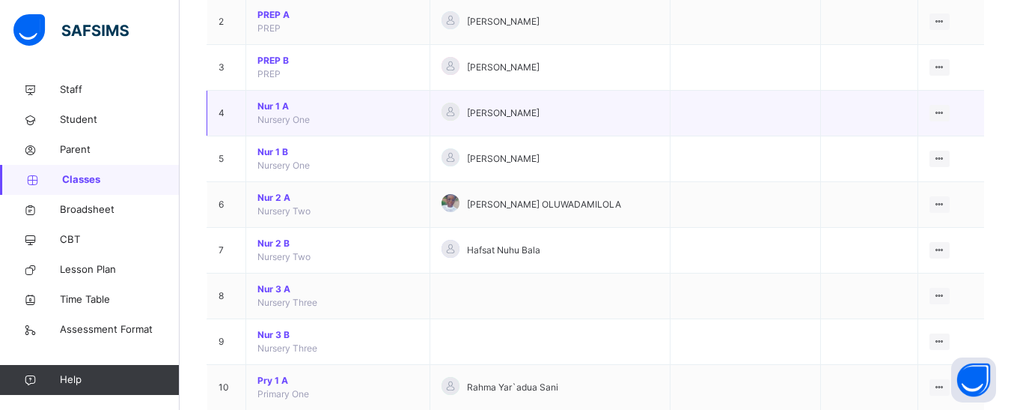
click at [275, 106] on span "Nur 1 A" at bounding box center [338, 106] width 161 height 13
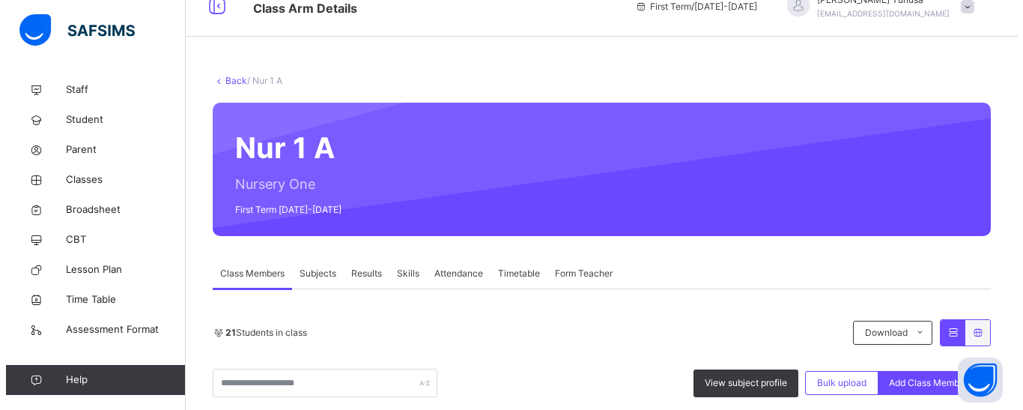
scroll to position [225, 0]
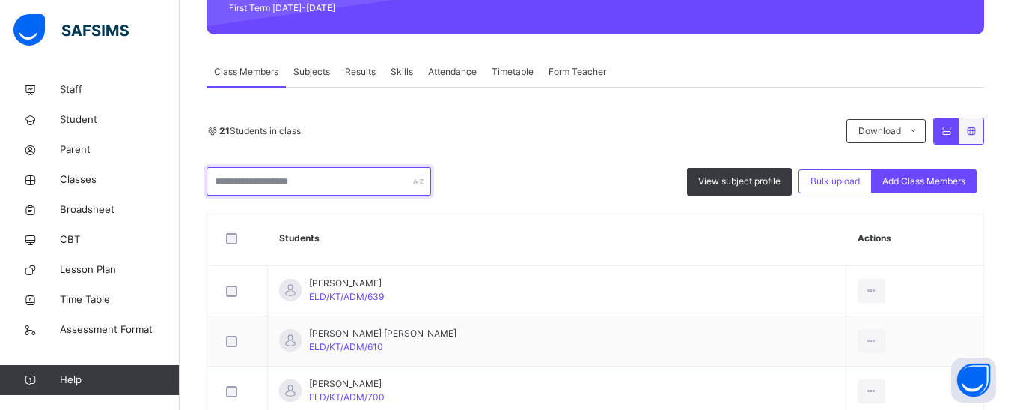
click at [276, 180] on input "text" at bounding box center [319, 181] width 225 height 28
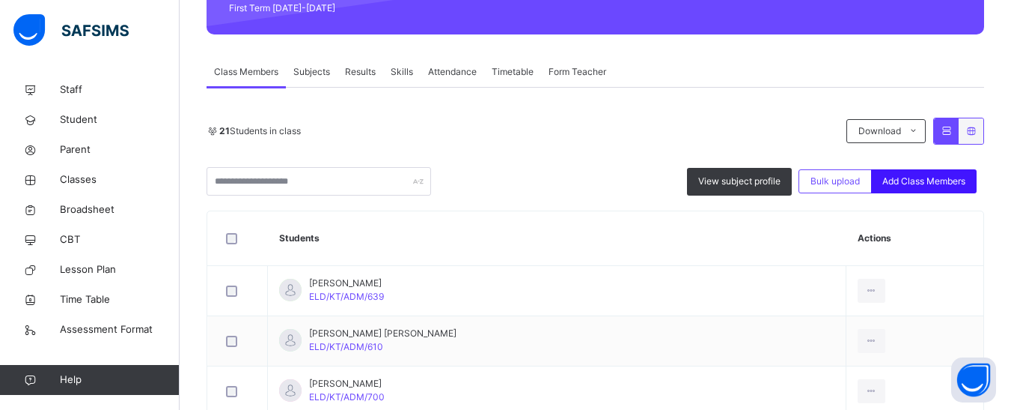
click at [939, 178] on span "Add Class Members" at bounding box center [924, 180] width 83 height 13
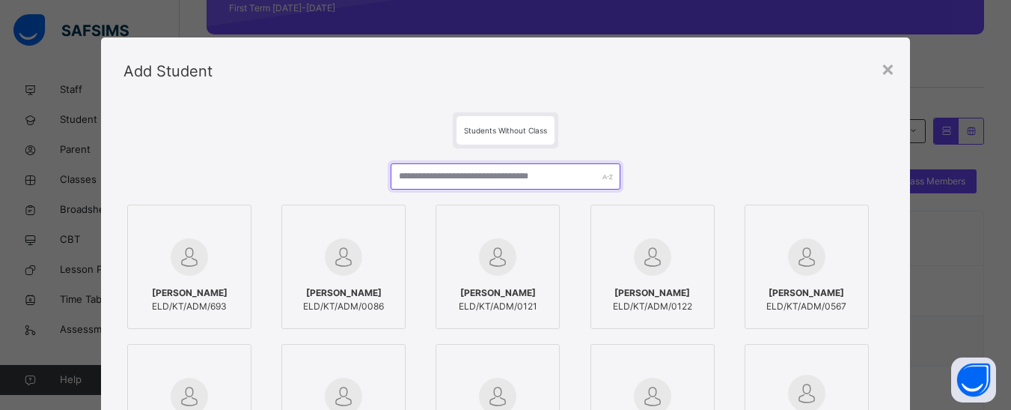
click at [422, 186] on input "text" at bounding box center [505, 176] width 229 height 26
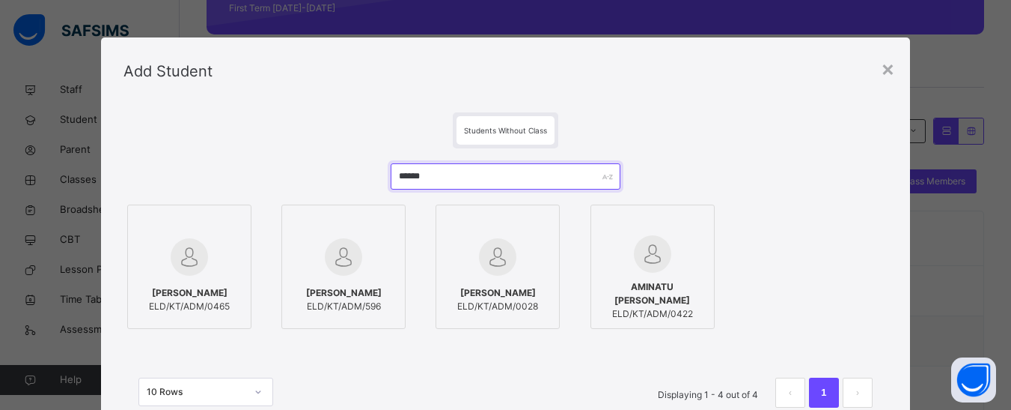
type input "*****"
click at [362, 243] on div at bounding box center [344, 256] width 108 height 43
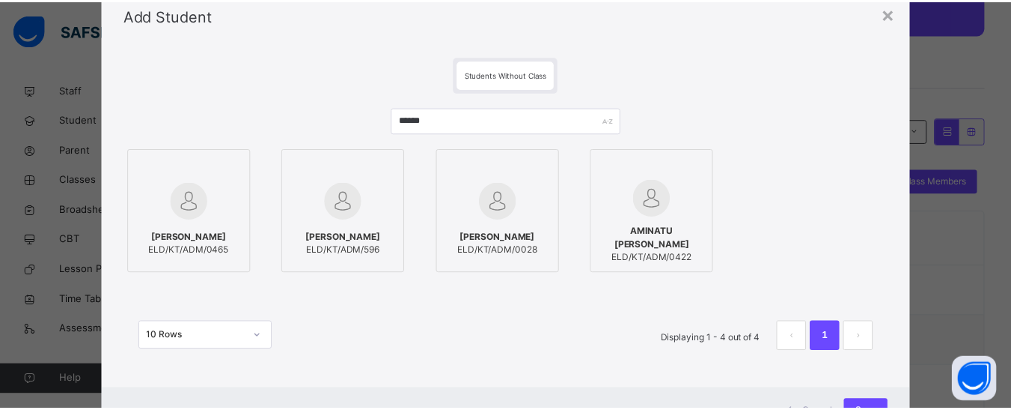
scroll to position [119, 0]
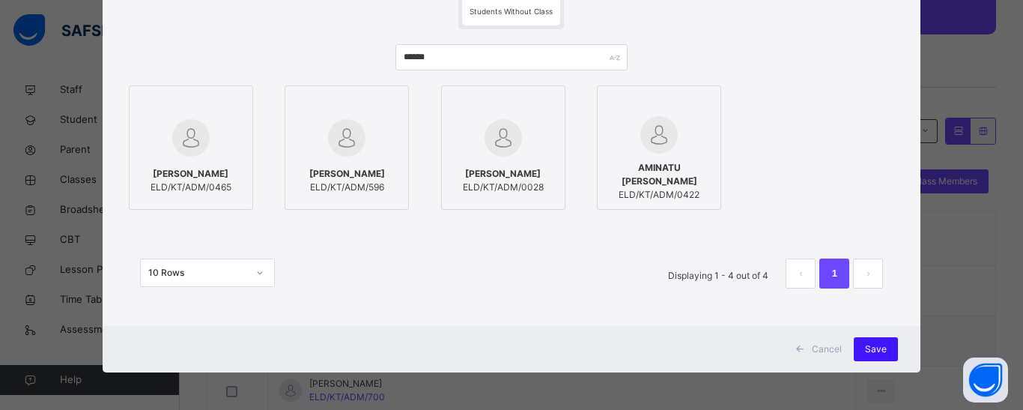
click at [879, 341] on div "Save" at bounding box center [875, 349] width 44 height 24
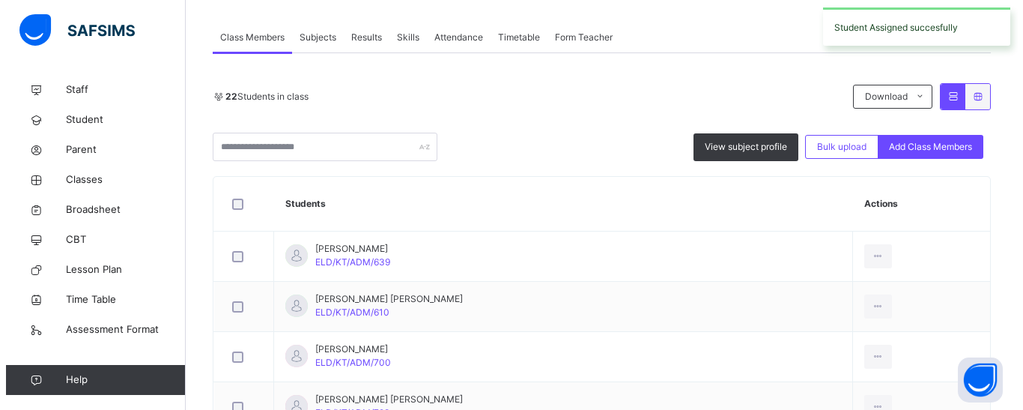
scroll to position [299, 0]
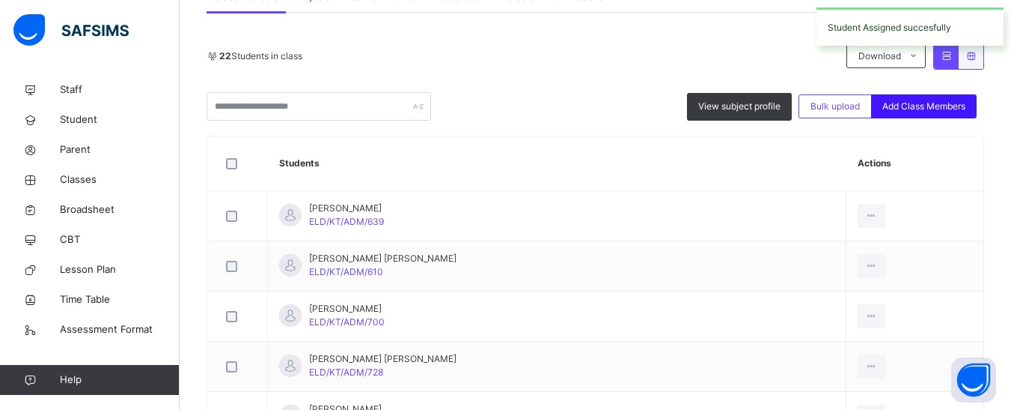
click at [914, 110] on span "Add Class Members" at bounding box center [924, 106] width 83 height 13
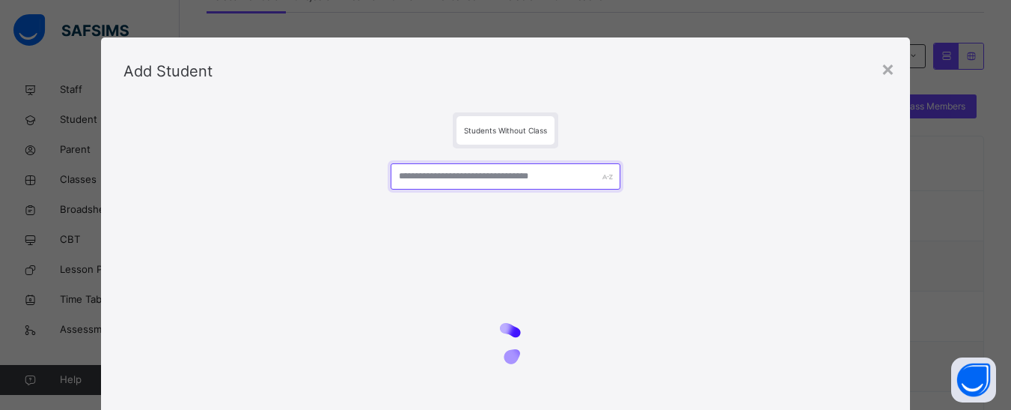
click at [490, 176] on input "text" at bounding box center [505, 176] width 229 height 26
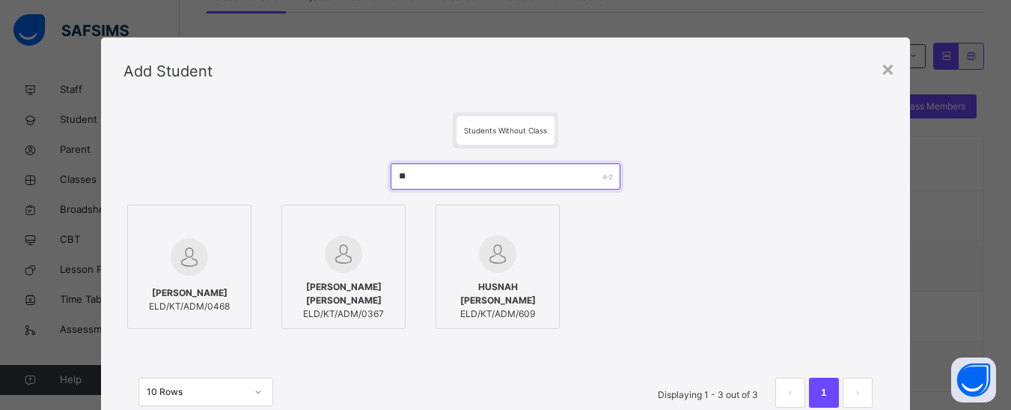
type input "*"
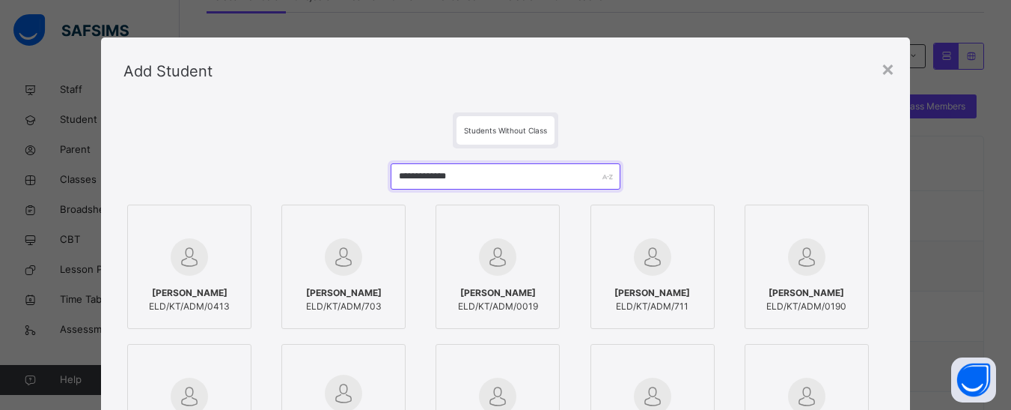
type input "**********"
click at [177, 269] on img at bounding box center [189, 256] width 37 height 37
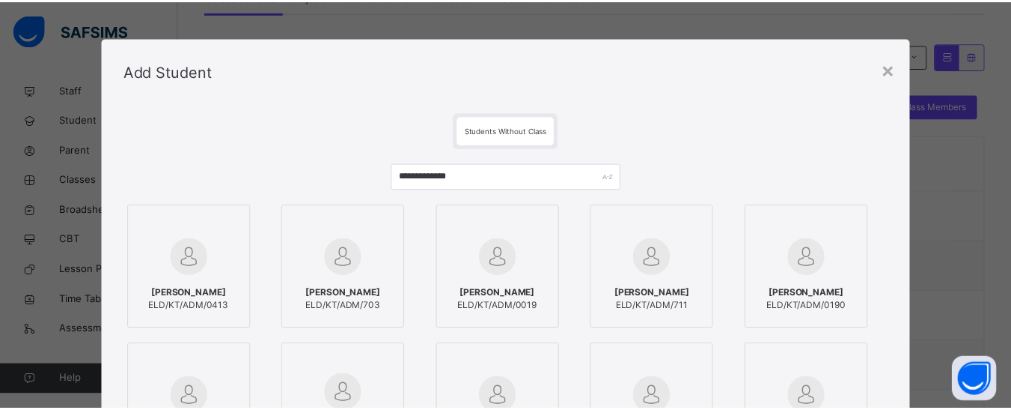
scroll to position [225, 0]
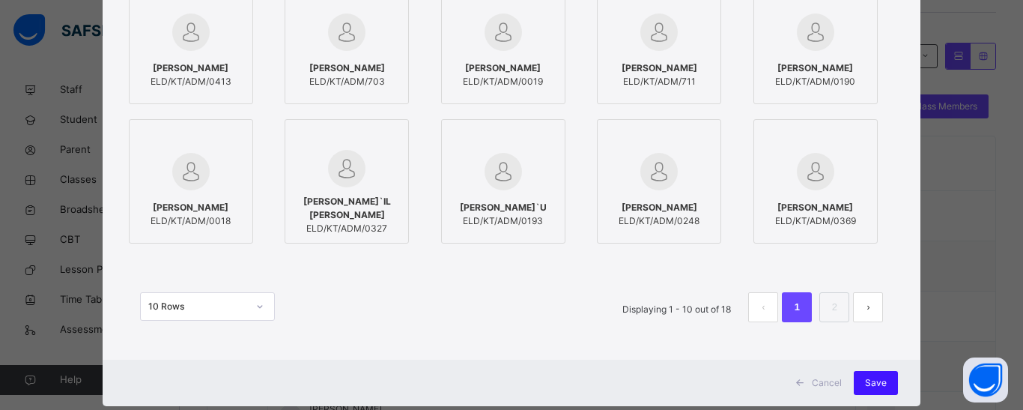
click at [869, 380] on span "Save" at bounding box center [876, 382] width 22 height 13
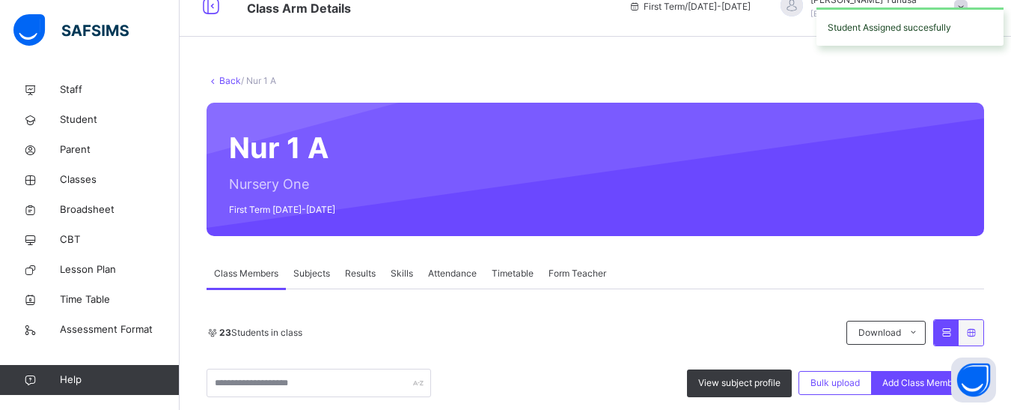
scroll to position [299, 0]
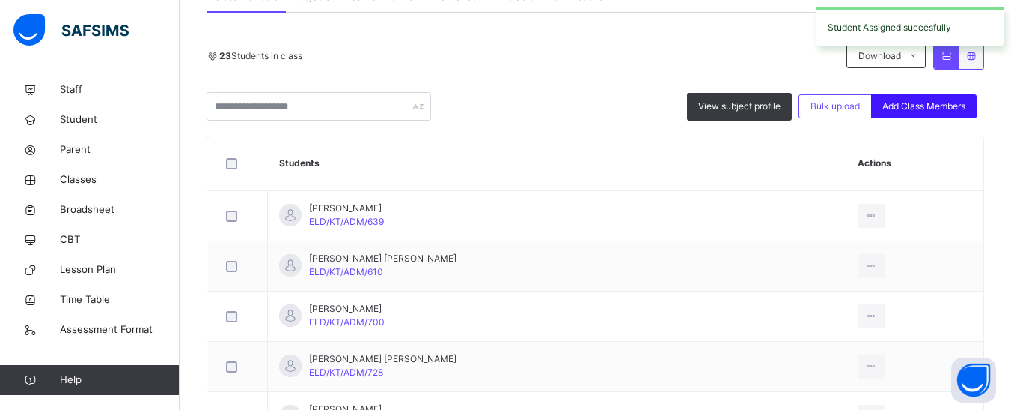
click at [910, 103] on span "Add Class Members" at bounding box center [924, 106] width 83 height 13
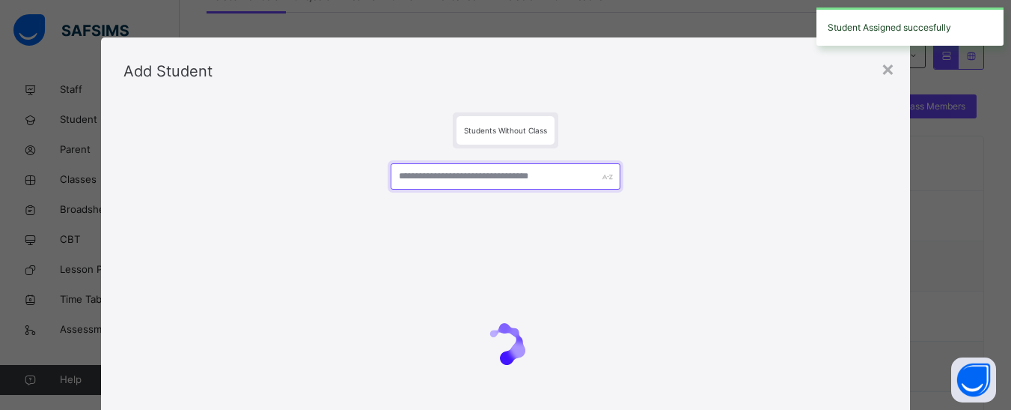
click at [452, 173] on input "text" at bounding box center [505, 176] width 229 height 26
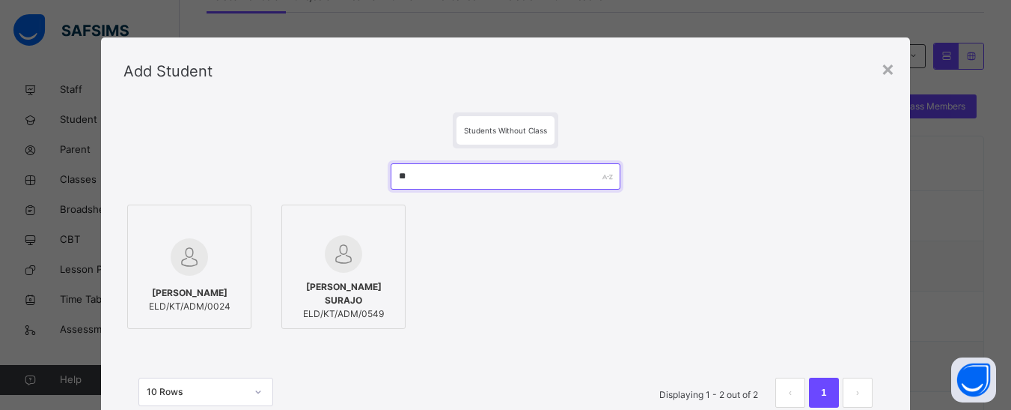
type input "*"
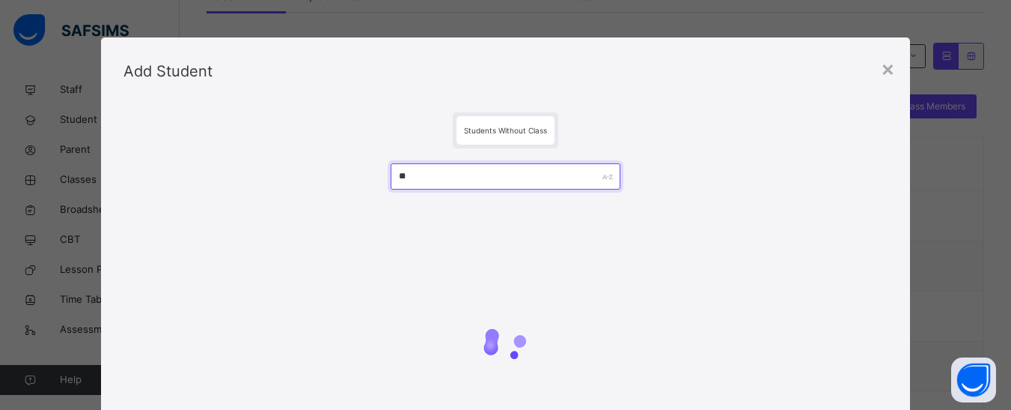
type input "*"
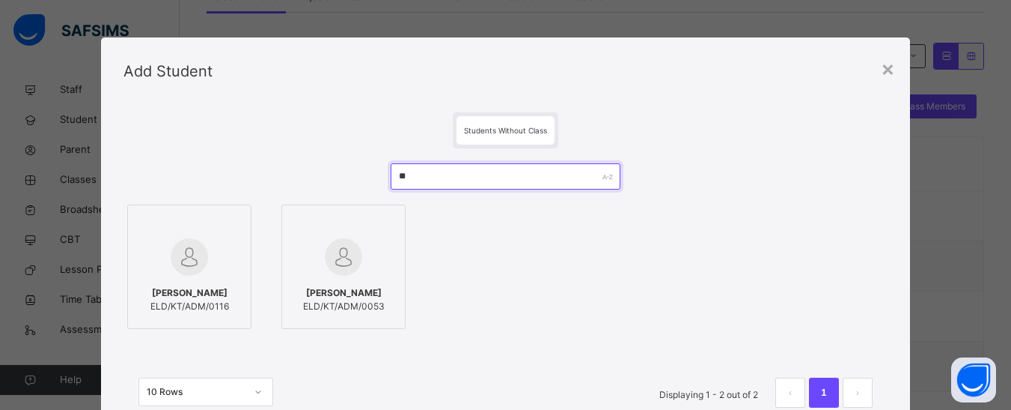
type input "*"
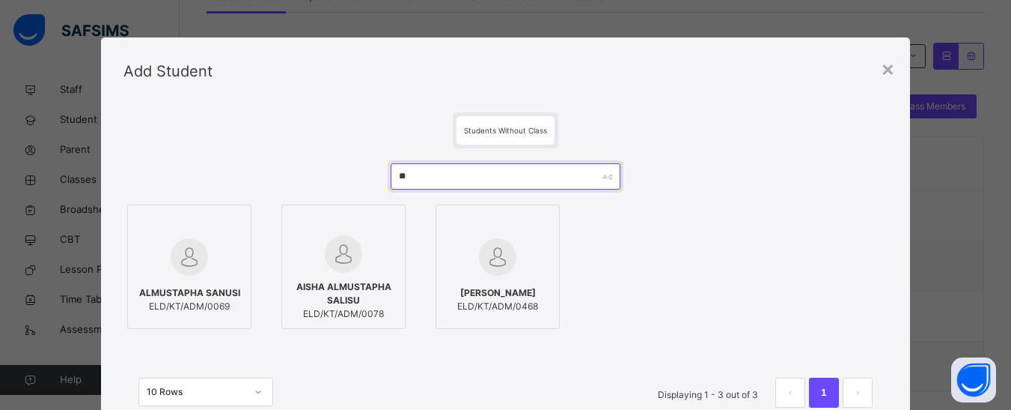
type input "*"
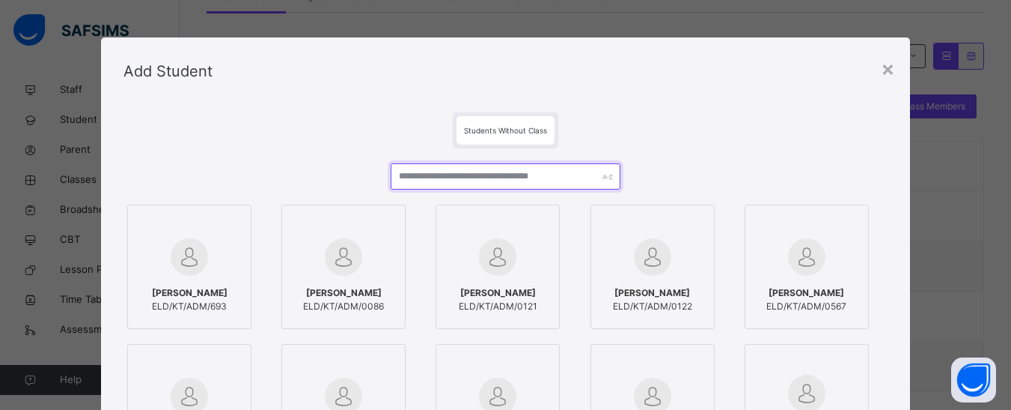
scroll to position [258, 0]
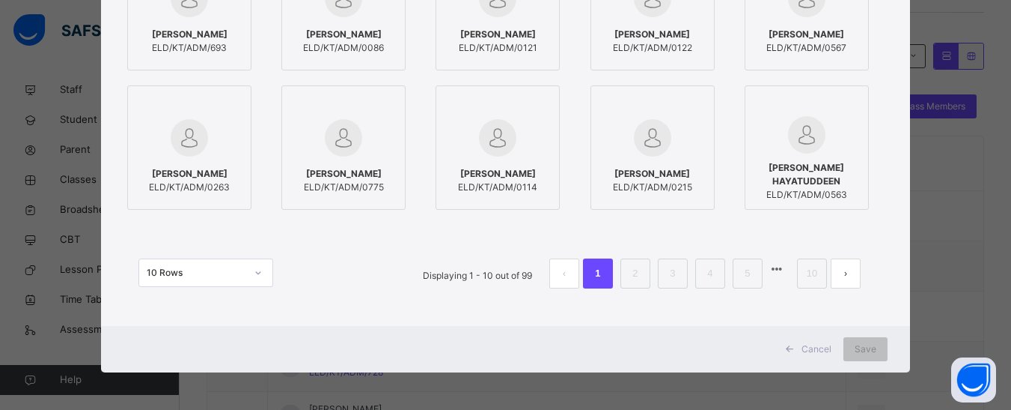
click at [808, 349] on span "Cancel" at bounding box center [817, 348] width 30 height 13
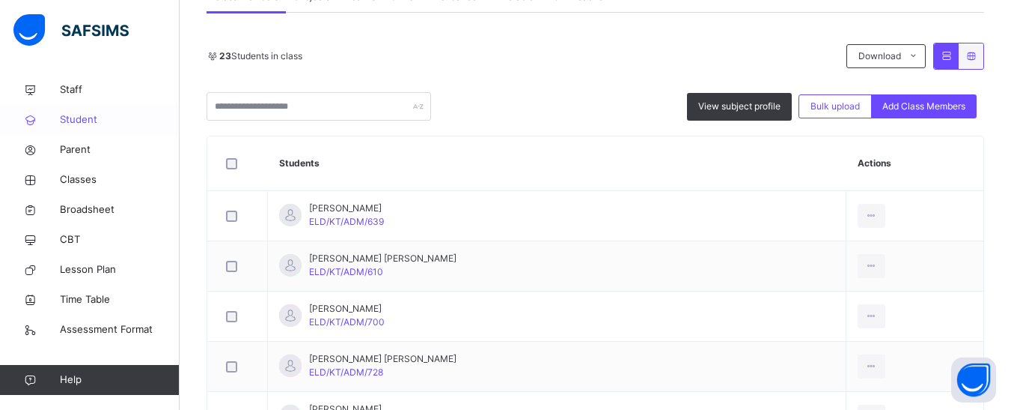
click at [63, 112] on span "Student" at bounding box center [120, 119] width 120 height 15
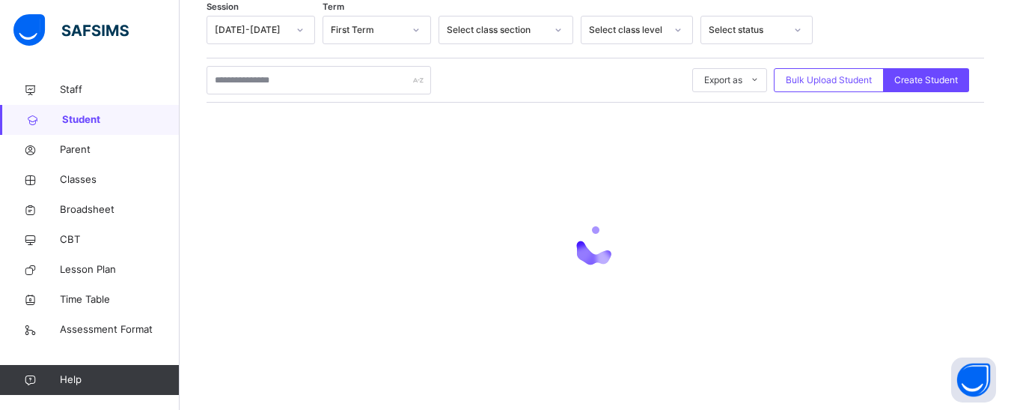
scroll to position [299, 0]
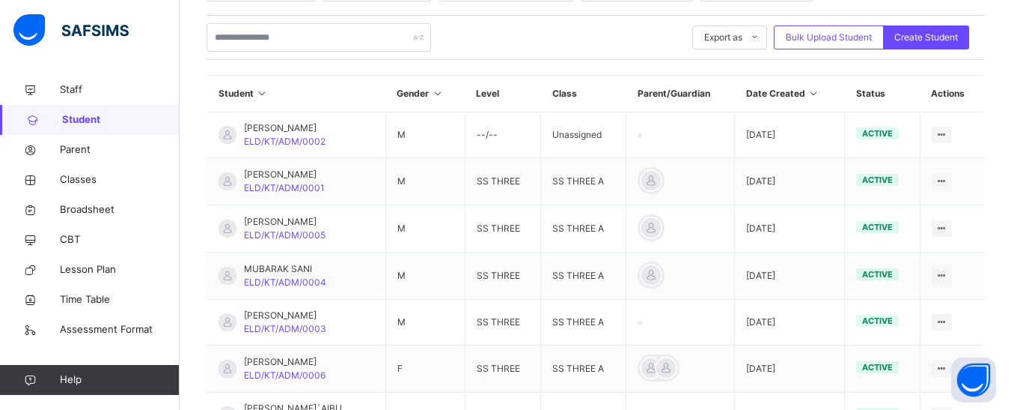
click at [286, 87] on th "Student" at bounding box center [296, 94] width 179 height 37
drag, startPoint x: 273, startPoint y: 40, endPoint x: 273, endPoint y: 22, distance: 17.2
click at [273, 40] on input "text" at bounding box center [319, 37] width 225 height 28
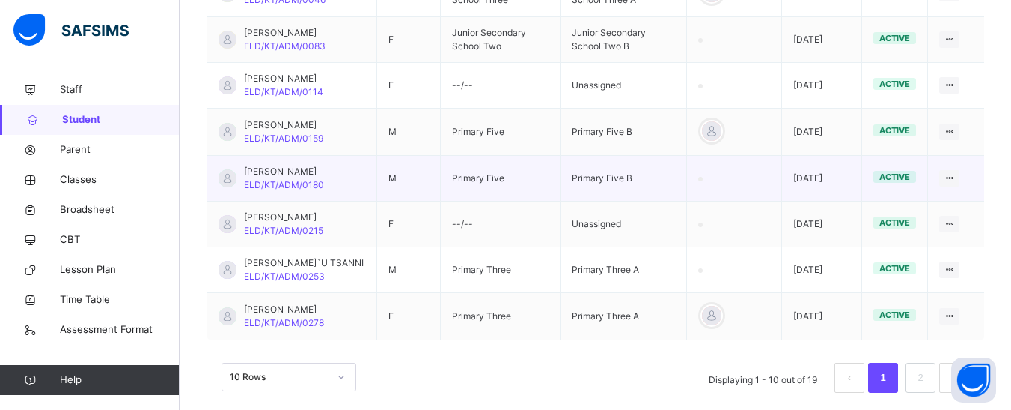
scroll to position [606, 0]
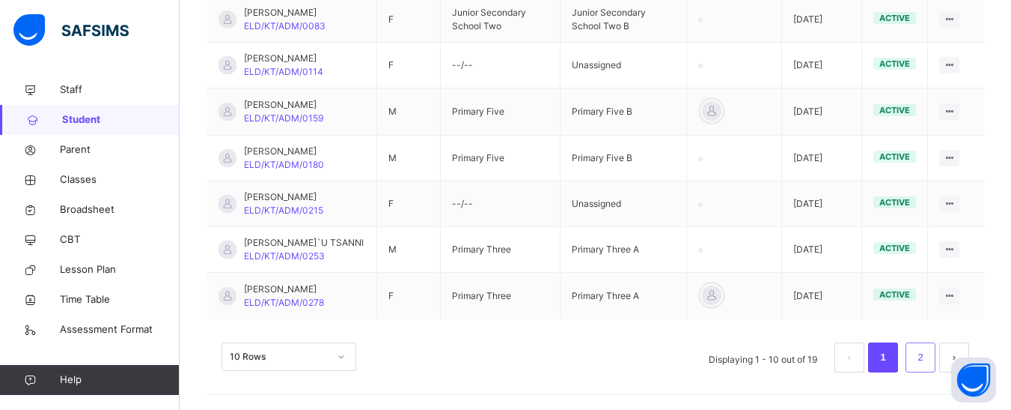
click at [928, 352] on link "2" at bounding box center [920, 356] width 14 height 19
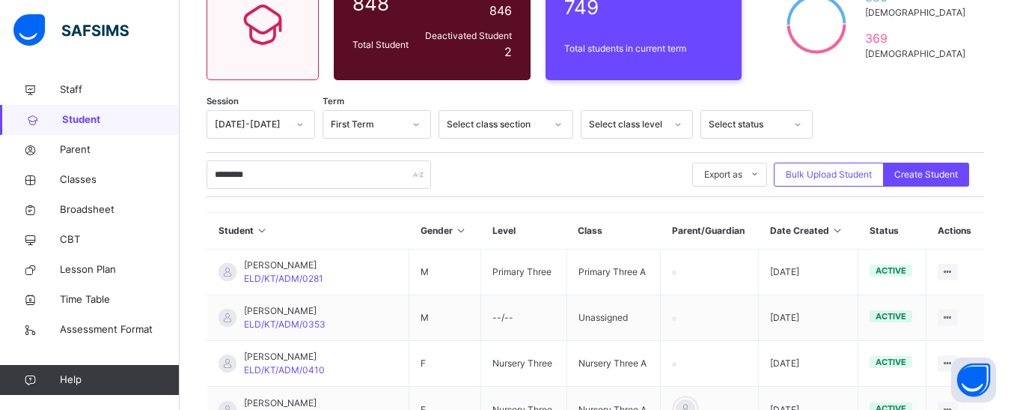
scroll to position [150, 0]
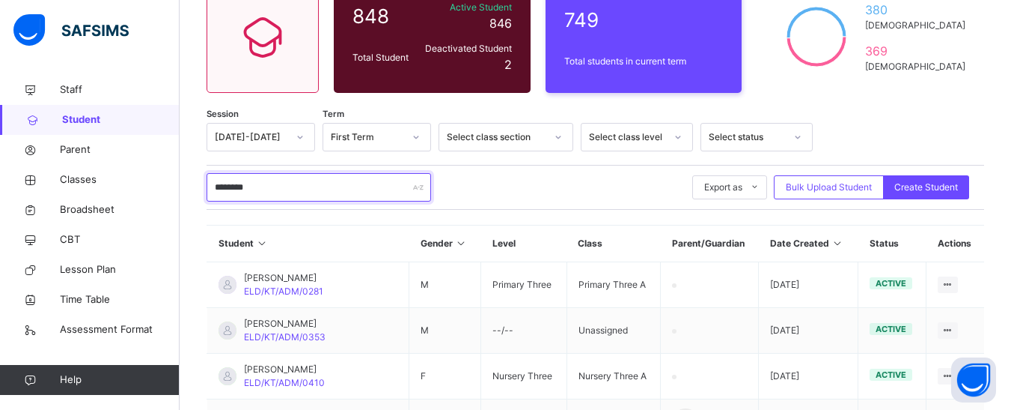
click at [235, 188] on input "********" at bounding box center [319, 187] width 225 height 28
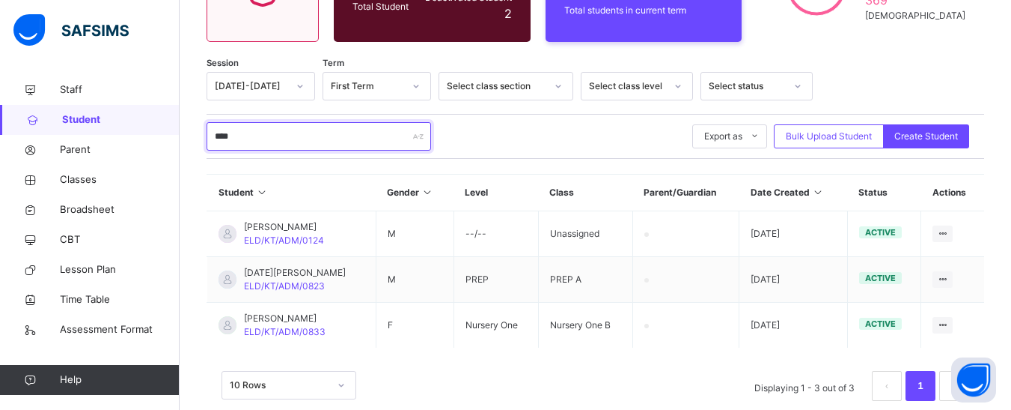
scroll to position [225, 0]
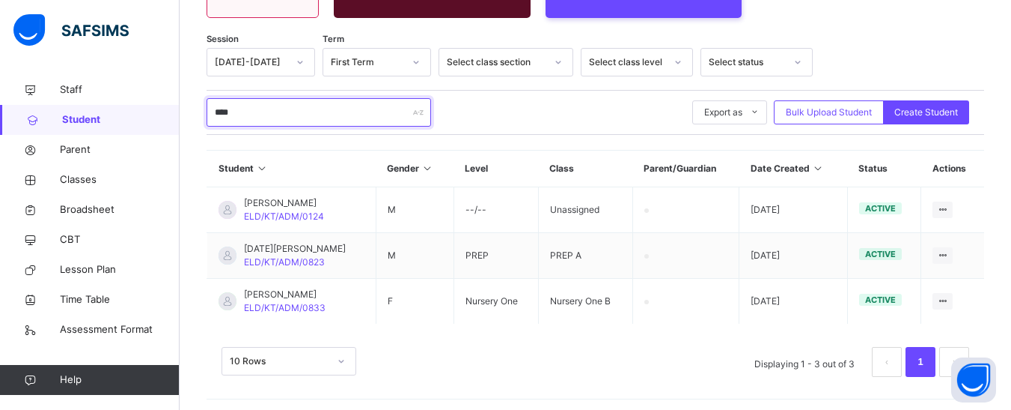
drag, startPoint x: 233, startPoint y: 112, endPoint x: 212, endPoint y: 112, distance: 21.0
click at [212, 112] on input "****" at bounding box center [319, 112] width 225 height 28
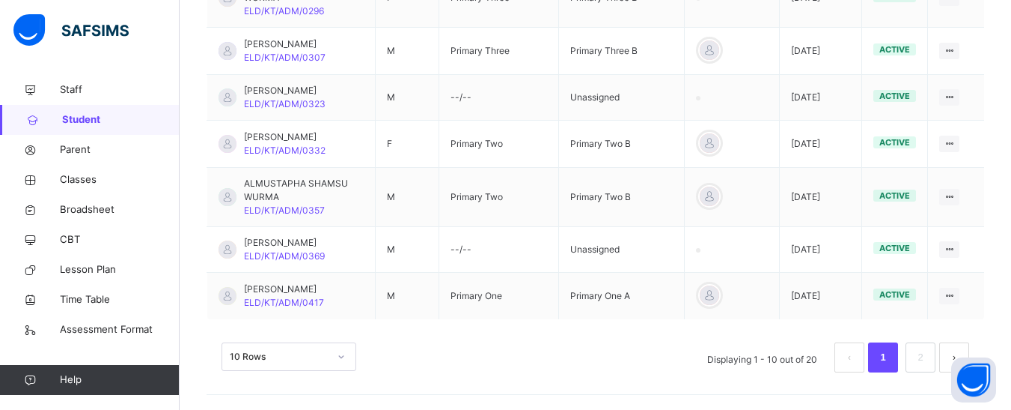
scroll to position [624, 0]
click at [928, 355] on link "2" at bounding box center [920, 356] width 14 height 19
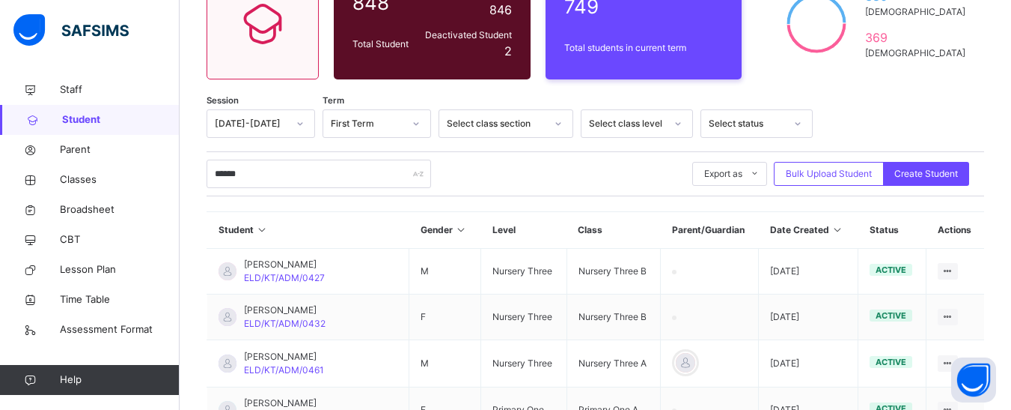
scroll to position [0, 0]
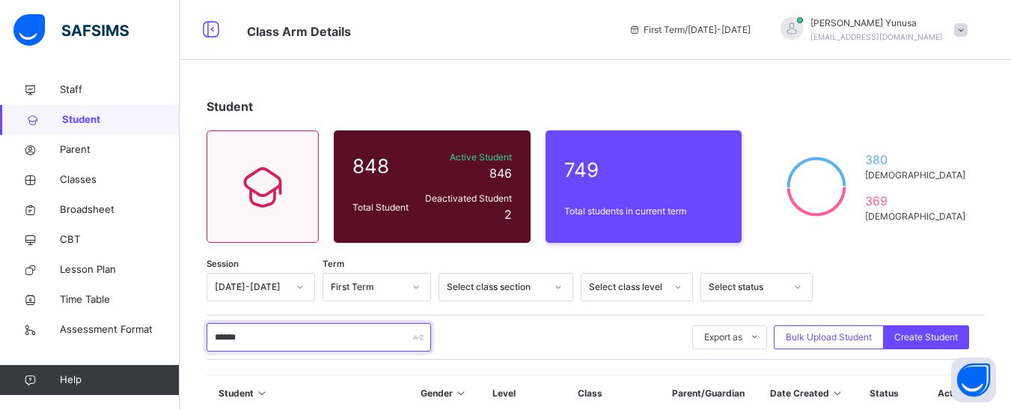
click at [228, 335] on input "******" at bounding box center [319, 337] width 225 height 28
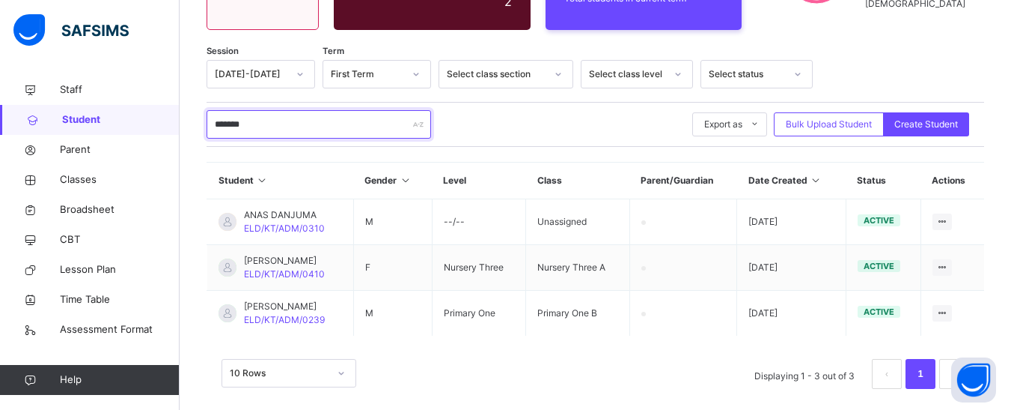
scroll to position [229, 0]
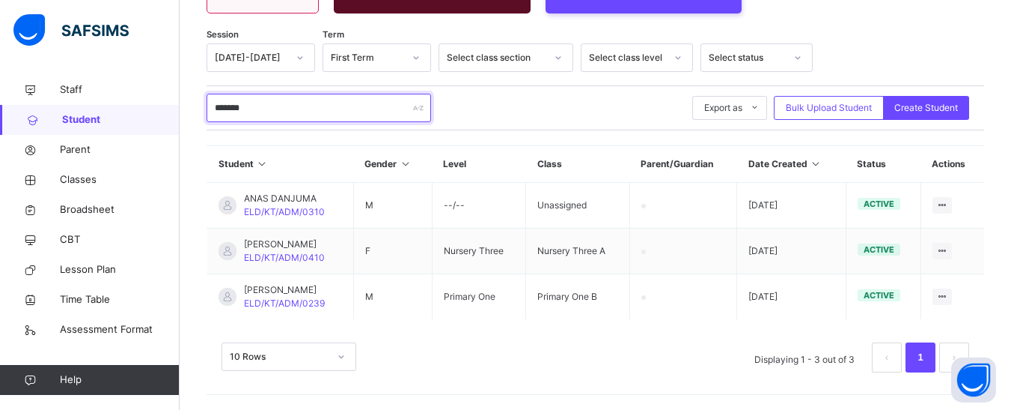
click at [239, 110] on input "*******" at bounding box center [319, 108] width 225 height 28
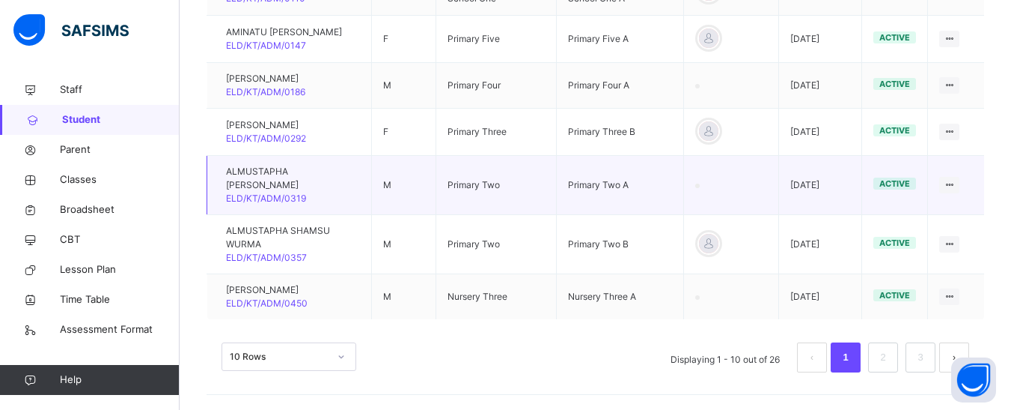
scroll to position [631, 0]
type input "**********"
click at [890, 354] on link "2" at bounding box center [883, 356] width 14 height 19
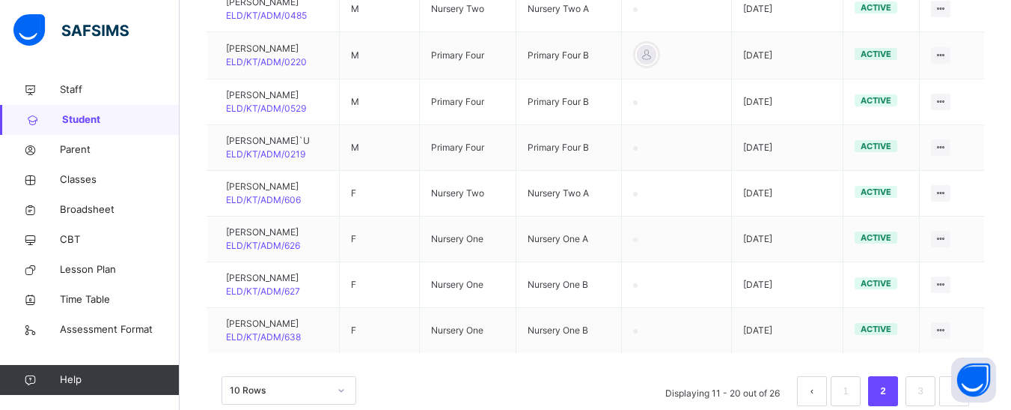
scroll to position [552, 0]
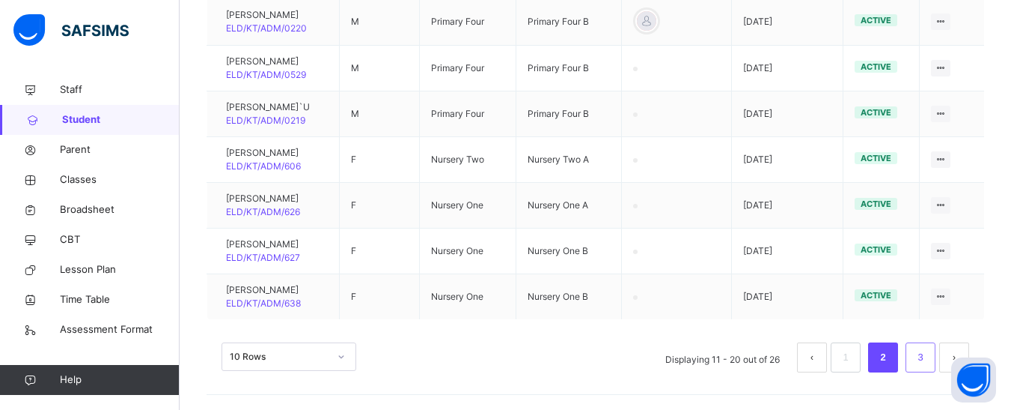
click at [928, 352] on link "3" at bounding box center [920, 356] width 14 height 19
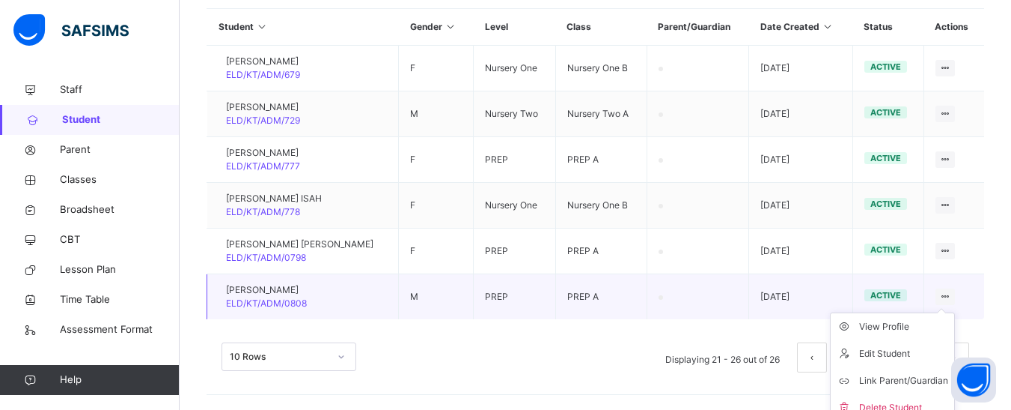
scroll to position [378, 0]
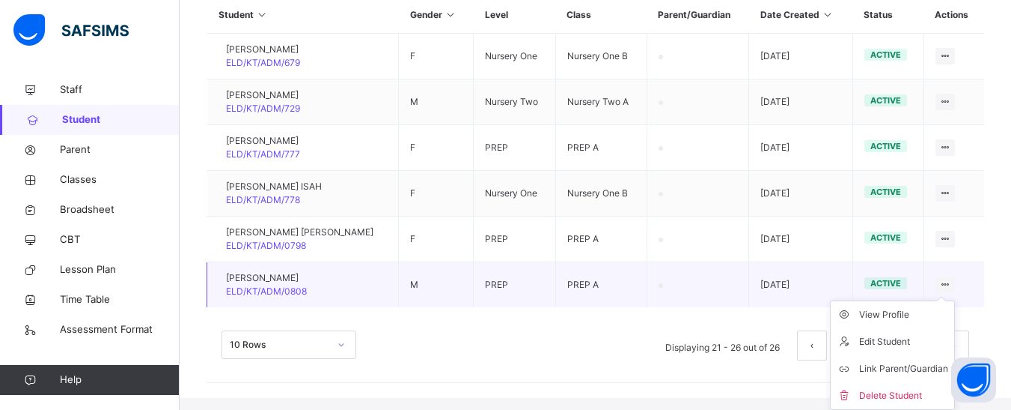
click at [955, 300] on ul "View Profile Edit Student Link Parent/Guardian Delete Student" at bounding box center [892, 354] width 125 height 109
click at [891, 317] on div "View Profile" at bounding box center [903, 314] width 89 height 15
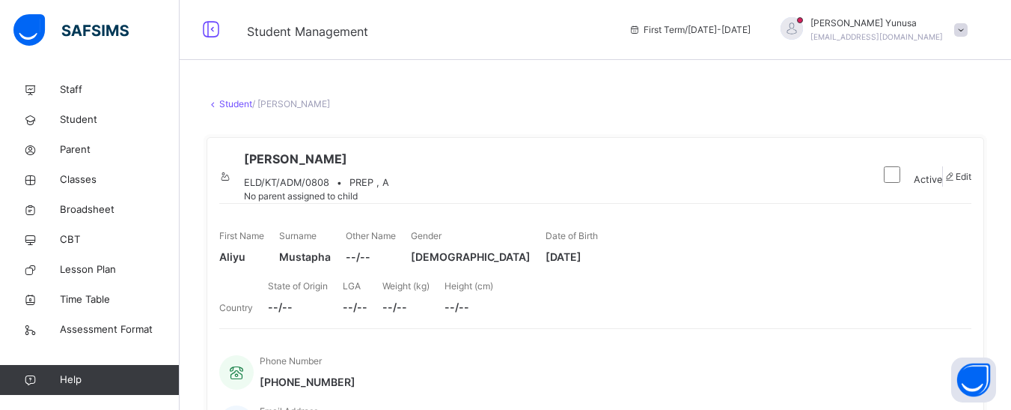
click at [957, 180] on span "Edit" at bounding box center [964, 176] width 16 height 11
select select "**"
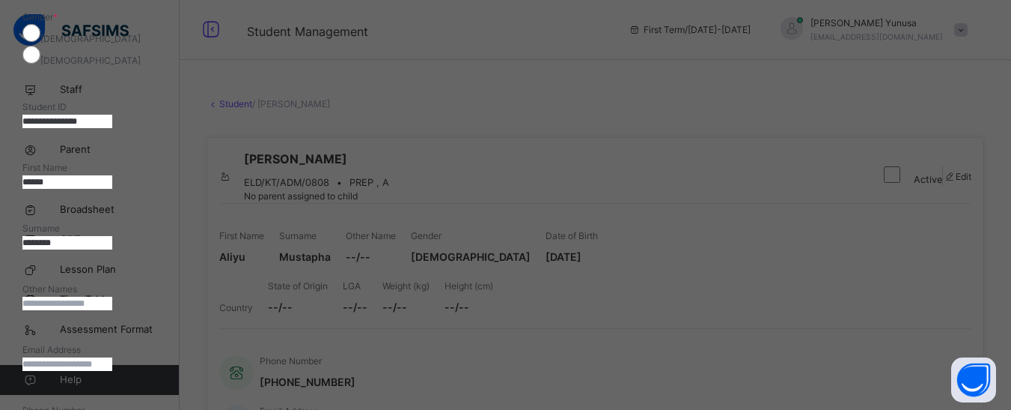
scroll to position [299, 0]
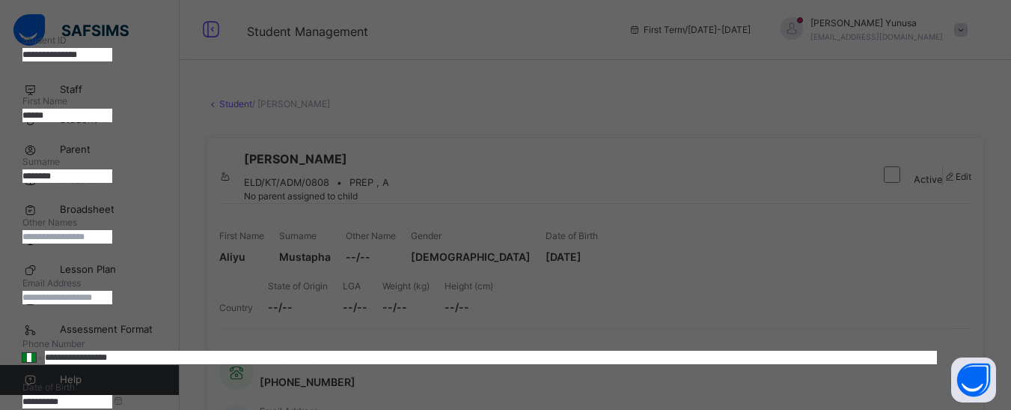
click at [112, 395] on input "**********" at bounding box center [67, 401] width 90 height 13
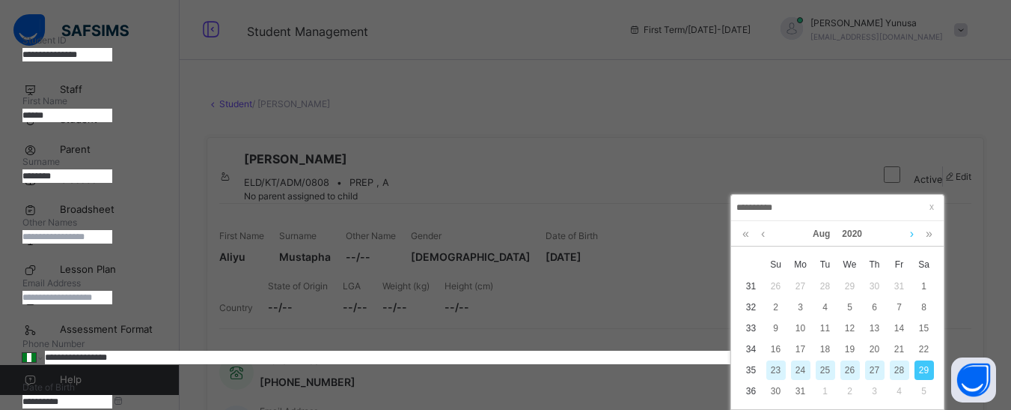
click at [910, 233] on link at bounding box center [912, 233] width 11 height 25
click at [892, 343] on div "25" at bounding box center [899, 348] width 19 height 19
type input "**********"
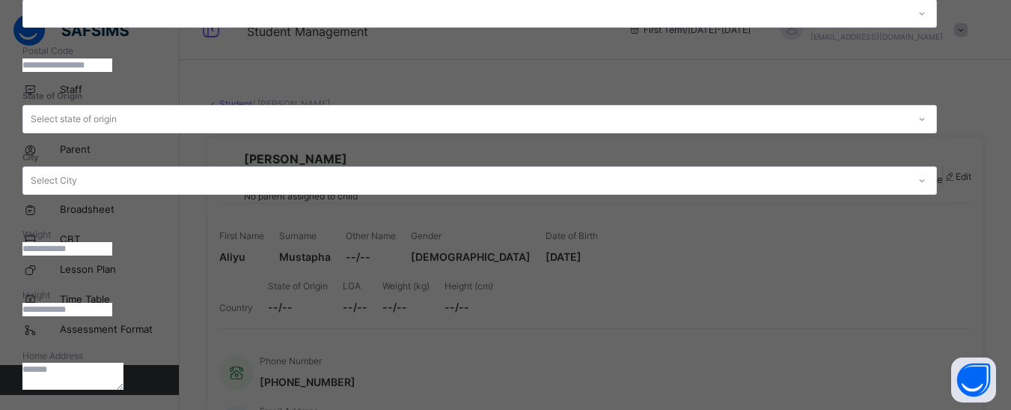
click at [55, 409] on span at bounding box center [48, 415] width 13 height 11
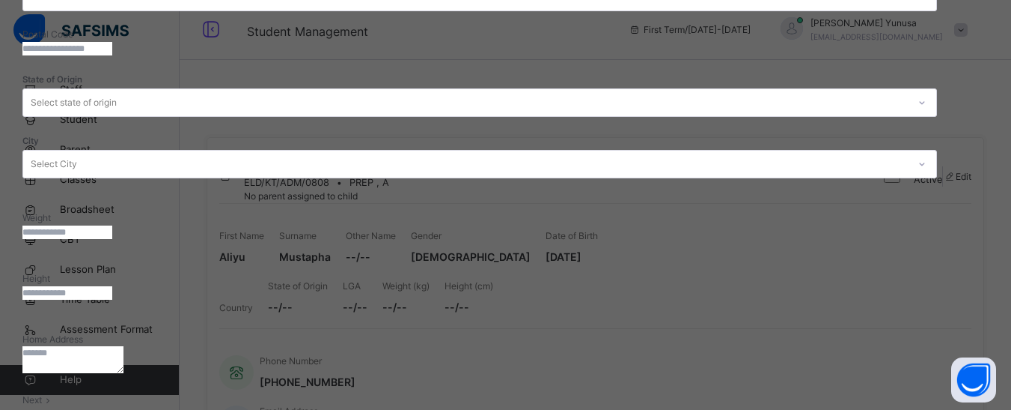
scroll to position [414, 0]
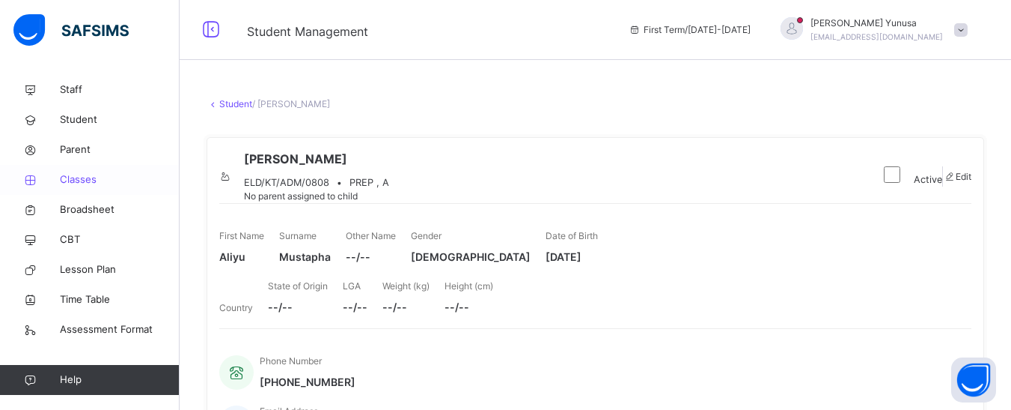
click at [79, 186] on span "Classes" at bounding box center [120, 179] width 120 height 15
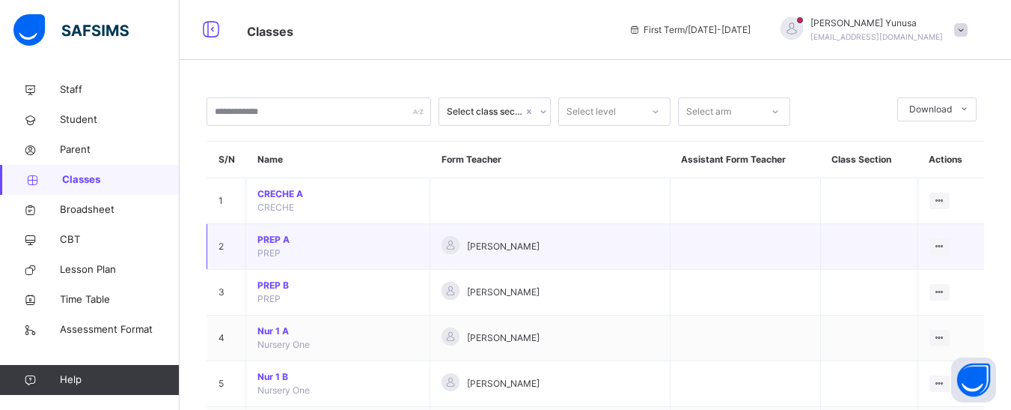
click at [281, 239] on span "PREP A" at bounding box center [338, 239] width 161 height 13
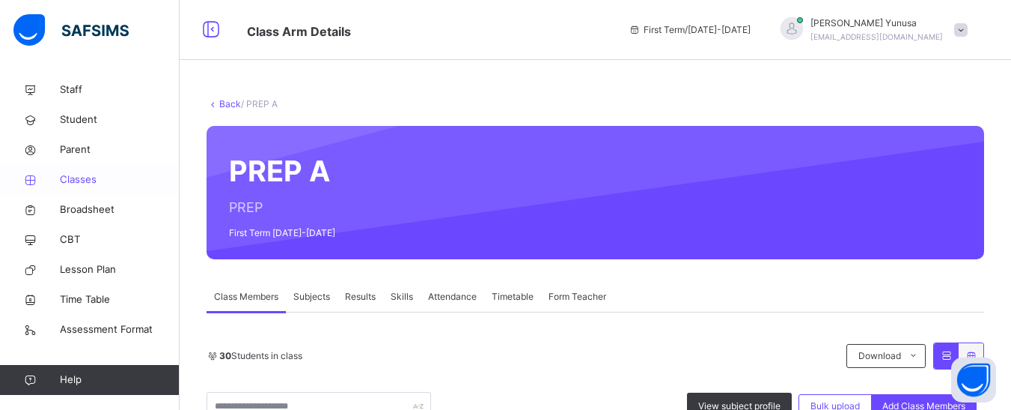
click at [65, 183] on span "Classes" at bounding box center [120, 179] width 120 height 15
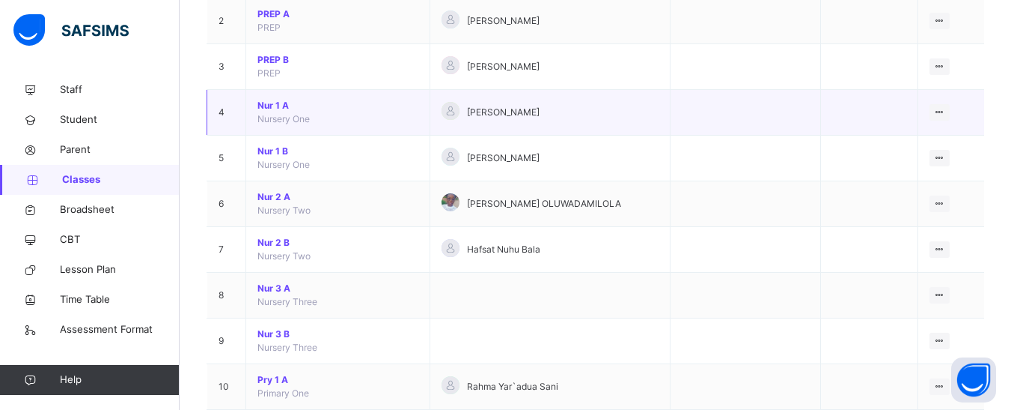
scroll to position [225, 0]
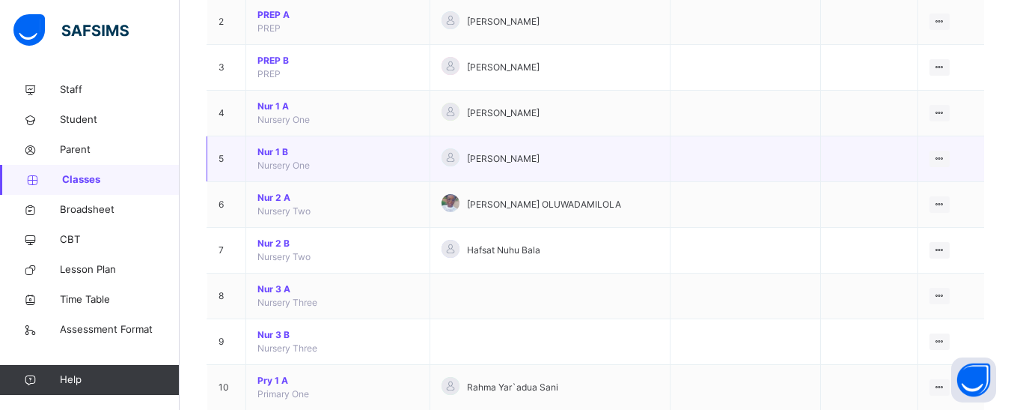
click at [270, 153] on span "Nur 1 B" at bounding box center [338, 151] width 161 height 13
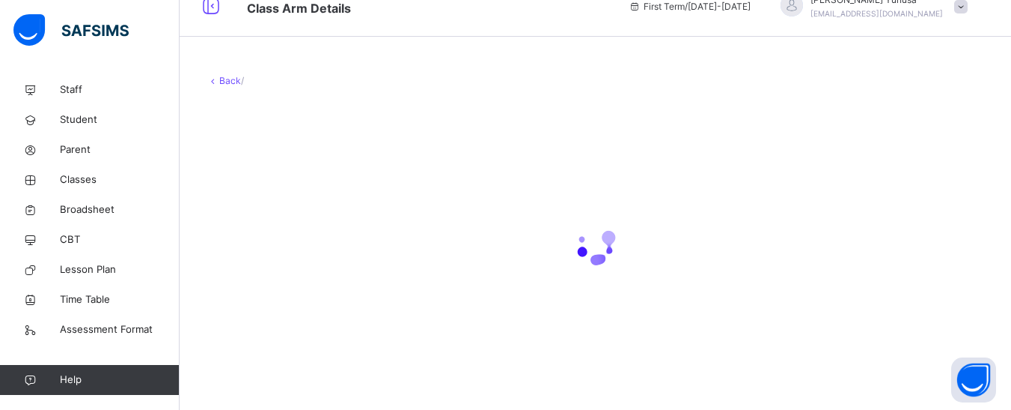
scroll to position [23, 0]
click at [333, 147] on div at bounding box center [596, 245] width 778 height 284
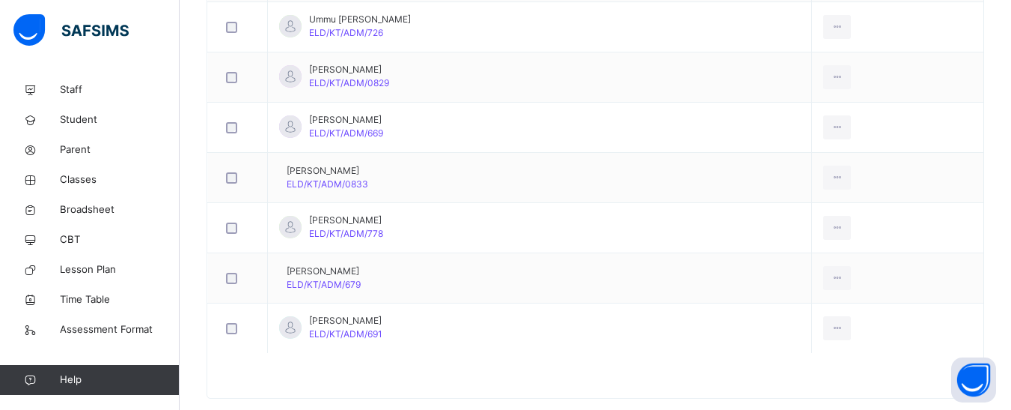
scroll to position [2721, 0]
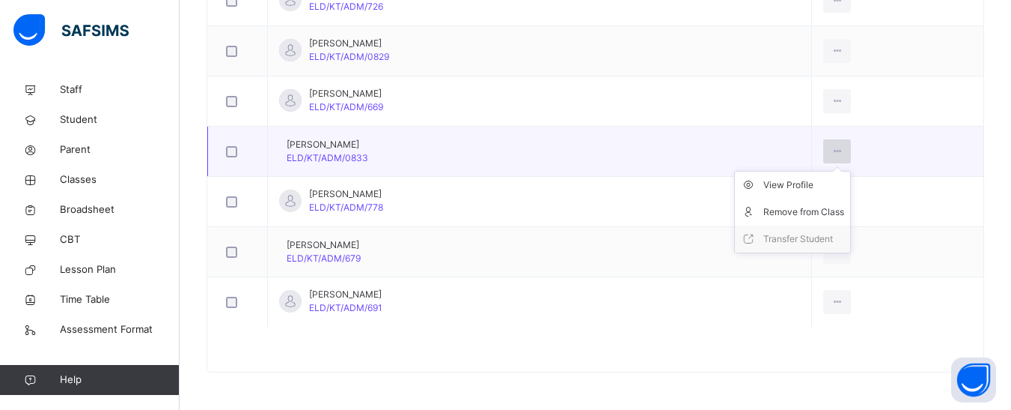
click at [851, 149] on div at bounding box center [838, 151] width 28 height 24
click at [222, 150] on div at bounding box center [237, 151] width 37 height 31
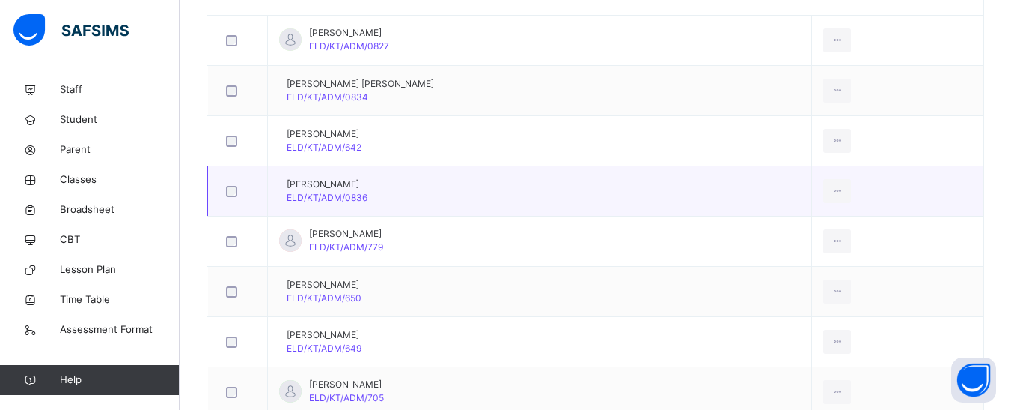
scroll to position [475, 0]
click at [851, 92] on div at bounding box center [838, 90] width 28 height 24
click at [236, 97] on div at bounding box center [237, 89] width 37 height 31
click at [844, 89] on icon at bounding box center [837, 89] width 13 height 13
click at [841, 86] on icon at bounding box center [837, 89] width 13 height 13
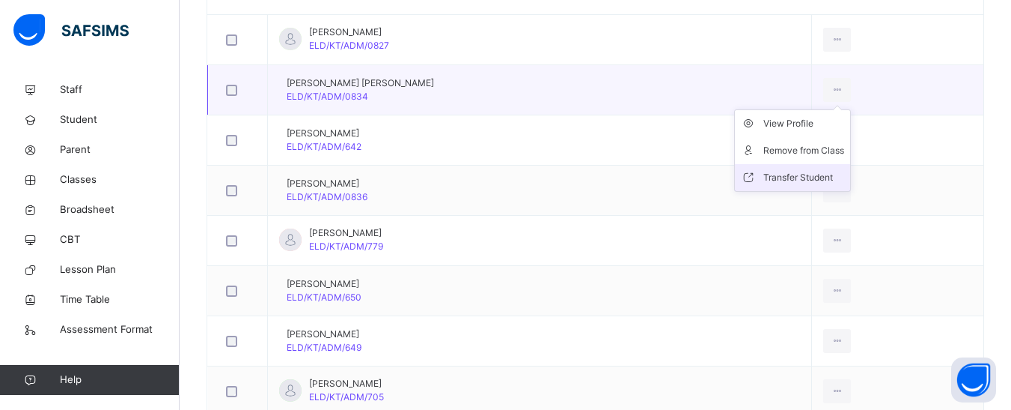
click at [815, 174] on div "Transfer Student" at bounding box center [804, 177] width 81 height 15
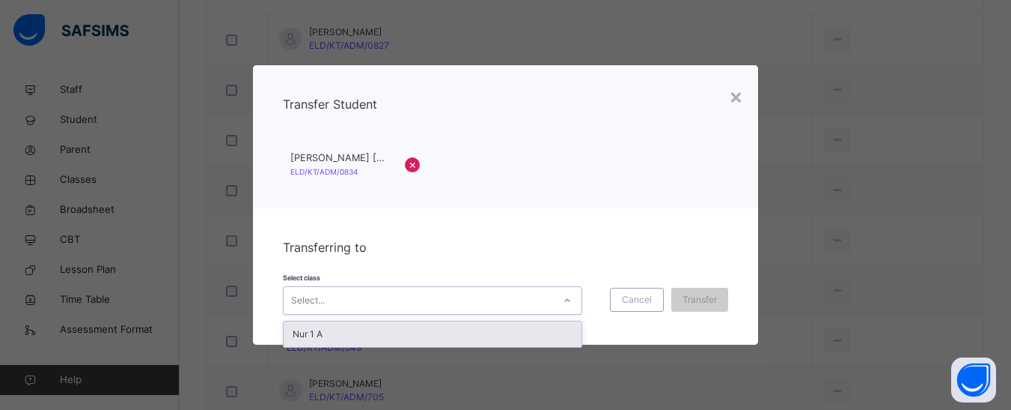
click at [567, 293] on div at bounding box center [567, 300] width 25 height 24
click at [339, 335] on div "Nur 1 A" at bounding box center [433, 333] width 298 height 25
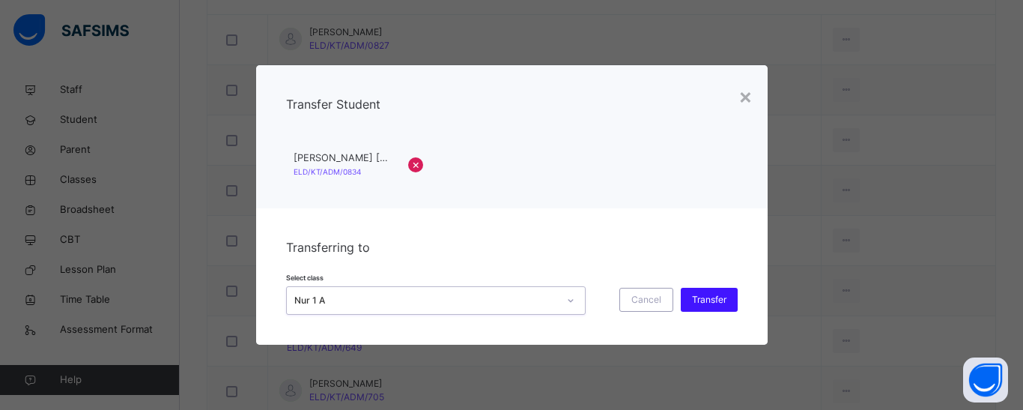
click at [722, 300] on span "Transfer" at bounding box center [709, 299] width 34 height 13
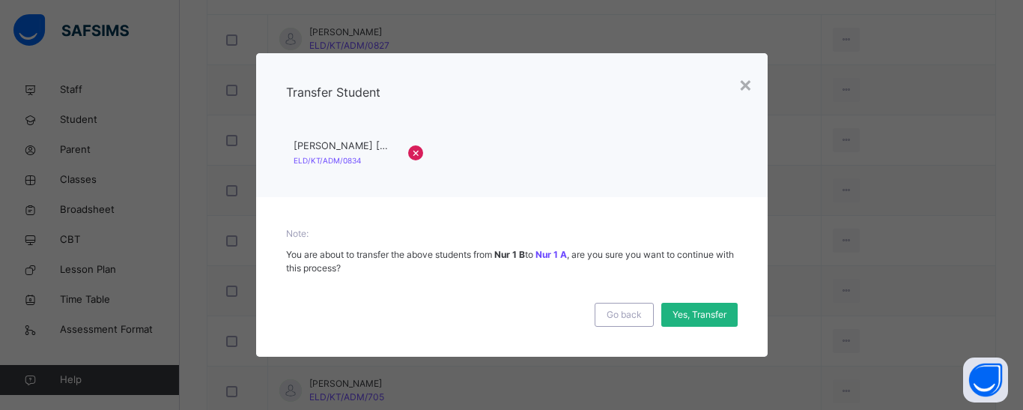
click at [684, 317] on span "Yes, Transfer" at bounding box center [699, 314] width 54 height 13
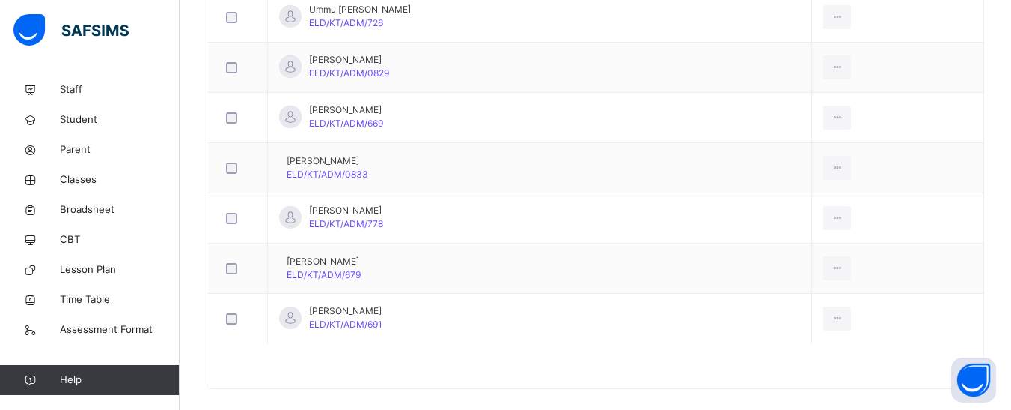
scroll to position [2721, 0]
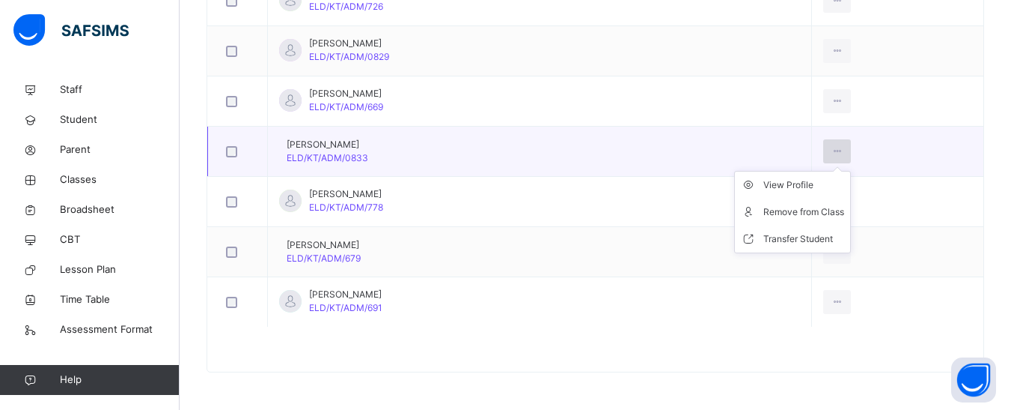
click at [844, 152] on icon at bounding box center [837, 150] width 13 height 13
click at [816, 236] on div "Transfer Student" at bounding box center [804, 238] width 81 height 15
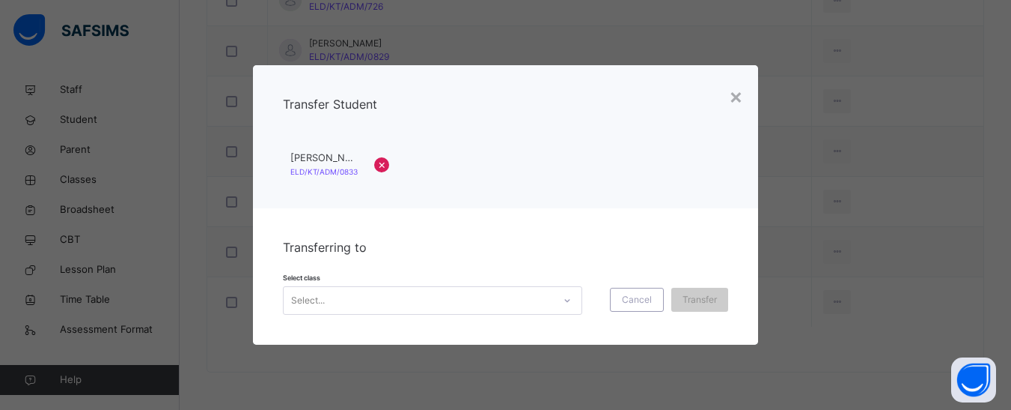
click at [565, 298] on icon at bounding box center [567, 300] width 9 height 15
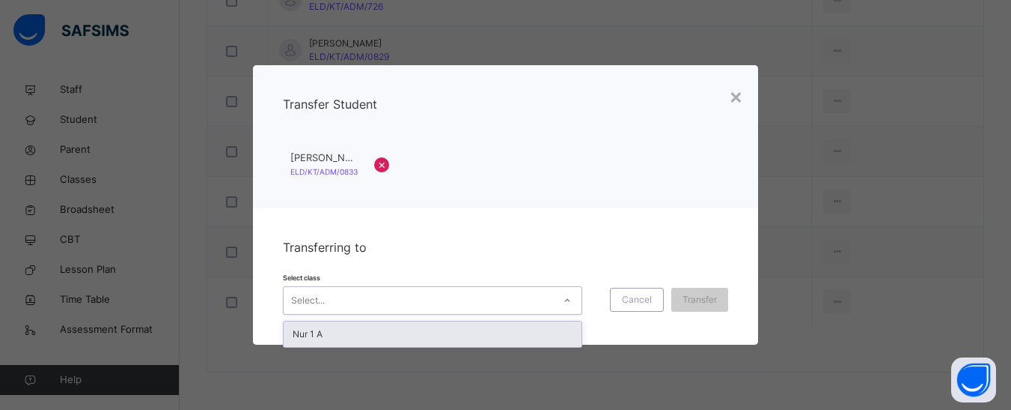
click at [342, 329] on div "Nur 1 A" at bounding box center [433, 333] width 298 height 25
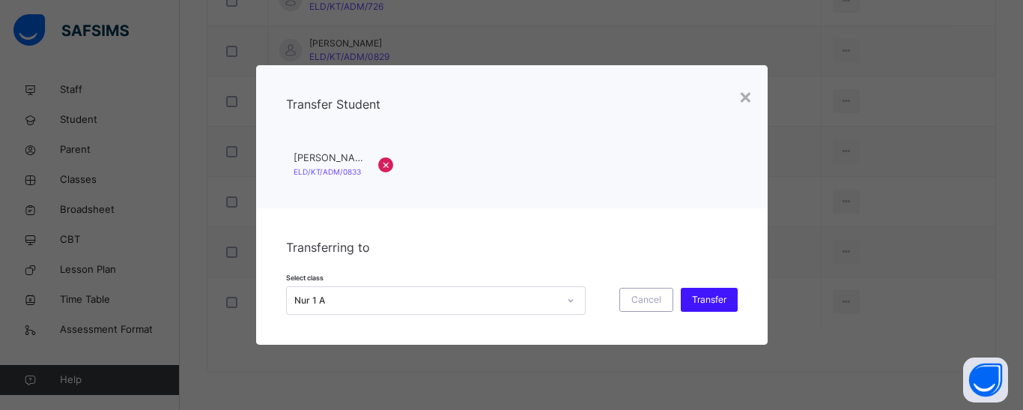
click at [713, 293] on span "Transfer" at bounding box center [709, 299] width 34 height 13
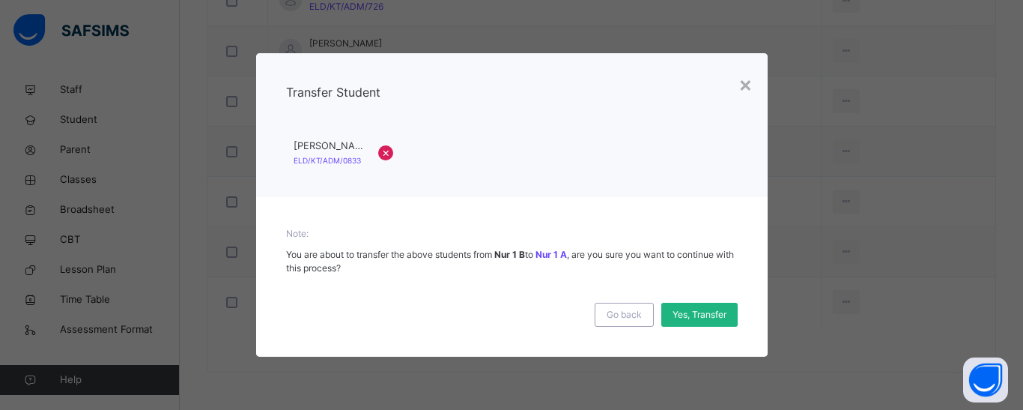
click at [708, 312] on span "Yes, Transfer" at bounding box center [699, 314] width 54 height 13
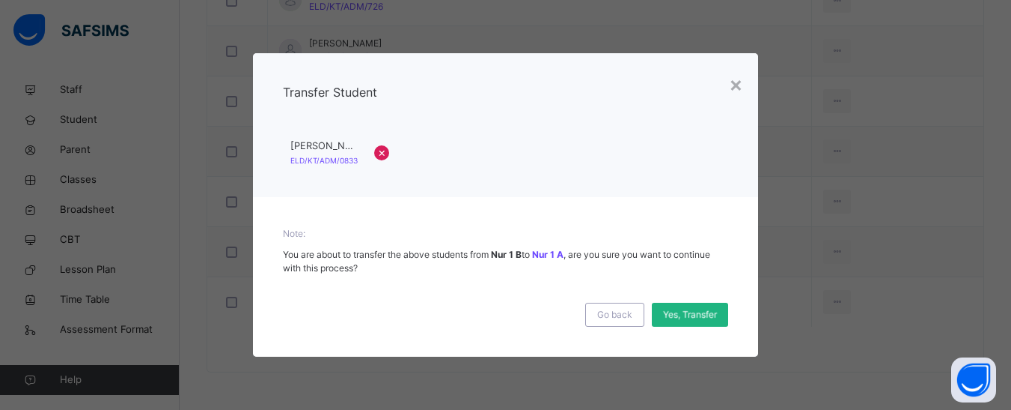
click at [696, 314] on span "Yes, Transfer" at bounding box center [690, 314] width 54 height 13
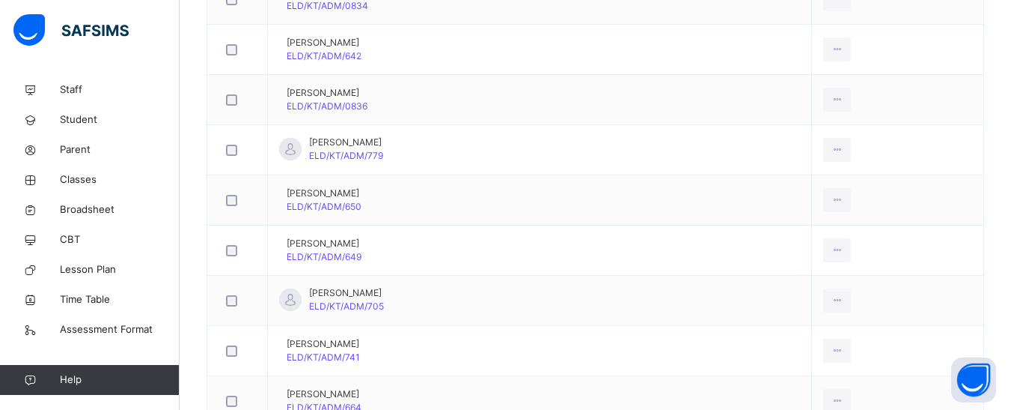
scroll to position [326, 0]
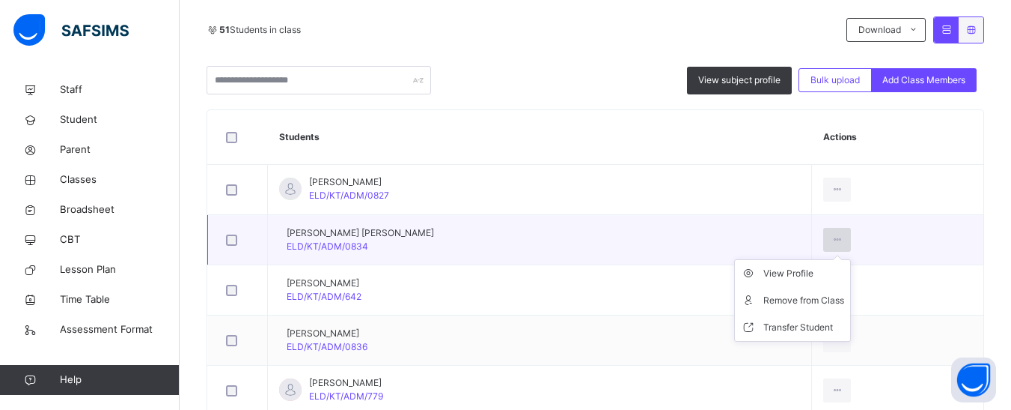
click at [839, 234] on icon at bounding box center [837, 239] width 13 height 13
click at [772, 323] on div "Transfer Student" at bounding box center [804, 327] width 81 height 15
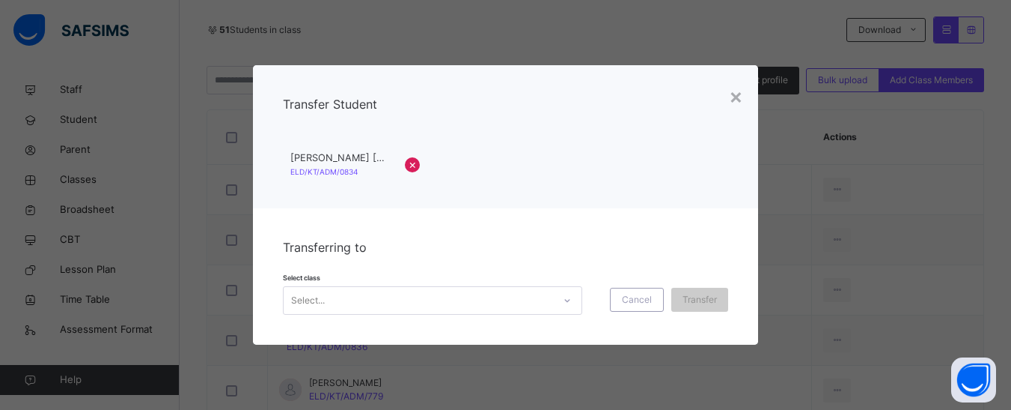
click at [321, 300] on div "Select..." at bounding box center [308, 300] width 34 height 28
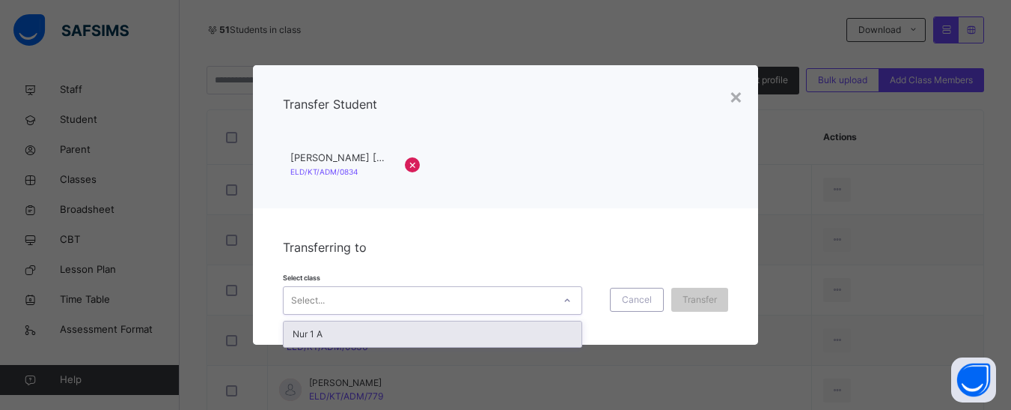
click at [311, 326] on div "Nur 1 A" at bounding box center [433, 333] width 298 height 25
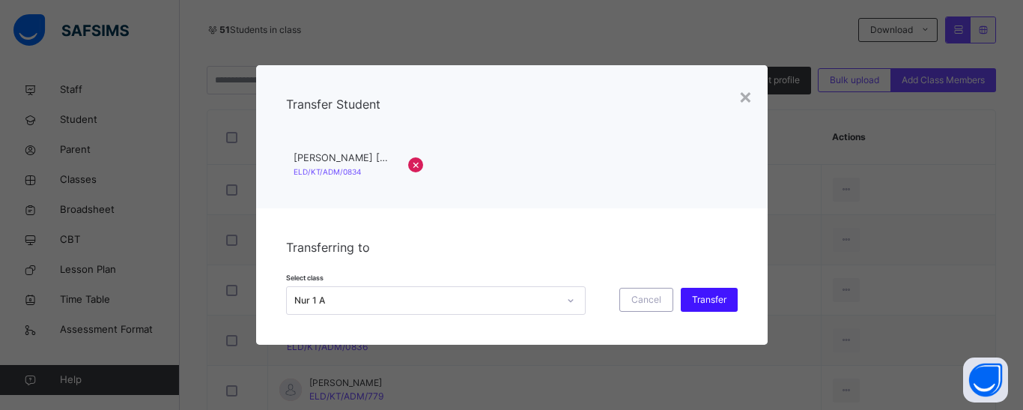
click at [718, 303] on span "Transfer" at bounding box center [709, 299] width 34 height 13
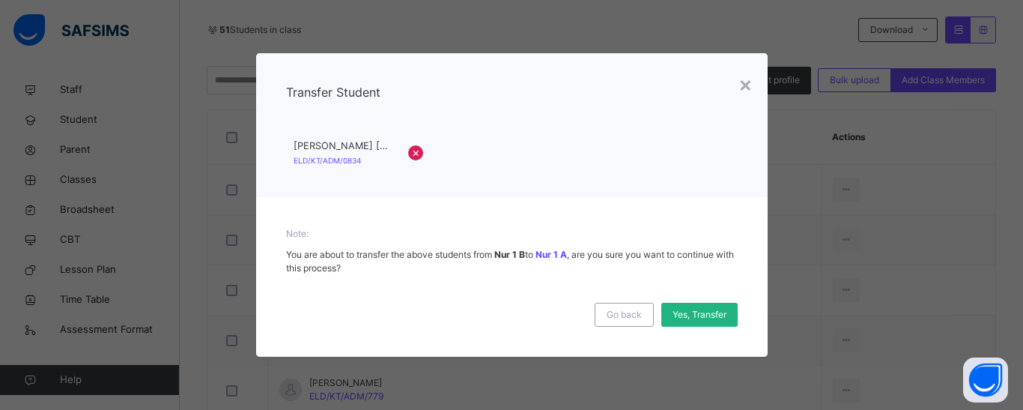
click at [688, 309] on span "Yes, Transfer" at bounding box center [699, 314] width 54 height 13
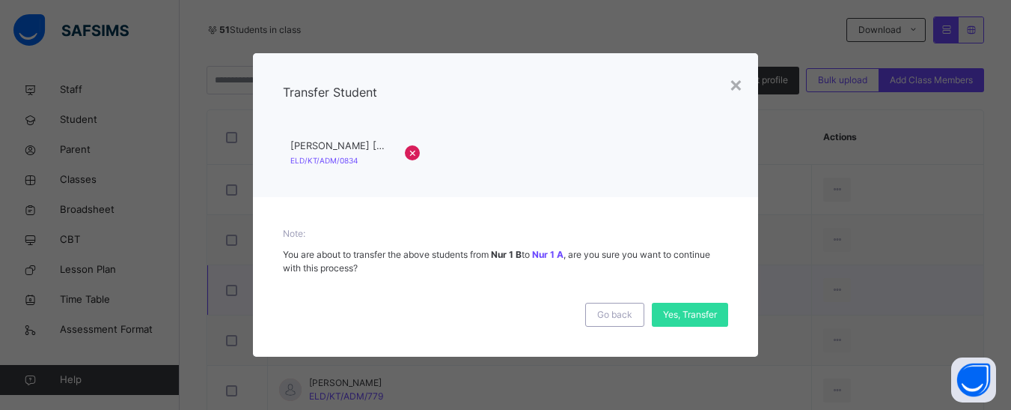
click at [713, 313] on td "[PERSON_NAME] [PERSON_NAME]/KT/ADM/642" at bounding box center [540, 290] width 544 height 50
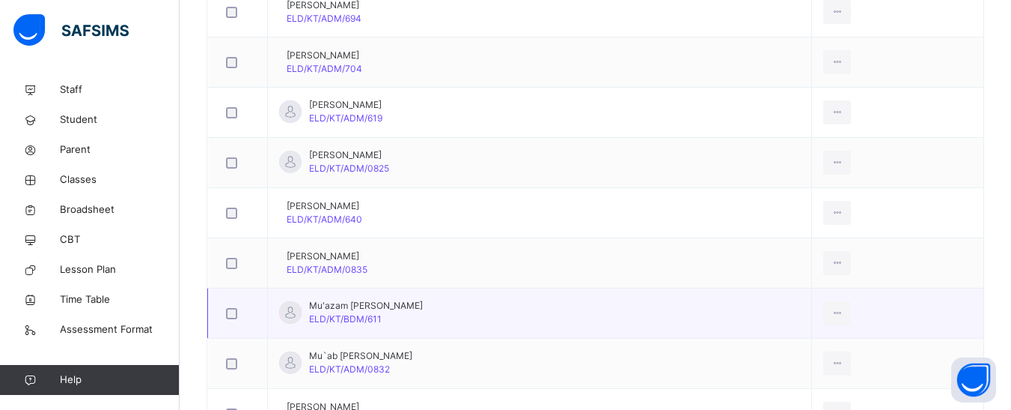
scroll to position [2048, 0]
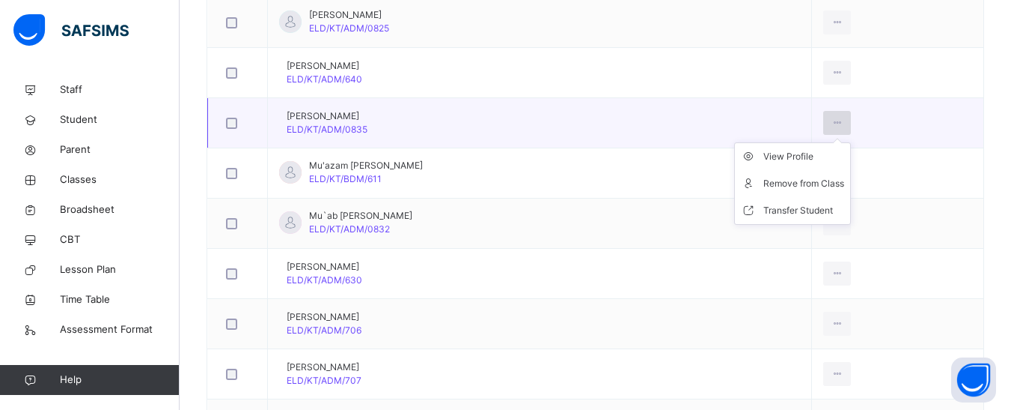
drag, startPoint x: 847, startPoint y: 113, endPoint x: 841, endPoint y: 120, distance: 9.5
click at [847, 118] on div at bounding box center [838, 123] width 28 height 24
click at [800, 199] on li "Transfer Student" at bounding box center [792, 210] width 115 height 27
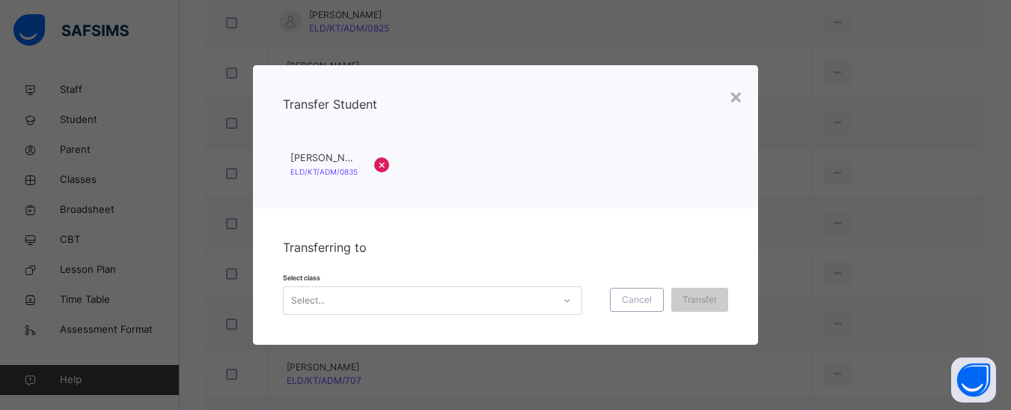
click at [432, 290] on div "Select..." at bounding box center [419, 300] width 270 height 23
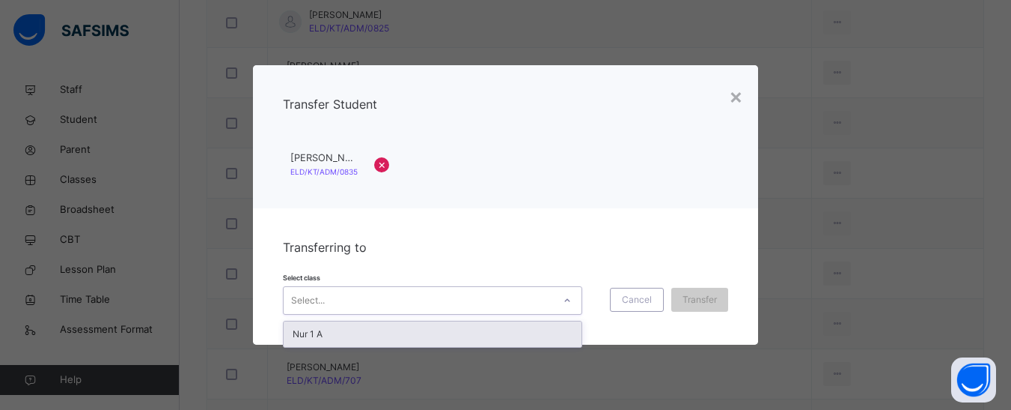
click at [366, 338] on div "Nur 1 A" at bounding box center [433, 333] width 298 height 25
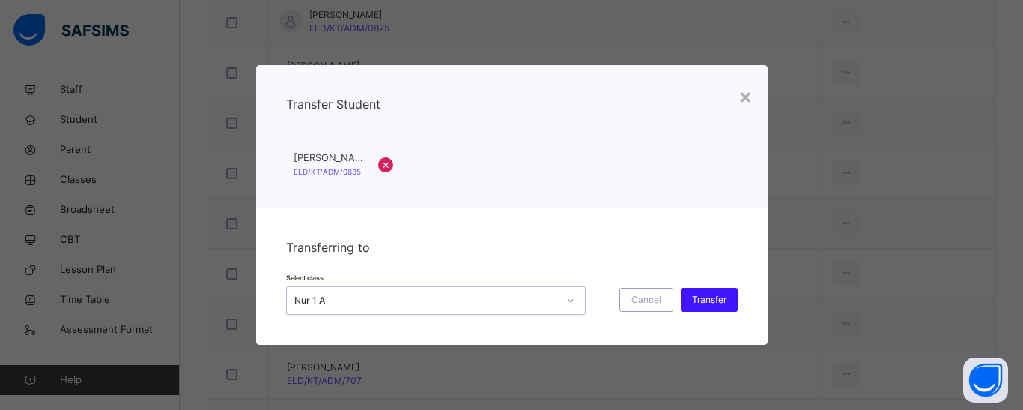
click at [711, 293] on span "Transfer" at bounding box center [709, 299] width 34 height 13
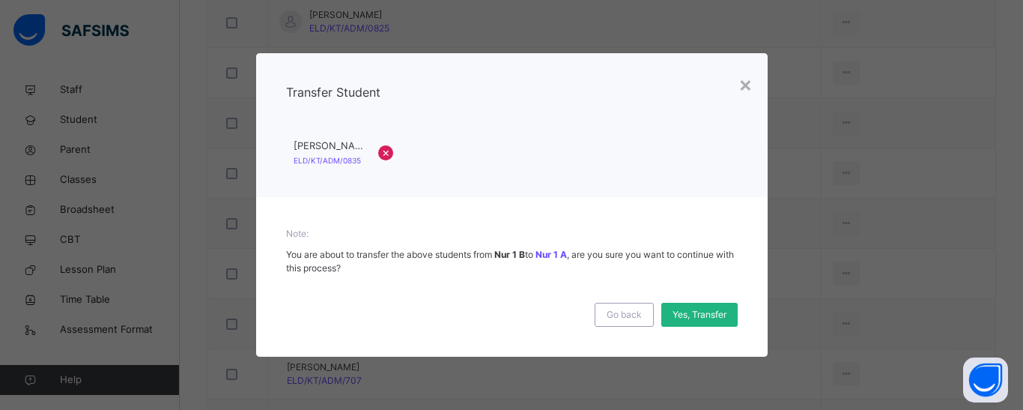
click at [707, 313] on span "Yes, Transfer" at bounding box center [699, 314] width 54 height 13
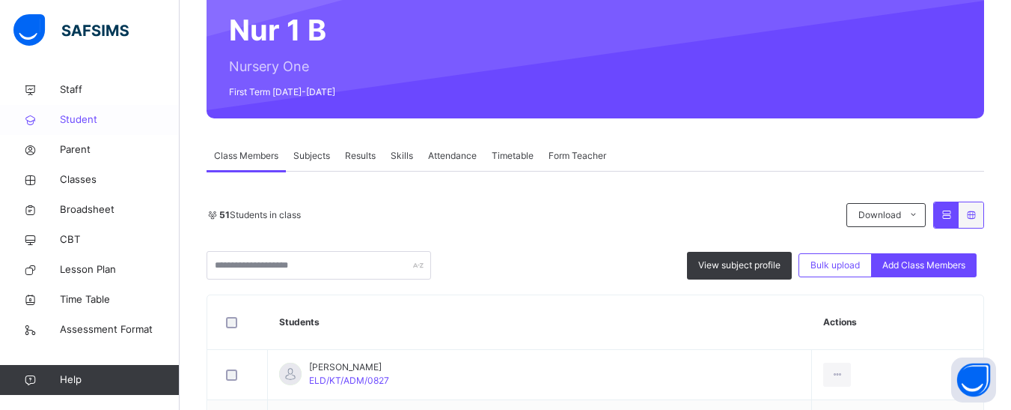
scroll to position [101, 0]
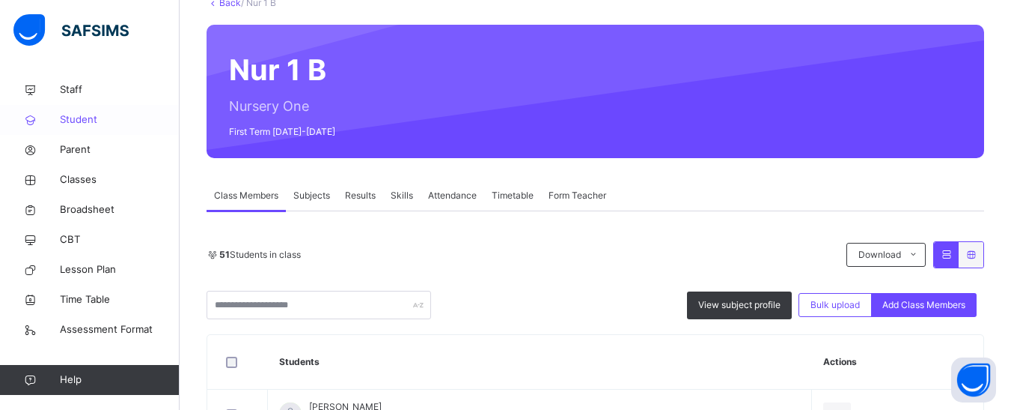
drag, startPoint x: 85, startPoint y: 111, endPoint x: 84, endPoint y: 120, distance: 9.0
click at [85, 112] on link "Student" at bounding box center [90, 120] width 180 height 30
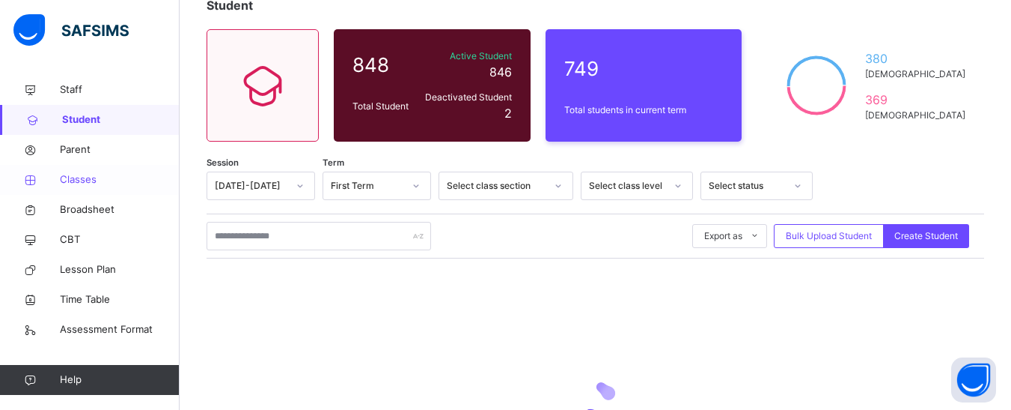
click at [70, 175] on span "Classes" at bounding box center [120, 179] width 120 height 15
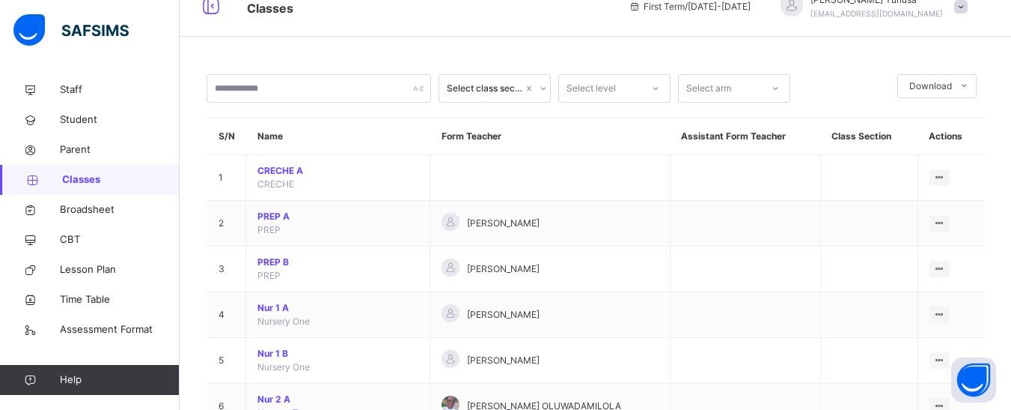
scroll to position [101, 0]
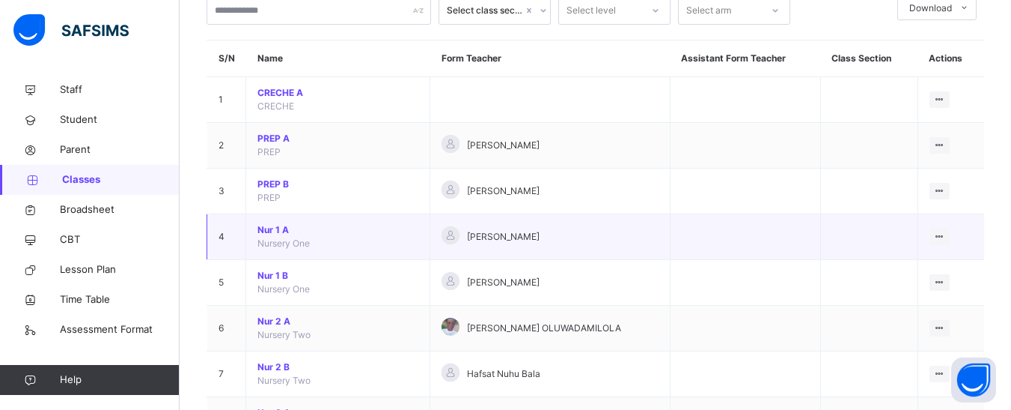
click at [272, 231] on span "Nur 1 A" at bounding box center [338, 229] width 161 height 13
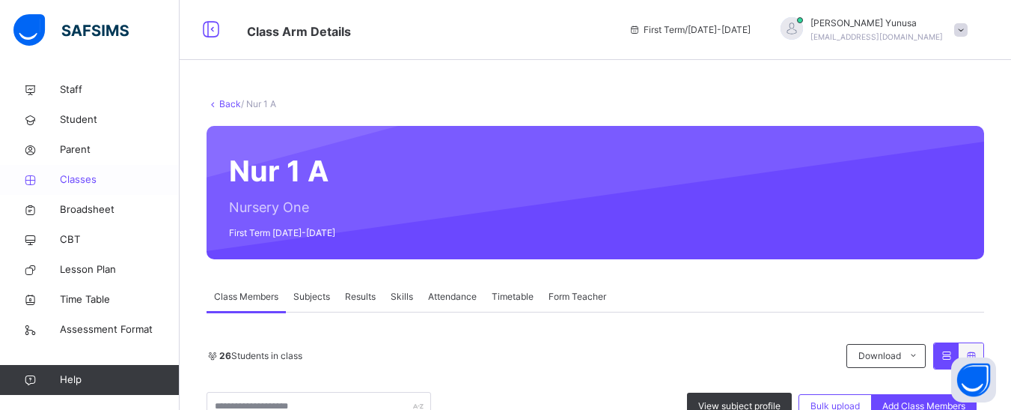
click at [85, 180] on span "Classes" at bounding box center [120, 179] width 120 height 15
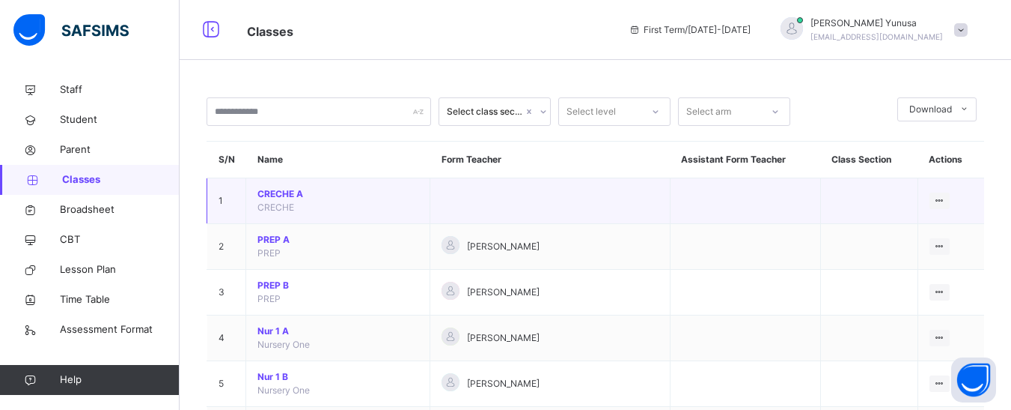
click at [291, 188] on span "CRECHE A" at bounding box center [338, 193] width 161 height 13
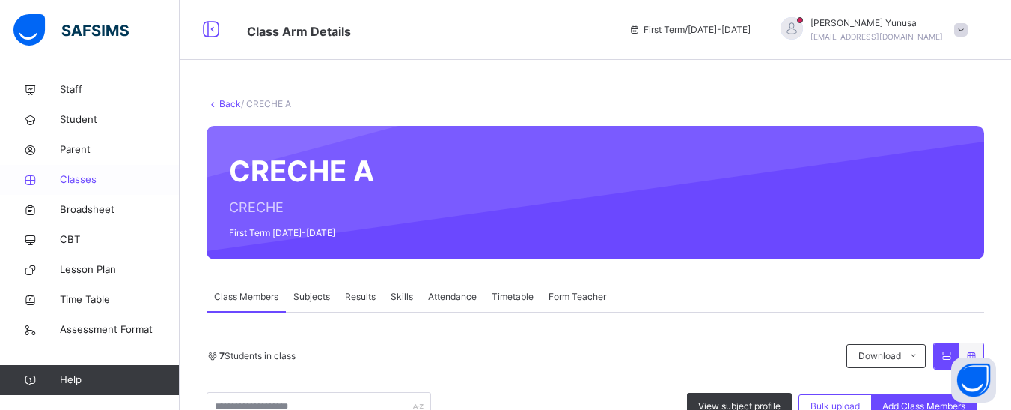
click at [77, 177] on span "Classes" at bounding box center [120, 179] width 120 height 15
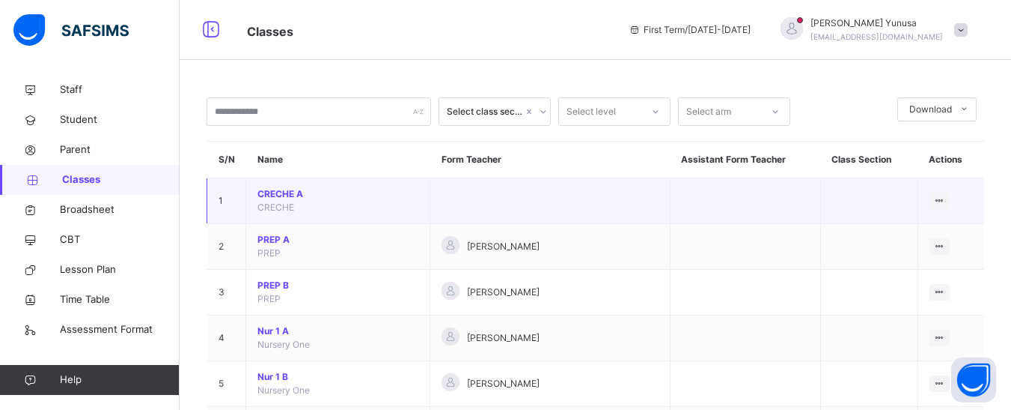
click at [293, 194] on span "CRECHE A" at bounding box center [338, 193] width 161 height 13
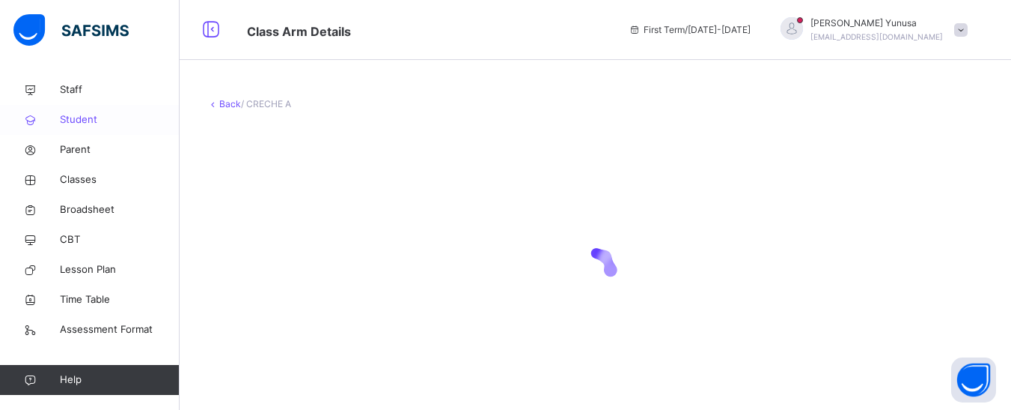
click at [63, 120] on span "Student" at bounding box center [120, 119] width 120 height 15
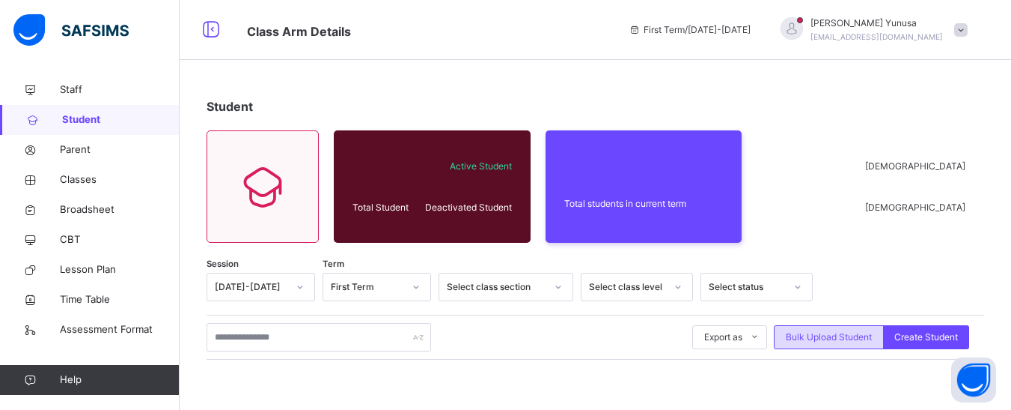
click at [830, 335] on span "Bulk Upload Student" at bounding box center [829, 336] width 86 height 13
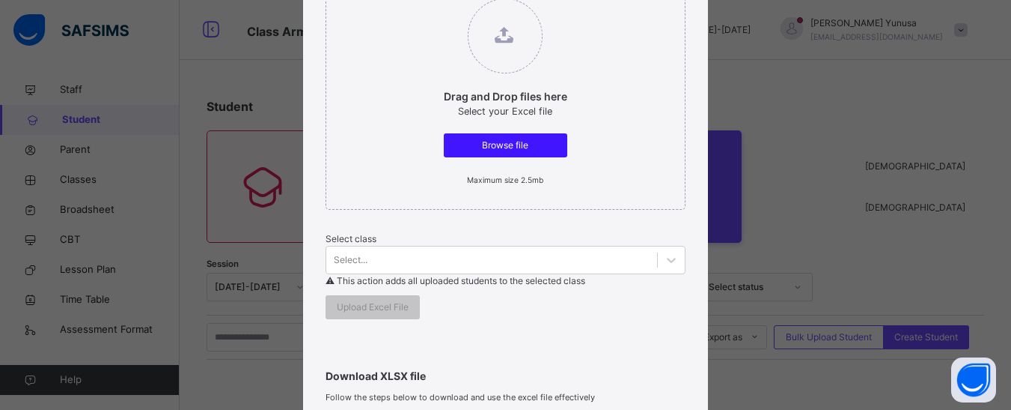
click at [500, 141] on span "Browse file" at bounding box center [505, 145] width 101 height 13
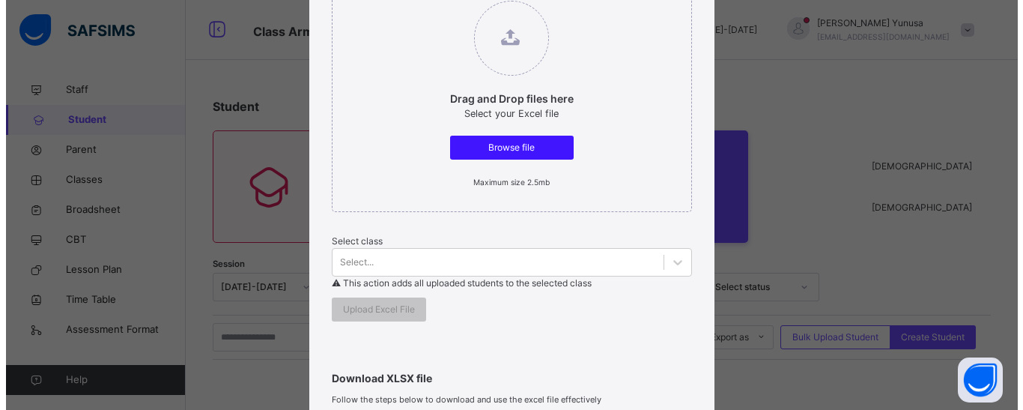
scroll to position [236, 0]
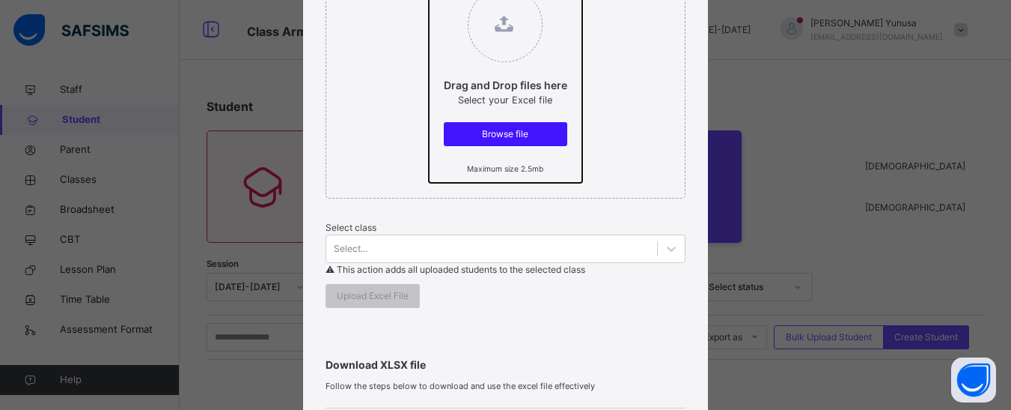
type input "**********"
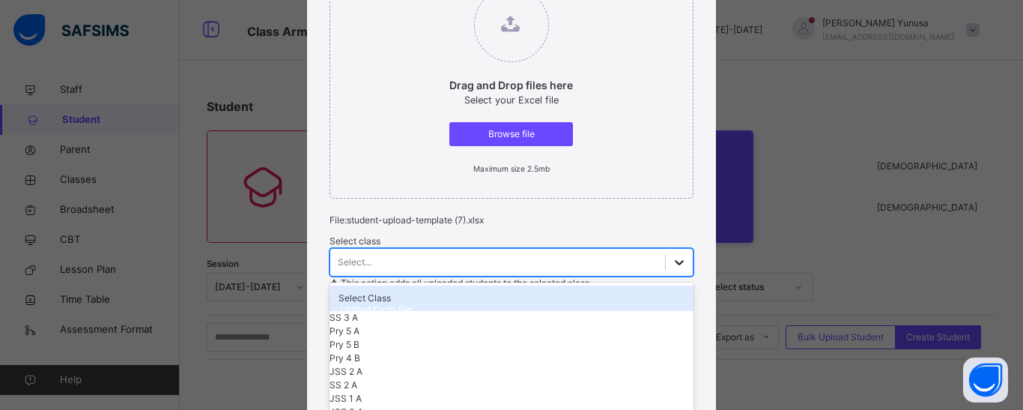
click at [481, 266] on div "option Select Class focused, 1 of 28. 28 results available. Use Up and Down to …" at bounding box center [511, 262] width 364 height 28
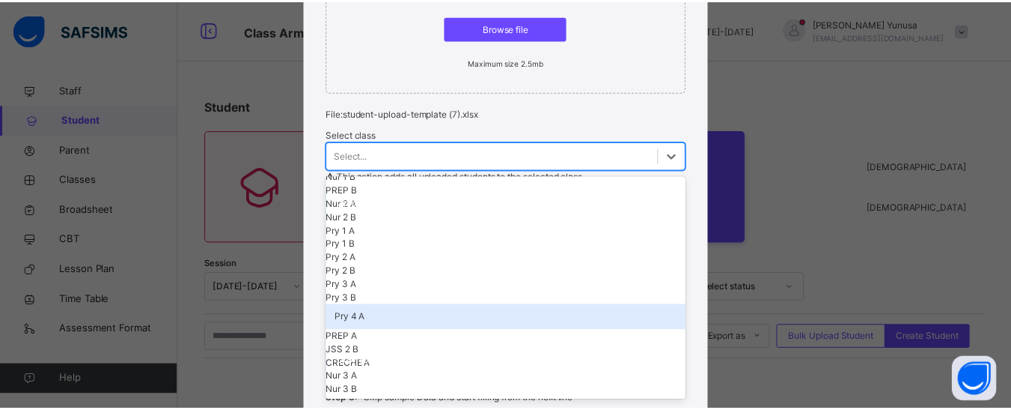
scroll to position [488, 0]
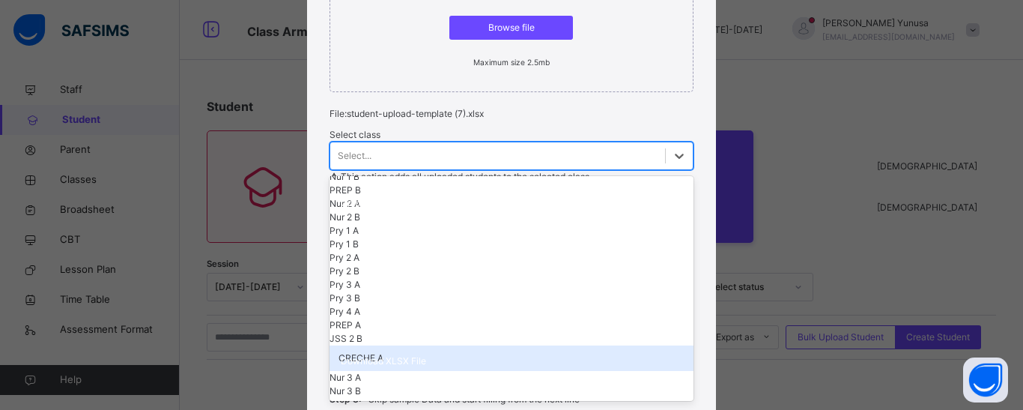
click at [364, 345] on div "CRECHE A" at bounding box center [511, 357] width 364 height 25
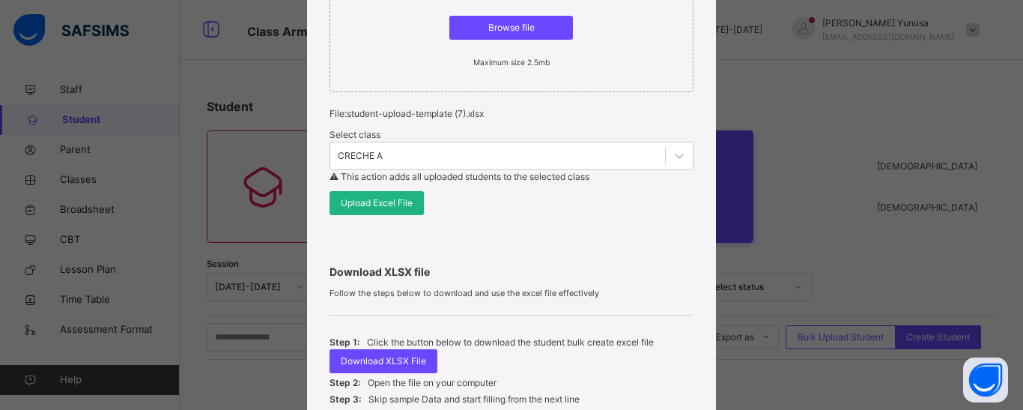
click at [371, 207] on span "Upload Excel File" at bounding box center [377, 202] width 72 height 13
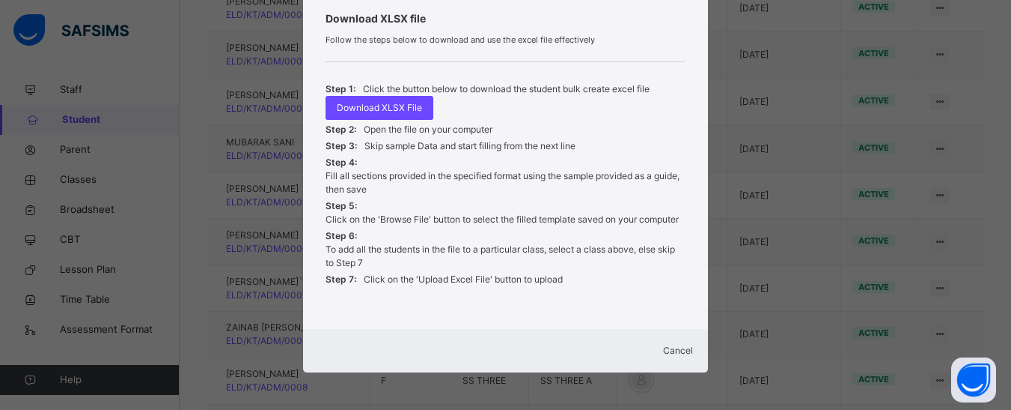
scroll to position [449, 0]
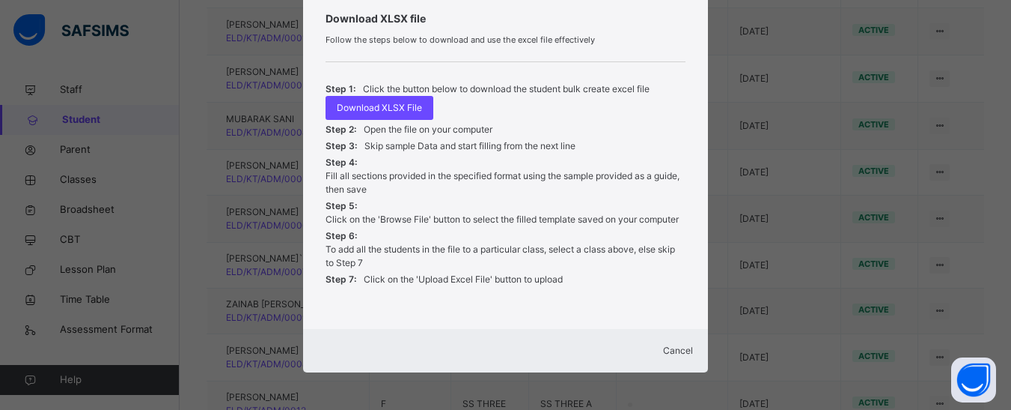
click at [663, 346] on span "Cancel" at bounding box center [678, 349] width 30 height 11
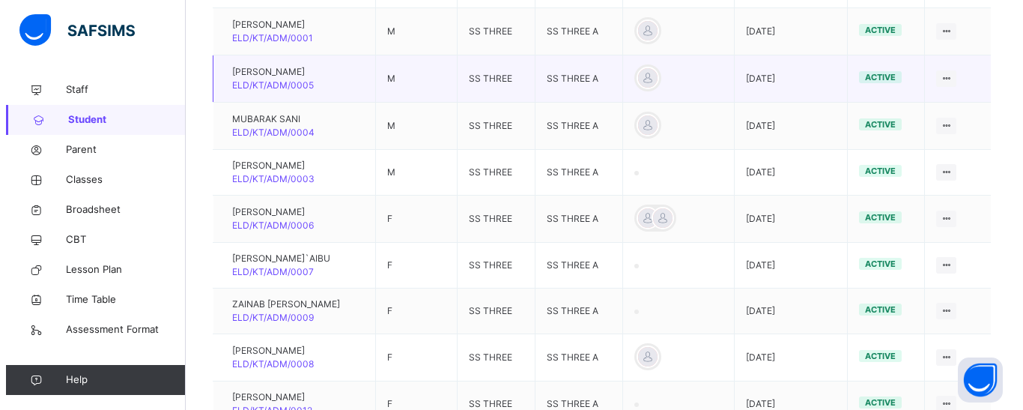
scroll to position [75, 0]
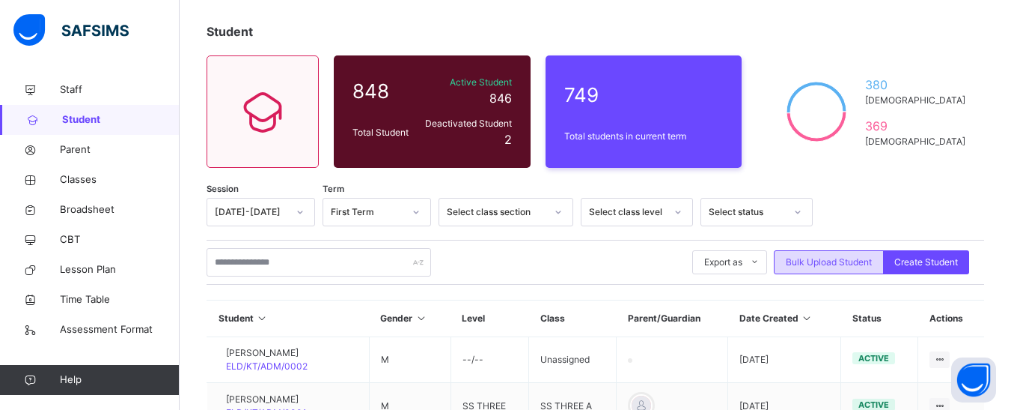
click at [830, 262] on span "Bulk Upload Student" at bounding box center [829, 261] width 86 height 13
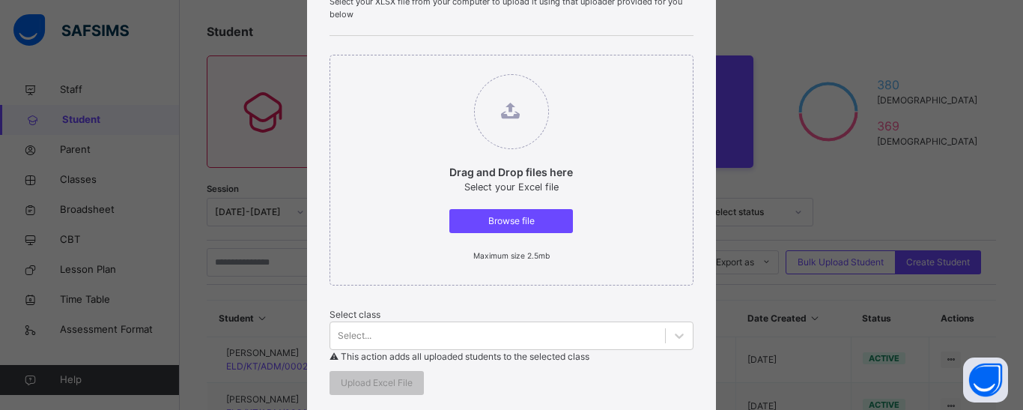
scroll to position [150, 0]
click at [499, 213] on span "Browse file" at bounding box center [510, 219] width 101 height 13
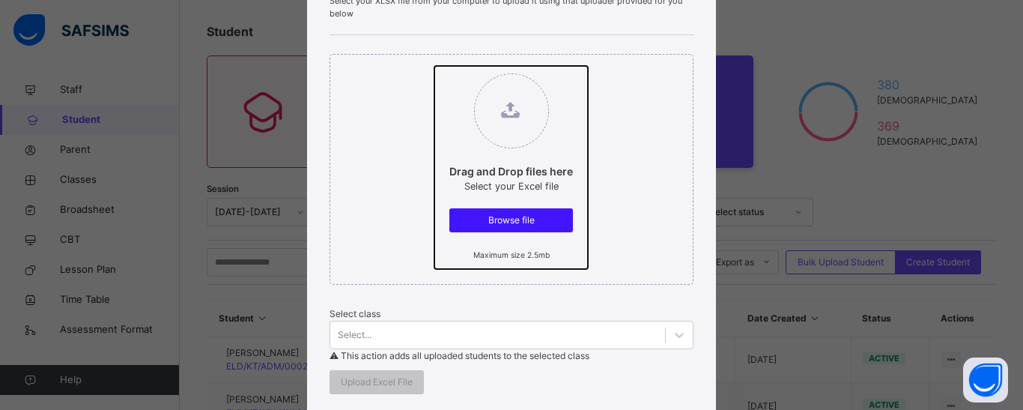
click at [434, 66] on input "Drag and Drop files here Select your Excel file Browse file Maximum size 2.5mb" at bounding box center [434, 66] width 0 height 0
type input "**********"
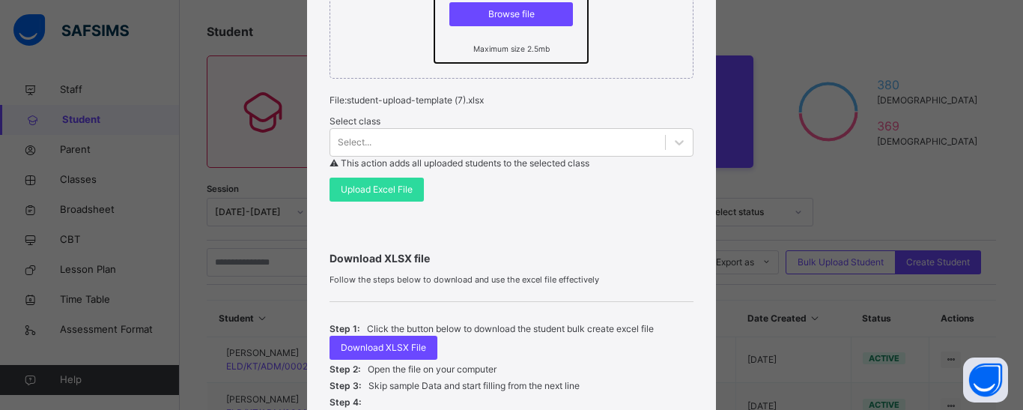
scroll to position [374, 0]
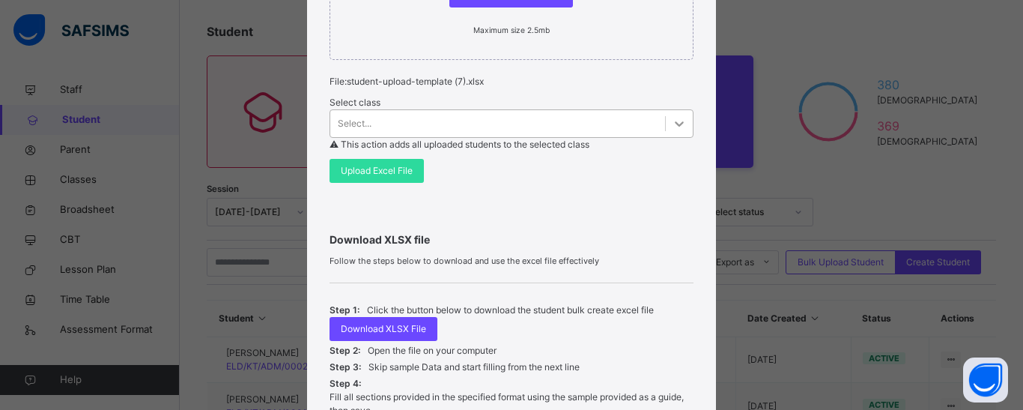
click at [672, 124] on icon at bounding box center [679, 123] width 15 height 15
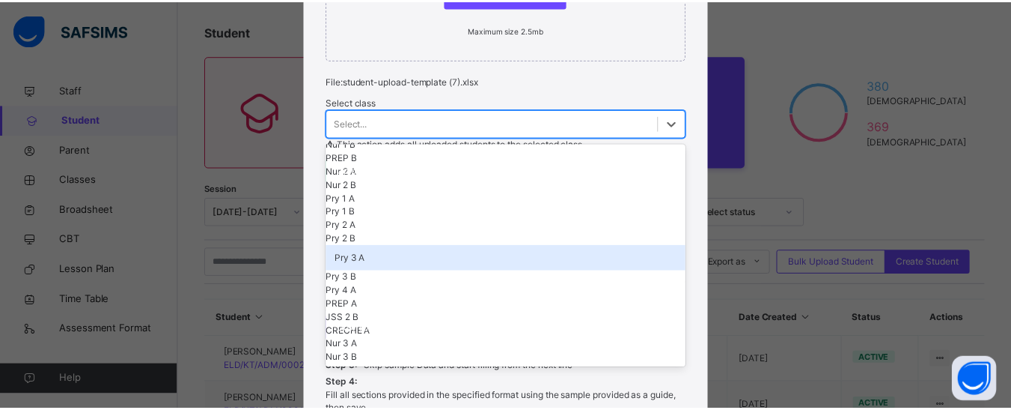
scroll to position [488, 0]
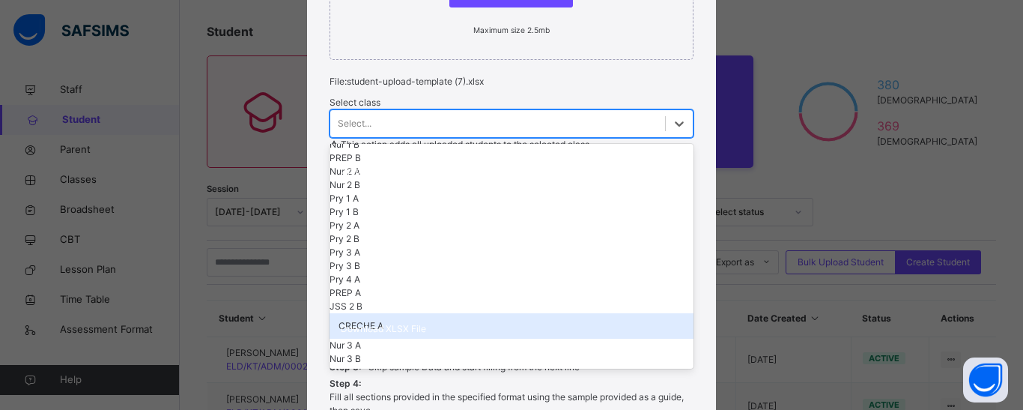
click at [363, 313] on div "CRECHE A" at bounding box center [511, 325] width 364 height 25
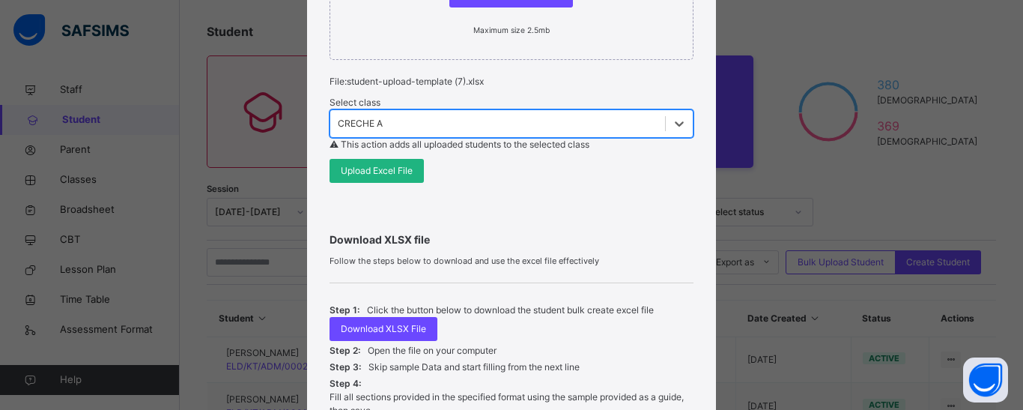
click at [390, 173] on span "Upload Excel File" at bounding box center [377, 170] width 72 height 13
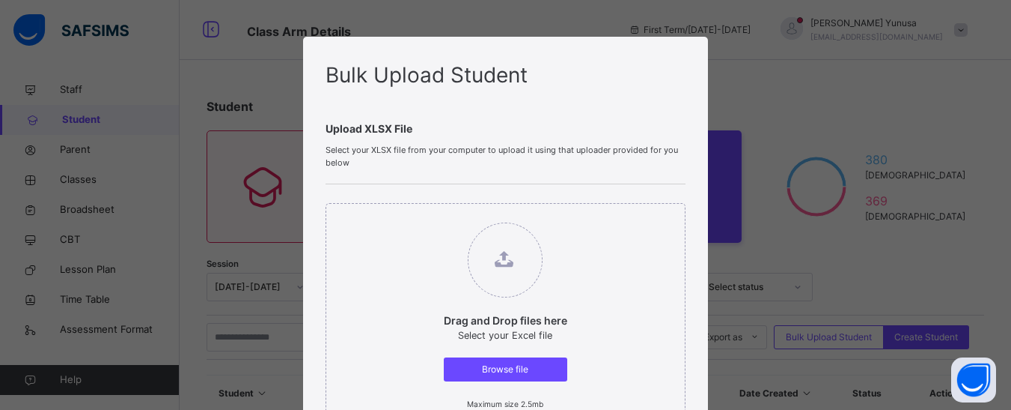
scroll to position [0, 0]
click at [668, 80] on div "Bulk Upload Student" at bounding box center [505, 75] width 359 height 31
click at [797, 210] on div "Bulk Upload Student Upload XLSX File Select your XLSX file from your computer t…" at bounding box center [505, 205] width 1011 height 410
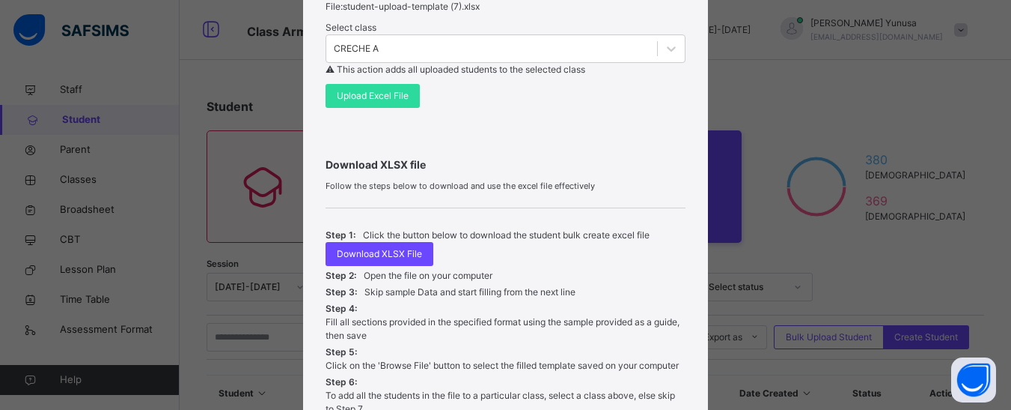
scroll to position [607, 0]
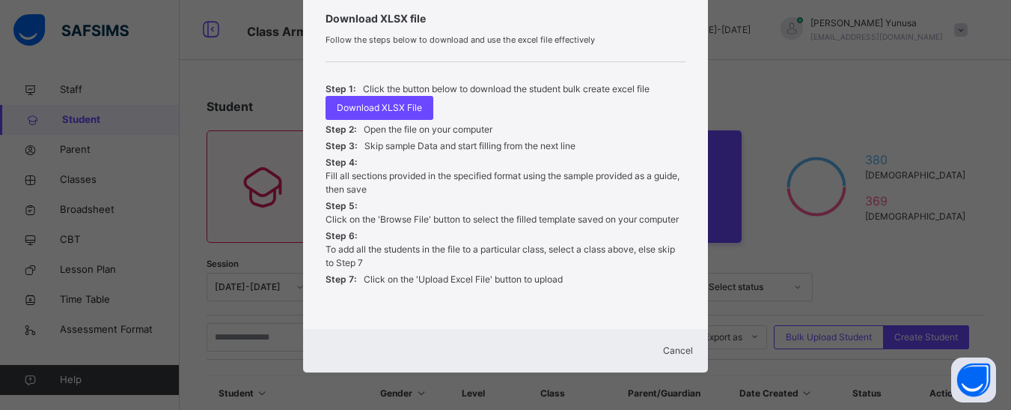
click at [663, 344] on span "Cancel" at bounding box center [678, 349] width 30 height 11
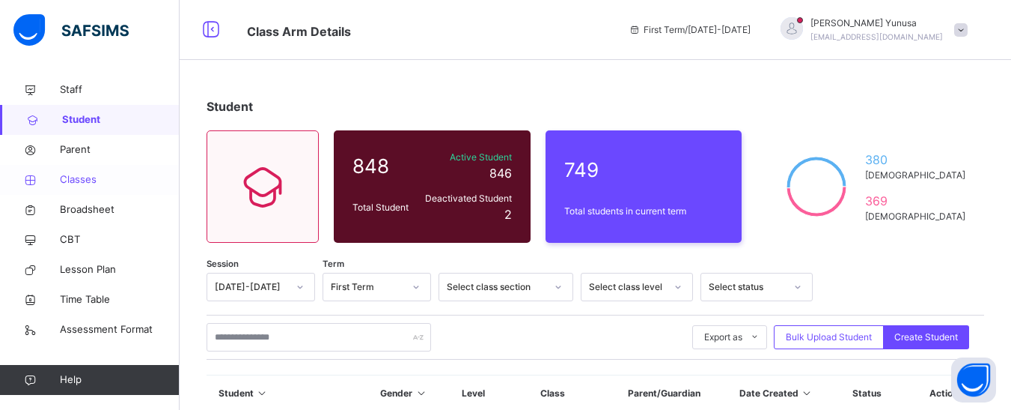
click at [85, 180] on span "Classes" at bounding box center [120, 179] width 120 height 15
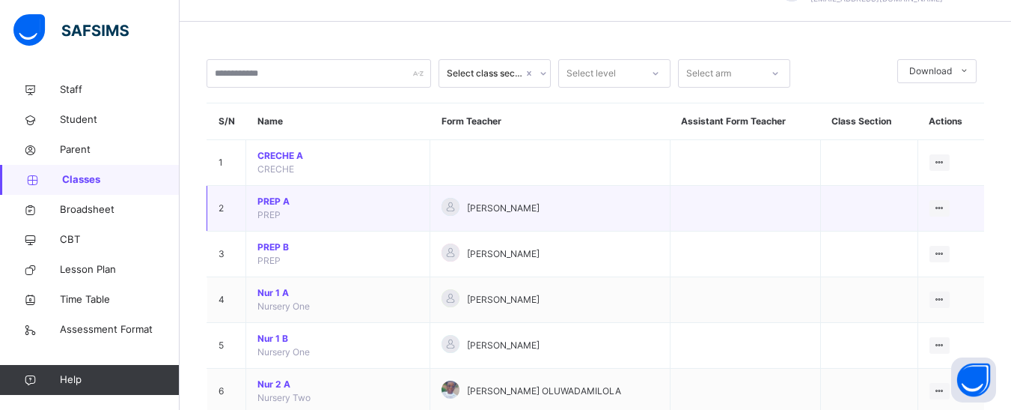
scroll to position [75, 0]
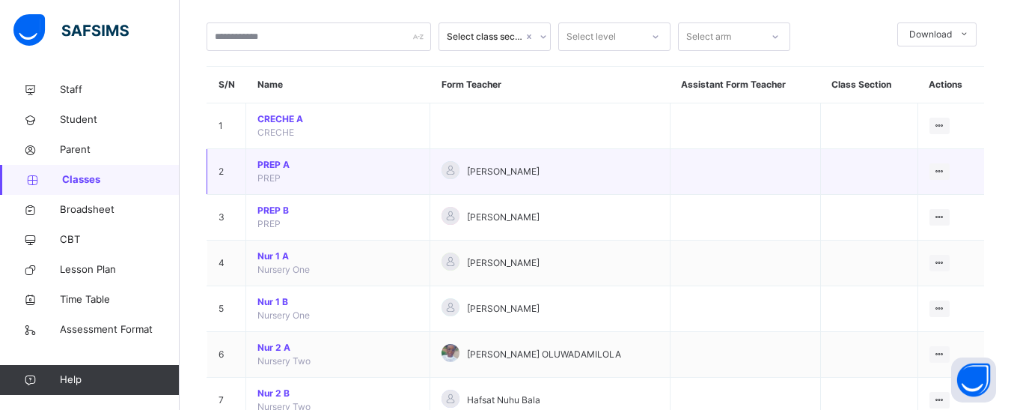
click at [270, 164] on span "PREP A" at bounding box center [338, 164] width 161 height 13
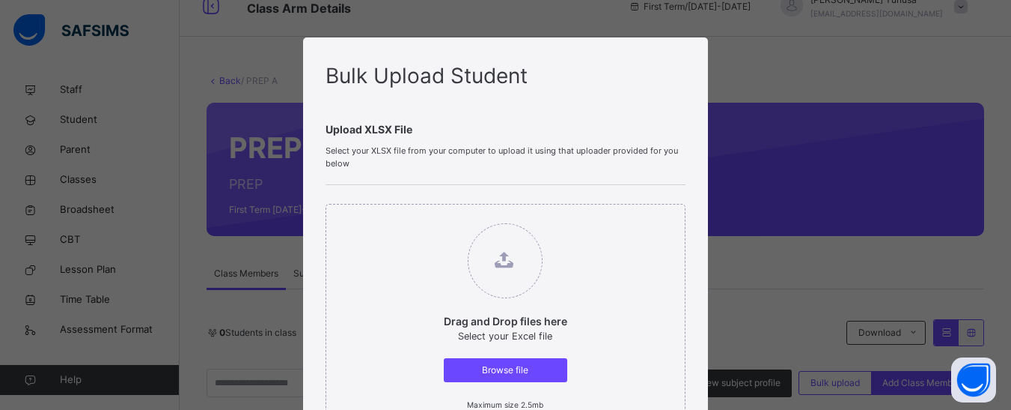
scroll to position [75, 0]
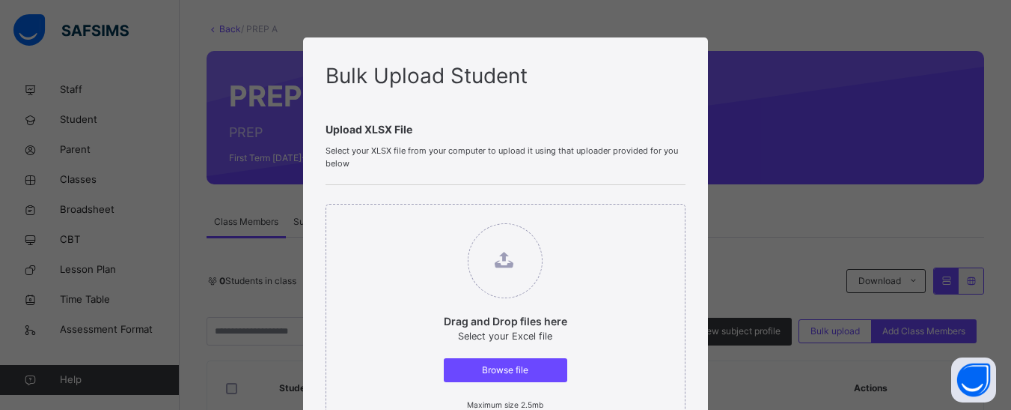
click at [809, 144] on div "Bulk Upload Student Upload XLSX File Select your XLSX file from your computer t…" at bounding box center [505, 205] width 1011 height 410
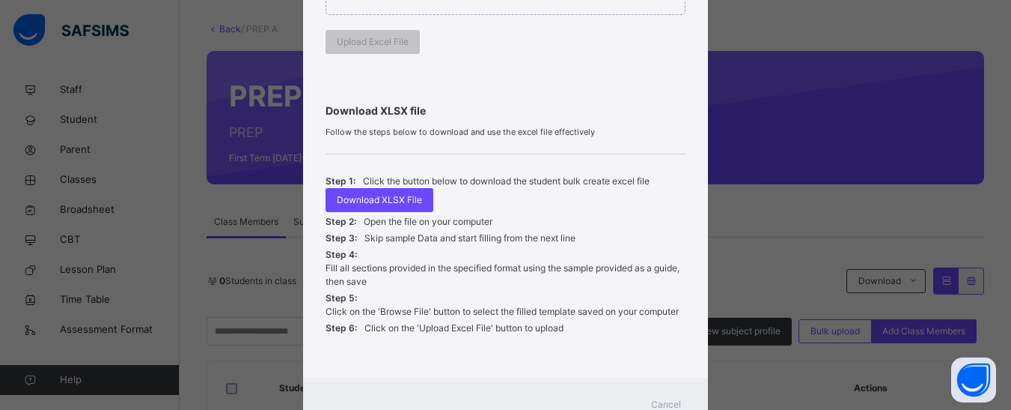
scroll to position [478, 0]
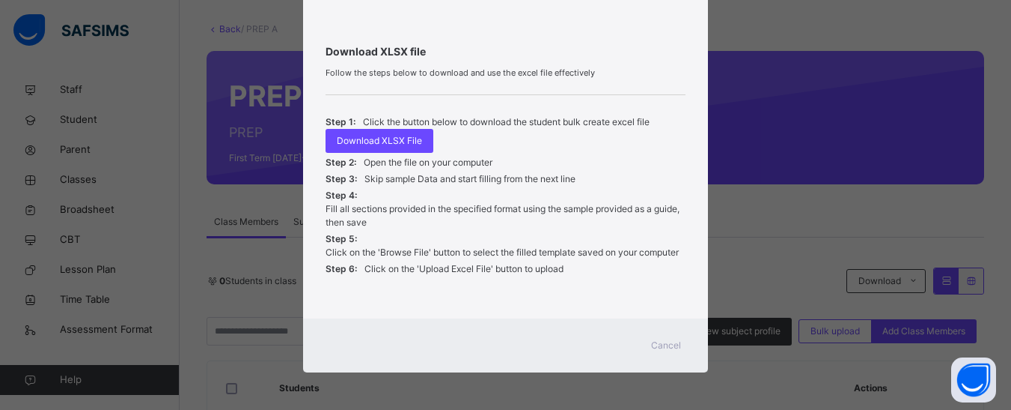
click at [660, 342] on span "Cancel" at bounding box center [666, 344] width 30 height 13
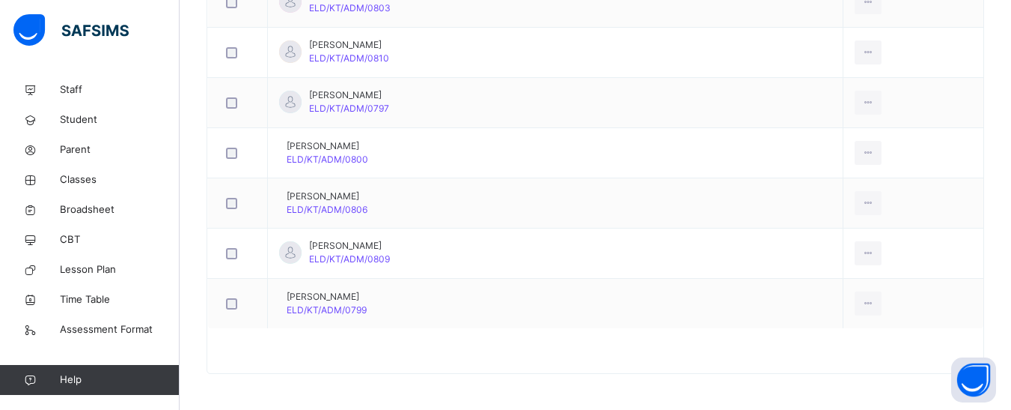
scroll to position [1668, 0]
